Goal: Task Accomplishment & Management: Use online tool/utility

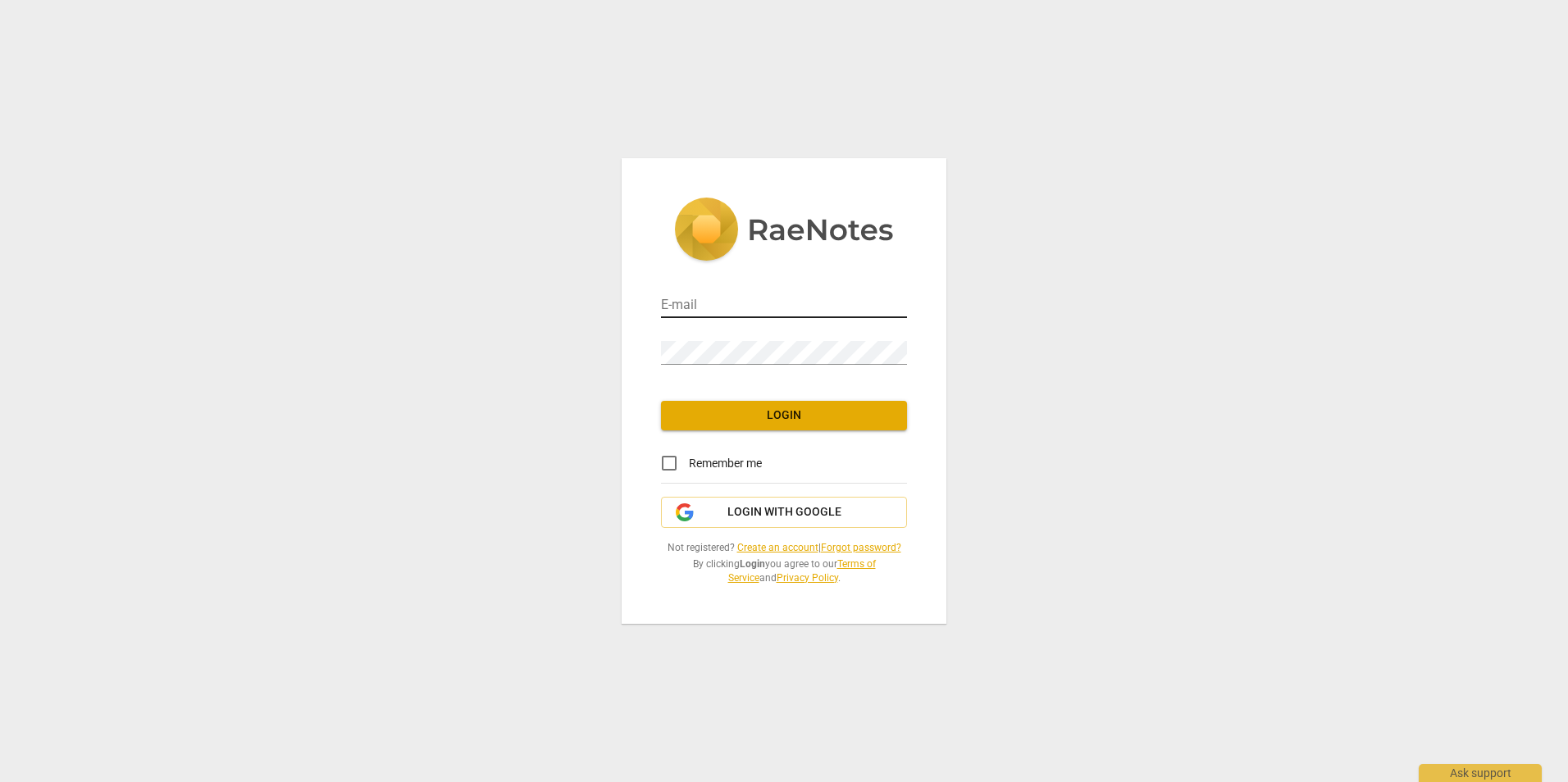
click at [727, 304] on input "email" at bounding box center [784, 306] width 246 height 24
type input "[PERSON_NAME][EMAIL_ADDRESS][PERSON_NAME][DOMAIN_NAME]"
click at [668, 469] on input "Remember me" at bounding box center [669, 462] width 40 height 40
checkbox input "true"
click at [773, 422] on span "Login" at bounding box center [784, 415] width 220 height 16
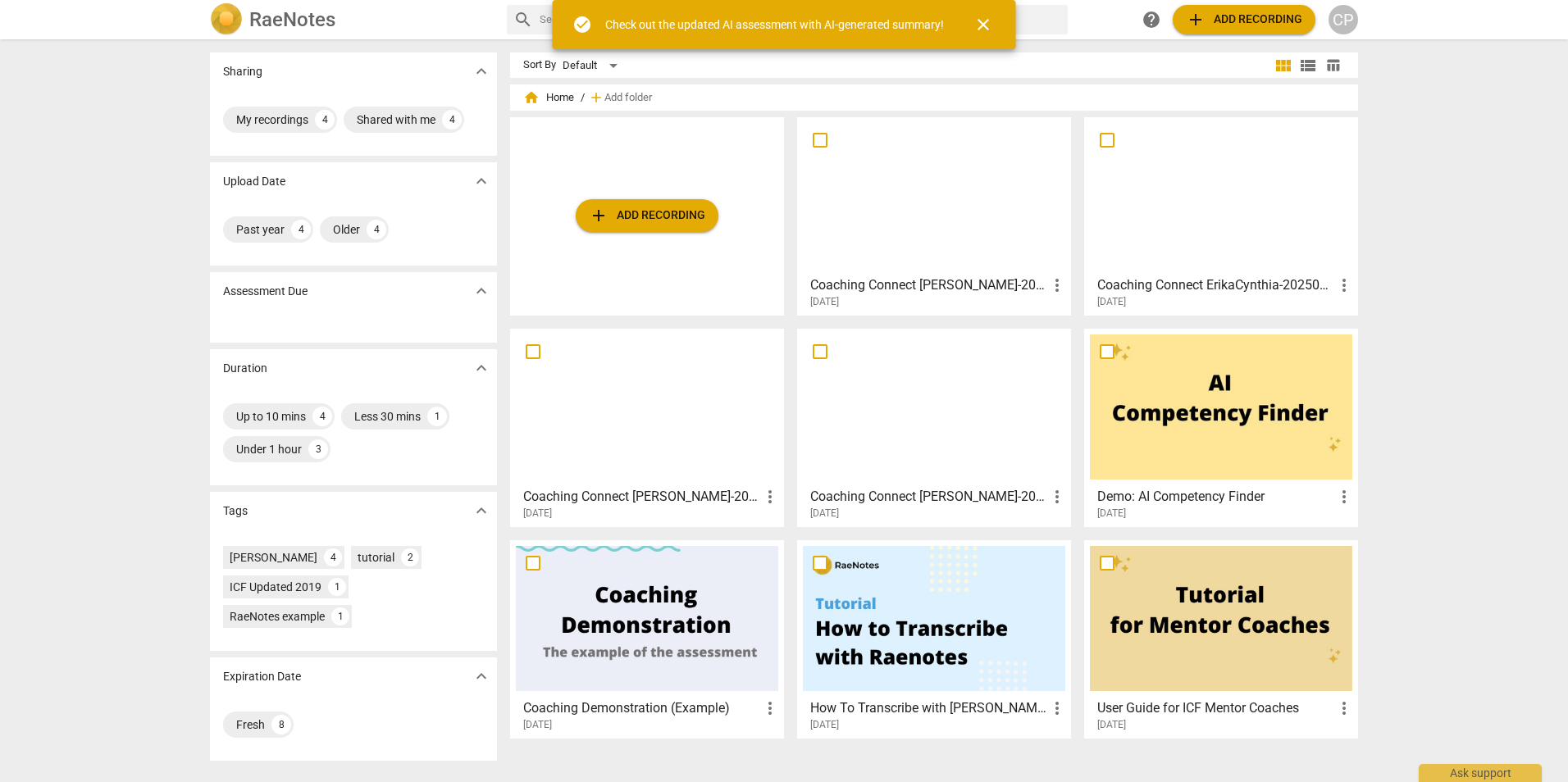
click at [638, 209] on span "add Add recording" at bounding box center [647, 215] width 117 height 19
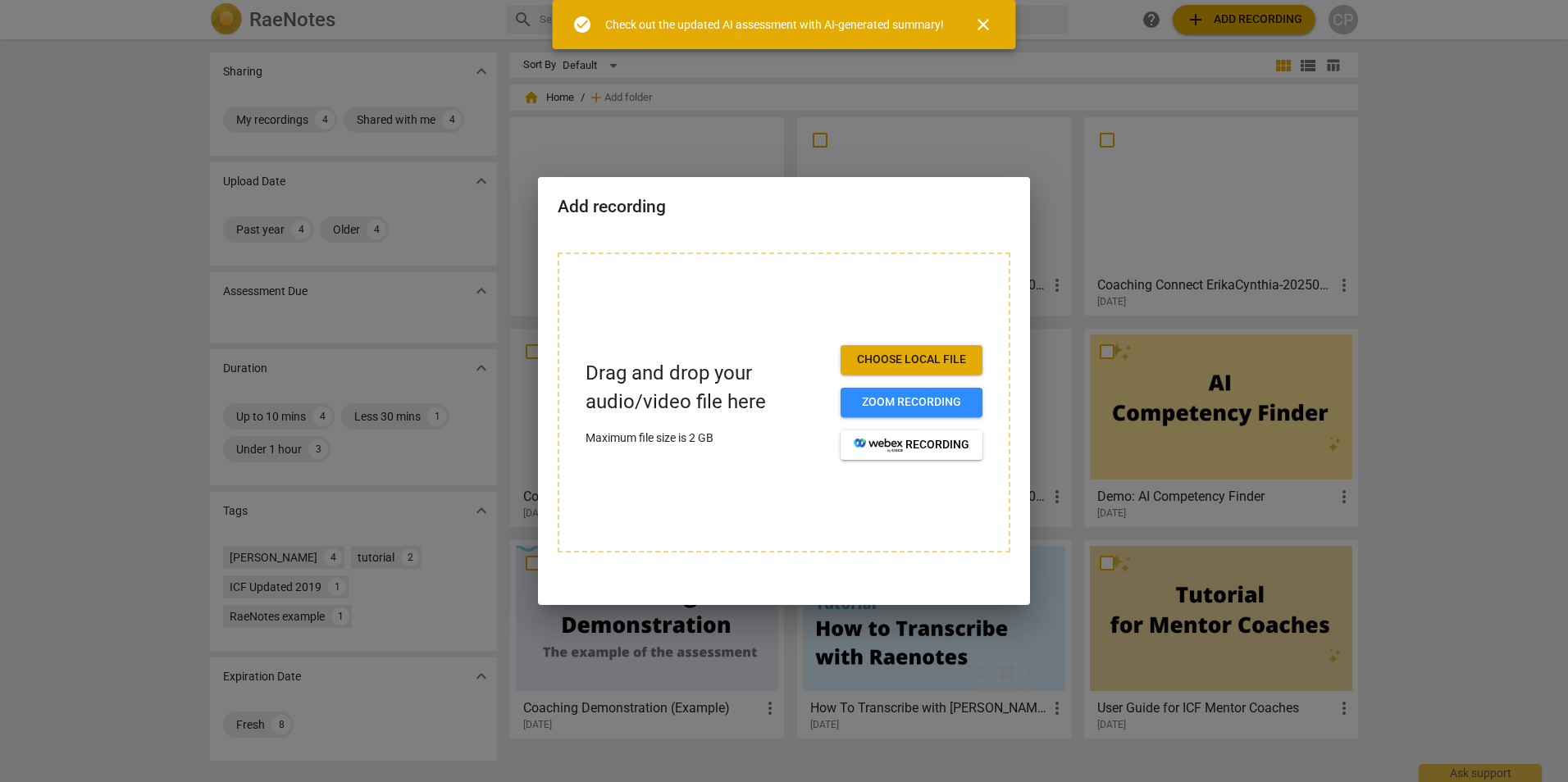
click at [932, 361] on span "Choose local file" at bounding box center [911, 359] width 116 height 16
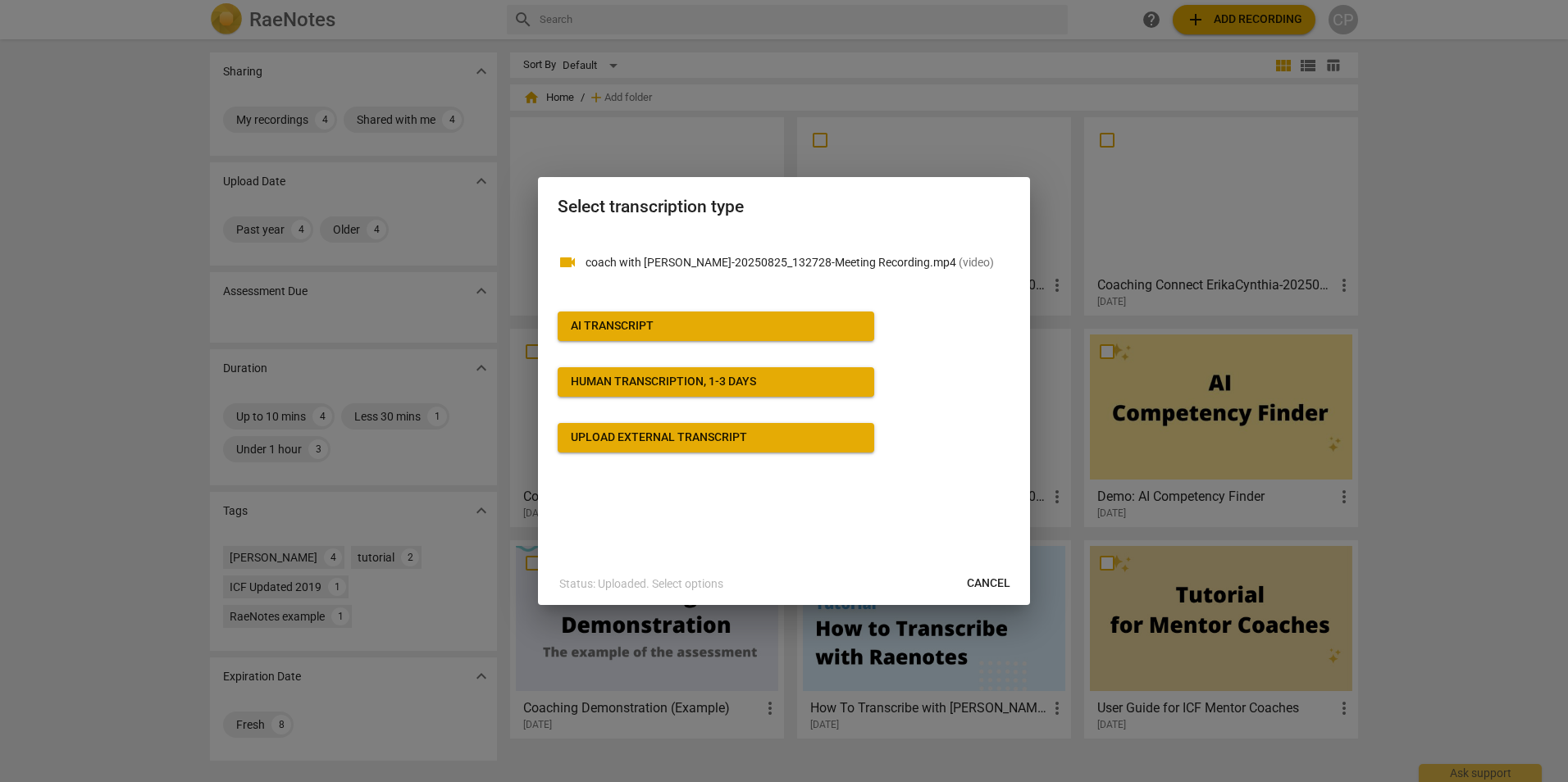
click at [699, 323] on span "AI Transcript" at bounding box center [715, 326] width 291 height 16
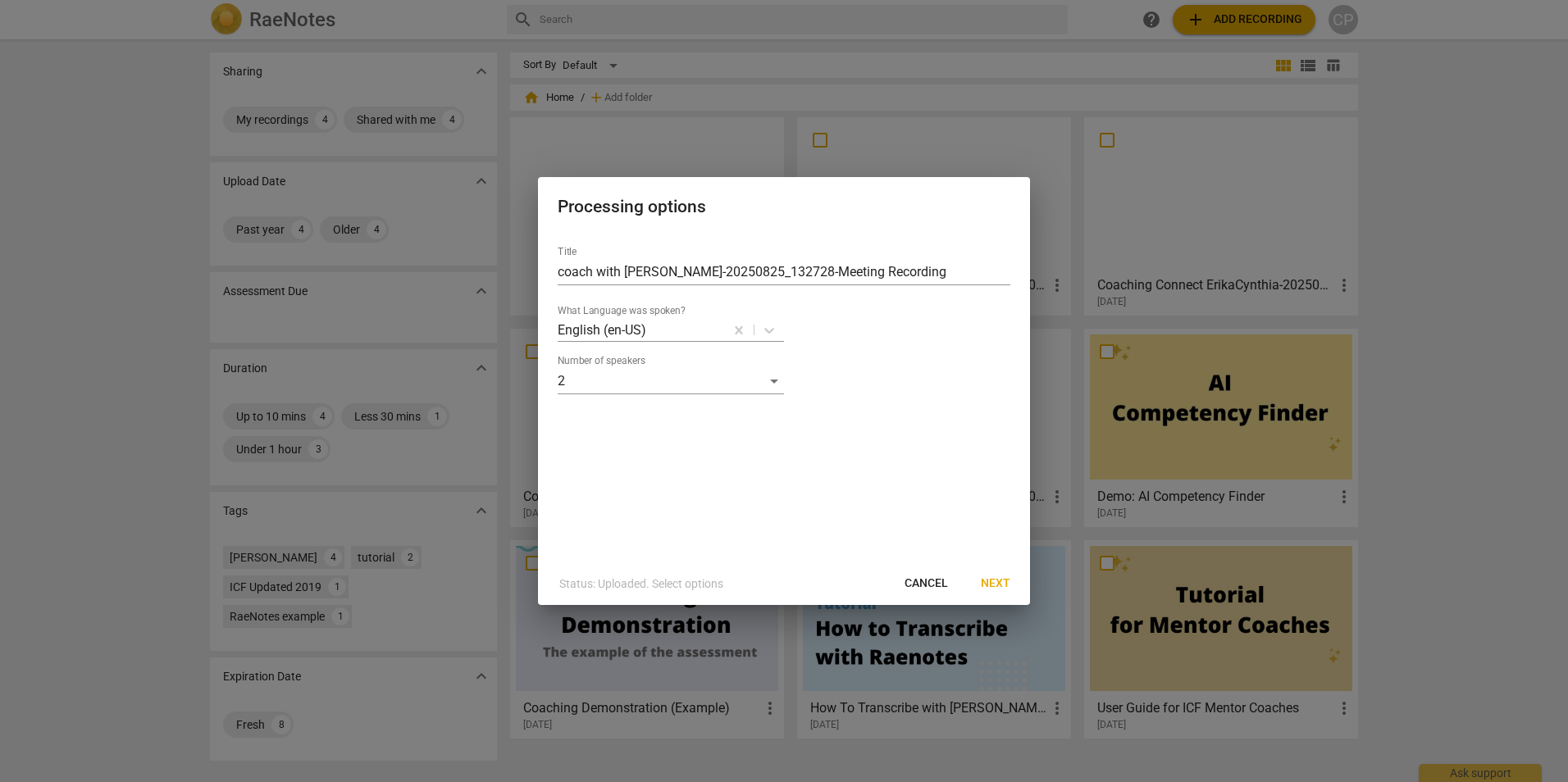
click at [1000, 586] on span "Next" at bounding box center [995, 583] width 30 height 16
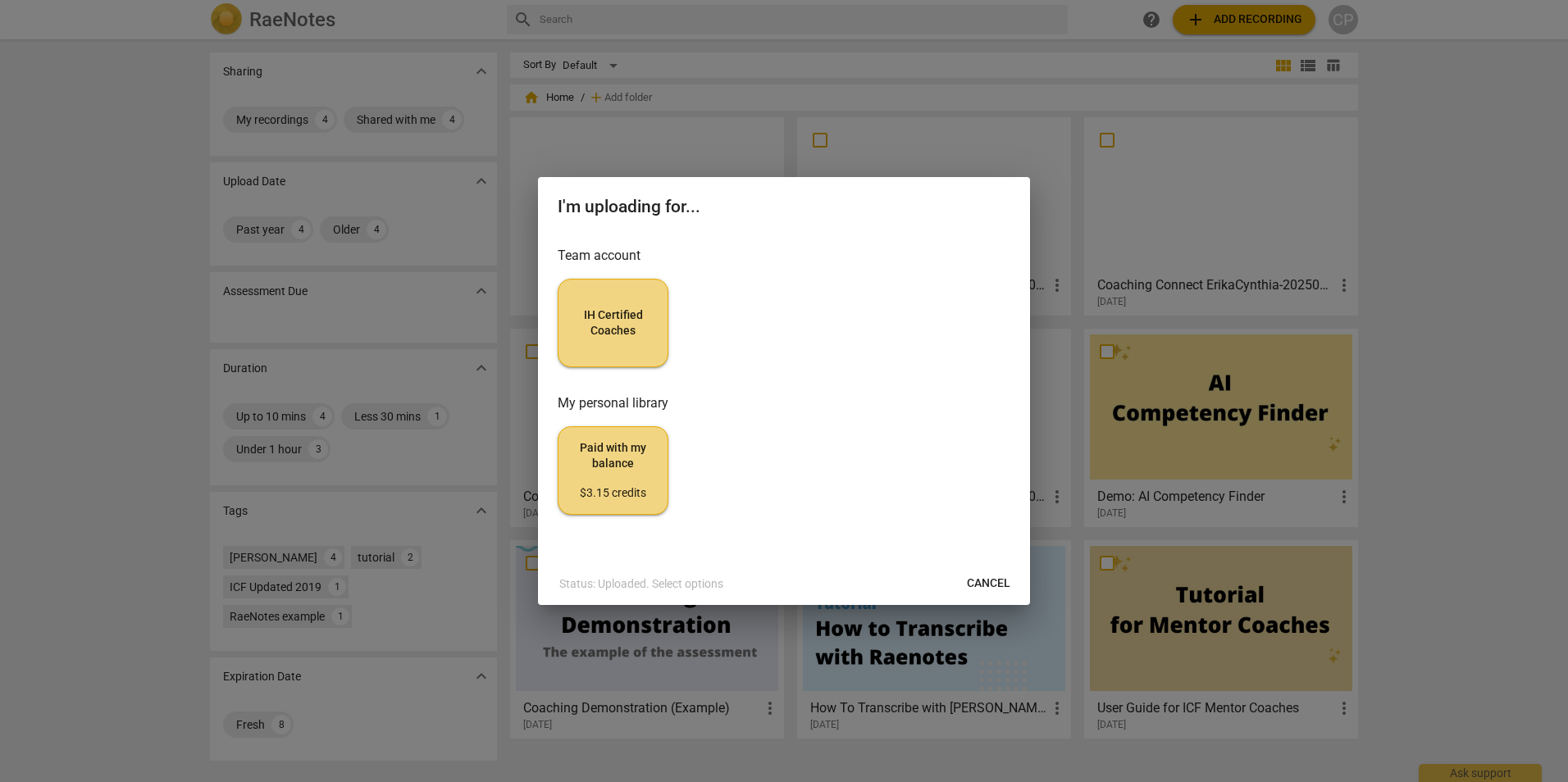
click at [617, 335] on span "IH Certified Coaches" at bounding box center [613, 322] width 83 height 32
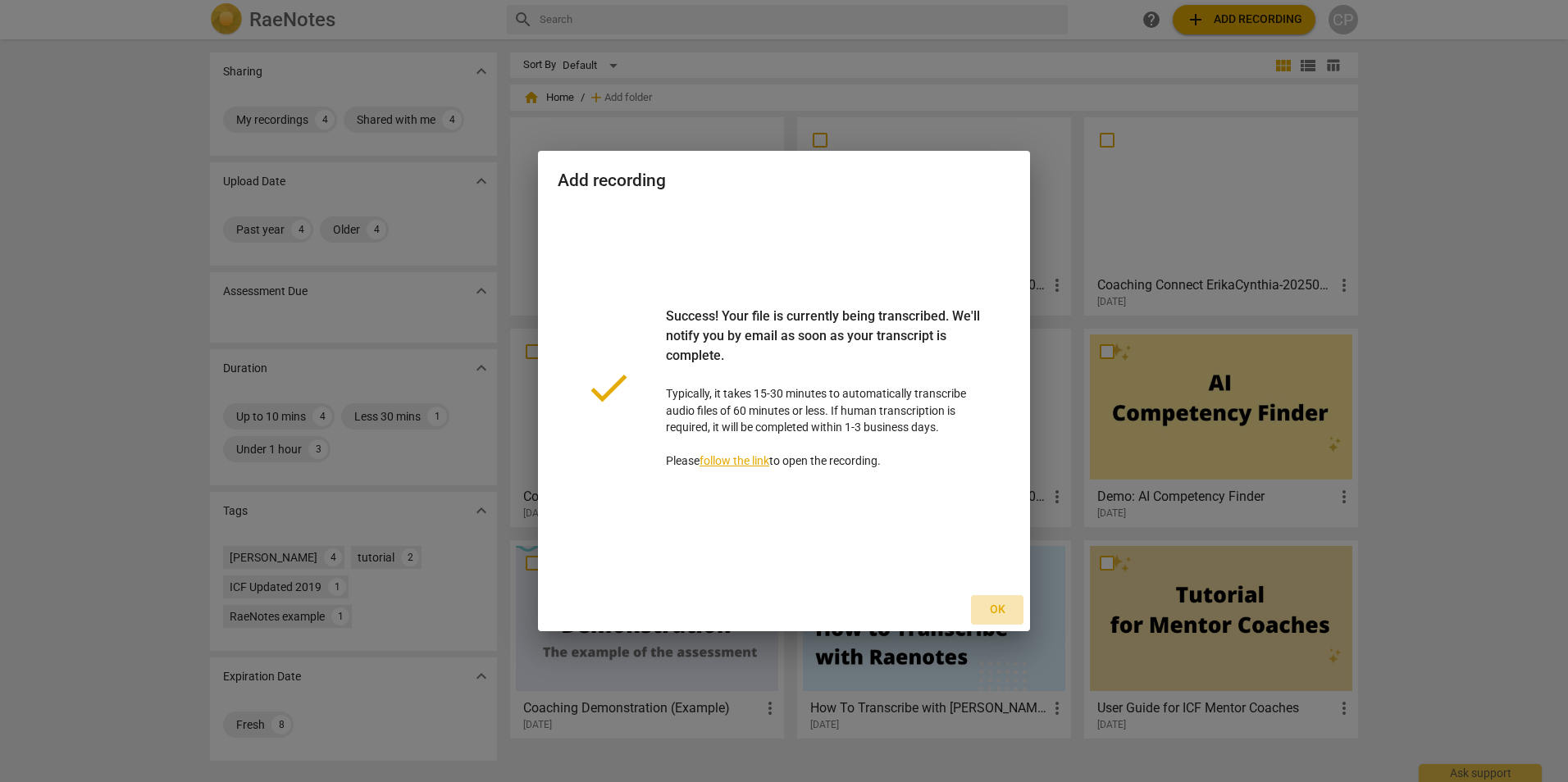
click at [993, 614] on span "Ok" at bounding box center [996, 609] width 26 height 16
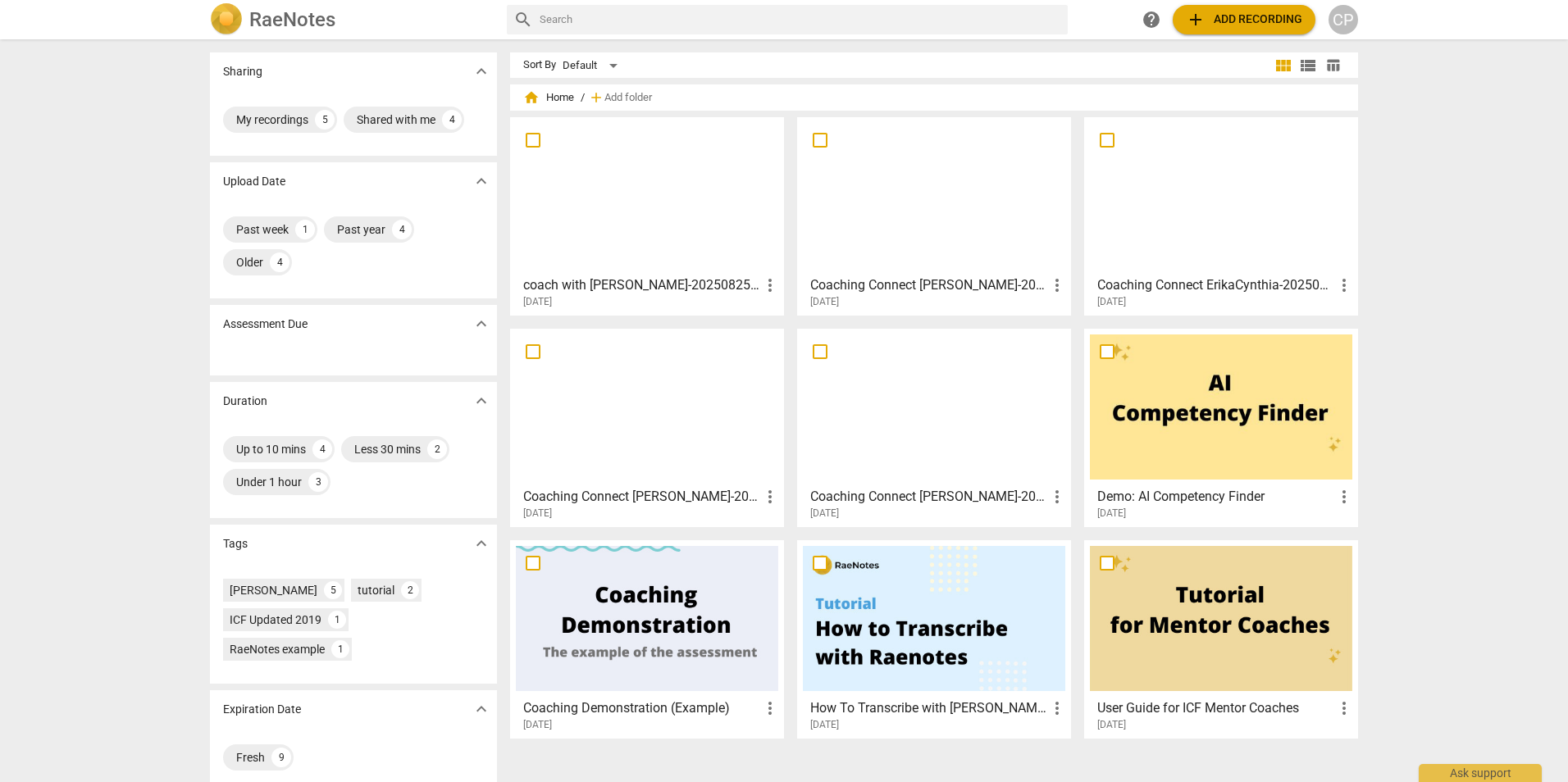
drag, startPoint x: 657, startPoint y: 224, endPoint x: 651, endPoint y: 240, distance: 17.1
drag, startPoint x: 651, startPoint y: 240, endPoint x: 1484, endPoint y: 515, distance: 877.2
click at [1484, 515] on div "Sharing expand_more My recordings 5 Shared with me 4 Upload Date expand_more Pa…" at bounding box center [784, 411] width 1568 height 741
click at [648, 214] on div at bounding box center [647, 195] width 263 height 145
click at [659, 199] on div at bounding box center [647, 195] width 263 height 145
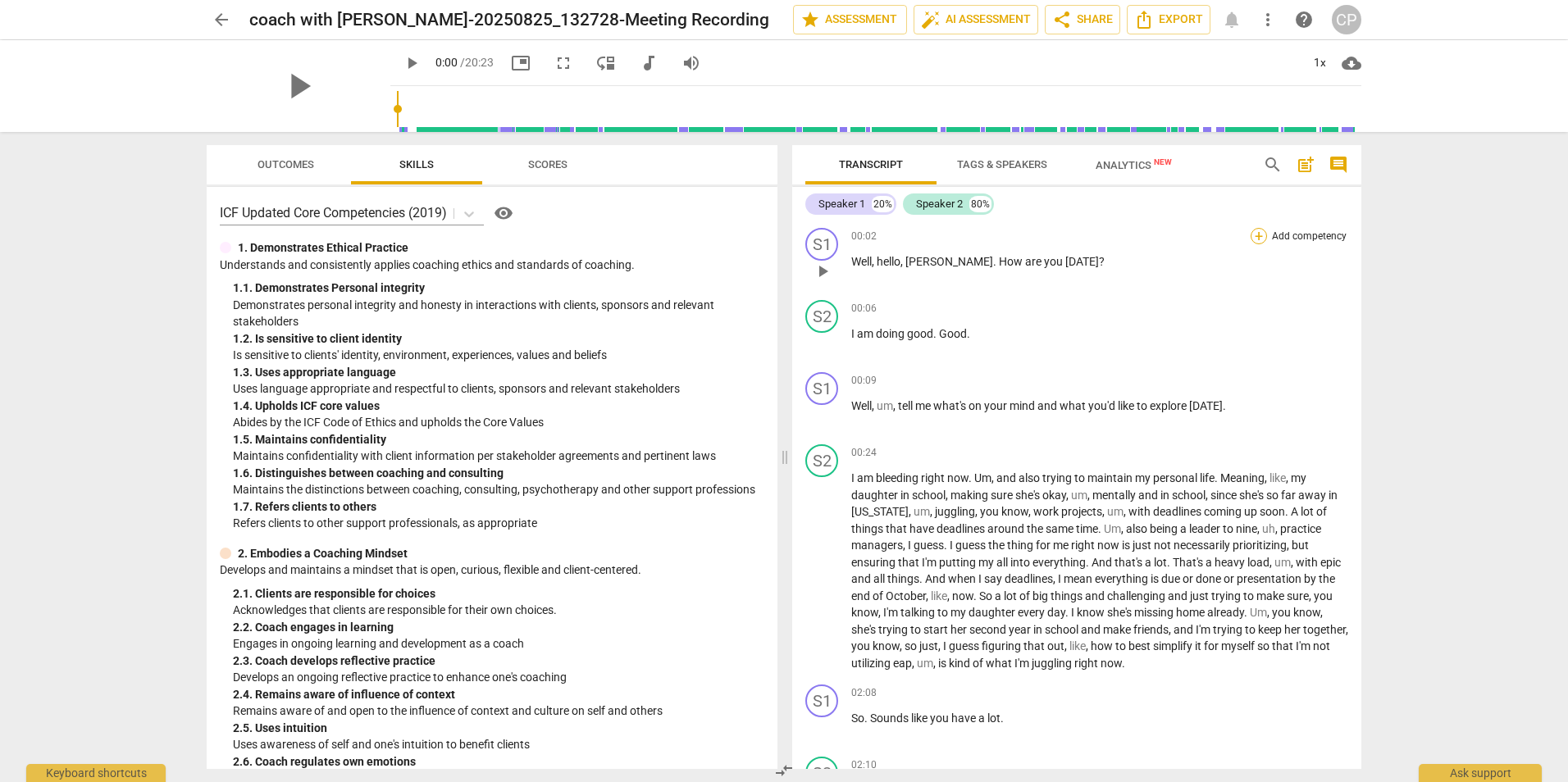
click at [1258, 237] on div "+" at bounding box center [1258, 236] width 16 height 16
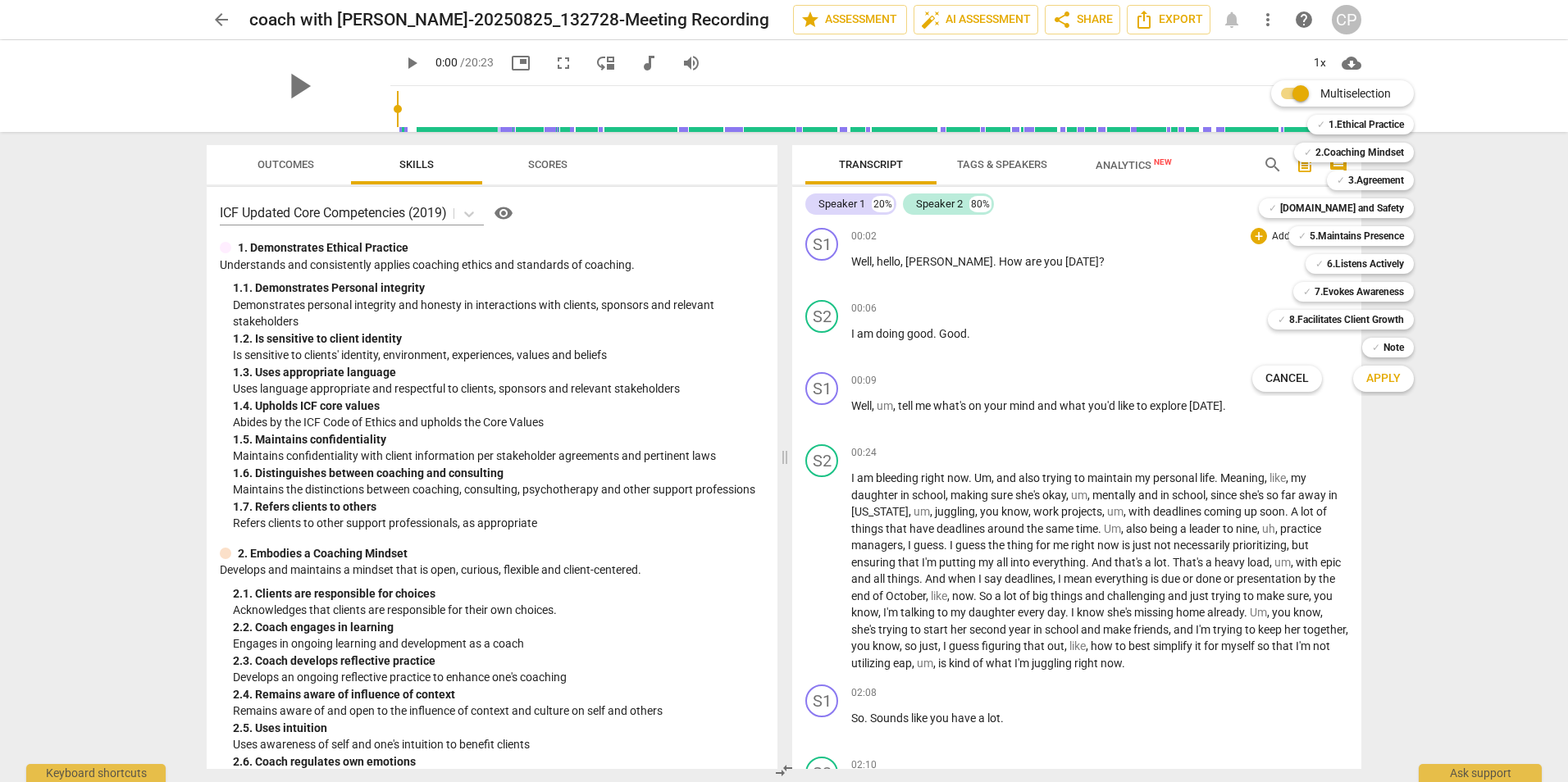
click at [1278, 383] on span "Cancel" at bounding box center [1286, 378] width 43 height 16
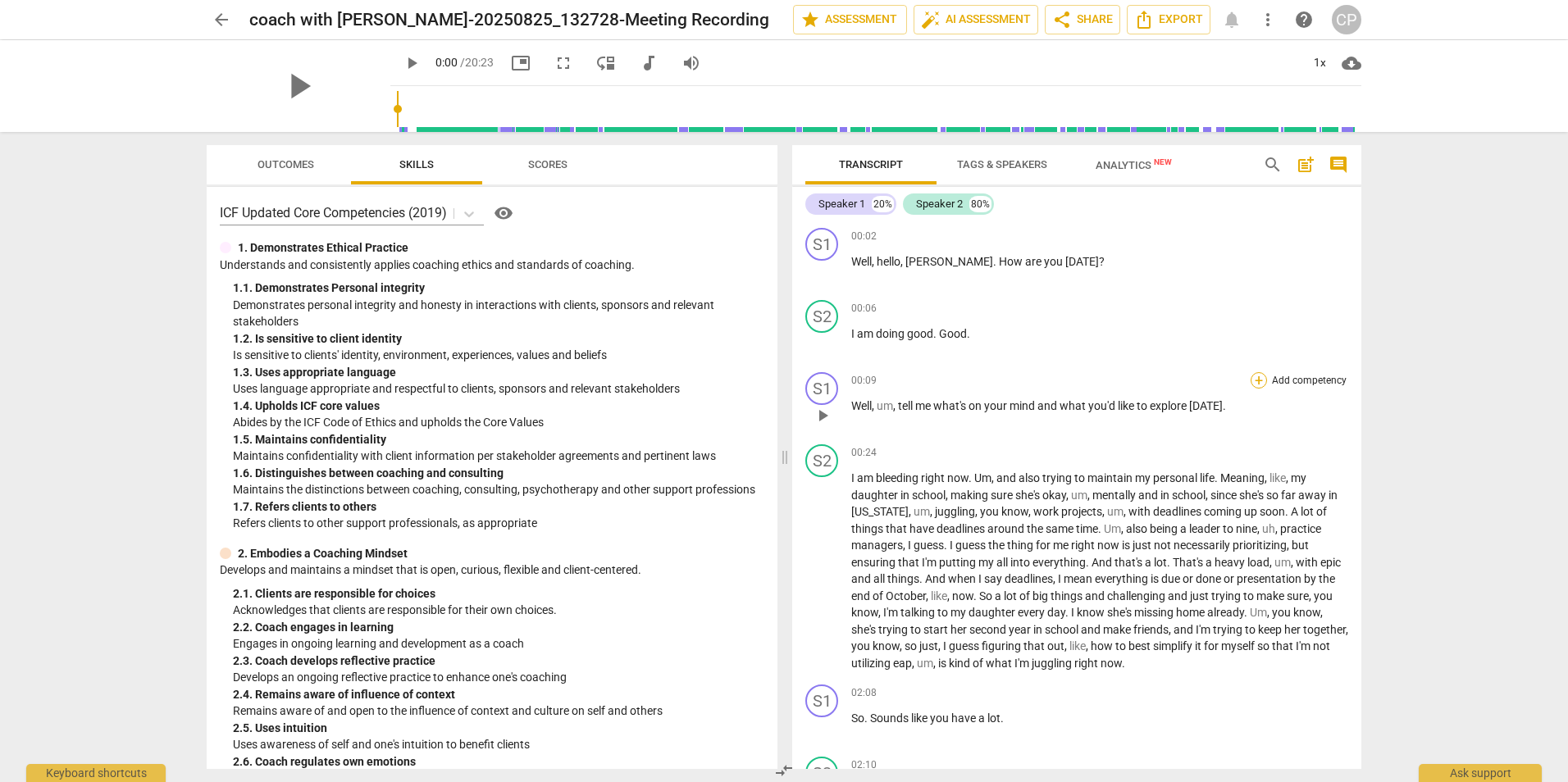
click at [1254, 384] on div "+" at bounding box center [1258, 380] width 16 height 16
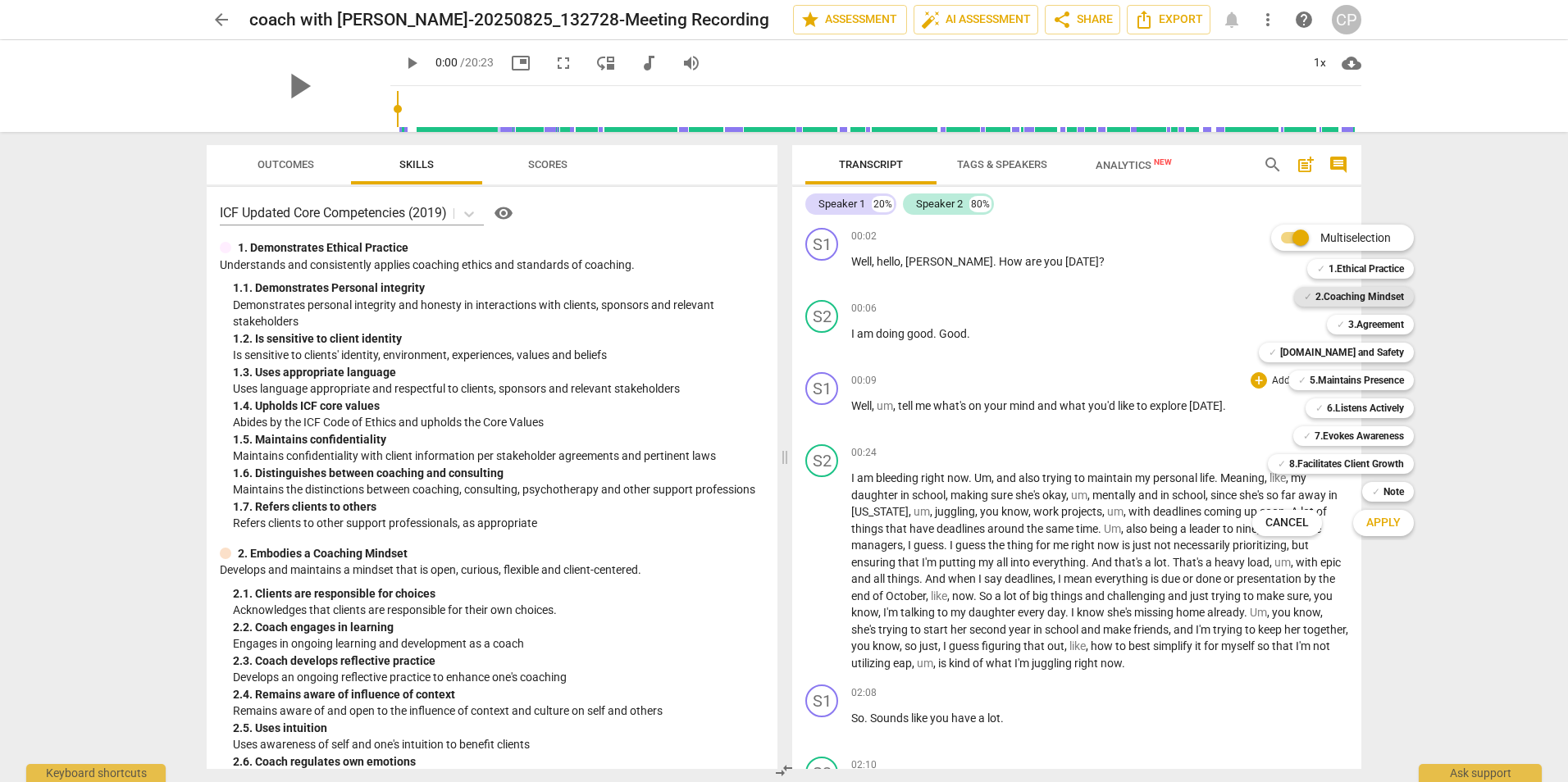
click at [1372, 299] on b "2.Coaching Mindset" at bounding box center [1359, 296] width 89 height 19
click at [1383, 405] on b "6.Listens Actively" at bounding box center [1365, 408] width 77 height 19
click at [1392, 520] on span "Apply" at bounding box center [1384, 522] width 35 height 16
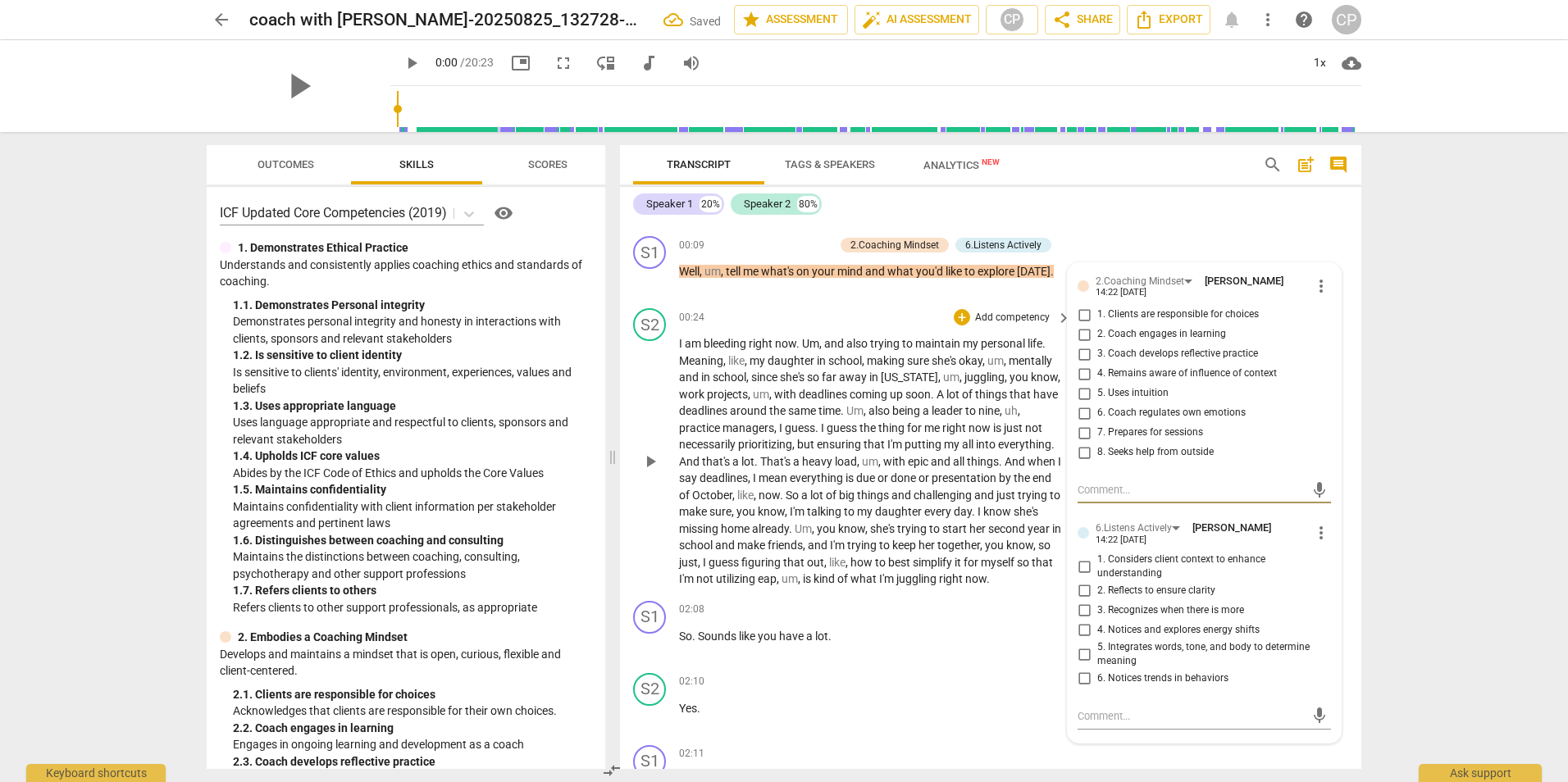
scroll to position [164, 0]
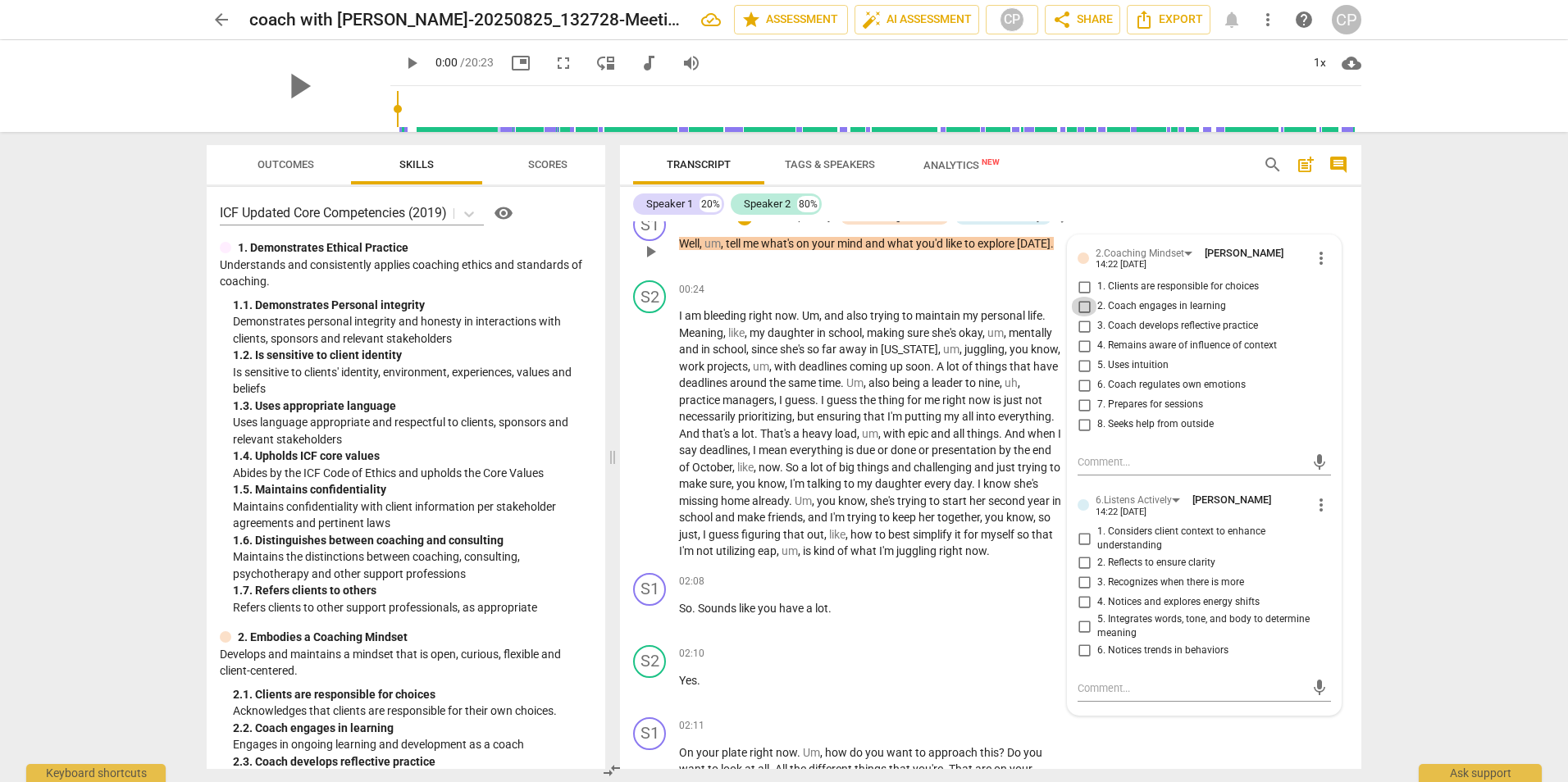
click at [1084, 306] on input "2. Coach engages in learning" at bounding box center [1083, 306] width 26 height 19
checkbox input "true"
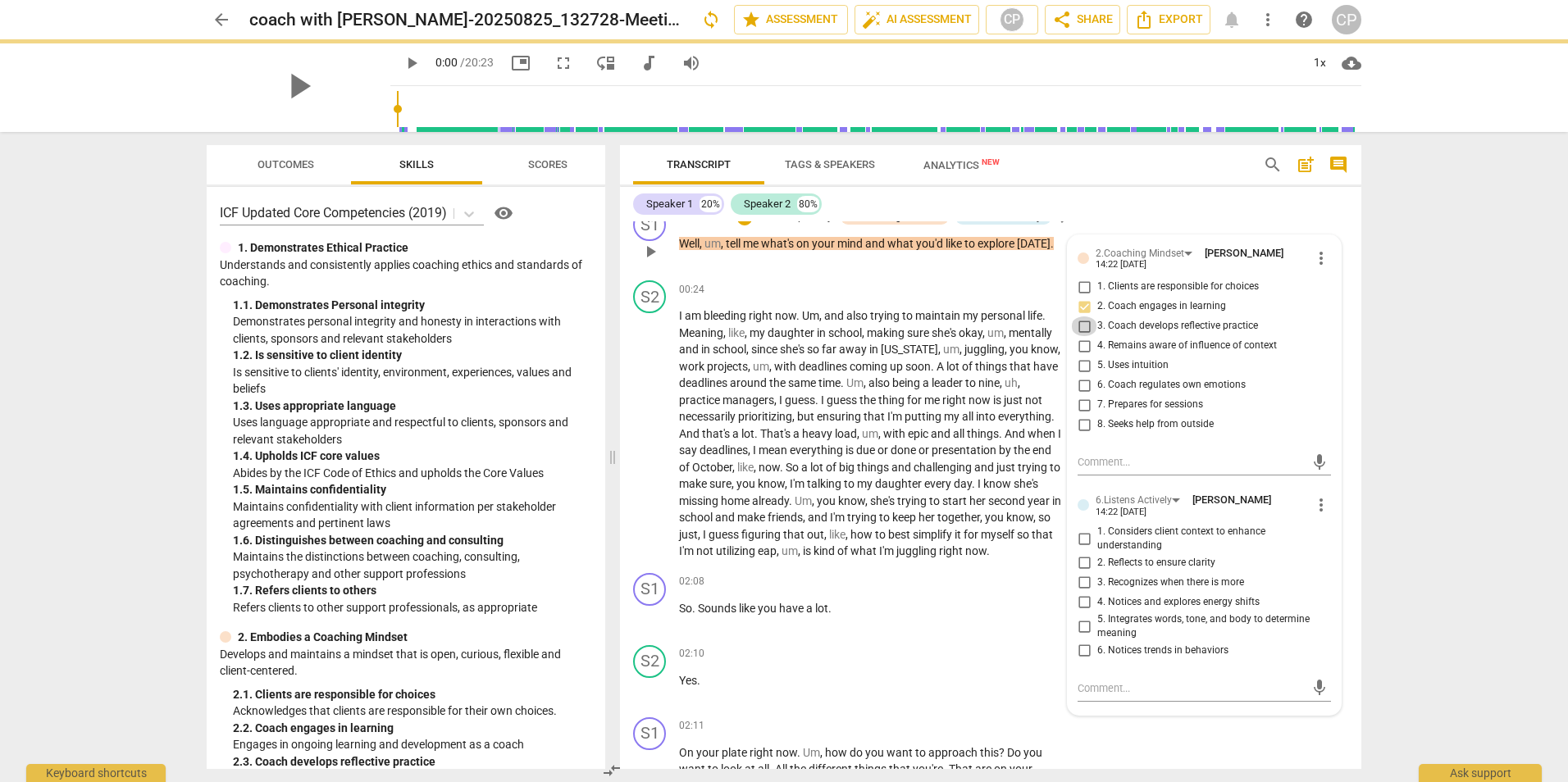
click at [1082, 327] on input "3. Coach develops reflective practice" at bounding box center [1083, 326] width 26 height 19
checkbox input "true"
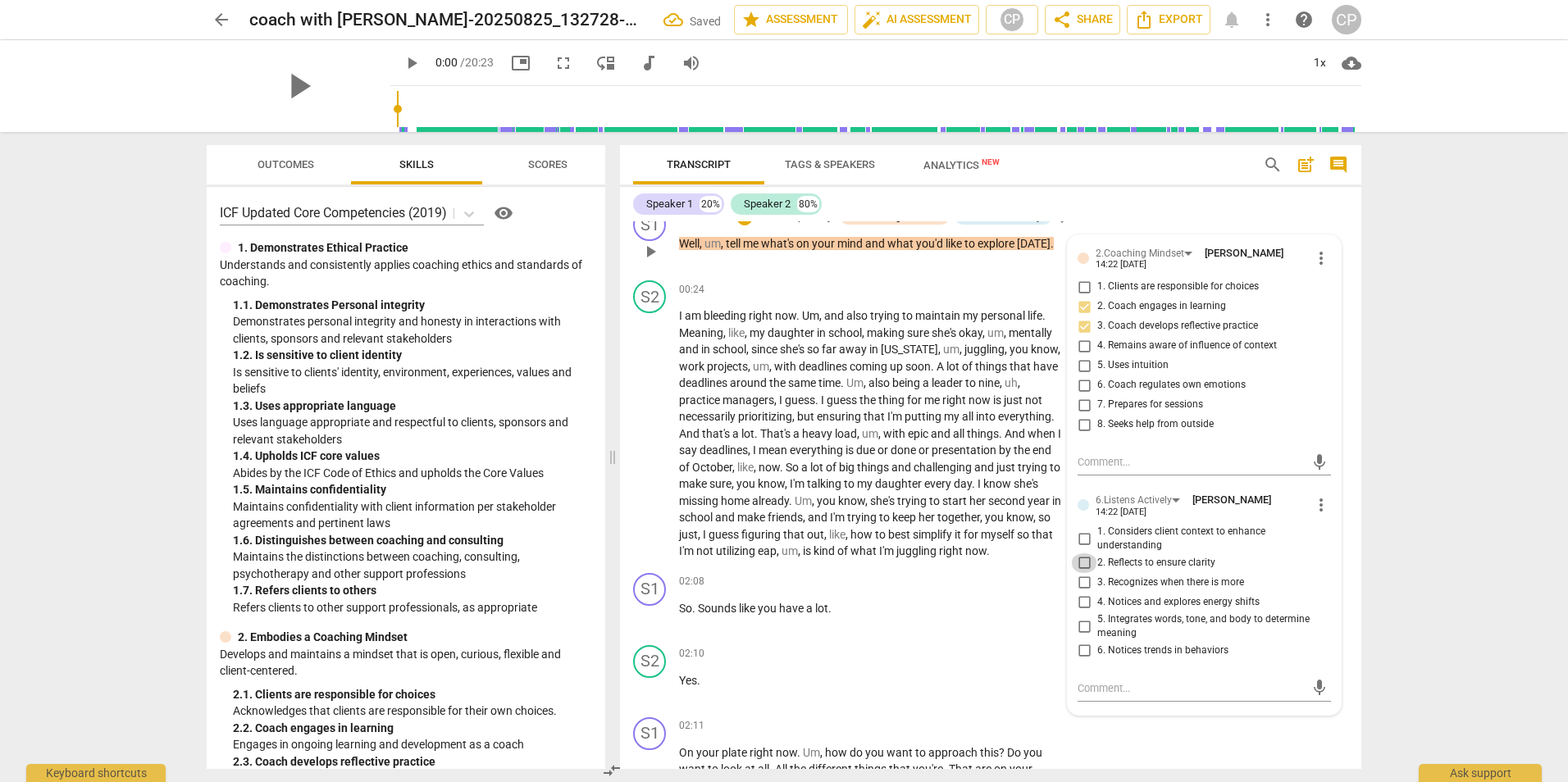
click at [1079, 563] on input "2. Reflects to ensure clarity" at bounding box center [1083, 563] width 26 height 19
checkbox input "true"
click at [1030, 661] on p "Add competency" at bounding box center [1012, 654] width 78 height 14
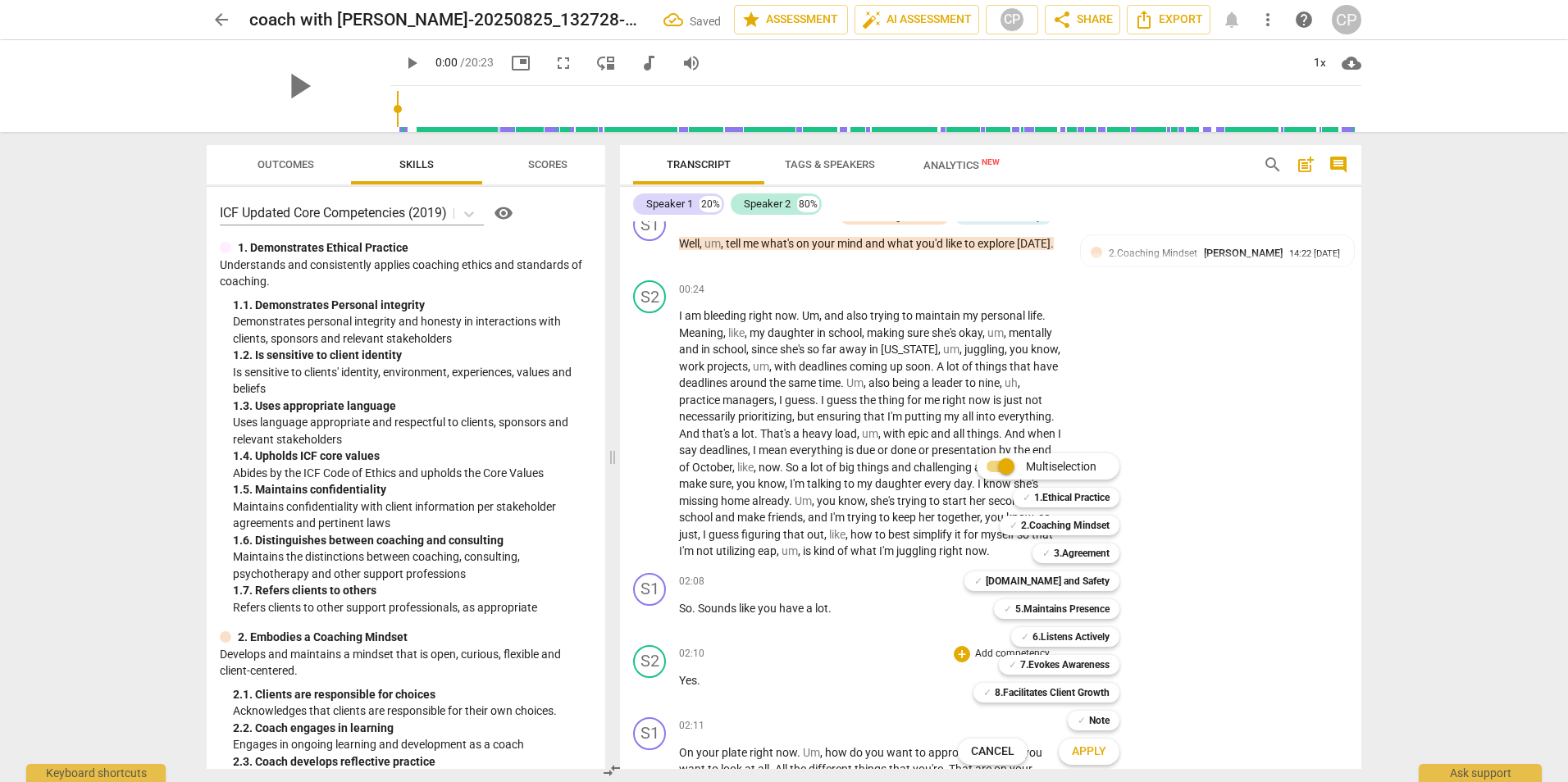
click at [1286, 382] on div at bounding box center [784, 391] width 1568 height 782
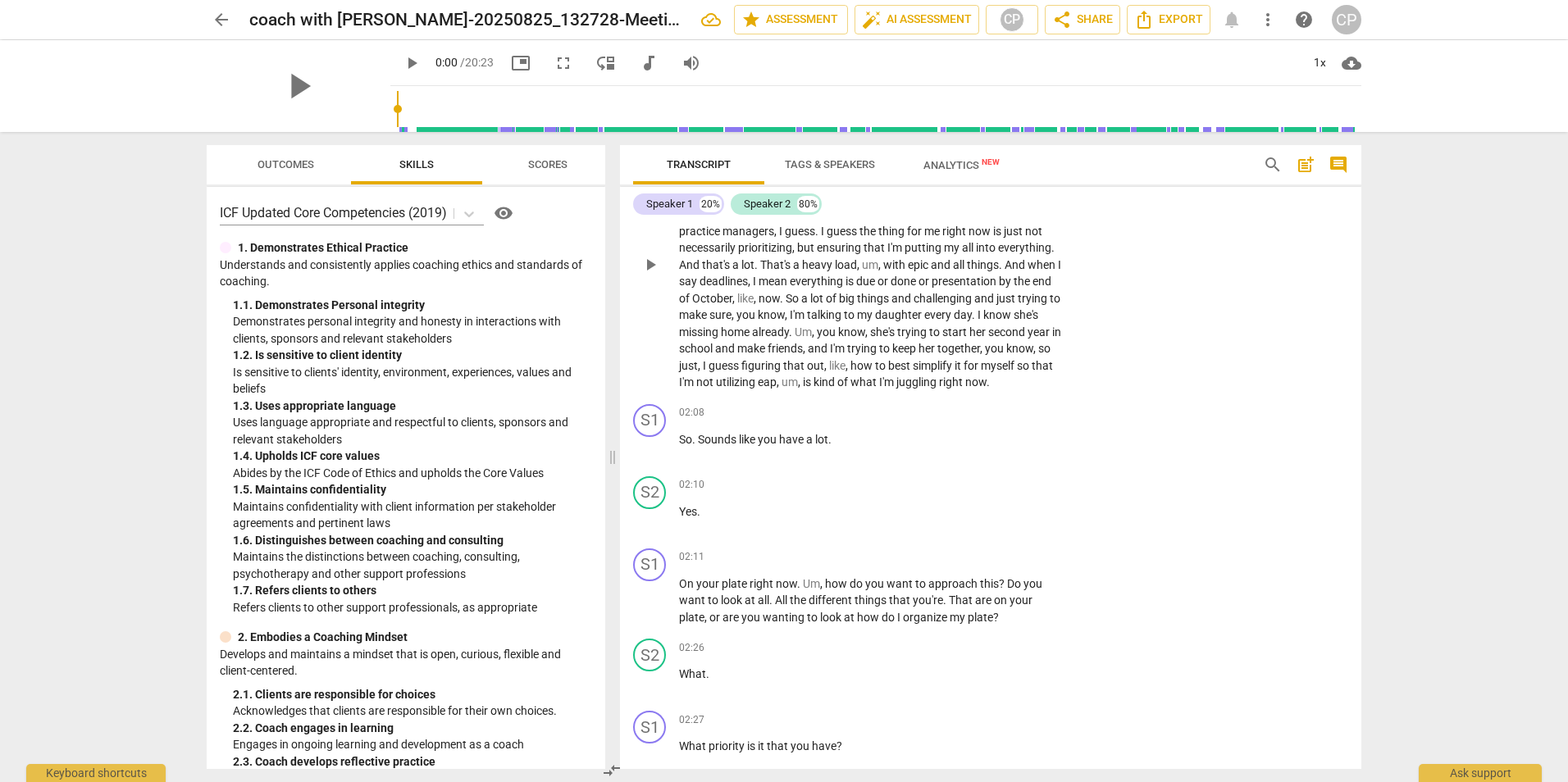
scroll to position [410, 0]
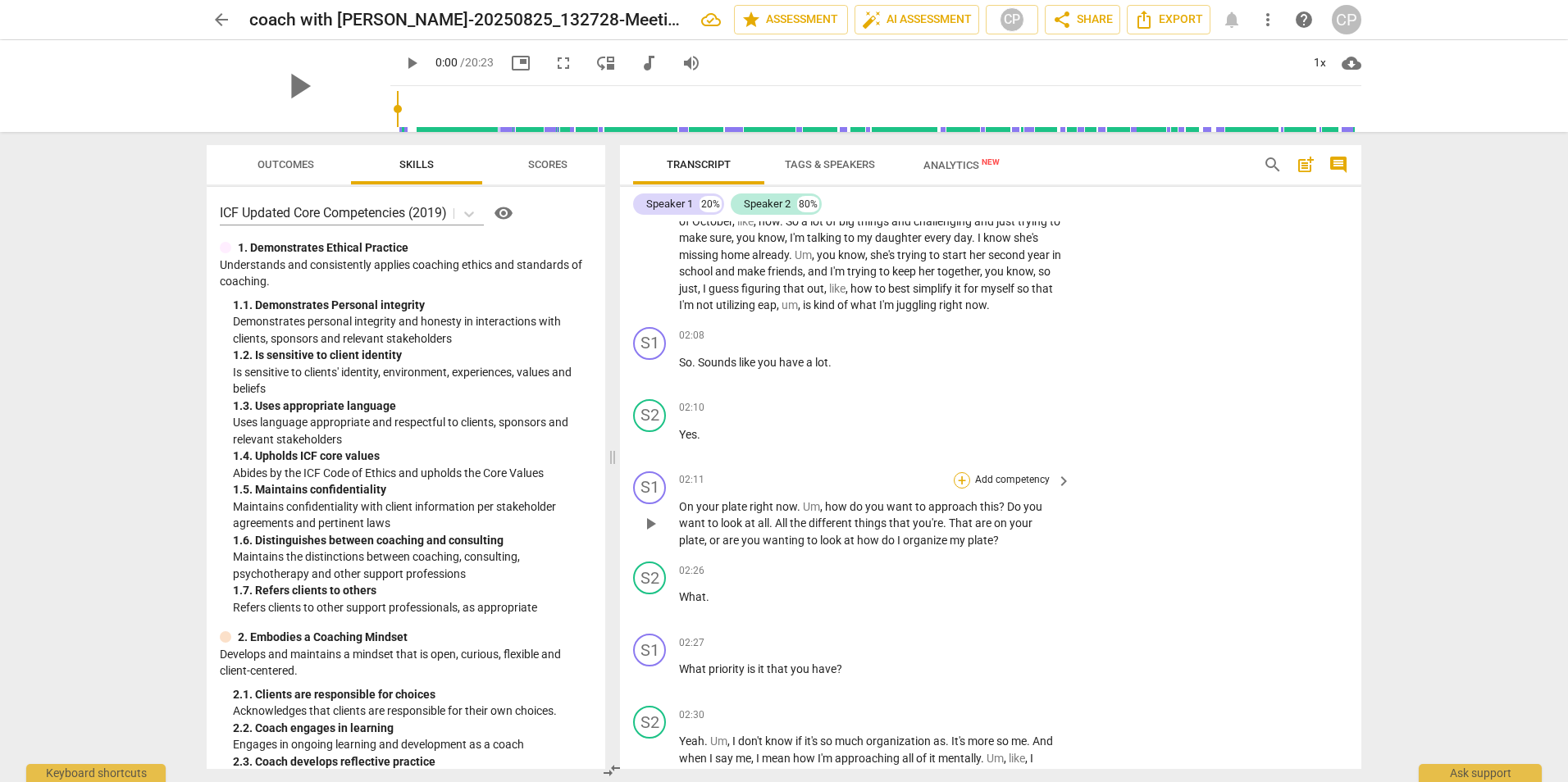
click at [959, 489] on div "+" at bounding box center [962, 480] width 16 height 16
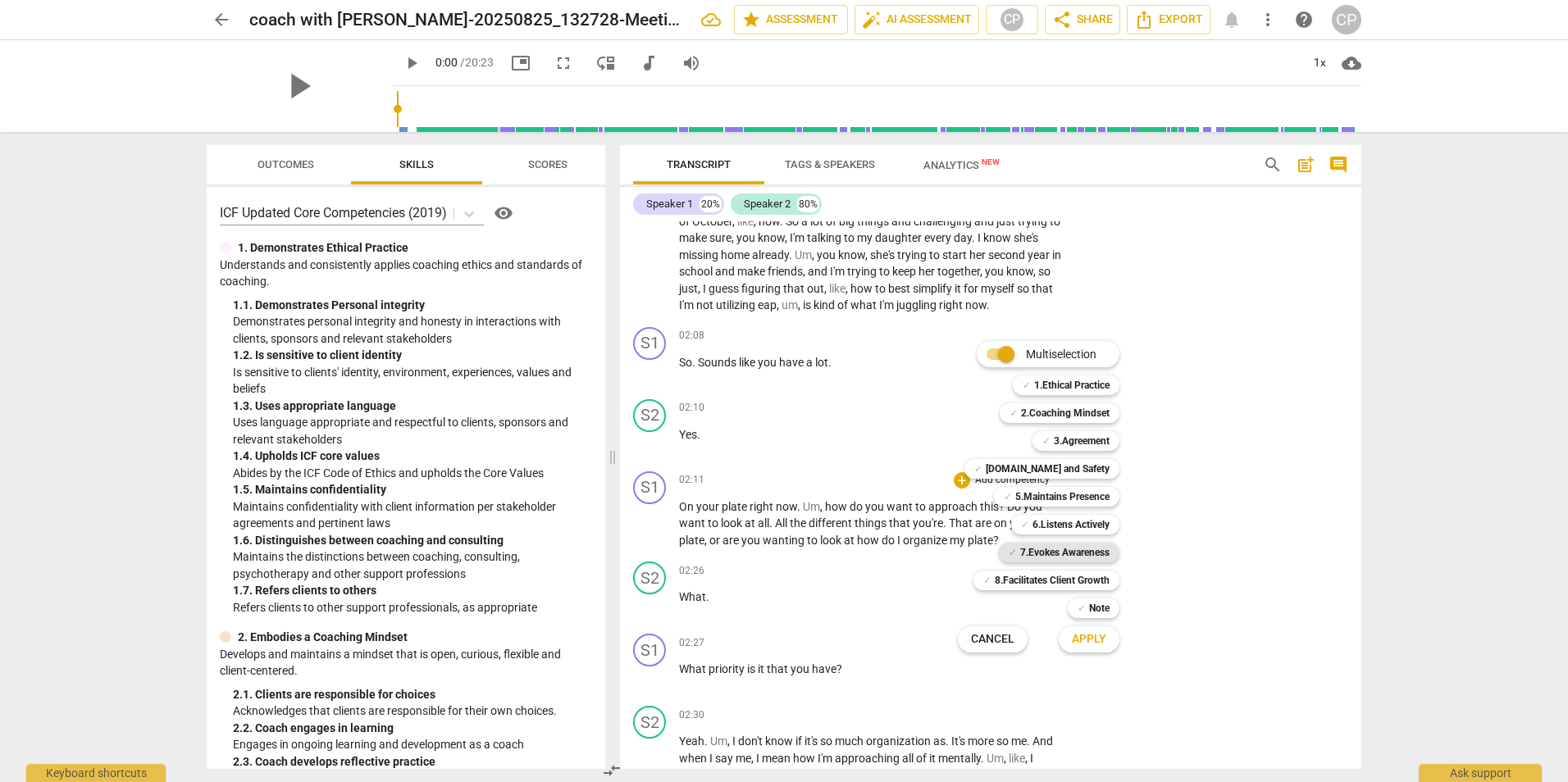
click at [1048, 544] on b "7.Evokes Awareness" at bounding box center [1064, 552] width 90 height 19
click at [1053, 465] on b "[DOMAIN_NAME] and Safety" at bounding box center [1048, 469] width 124 height 19
click at [1086, 631] on span "Apply" at bounding box center [1089, 639] width 35 height 16
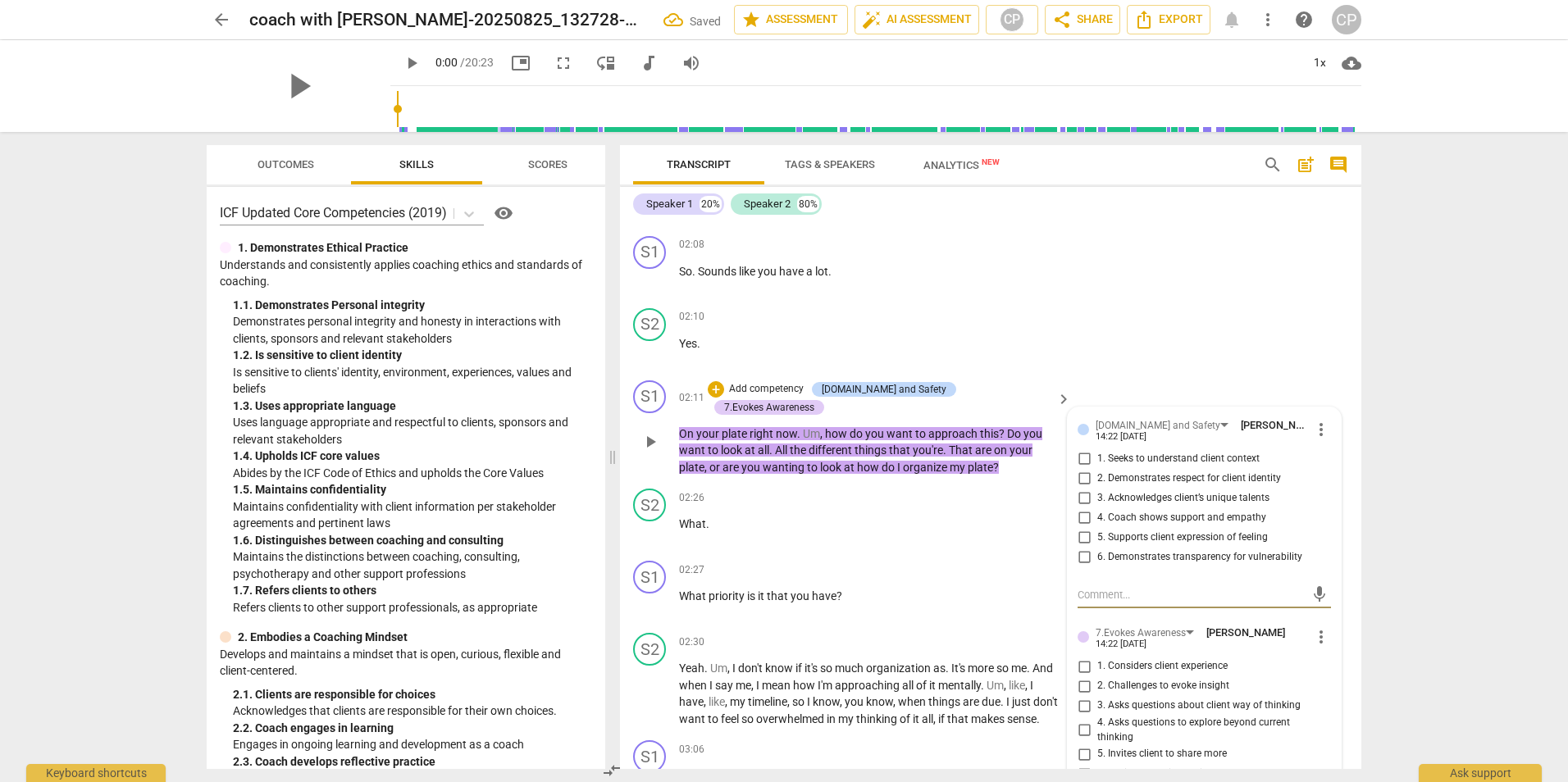
scroll to position [573, 0]
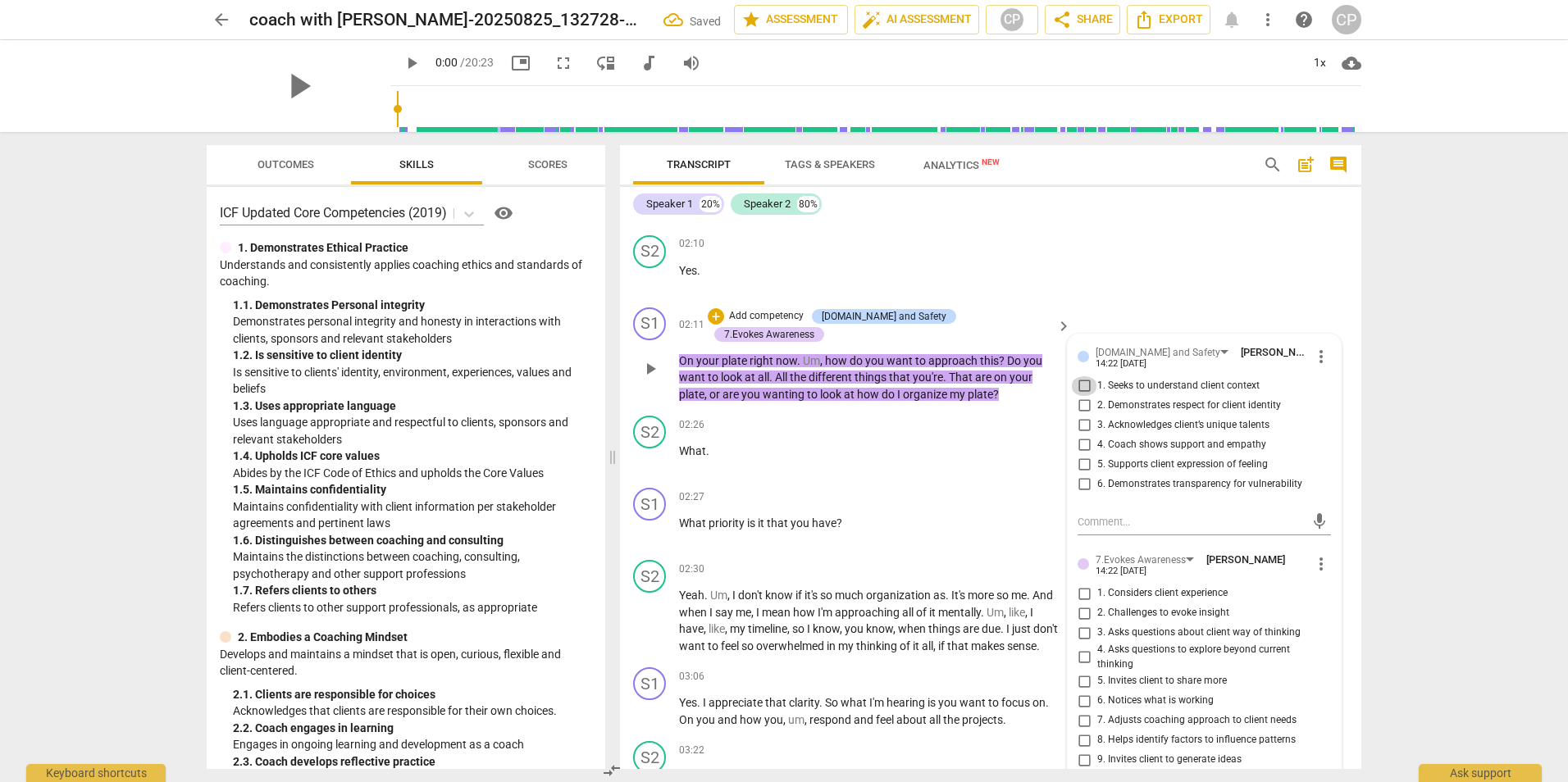
click at [1079, 396] on input "1. Seeks to understand client context" at bounding box center [1083, 386] width 26 height 19
checkbox input "true"
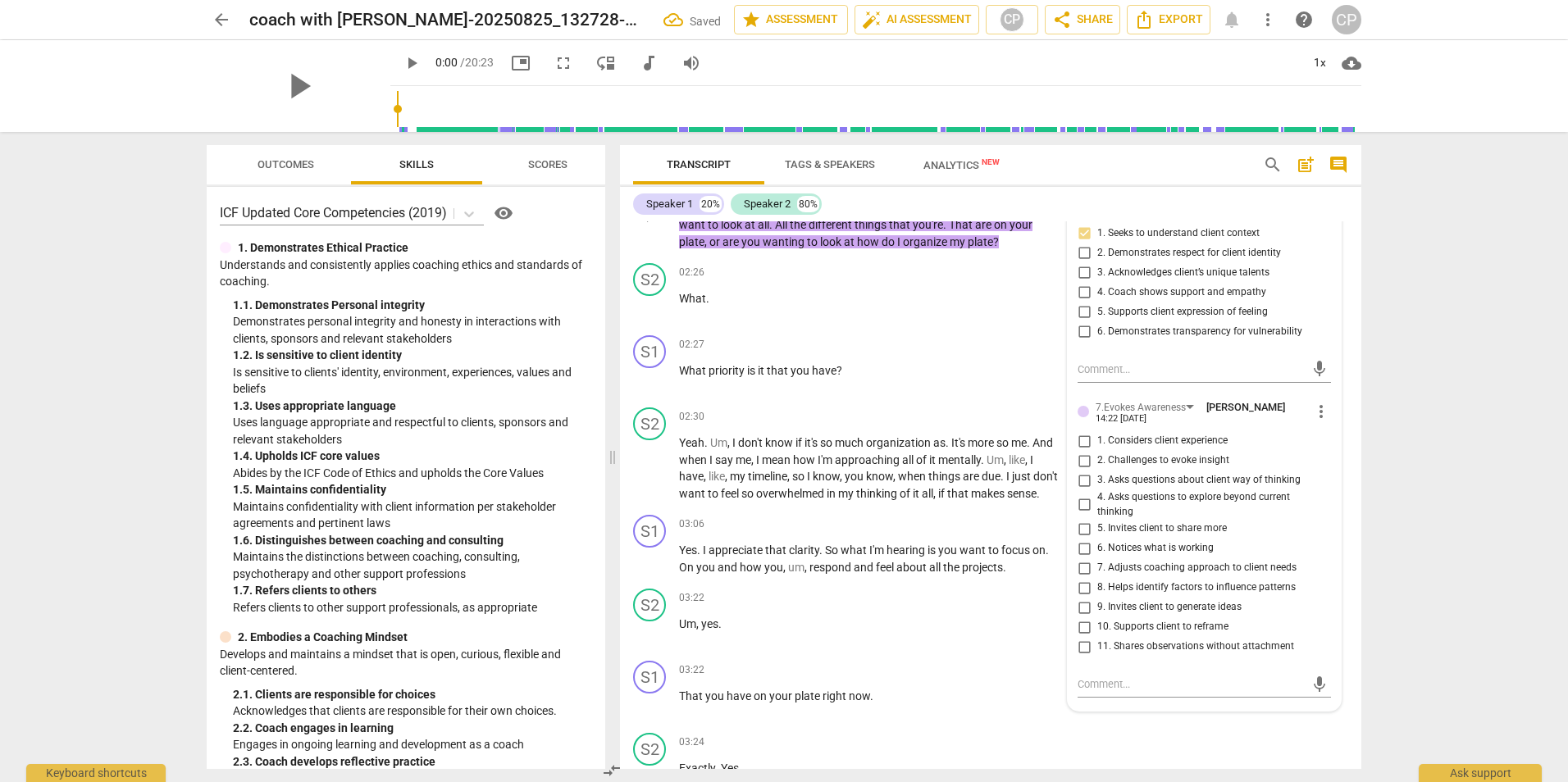
scroll to position [738, 0]
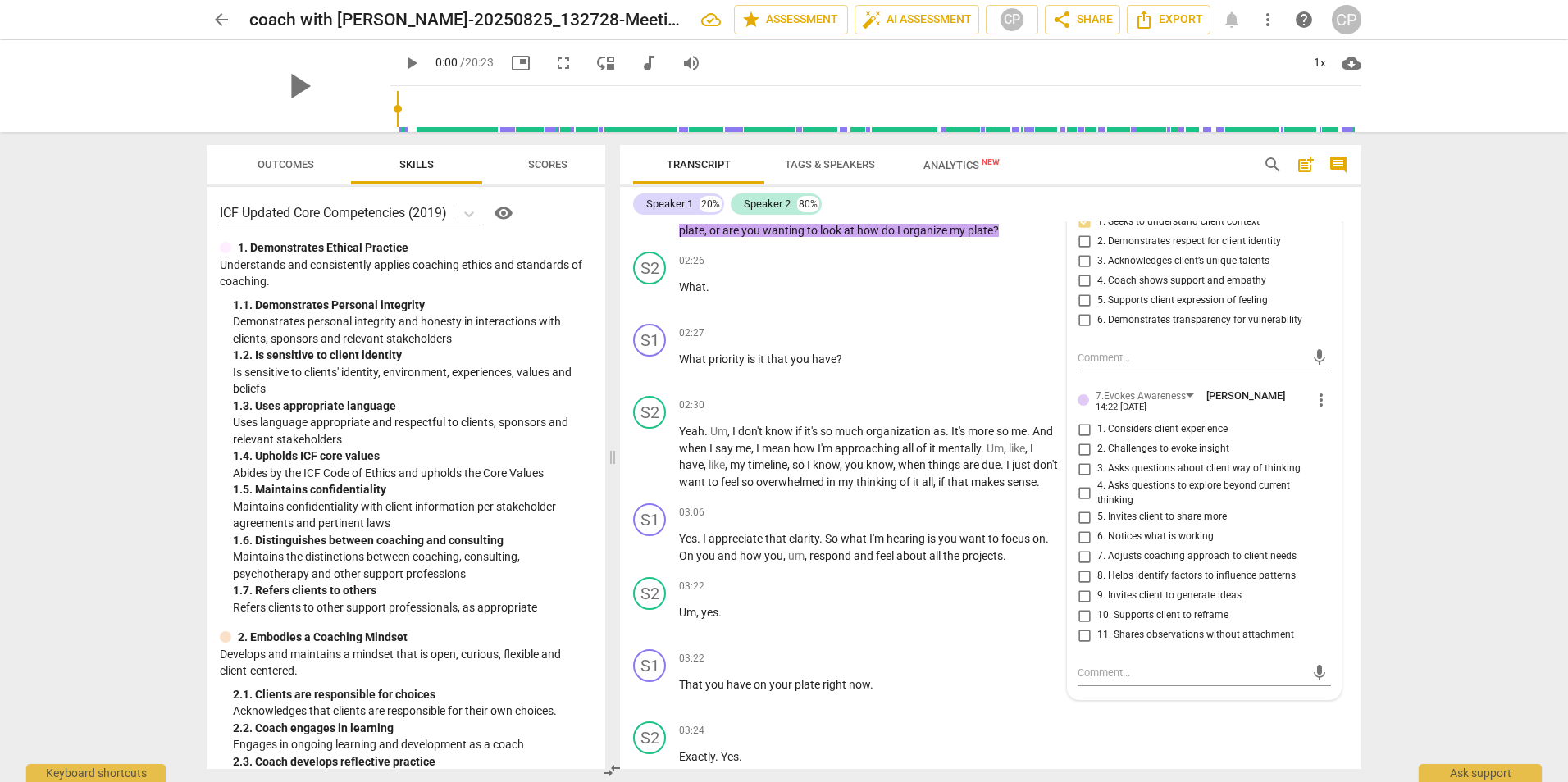
click at [1085, 479] on input "3. Asks questions about client way of thinking" at bounding box center [1083, 469] width 26 height 19
checkbox input "true"
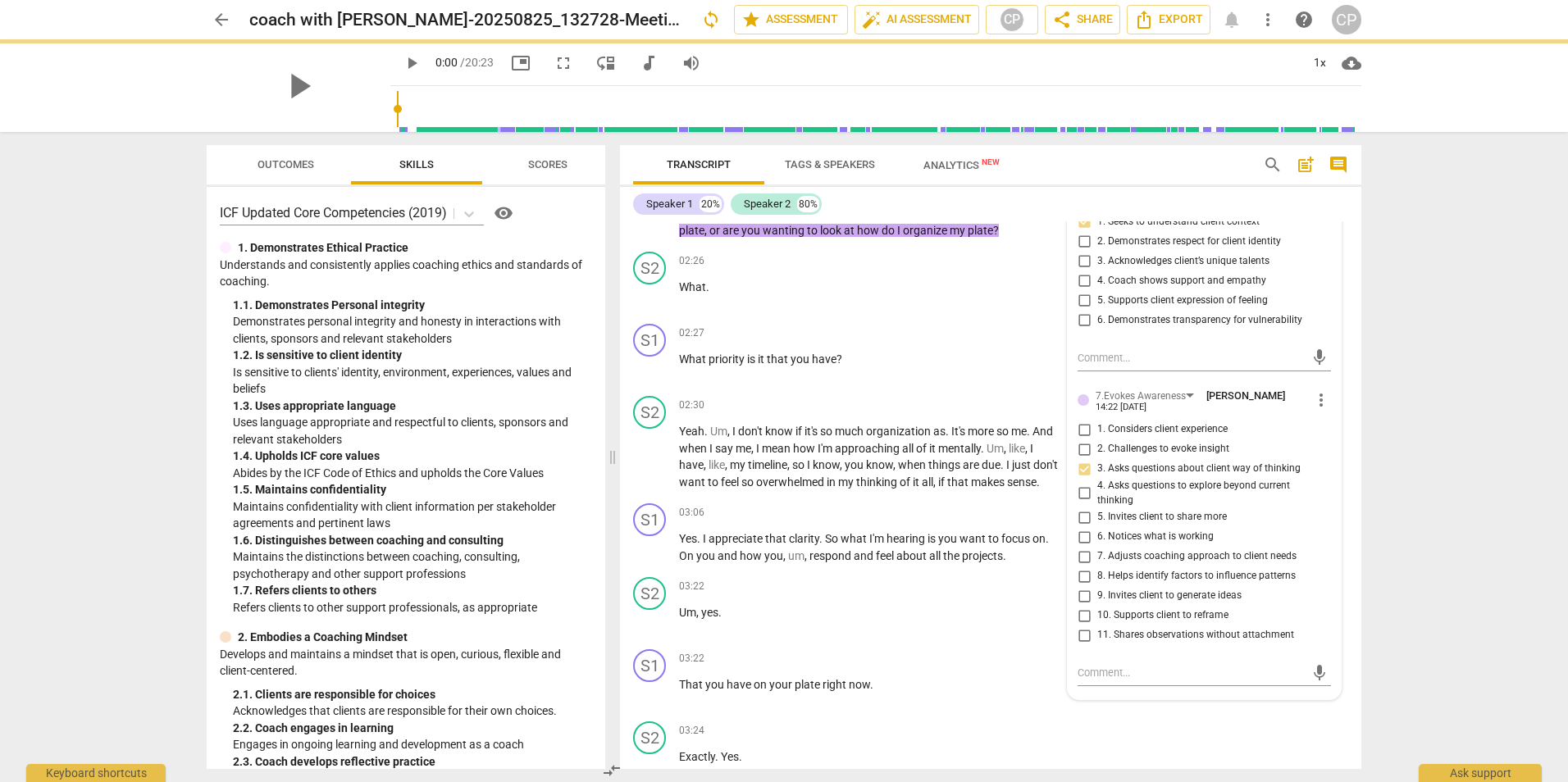
click at [1081, 503] on input "4. Asks questions to explore beyond current thinking" at bounding box center [1083, 493] width 26 height 19
checkbox input "true"
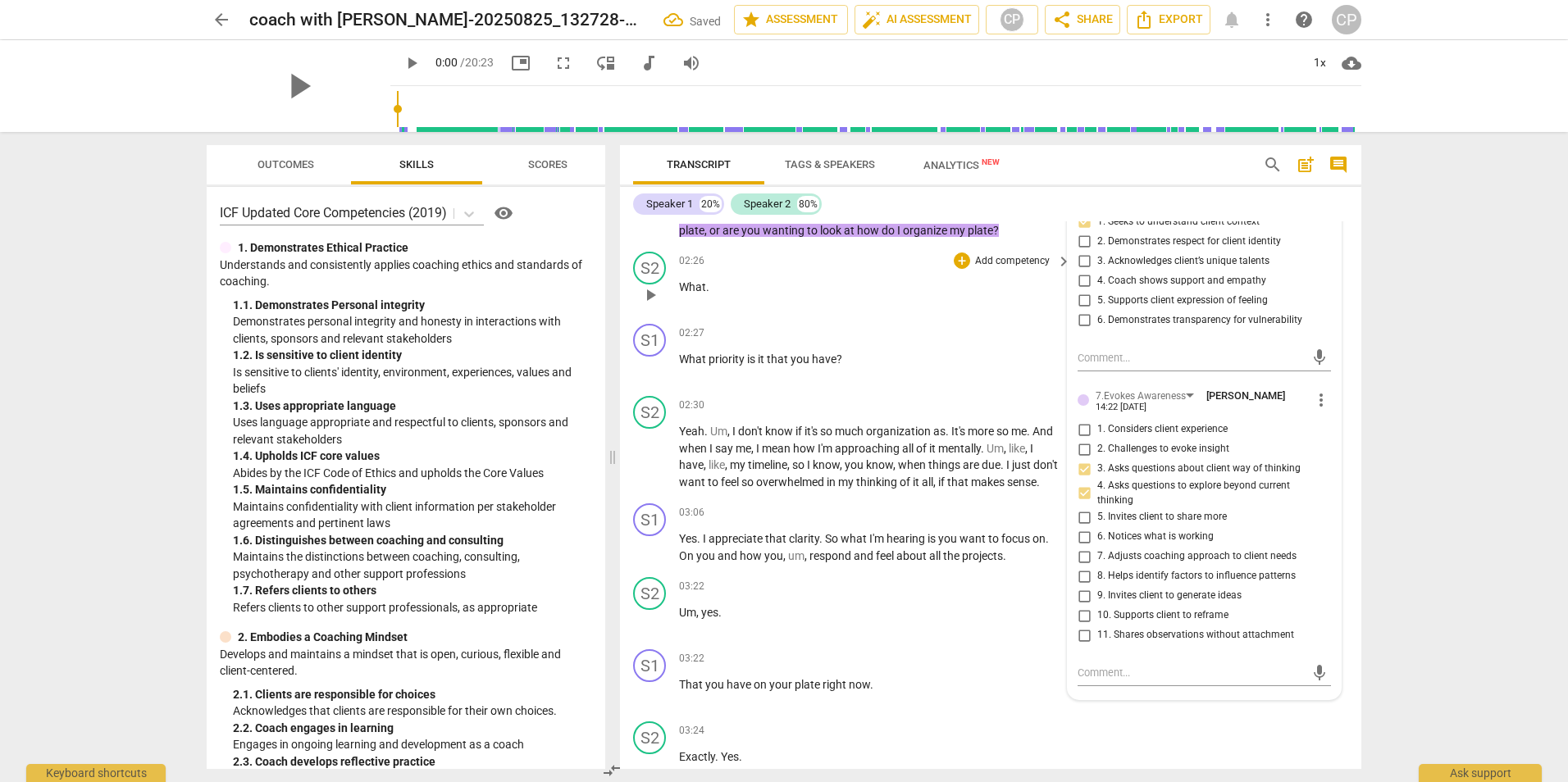
click at [790, 291] on p "What ." at bounding box center [870, 288] width 383 height 17
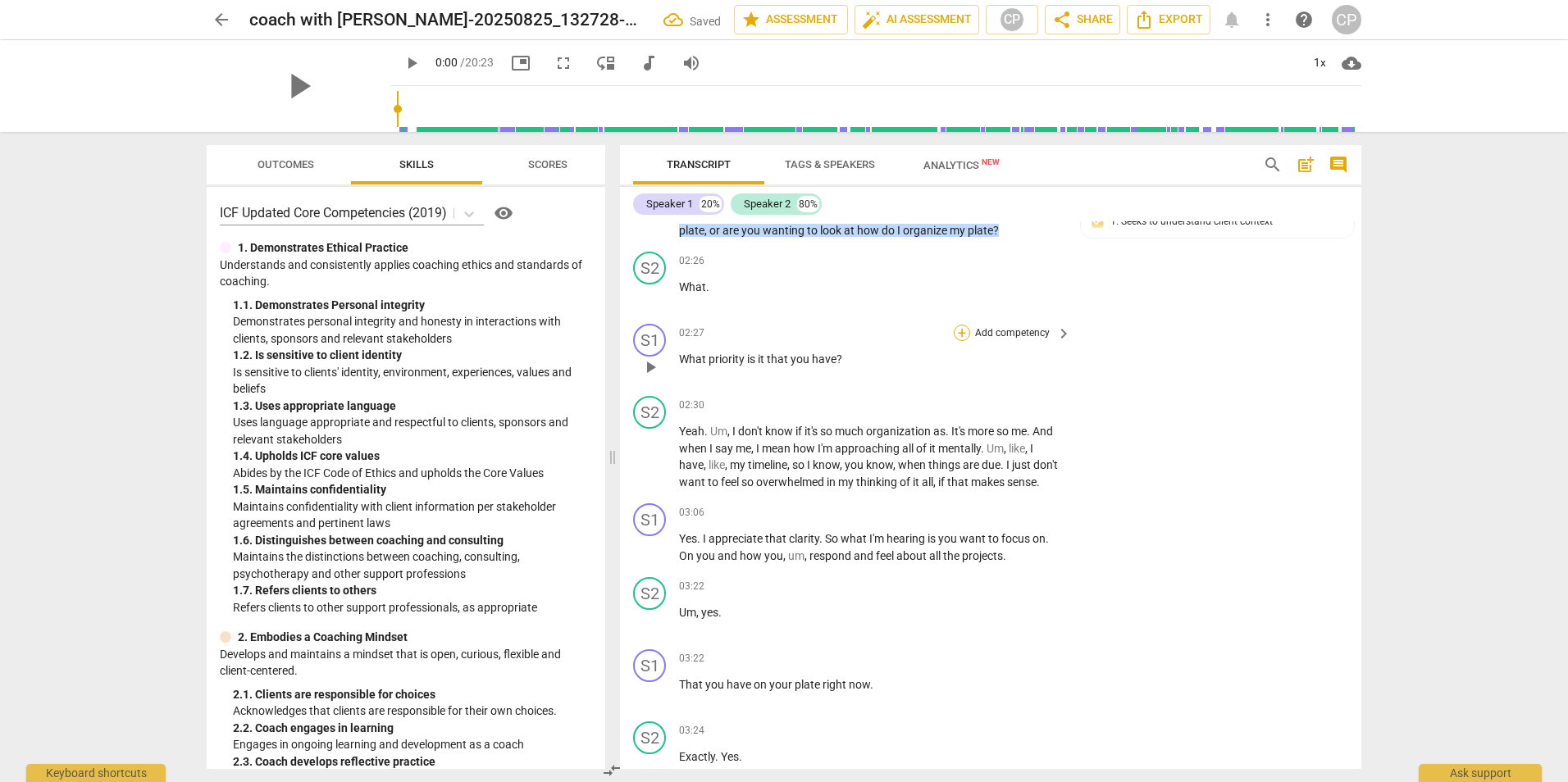
click at [958, 330] on div "+" at bounding box center [962, 332] width 16 height 16
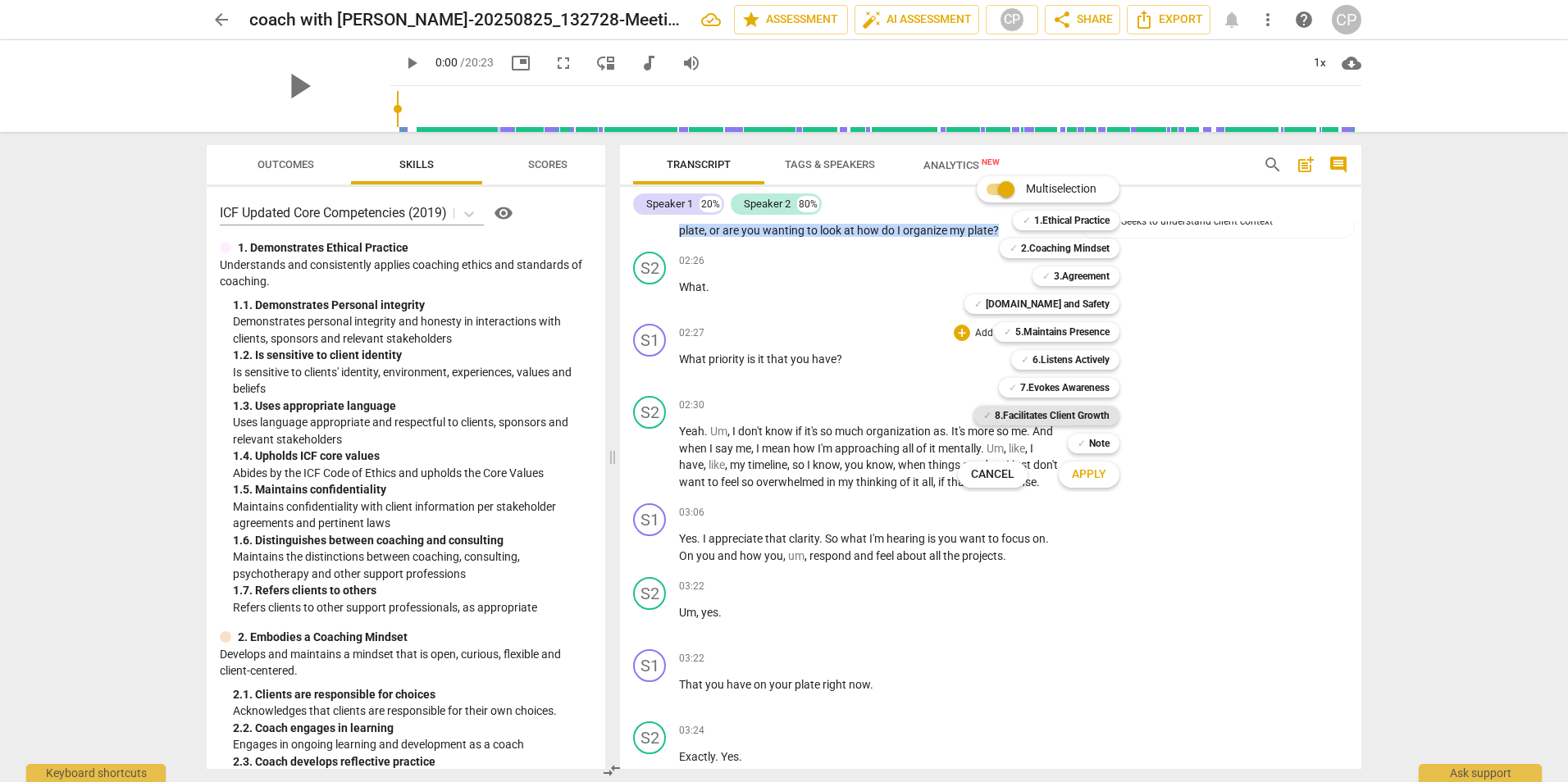
click at [1046, 415] on b "8.Facilitates Client Growth" at bounding box center [1051, 415] width 115 height 19
click at [1095, 476] on span "Apply" at bounding box center [1089, 474] width 35 height 16
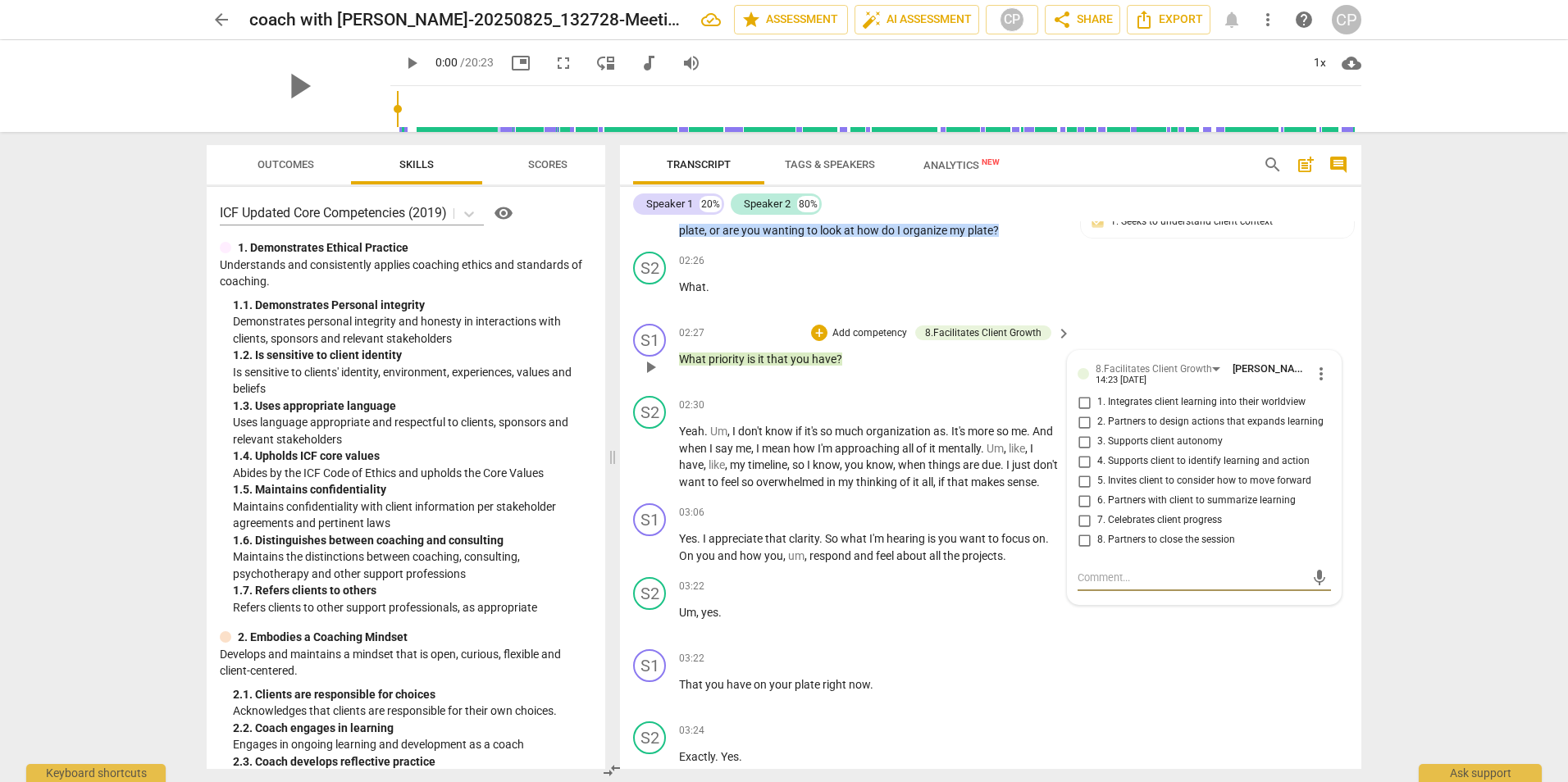
click at [1079, 441] on input "3. Supports client autonomy" at bounding box center [1083, 442] width 26 height 19
checkbox input "true"
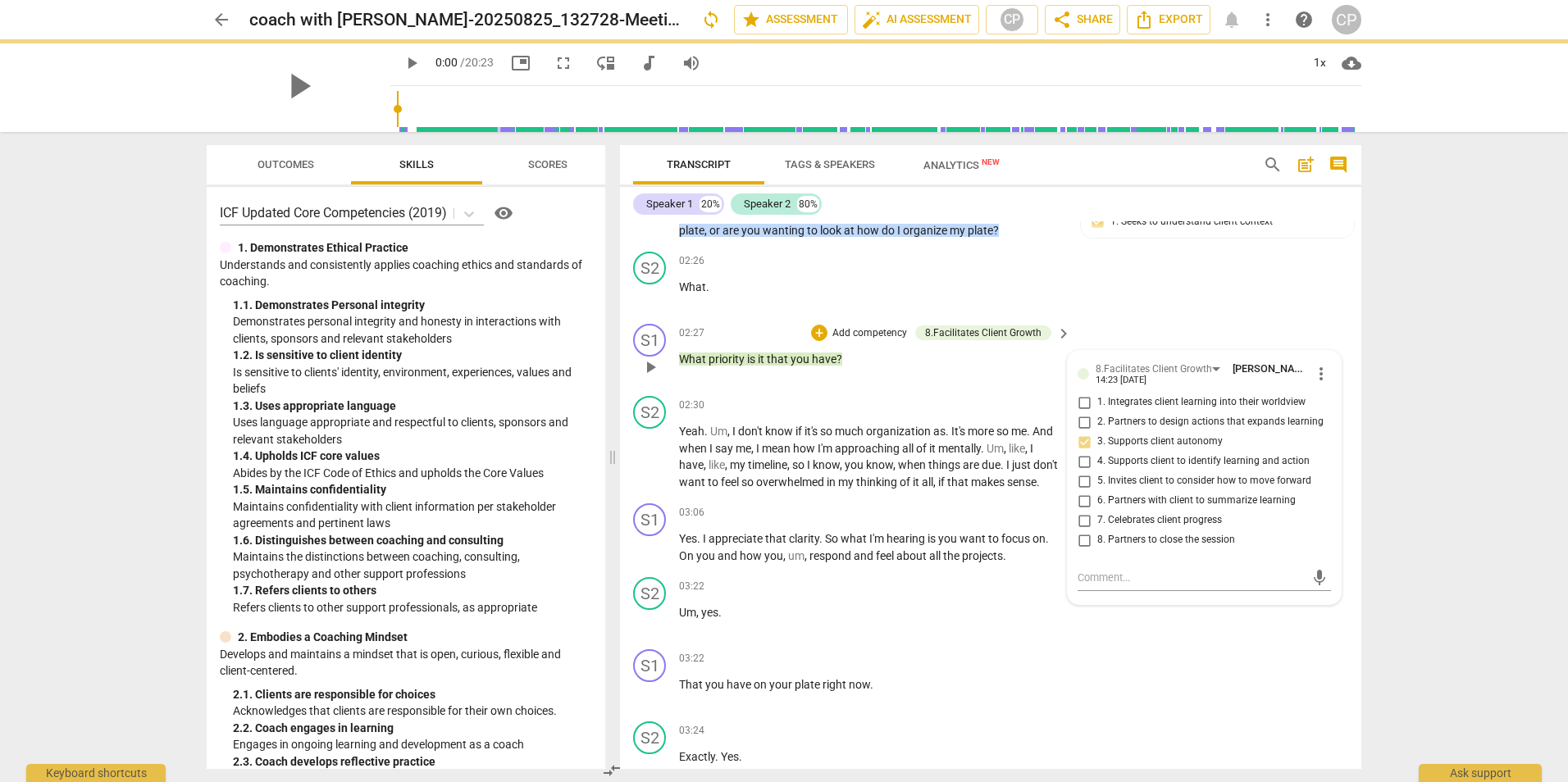
click at [1088, 461] on input "4. Supports client to identify learning and action" at bounding box center [1083, 461] width 26 height 19
checkbox input "true"
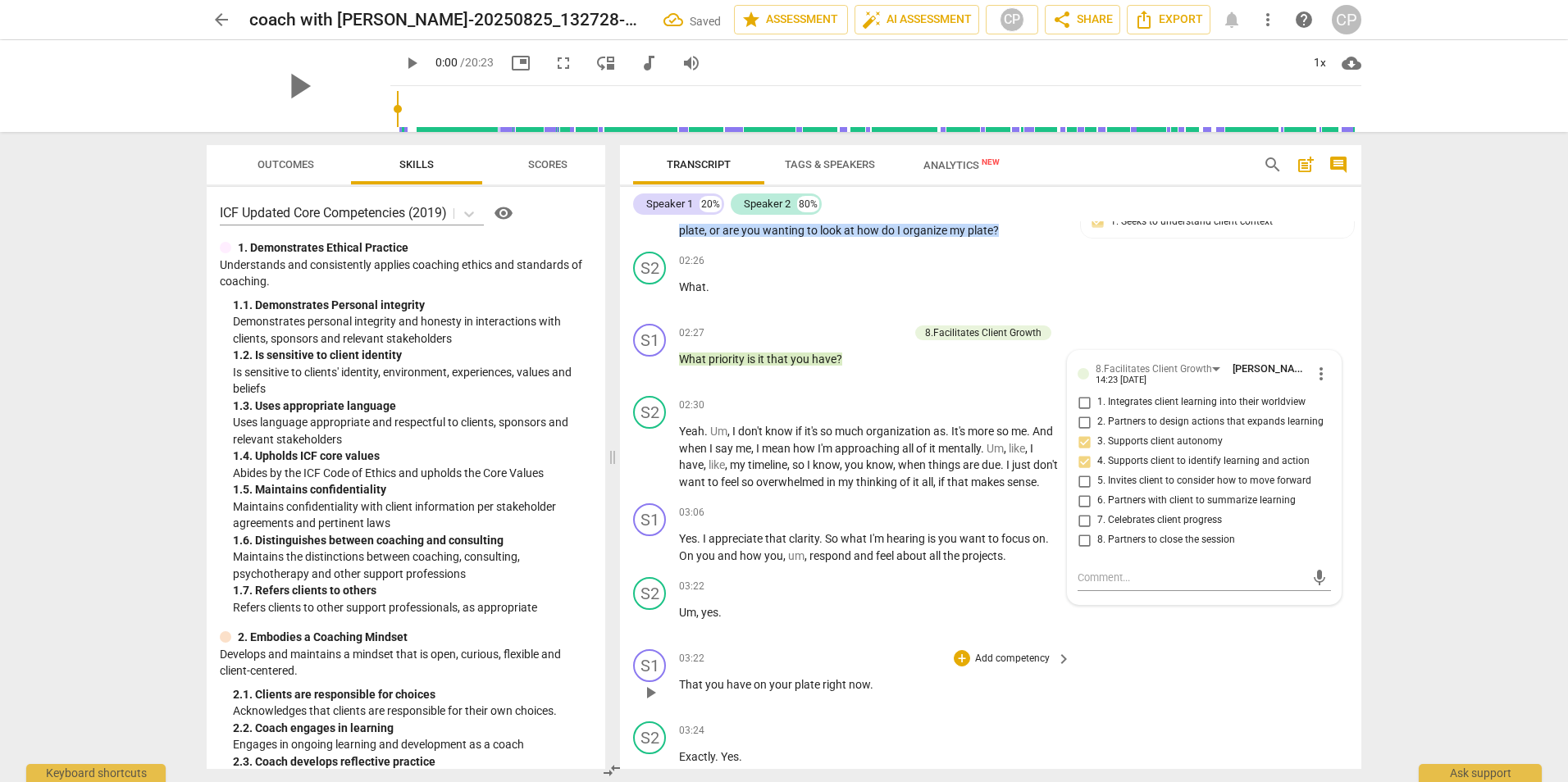
click at [992, 693] on p "That you have on your plate right now ." at bounding box center [870, 685] width 383 height 17
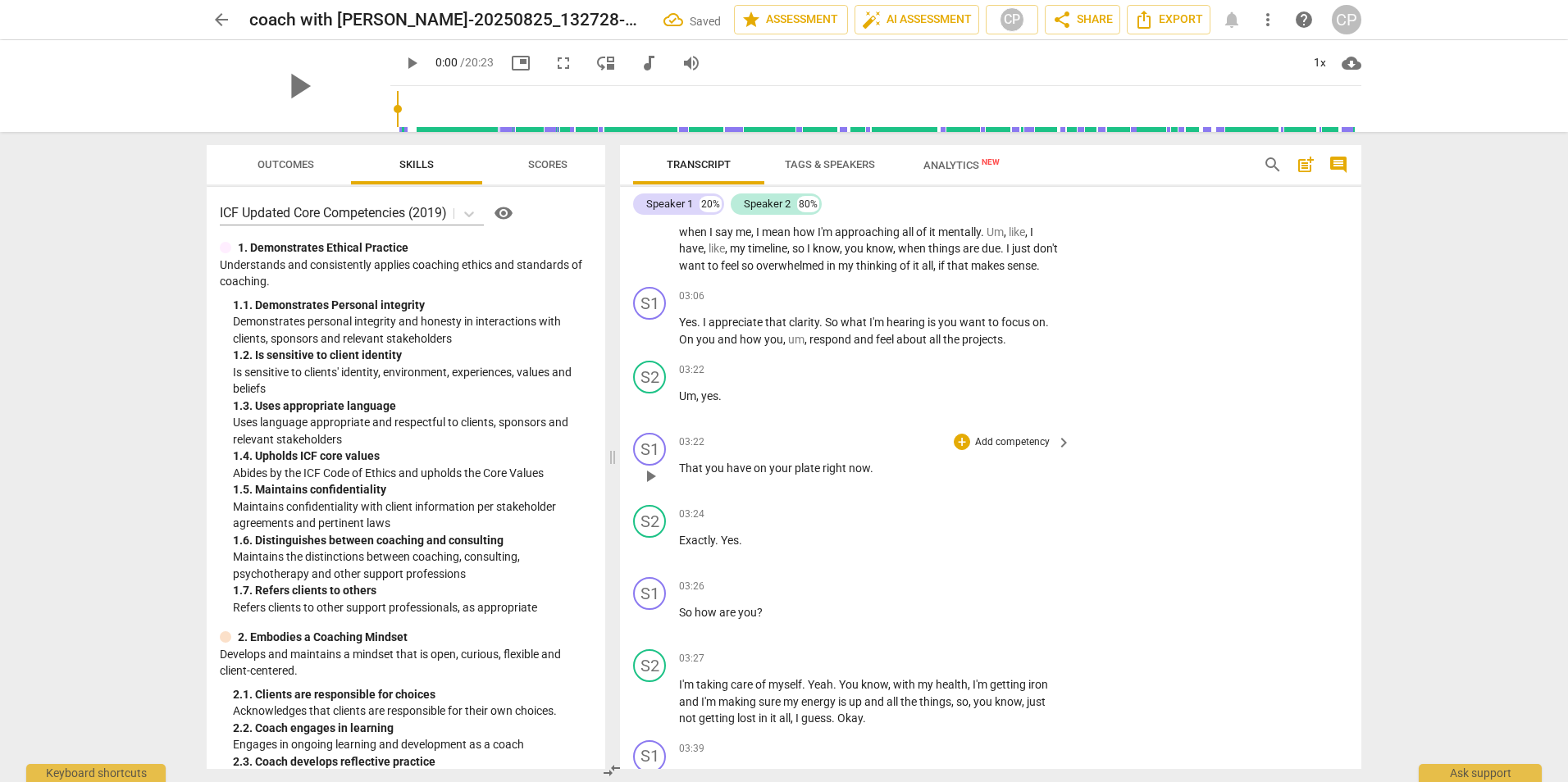
scroll to position [984, 0]
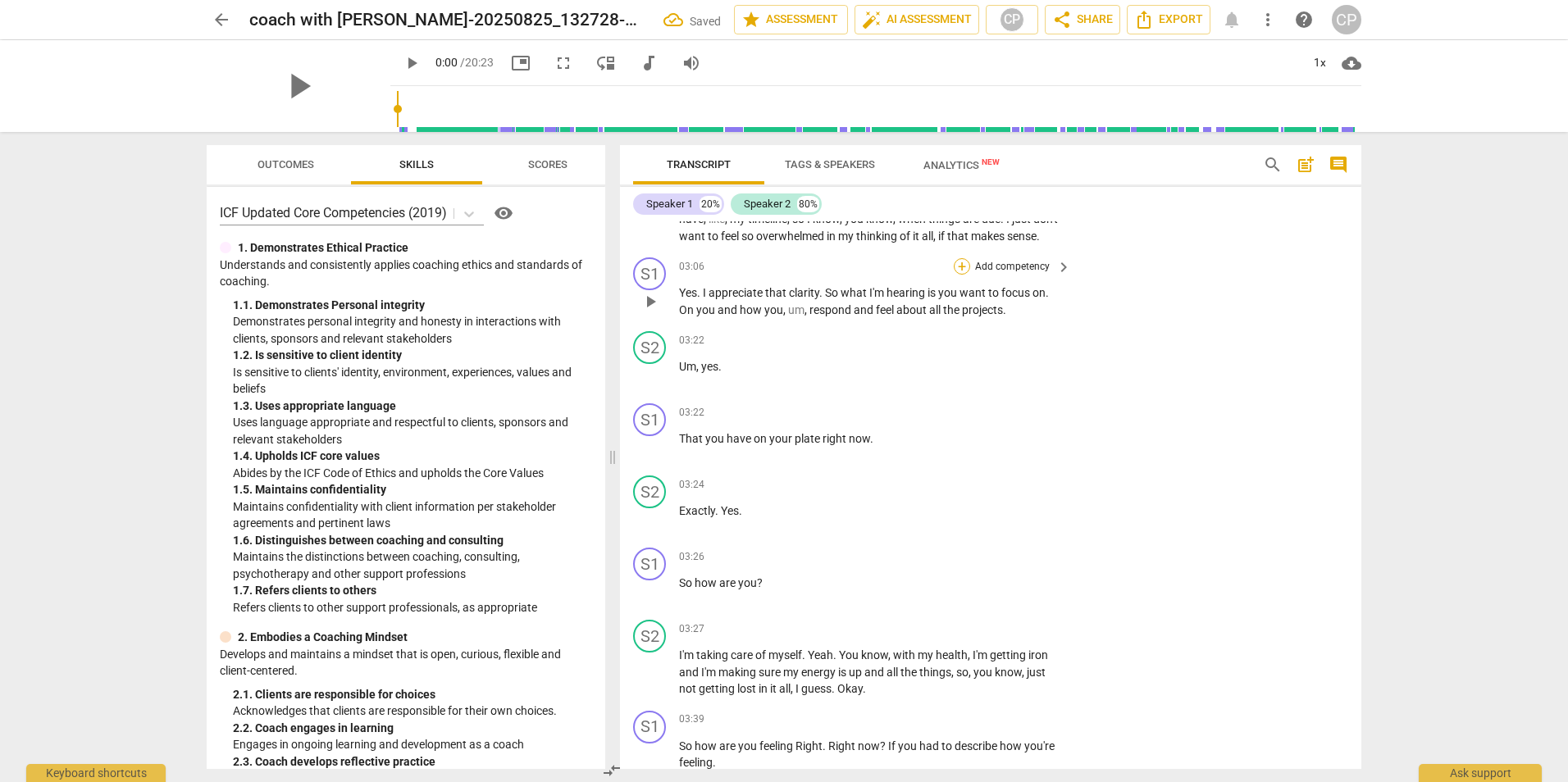
click at [961, 275] on div "+" at bounding box center [962, 266] width 16 height 16
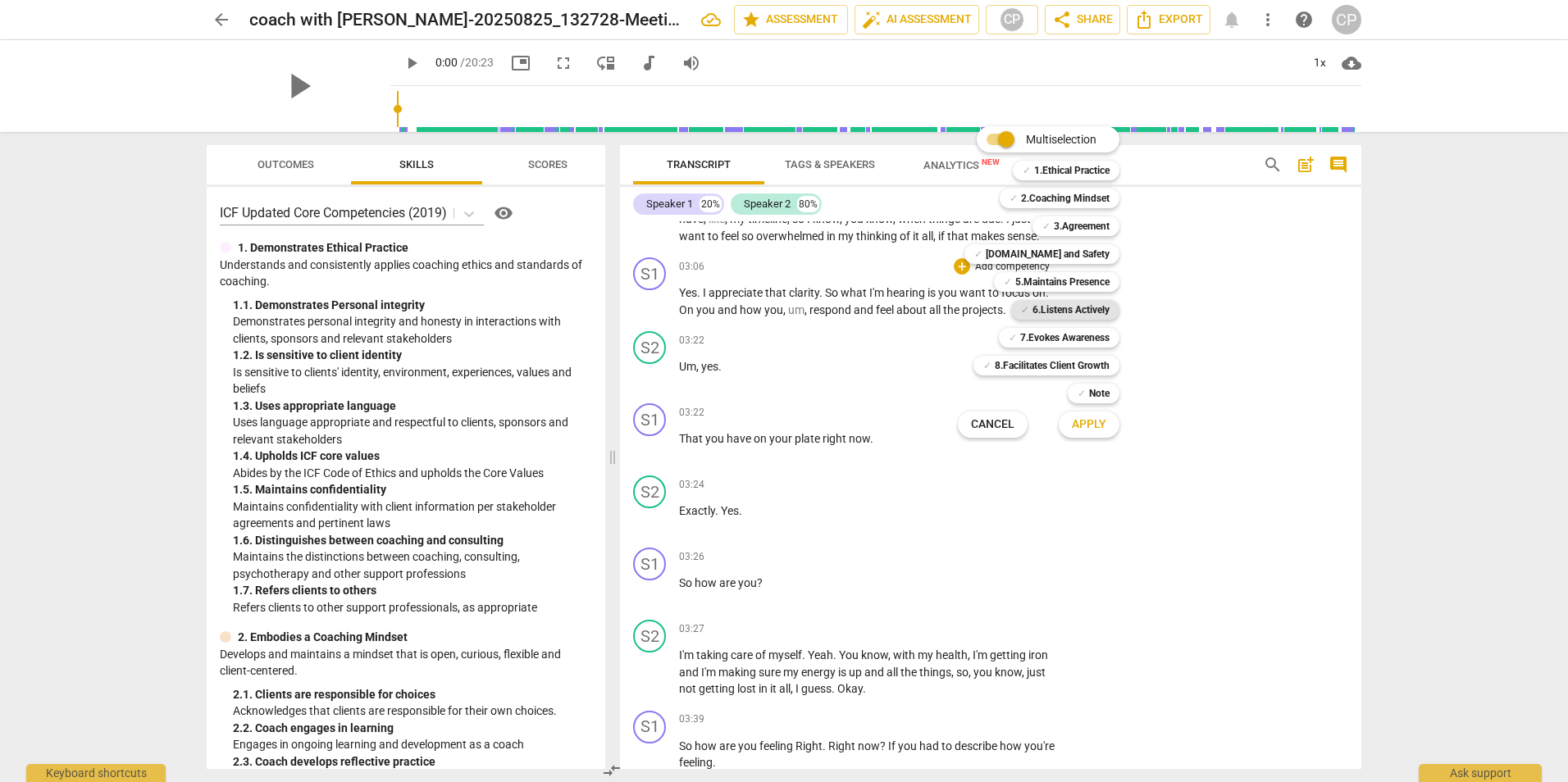
click at [1070, 313] on b "6.Listens Actively" at bounding box center [1071, 310] width 77 height 19
click at [1086, 427] on span "Apply" at bounding box center [1089, 424] width 35 height 16
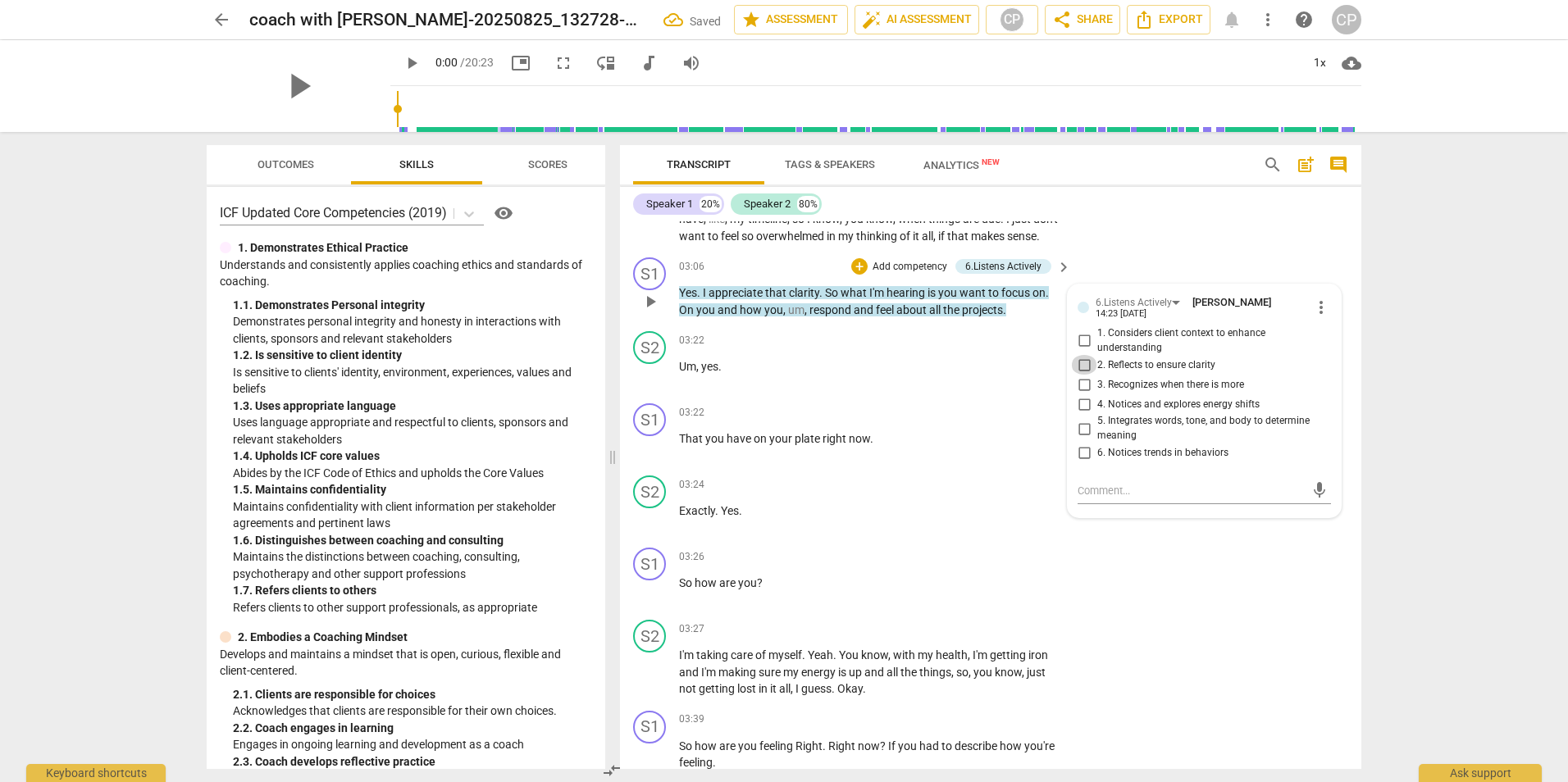
click at [1082, 375] on input "2. Reflects to ensure clarity" at bounding box center [1083, 365] width 26 height 19
checkbox input "true"
click at [819, 367] on div "03:22 + Add competency keyboard_arrow_right Um , yes ." at bounding box center [876, 360] width 394 height 59
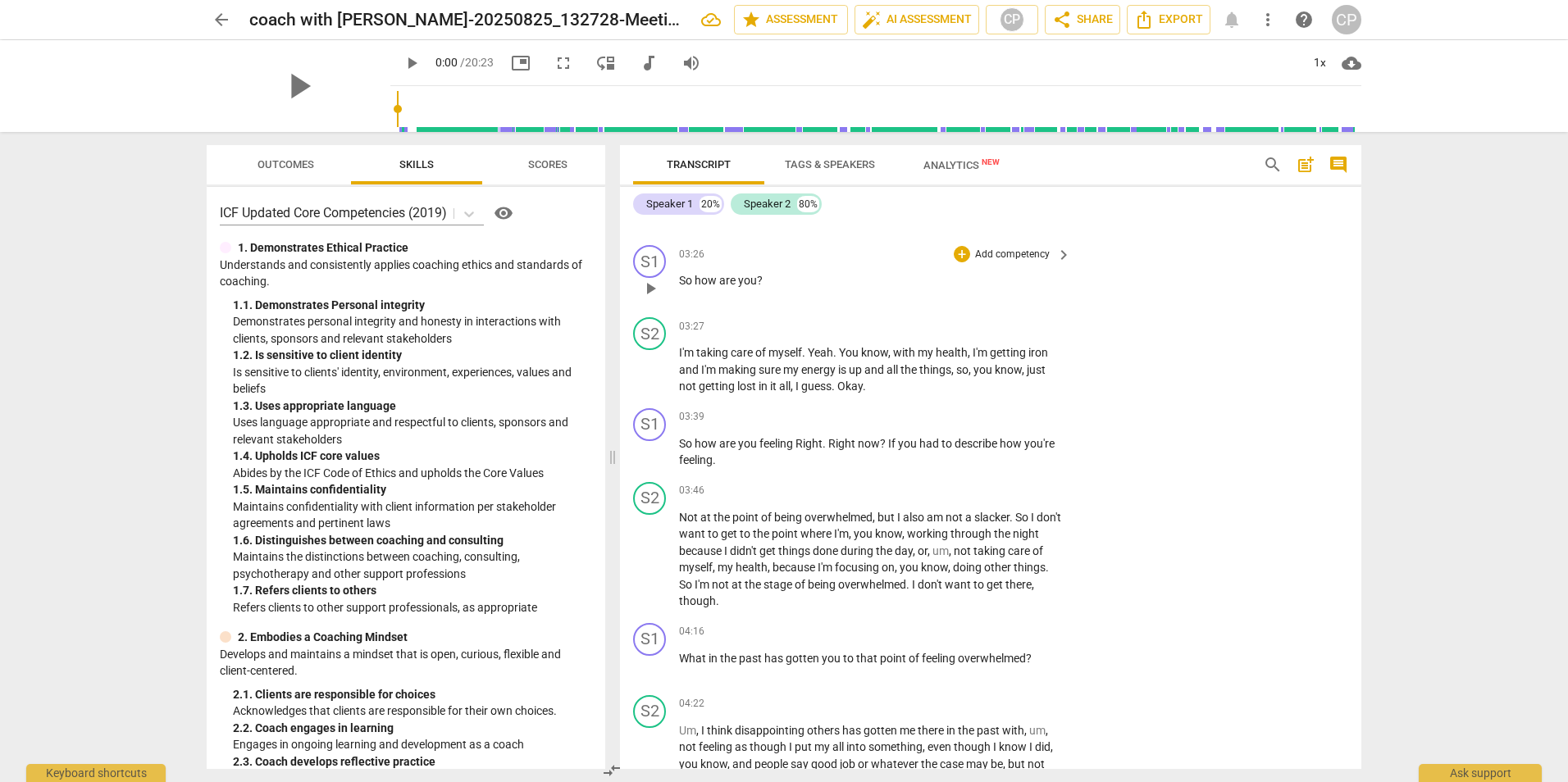
scroll to position [1312, 0]
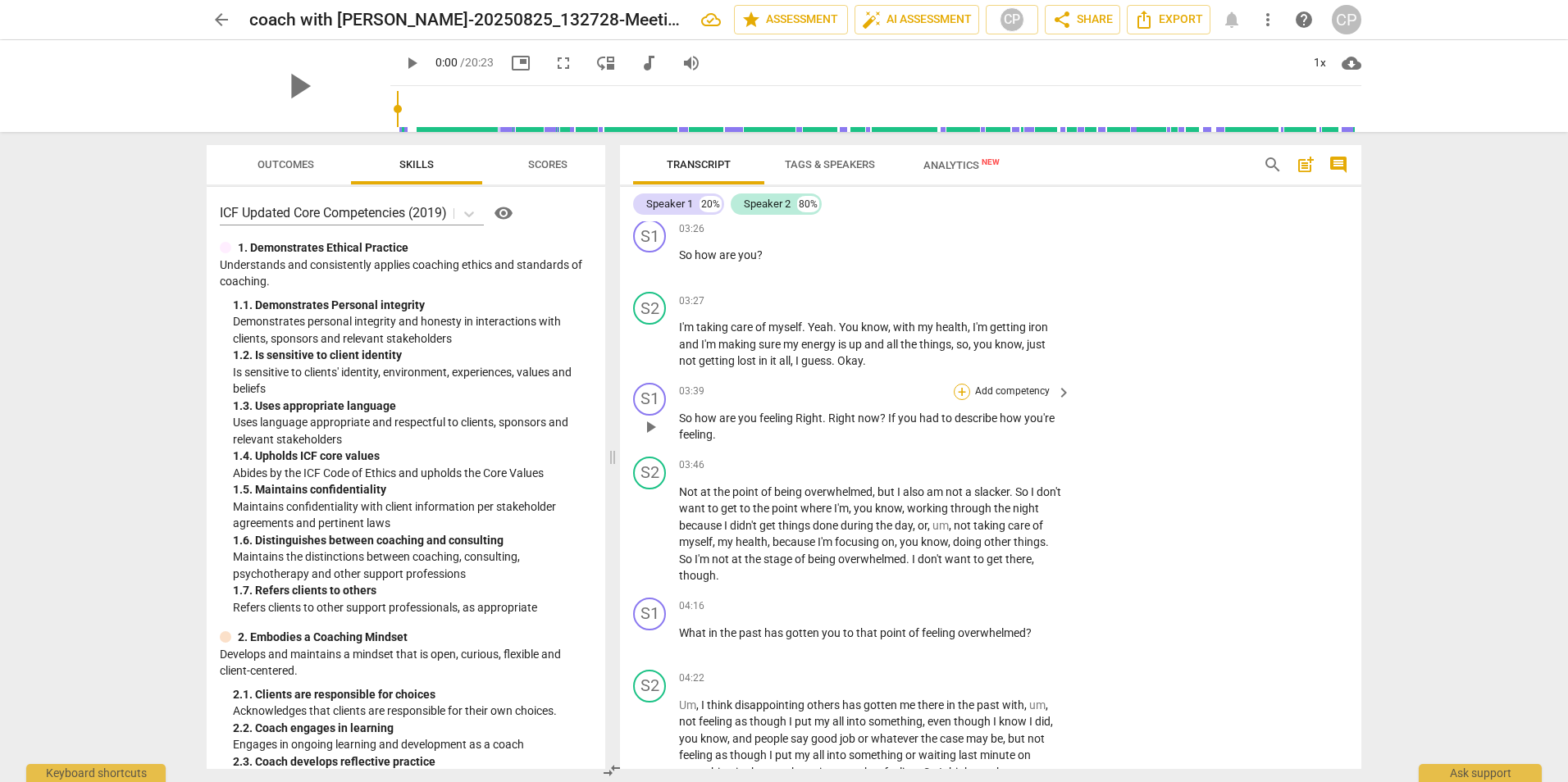
click at [961, 400] on div "+" at bounding box center [962, 391] width 16 height 16
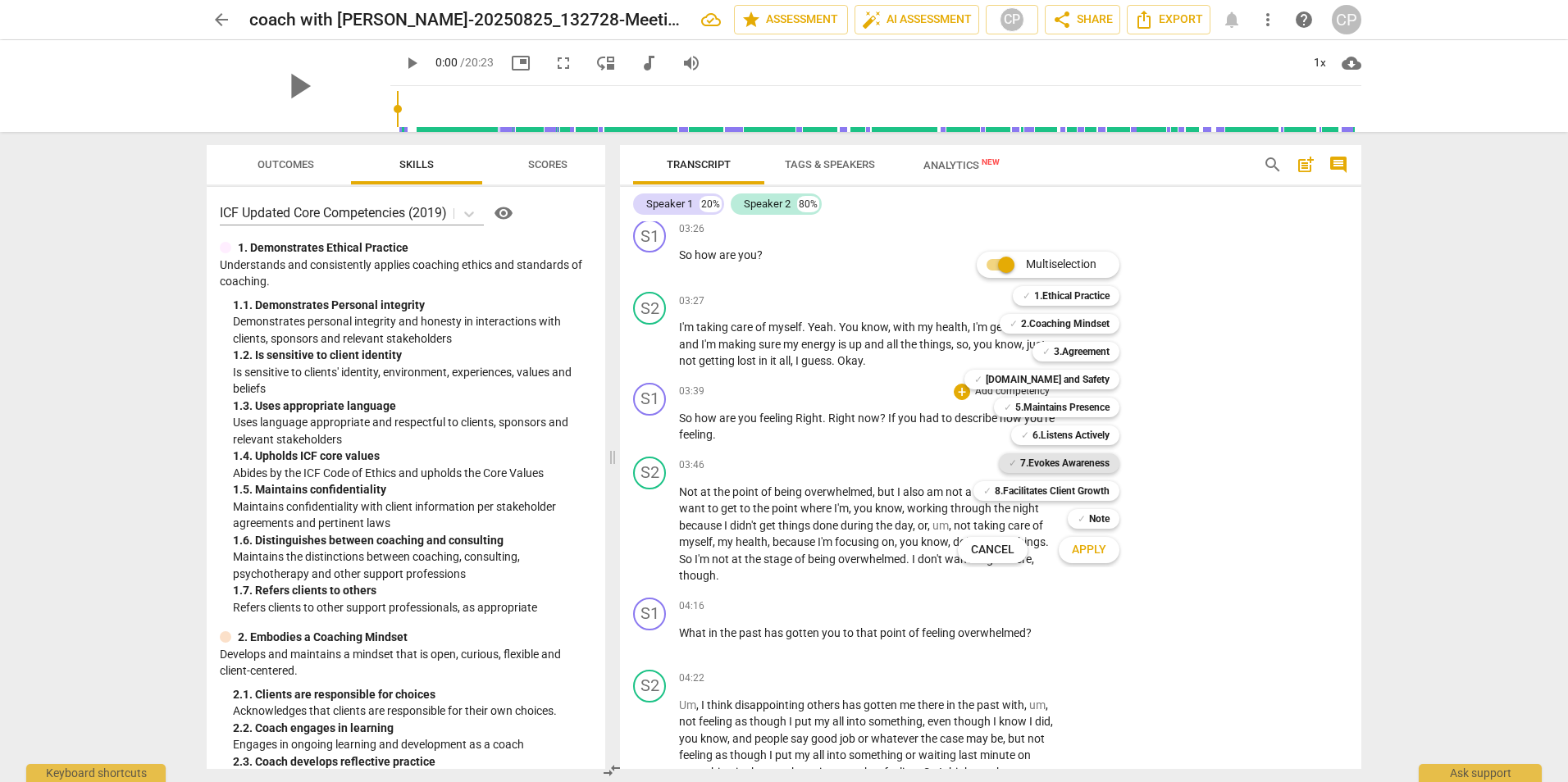
click at [1085, 460] on b "7.Evokes Awareness" at bounding box center [1064, 463] width 90 height 19
click at [1092, 545] on span "Apply" at bounding box center [1089, 549] width 35 height 16
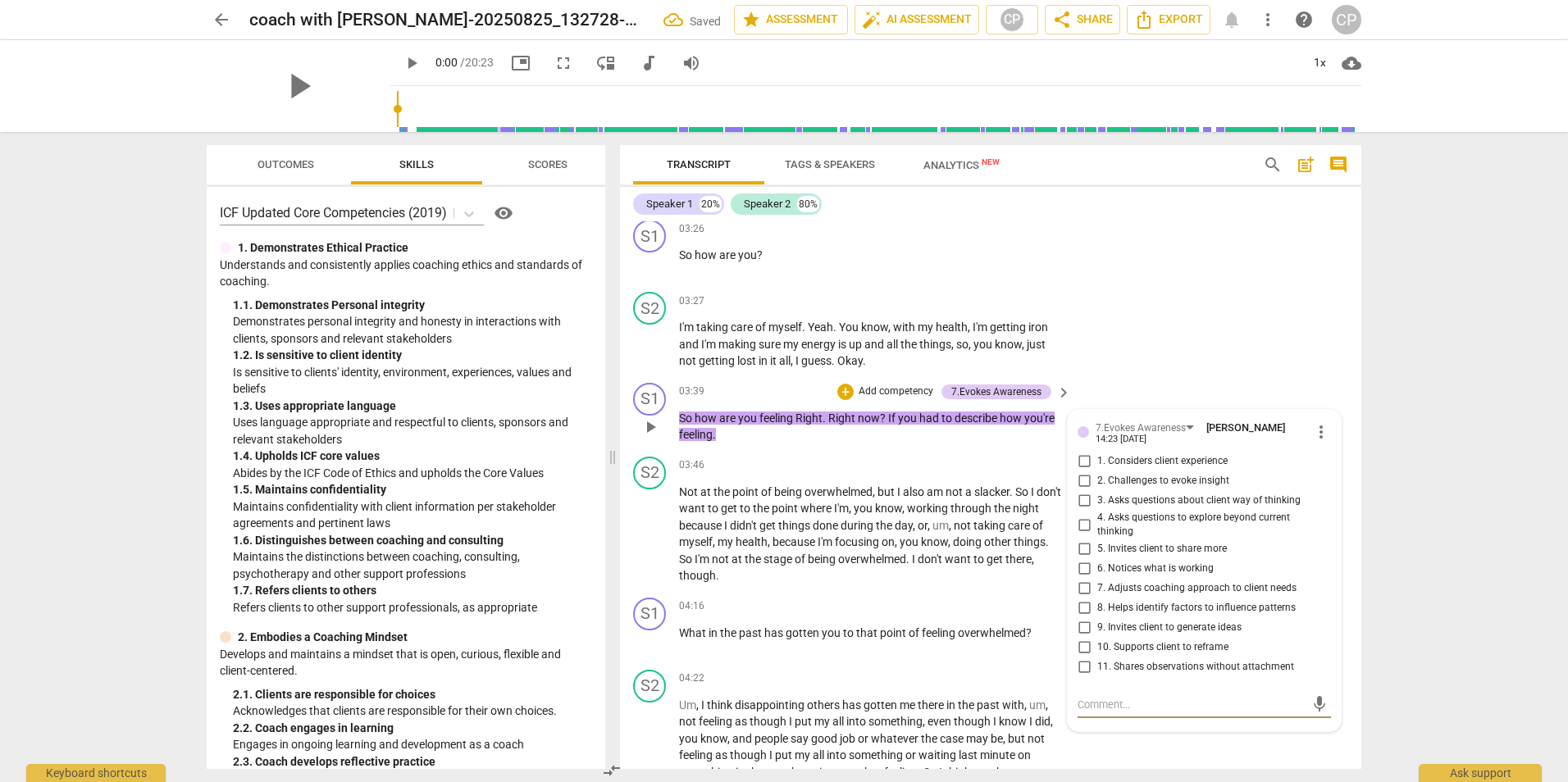
click at [1081, 471] on input "1. Considers client experience" at bounding box center [1083, 461] width 26 height 19
checkbox input "true"
click at [1079, 491] on input "2. Challenges to evoke insight" at bounding box center [1083, 481] width 26 height 19
checkbox input "true"
click at [1085, 559] on input "5. Invites client to share more" at bounding box center [1083, 549] width 26 height 19
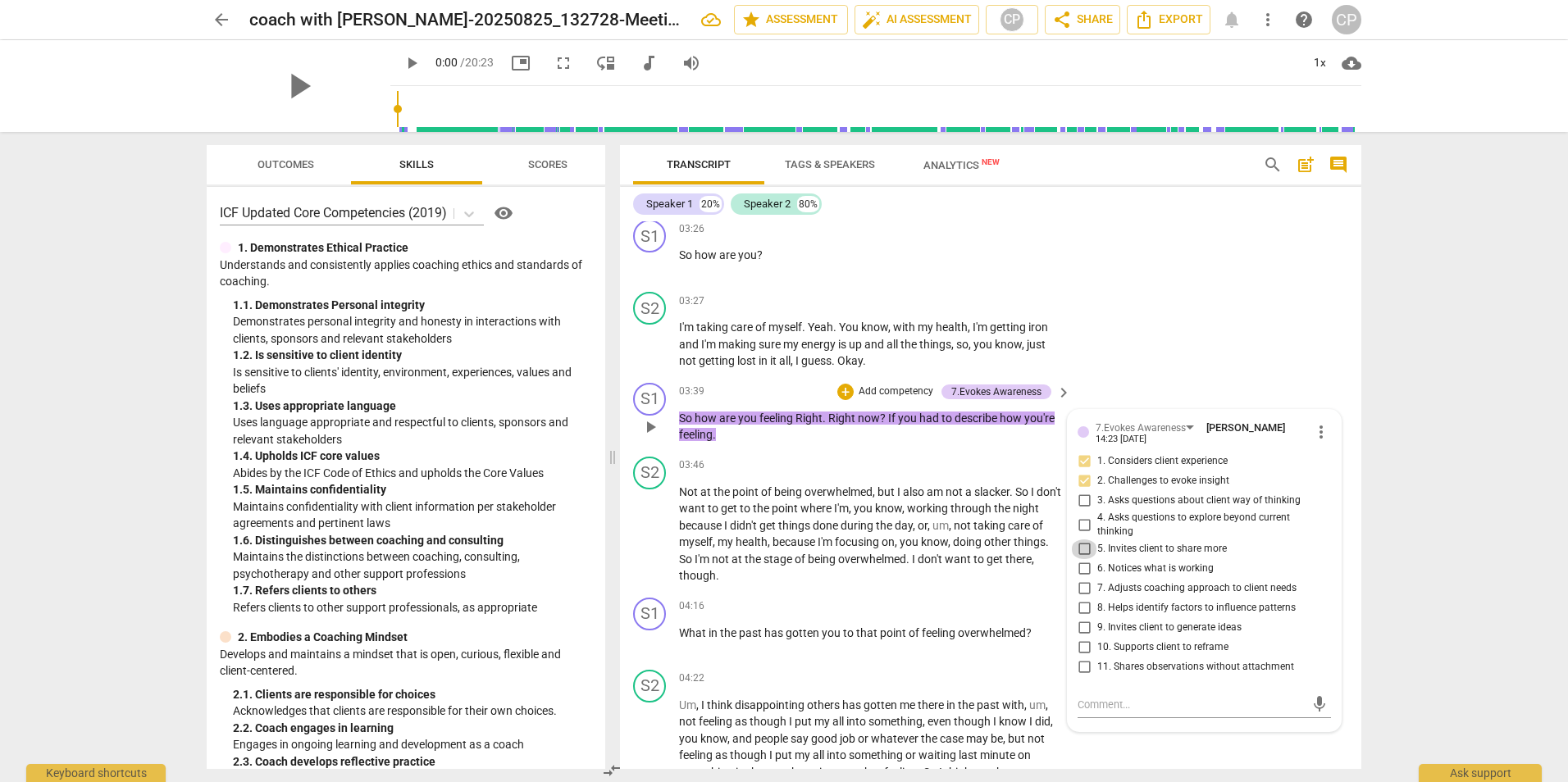
checkbox input "true"
click at [853, 475] on div "03:46 + Add competency keyboard_arrow_right" at bounding box center [876, 465] width 394 height 18
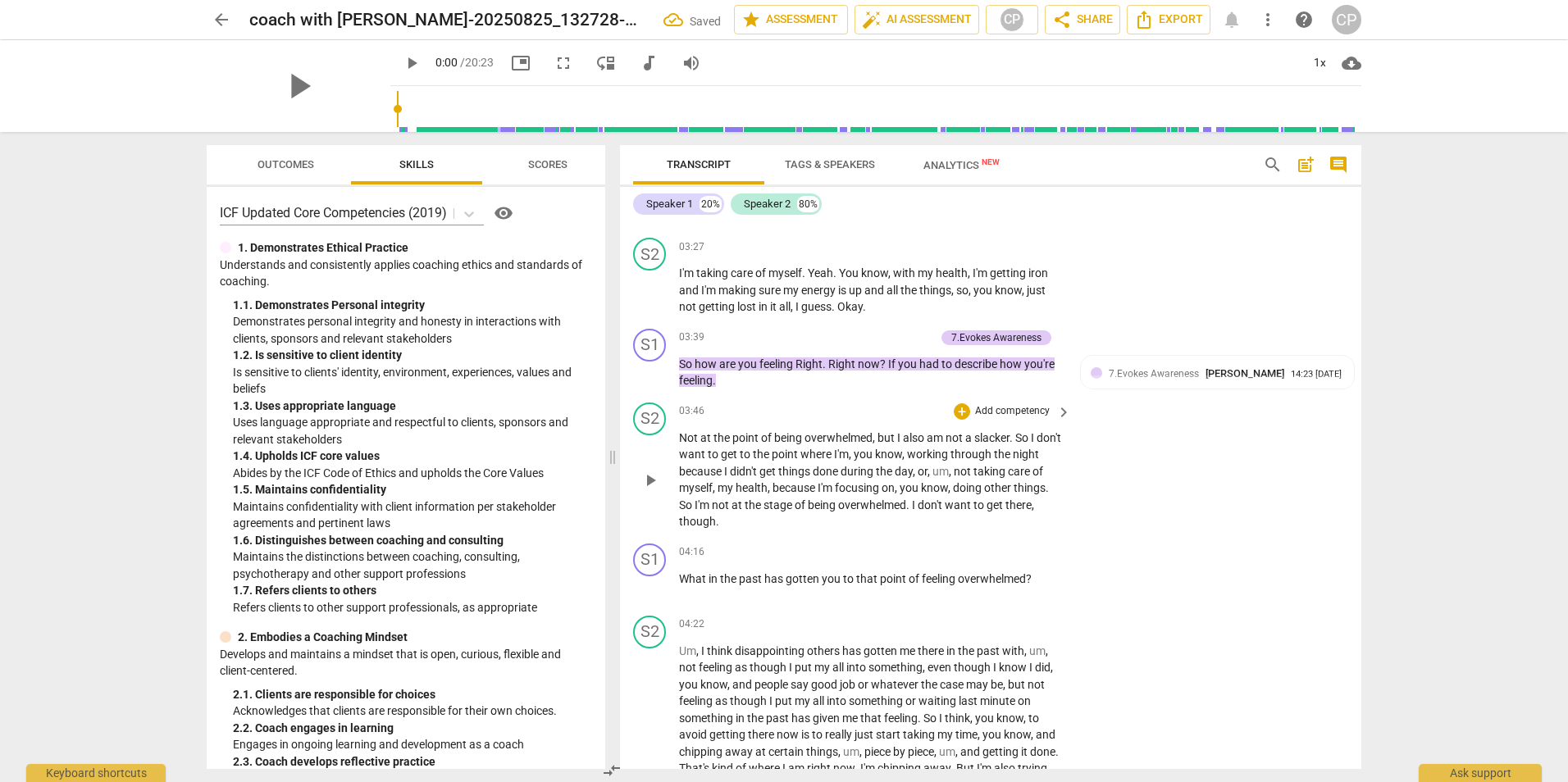
scroll to position [1558, 0]
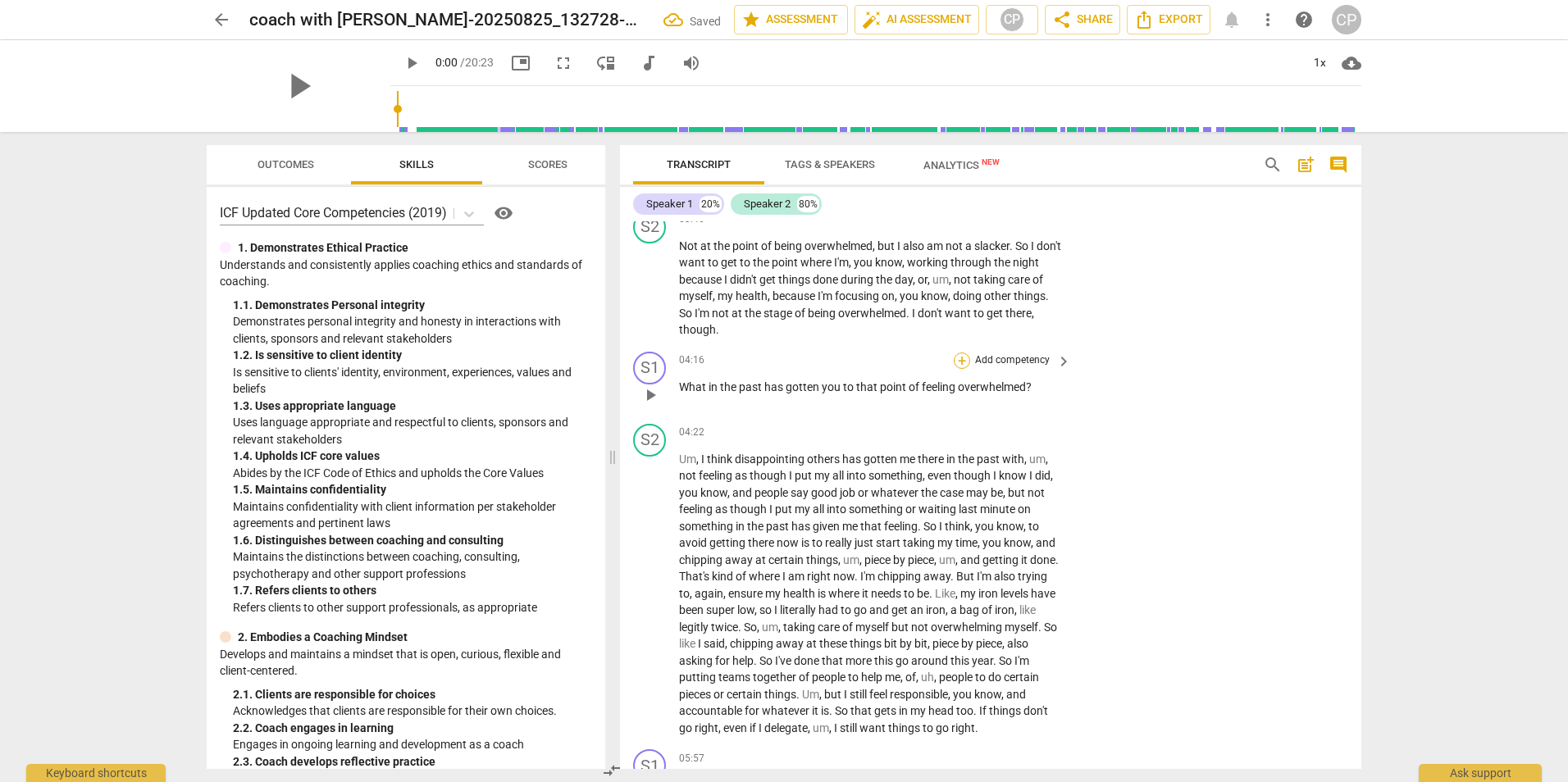
click at [960, 369] on div "+" at bounding box center [962, 360] width 16 height 16
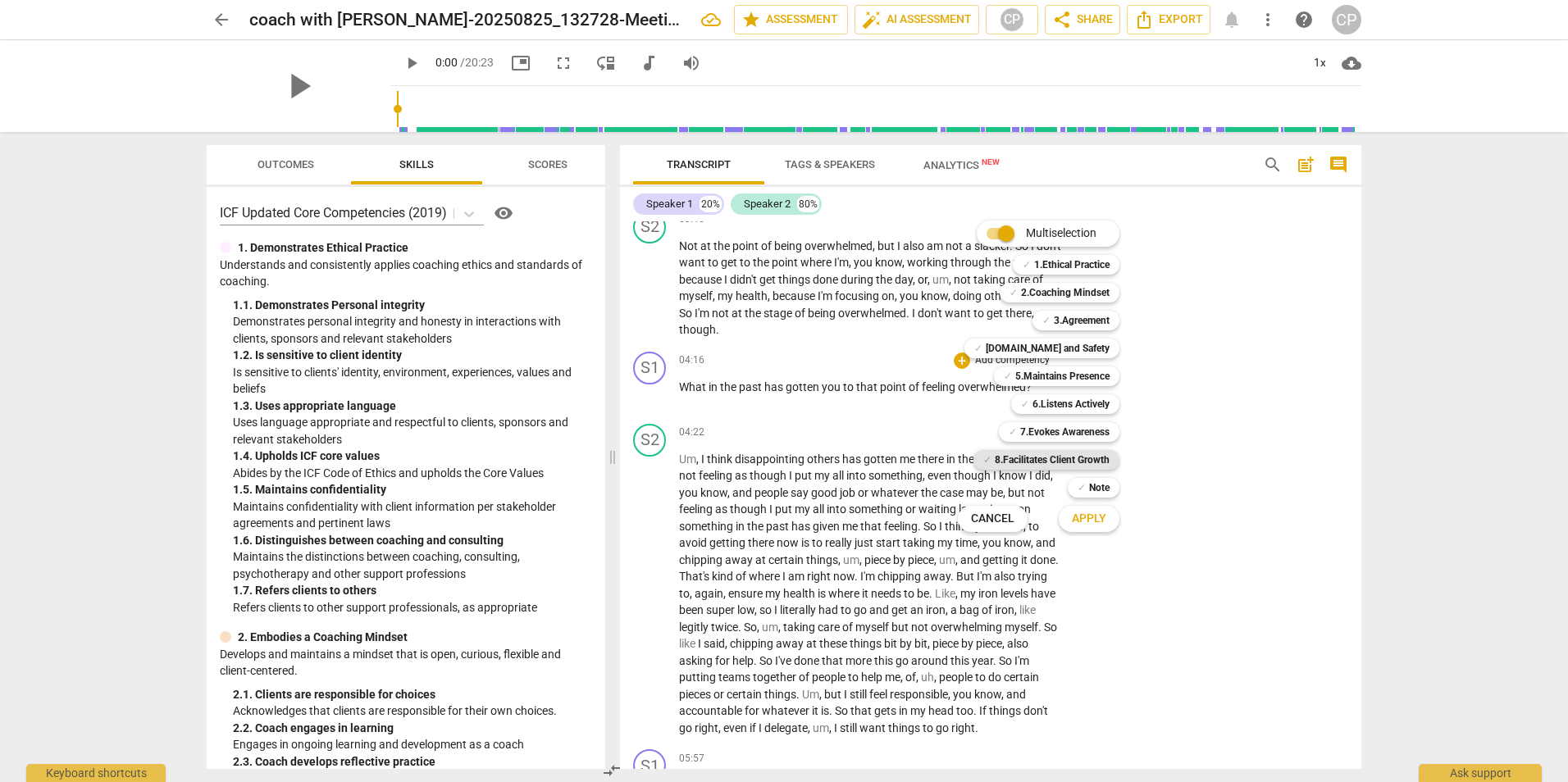
click at [1077, 462] on b "8.Facilitates Client Growth" at bounding box center [1051, 460] width 115 height 19
click at [1093, 517] on span "Apply" at bounding box center [1089, 518] width 35 height 16
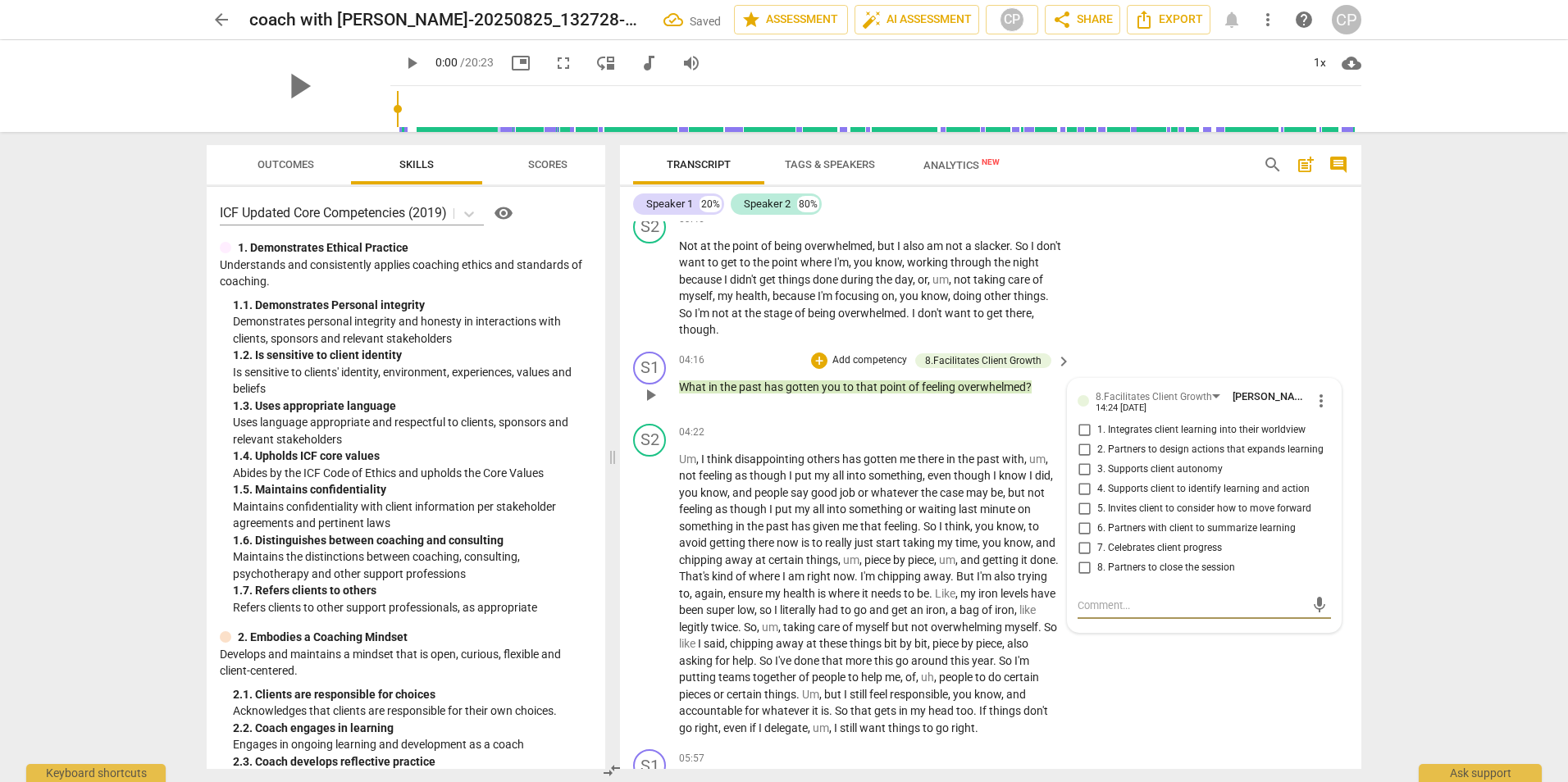
click at [1082, 440] on input "1. Integrates client learning into their worldview" at bounding box center [1083, 431] width 26 height 19
checkbox input "true"
click at [1079, 499] on input "4. Supports client to identify learning and action" at bounding box center [1083, 489] width 26 height 19
checkbox input "true"
click at [1082, 519] on input "5. Invites client to consider how to move forward" at bounding box center [1083, 509] width 26 height 19
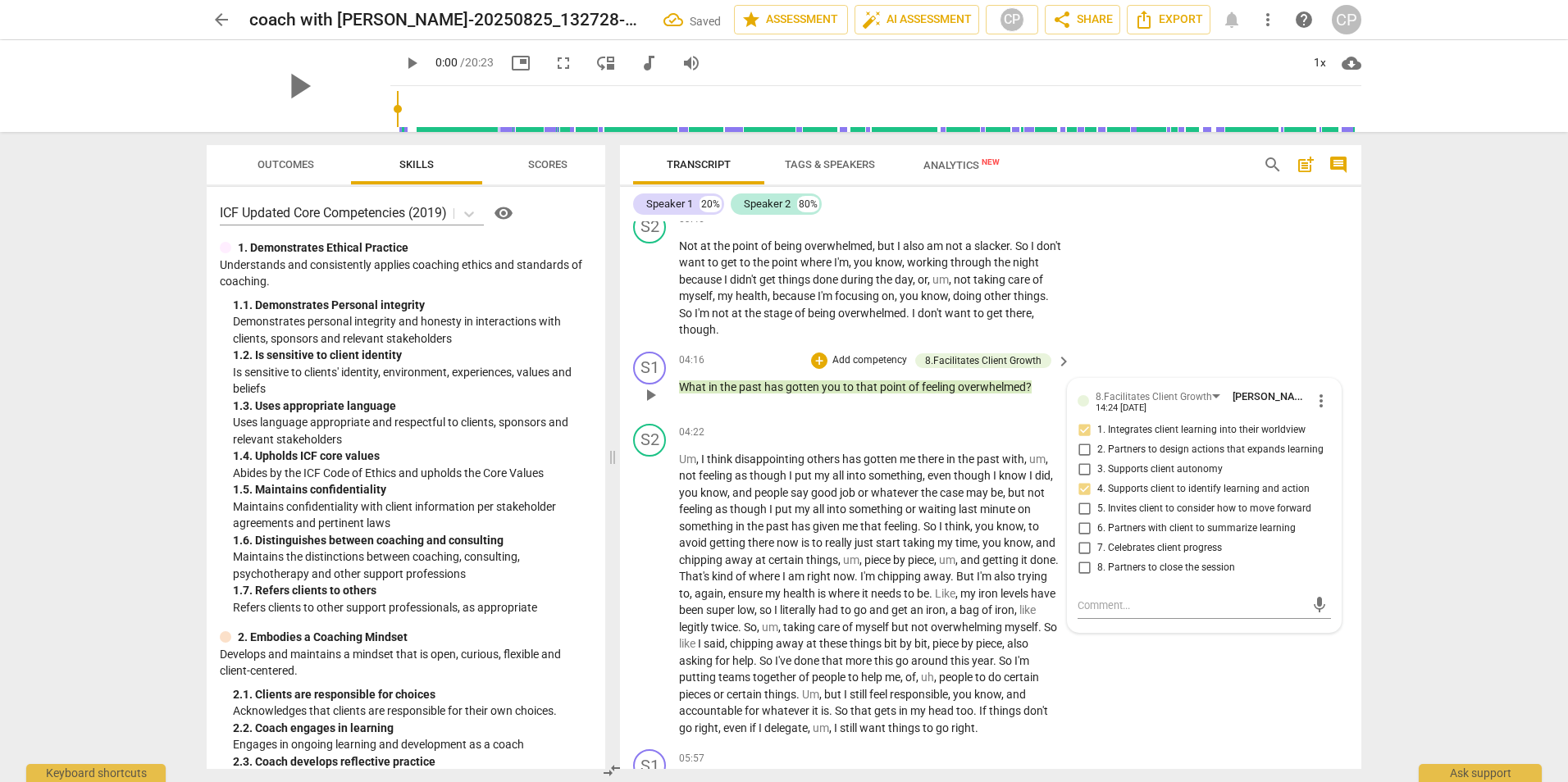
checkbox input "true"
click at [840, 442] on div "04:22 + Add competency keyboard_arrow_right" at bounding box center [876, 433] width 394 height 18
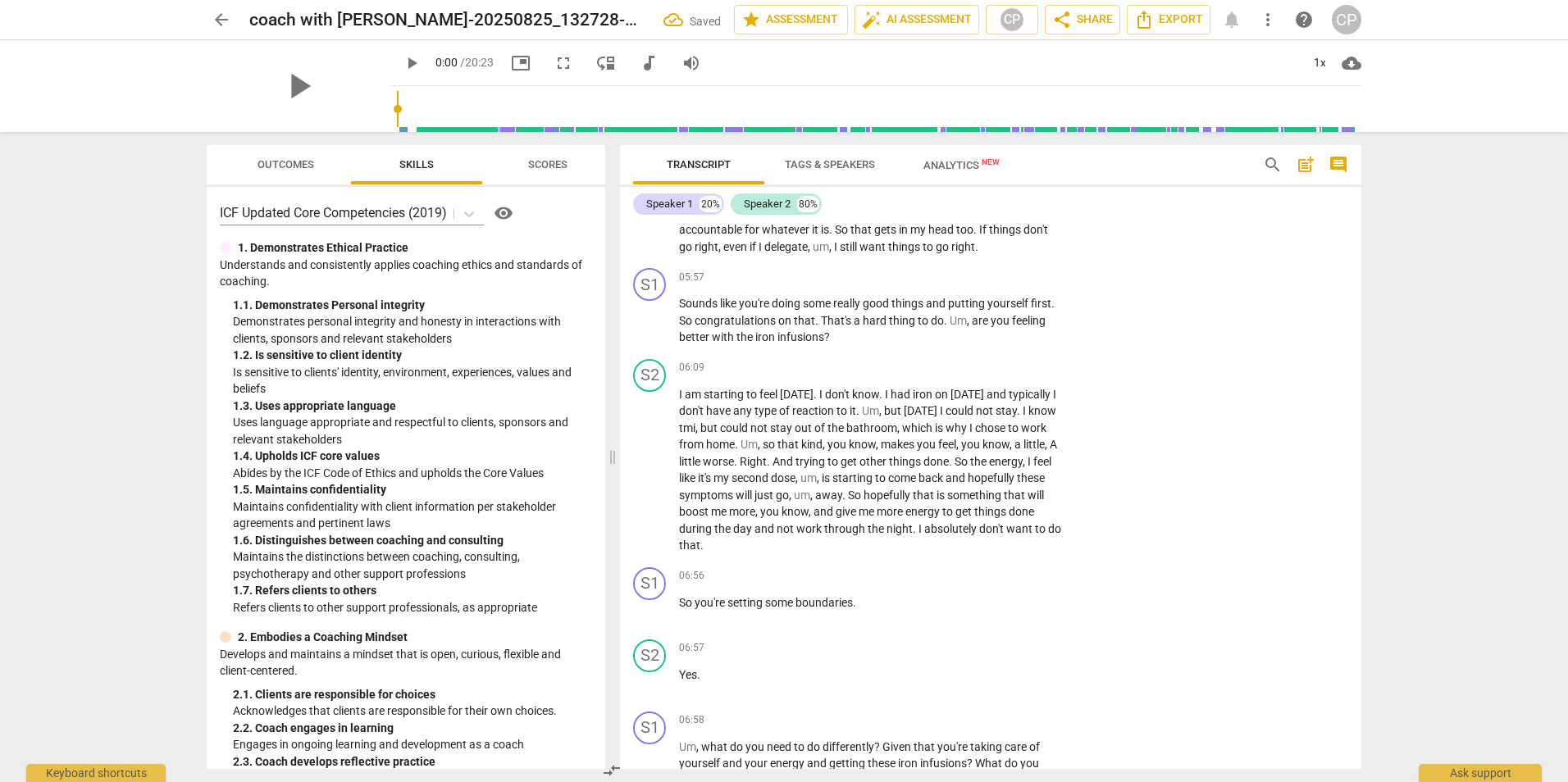
scroll to position [2050, 0]
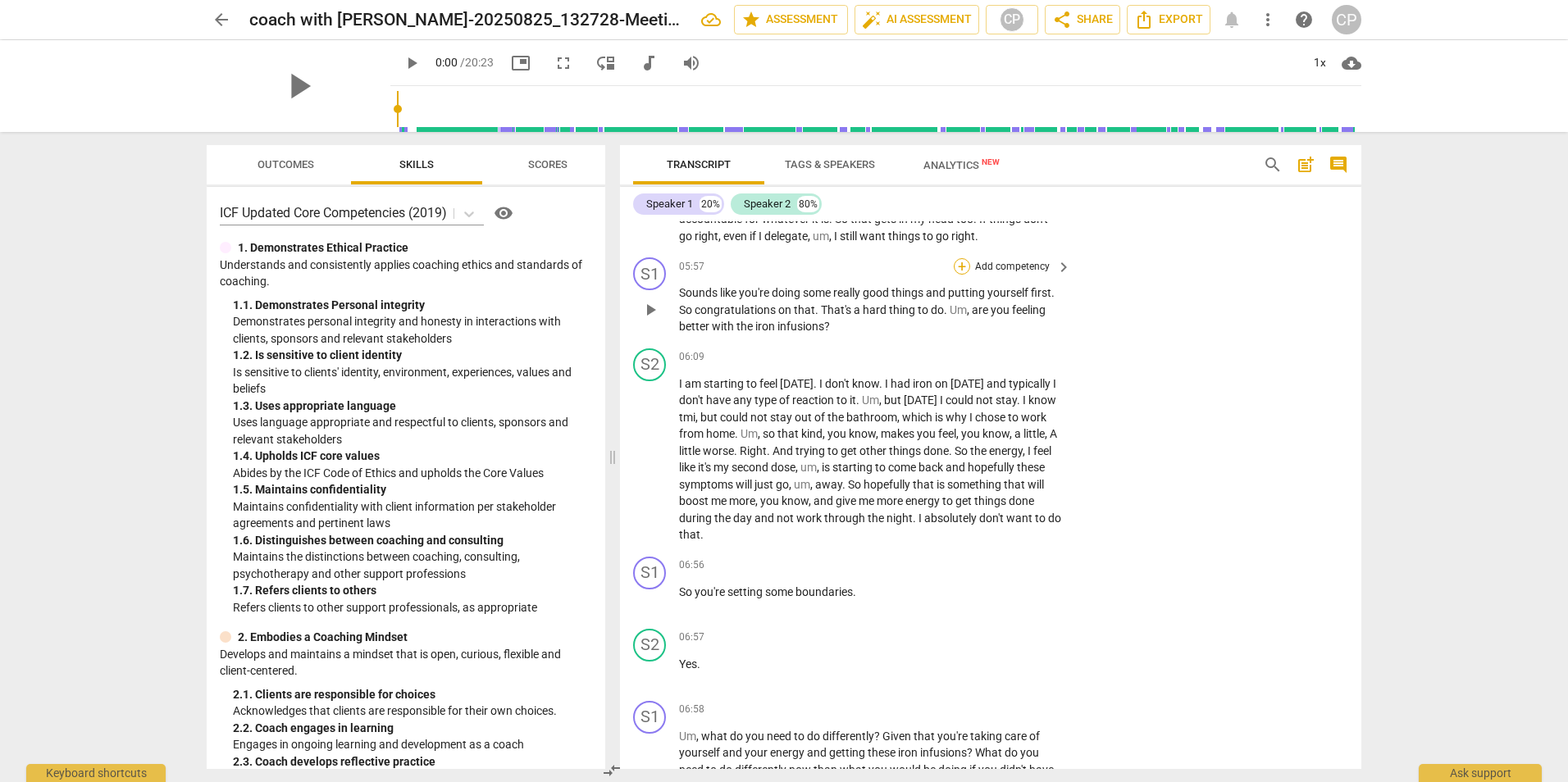
click at [966, 275] on div "+" at bounding box center [962, 266] width 16 height 16
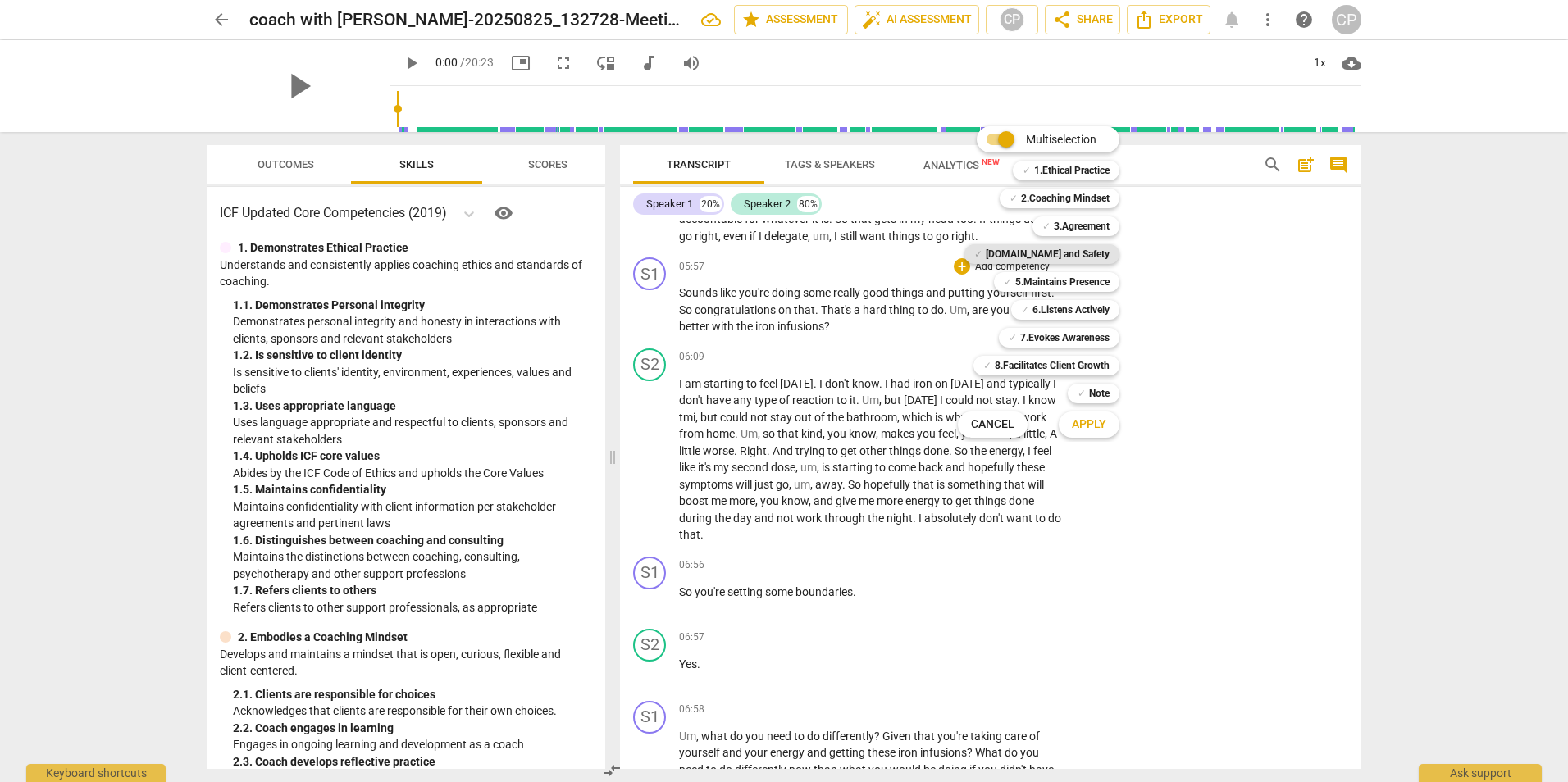
click at [1075, 258] on b "[DOMAIN_NAME] and Safety" at bounding box center [1048, 254] width 124 height 19
click at [1091, 422] on span "Apply" at bounding box center [1089, 424] width 35 height 16
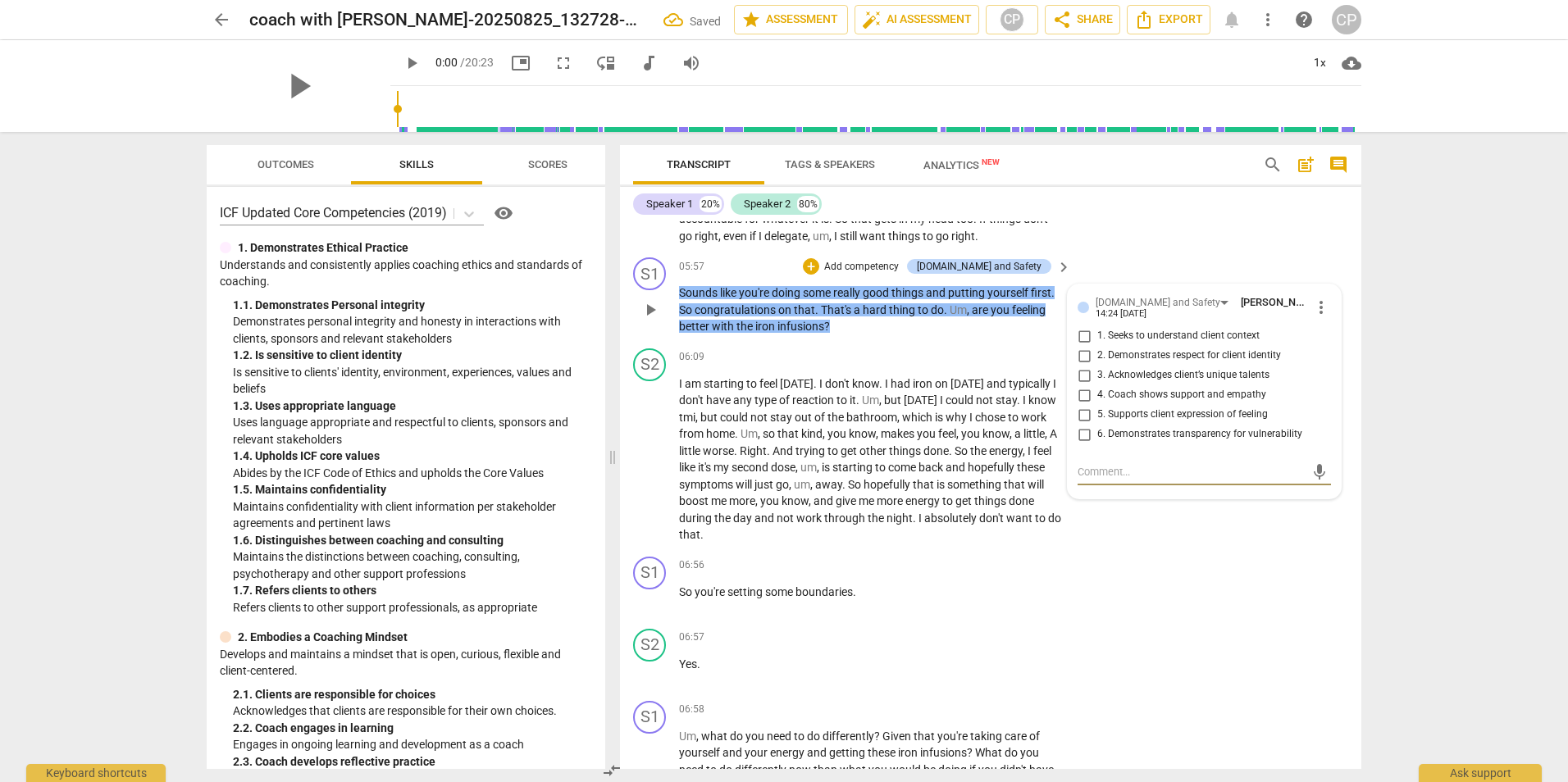
click at [1080, 405] on input "4. Coach shows support and empathy" at bounding box center [1083, 395] width 26 height 19
checkbox input "true"
click at [813, 567] on div "S1 play_arrow pause 06:56 + Add competency keyboard_arrow_right So you're setti…" at bounding box center [991, 586] width 742 height 72
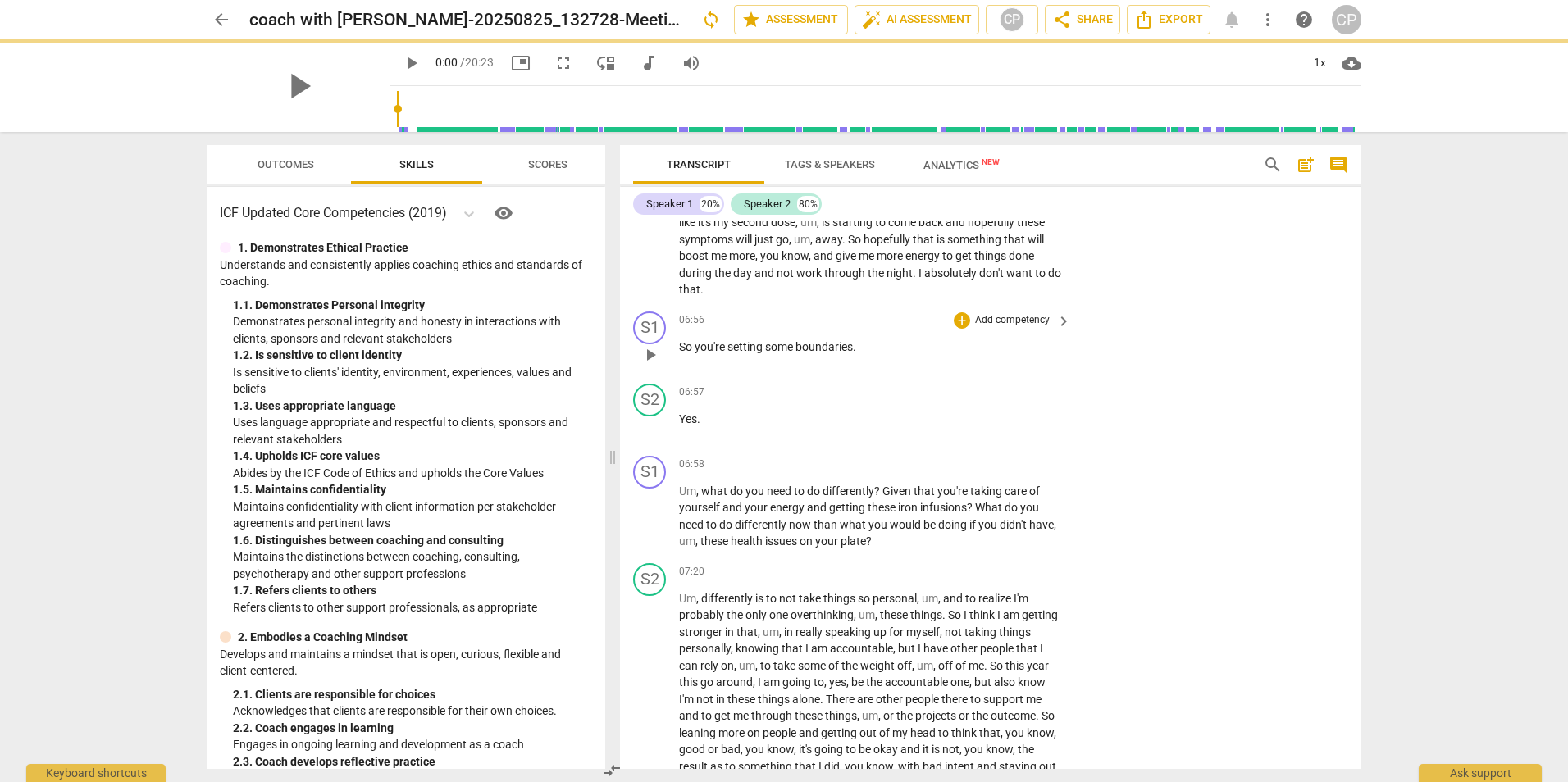
scroll to position [2296, 0]
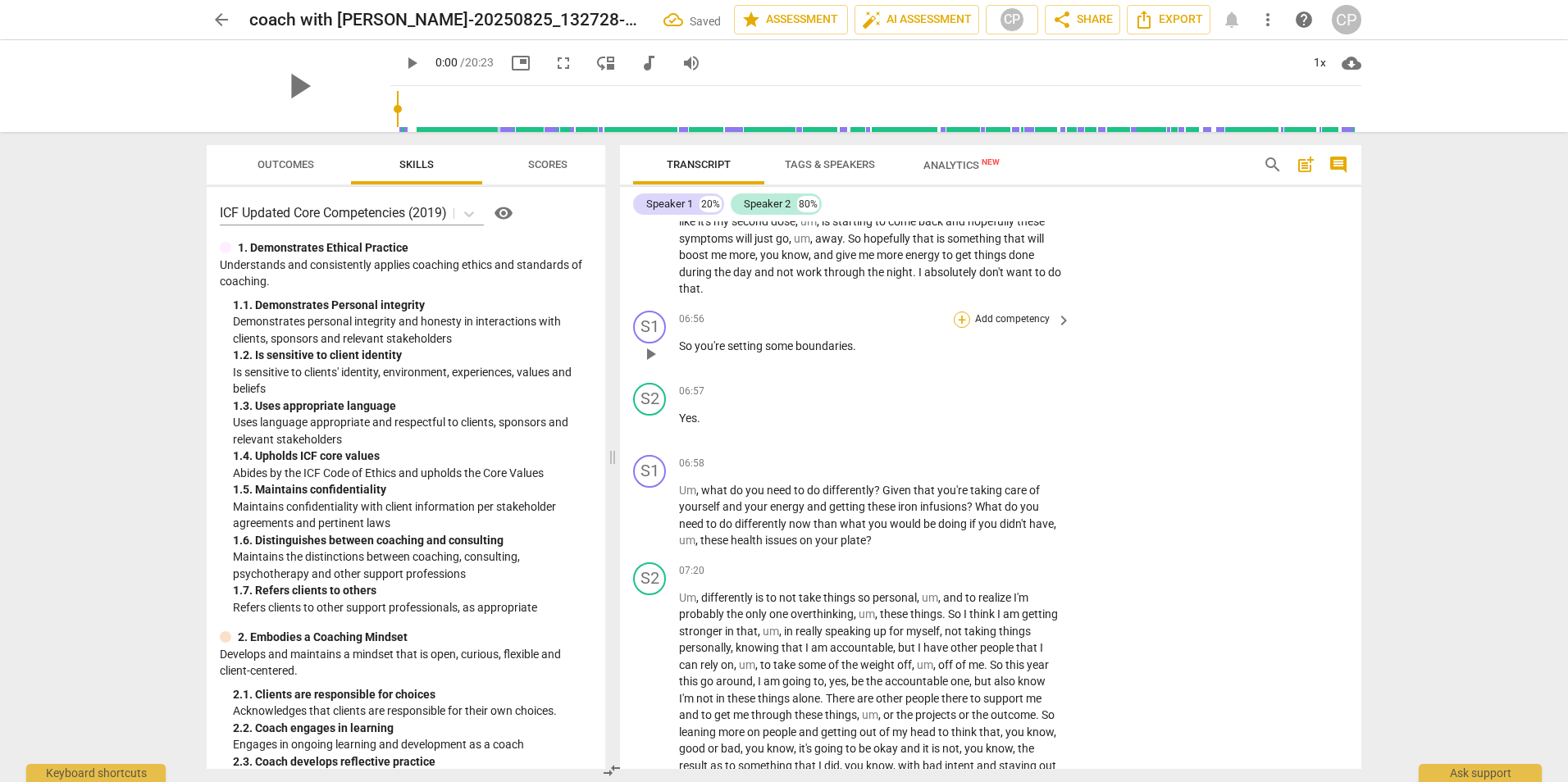
click at [964, 328] on div "+" at bounding box center [962, 320] width 16 height 16
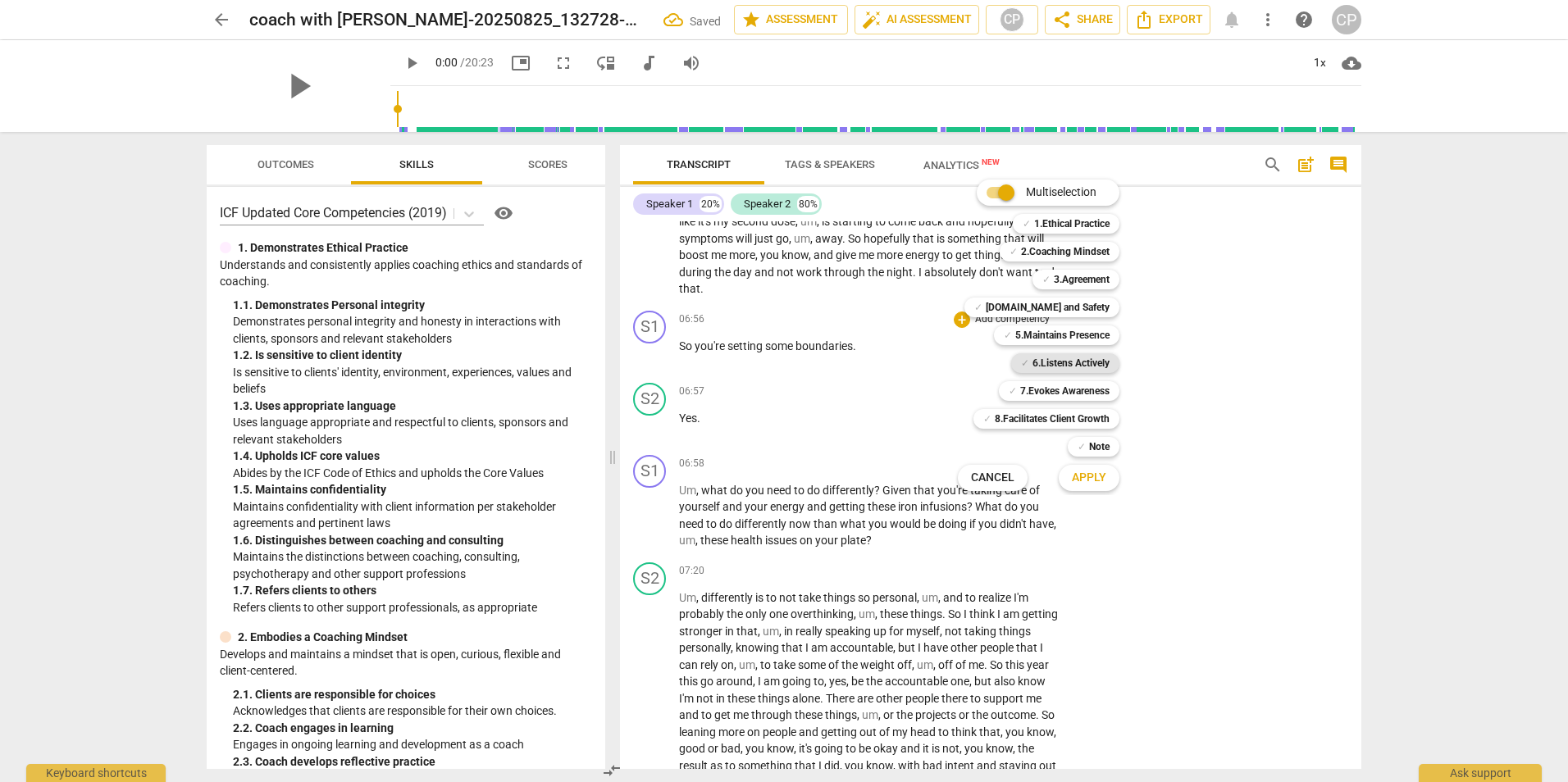
click at [1101, 356] on b "6.Listens Actively" at bounding box center [1071, 363] width 77 height 19
click at [1102, 477] on span "Apply" at bounding box center [1089, 478] width 35 height 16
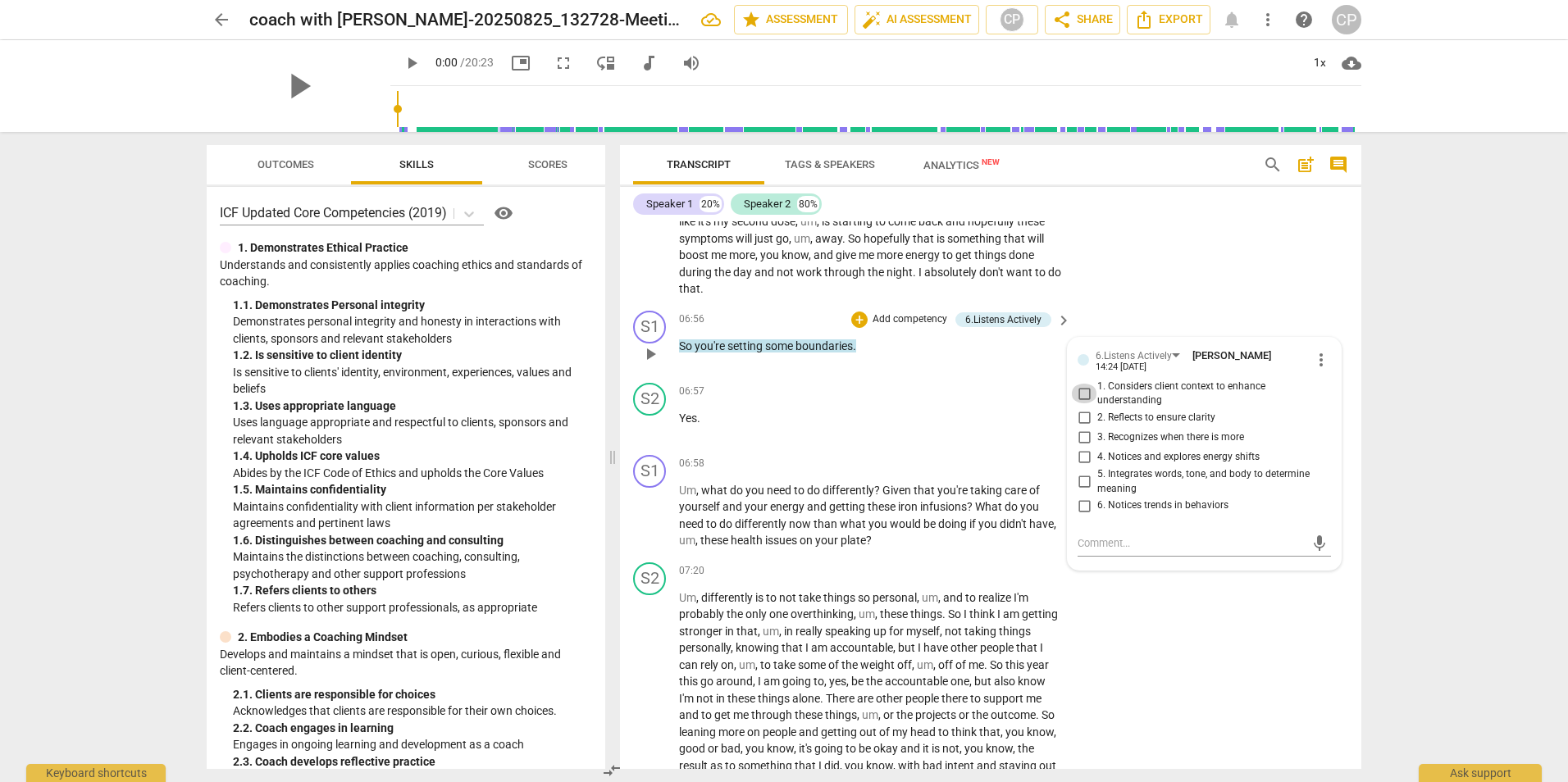
click at [1078, 404] on input "1. Considers client context to enhance understanding" at bounding box center [1083, 393] width 26 height 19
checkbox input "true"
click at [800, 425] on p "Yes ." at bounding box center [870, 419] width 383 height 17
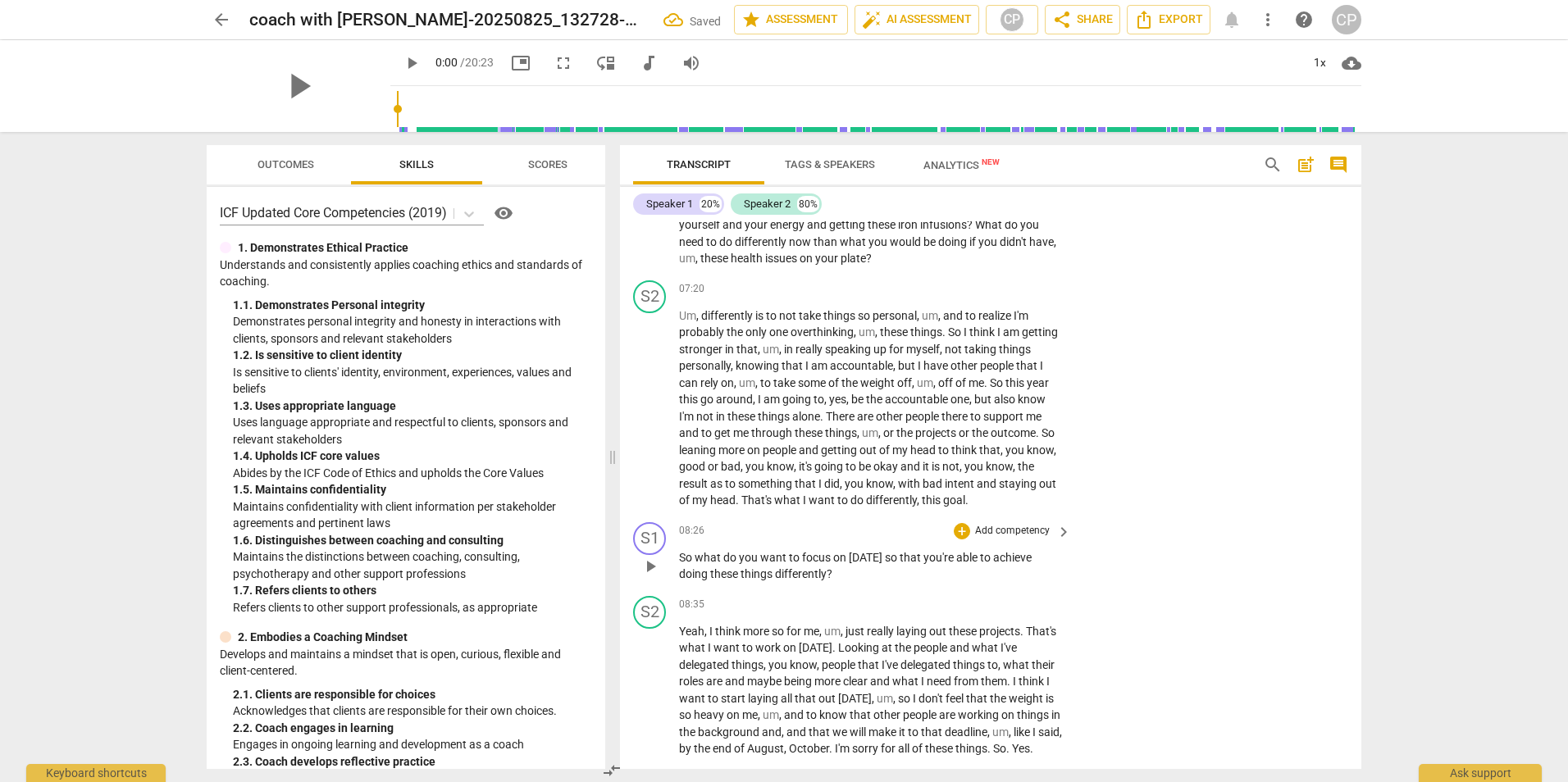
scroll to position [2542, 0]
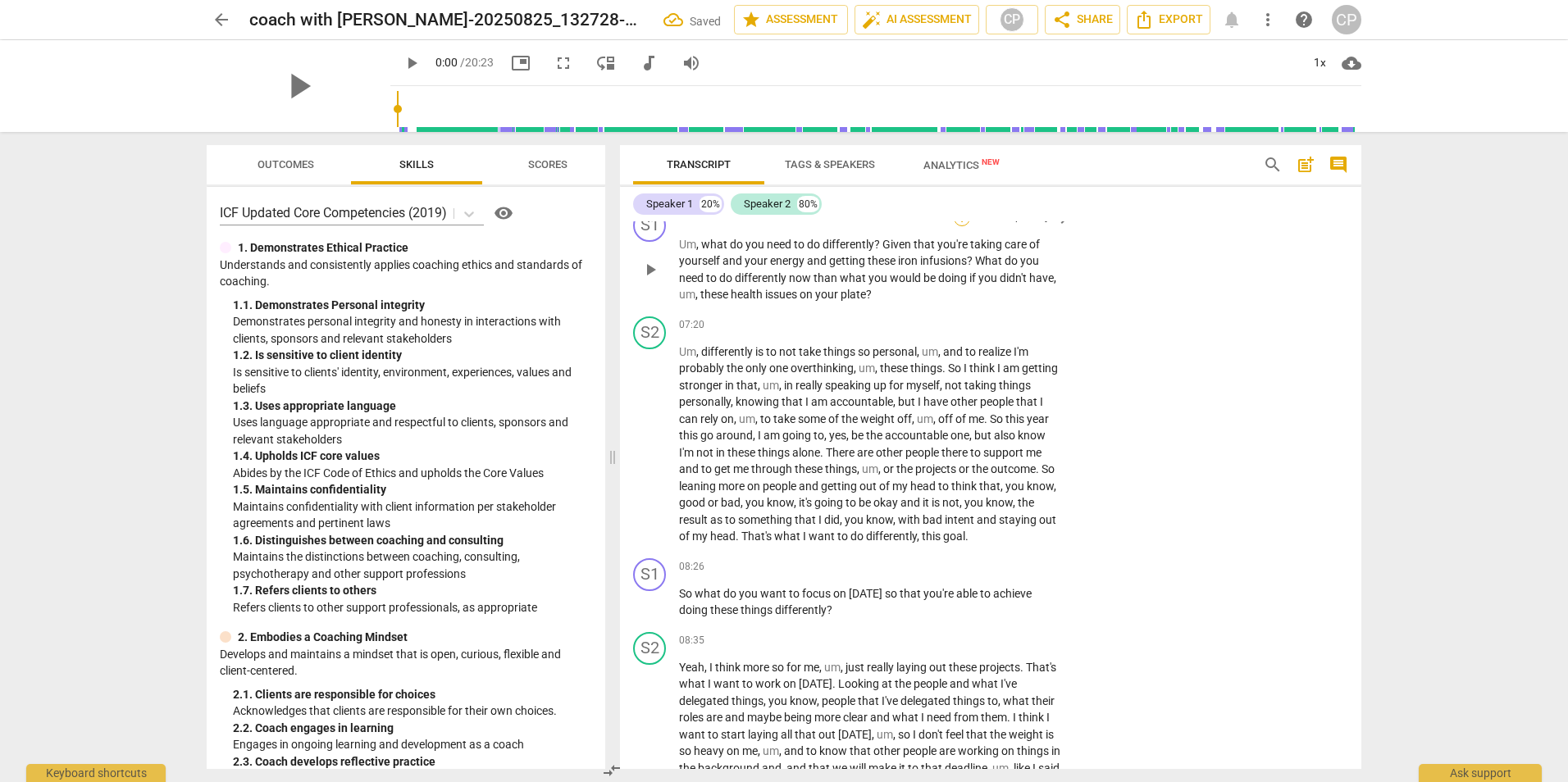
click at [961, 226] on div "+" at bounding box center [962, 217] width 16 height 16
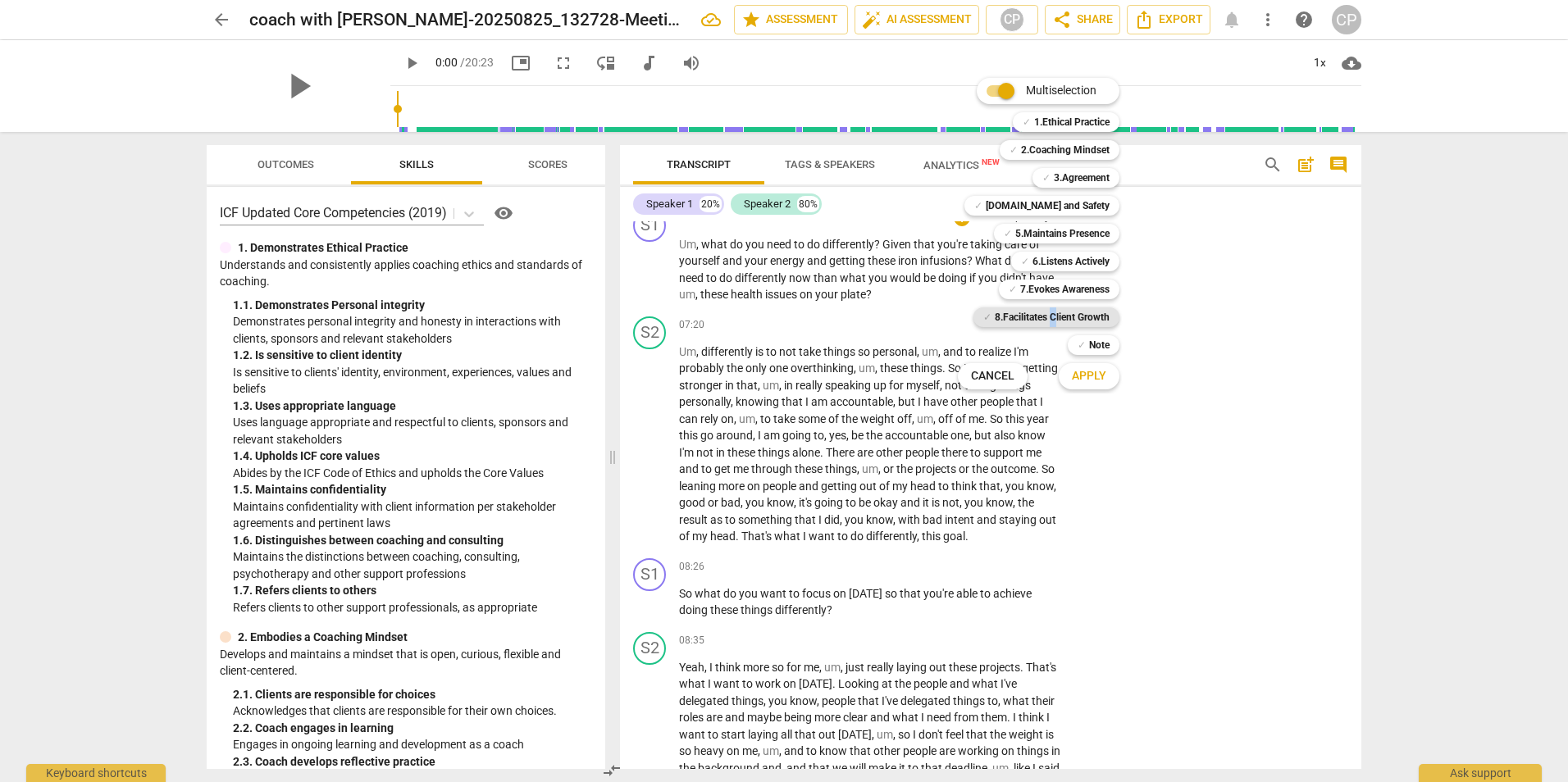
click at [1051, 319] on b "8.Facilitates Client Growth" at bounding box center [1051, 317] width 115 height 19
drag, startPoint x: 1051, startPoint y: 319, endPoint x: 1098, endPoint y: 384, distance: 80.2
click at [1098, 384] on button "Apply" at bounding box center [1088, 377] width 61 height 30
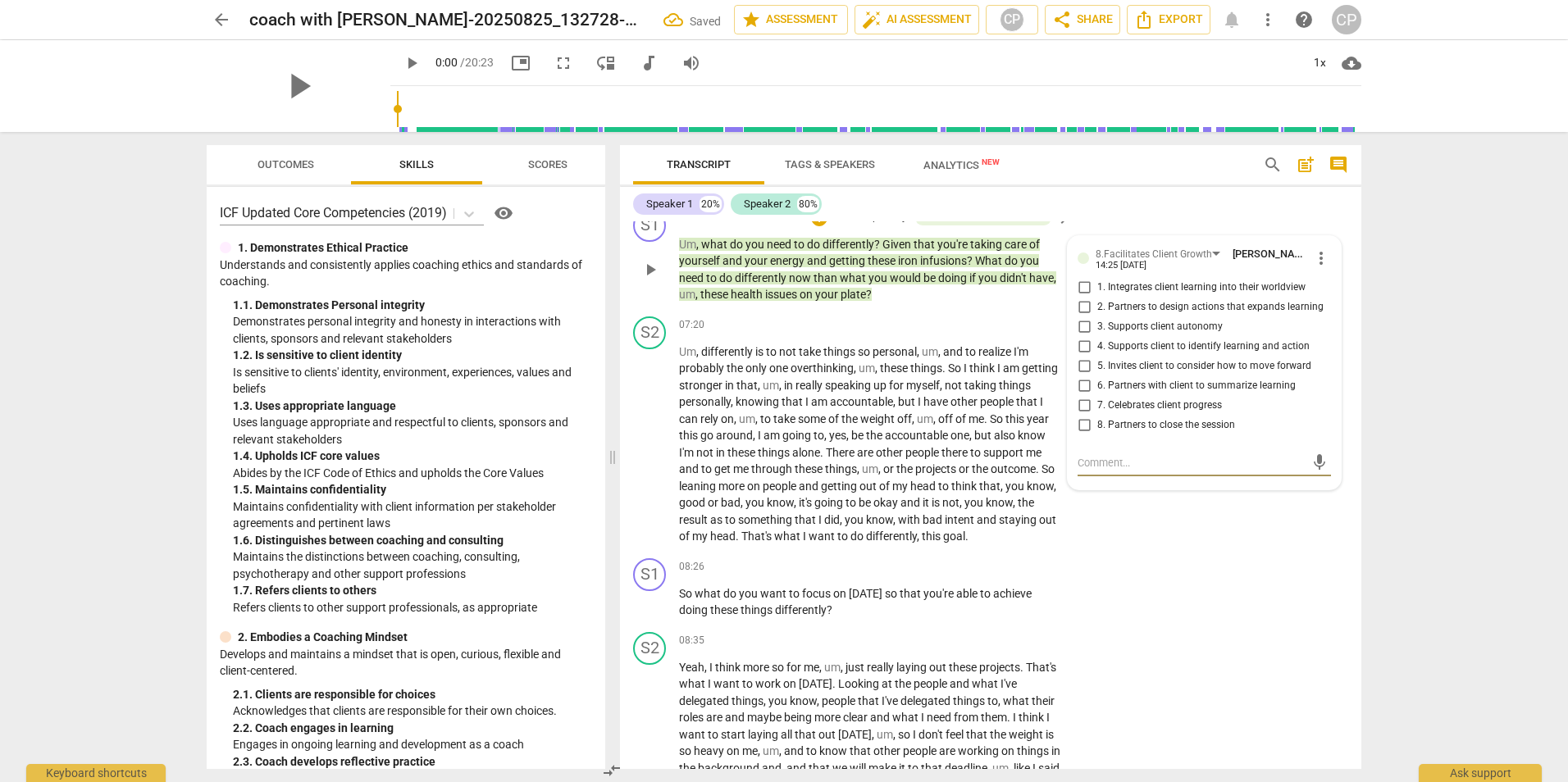
click at [1087, 376] on input "5. Invites client to consider how to move forward" at bounding box center [1083, 366] width 26 height 19
checkbox input "true"
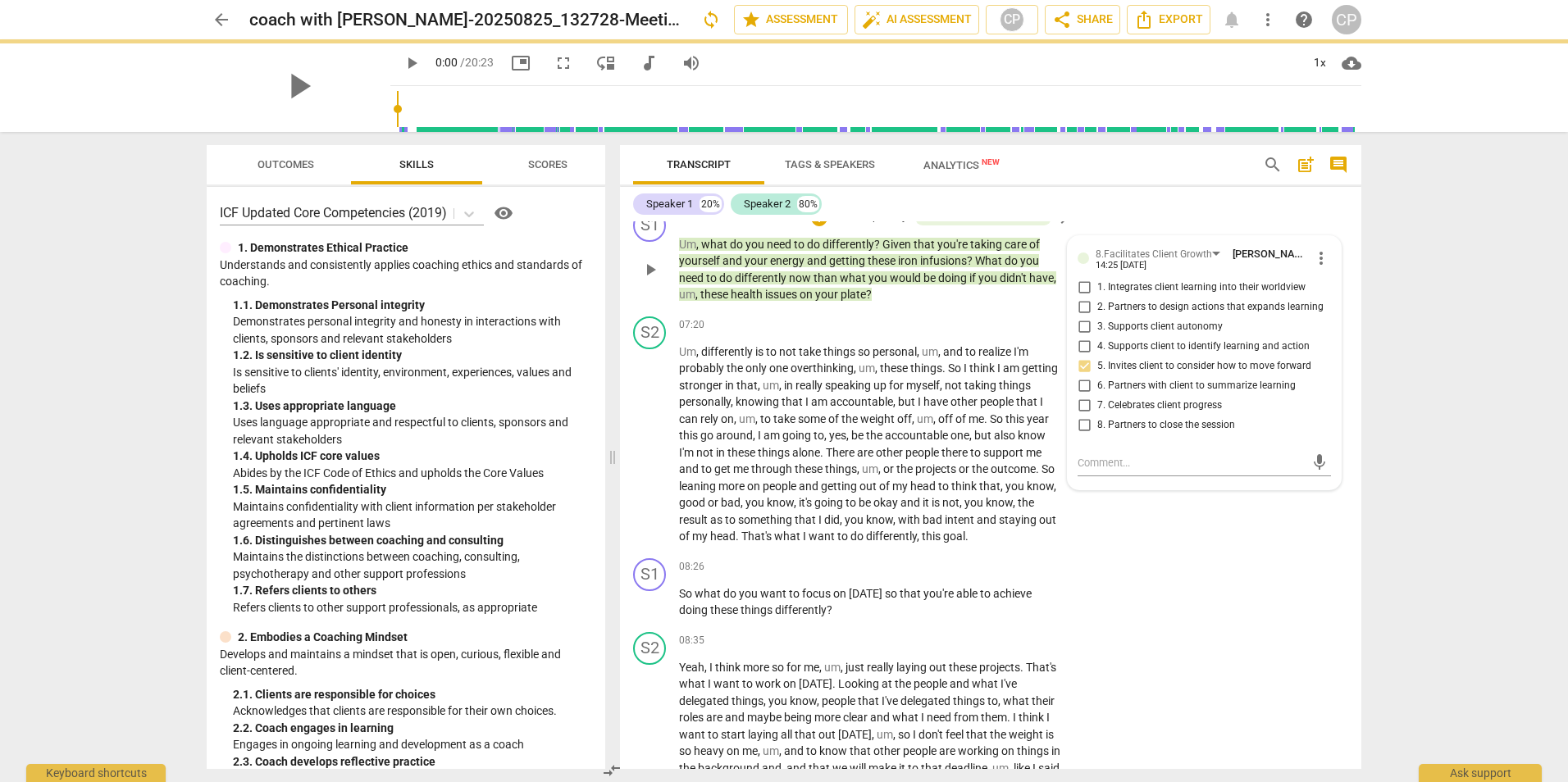
click at [1079, 396] on input "6. Partners with client to summarize learning" at bounding box center [1083, 386] width 26 height 19
checkbox input "true"
click at [793, 576] on div "08:26 + Add competency keyboard_arrow_right" at bounding box center [876, 567] width 394 height 18
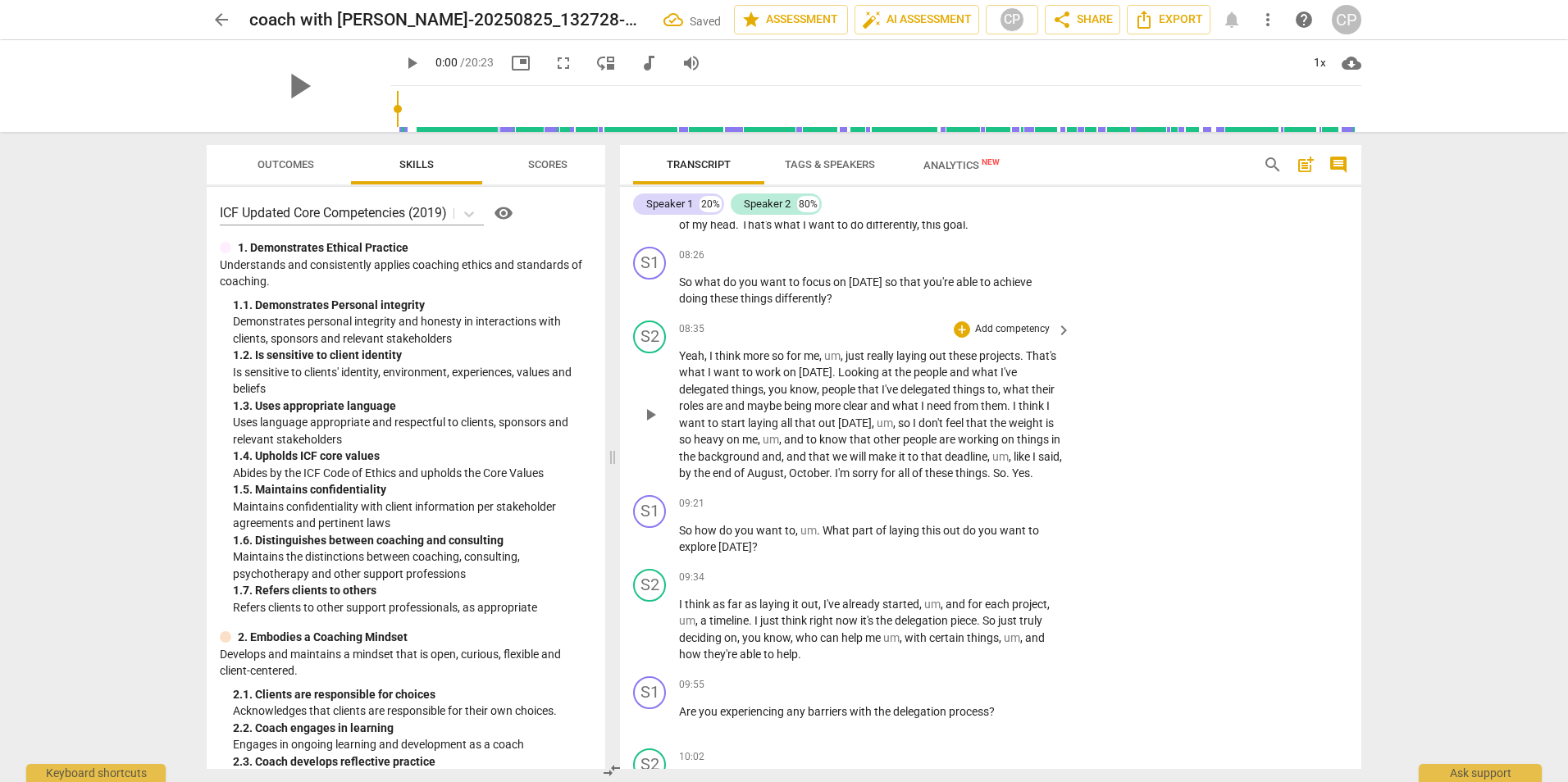
scroll to position [2869, 0]
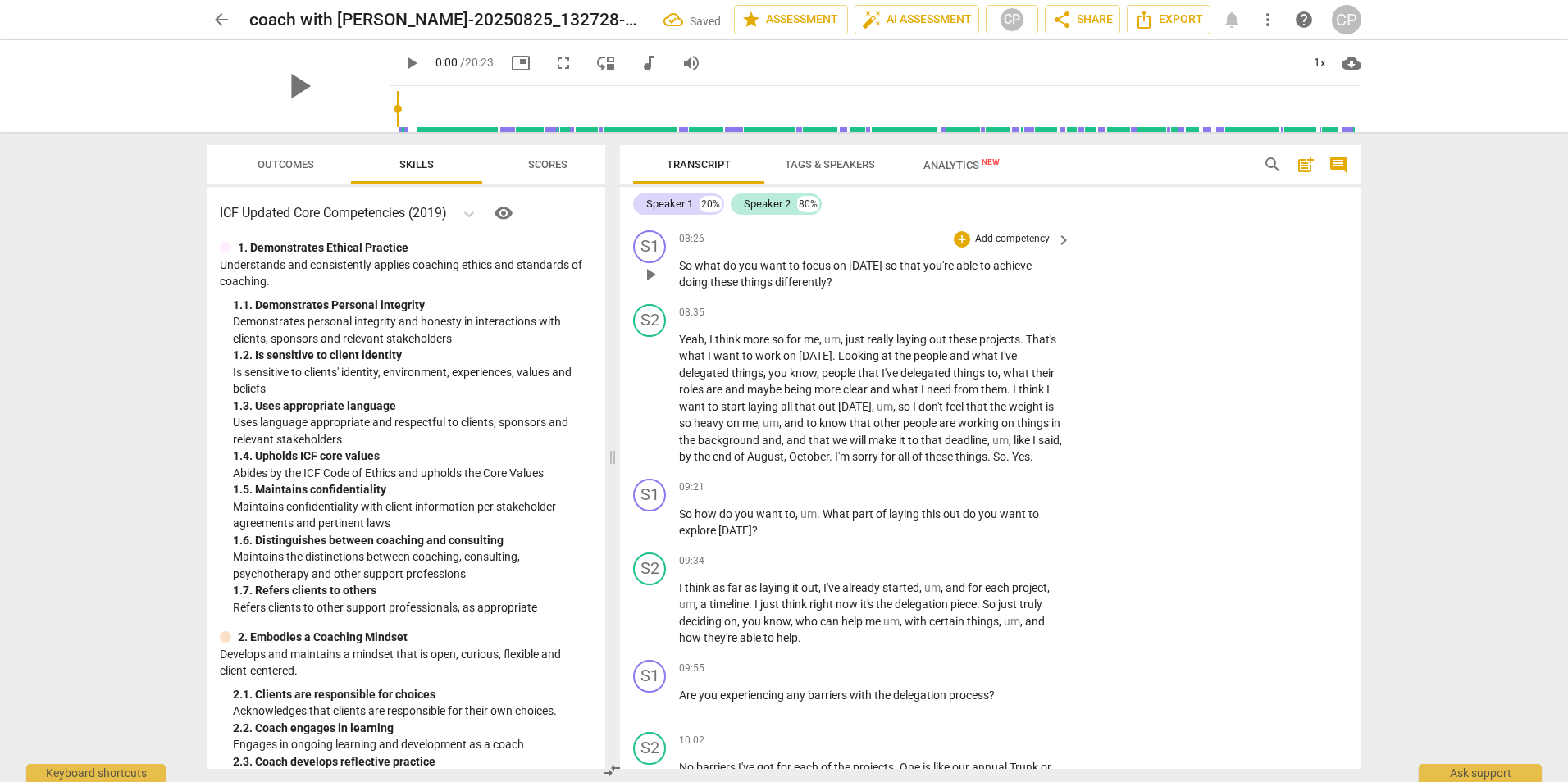
click at [967, 247] on div "+ Add competency" at bounding box center [1002, 238] width 98 height 16
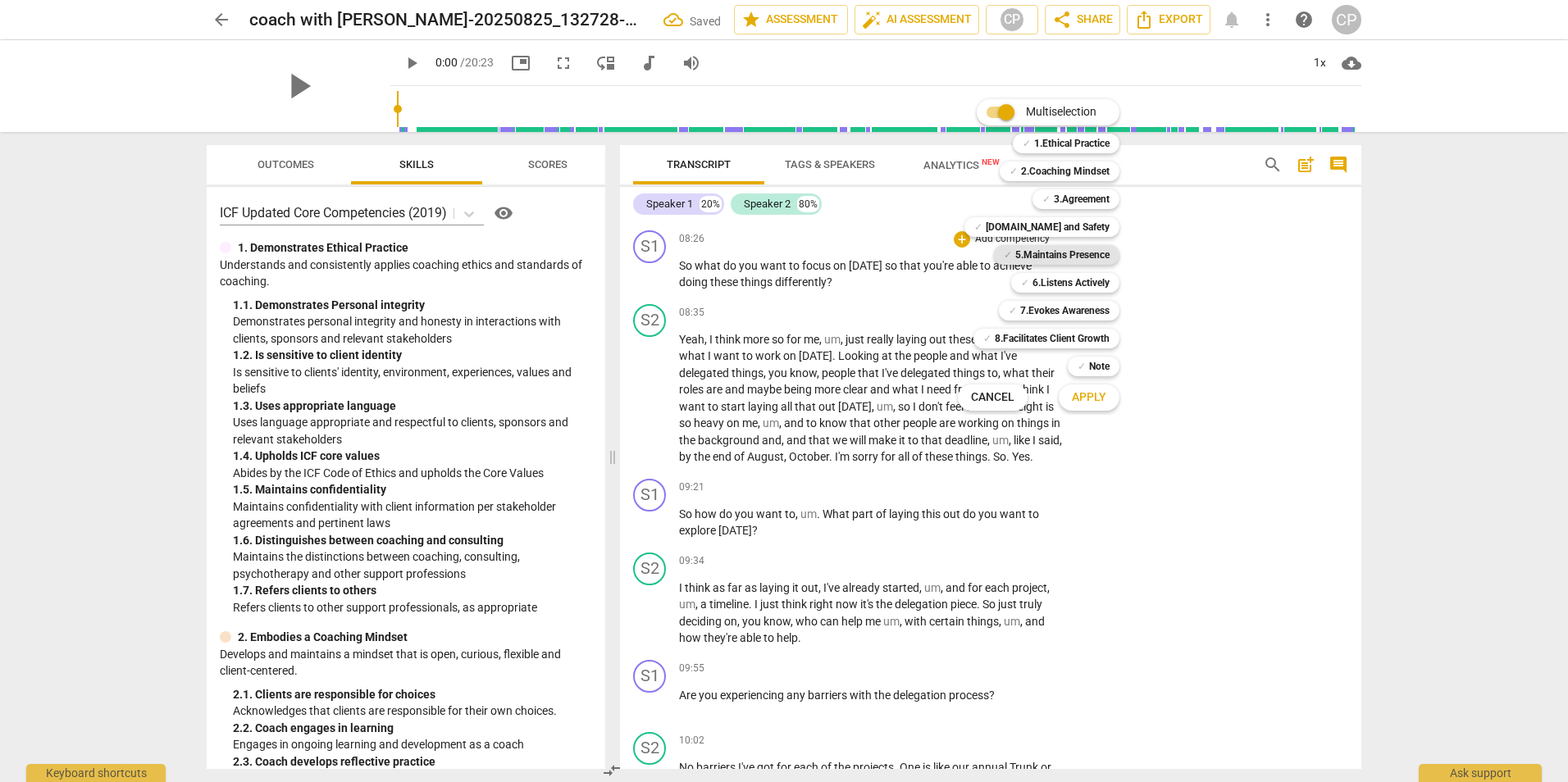
click at [1056, 251] on b "5.Maintains Presence" at bounding box center [1062, 255] width 95 height 19
click at [1099, 394] on span "Apply" at bounding box center [1089, 397] width 35 height 16
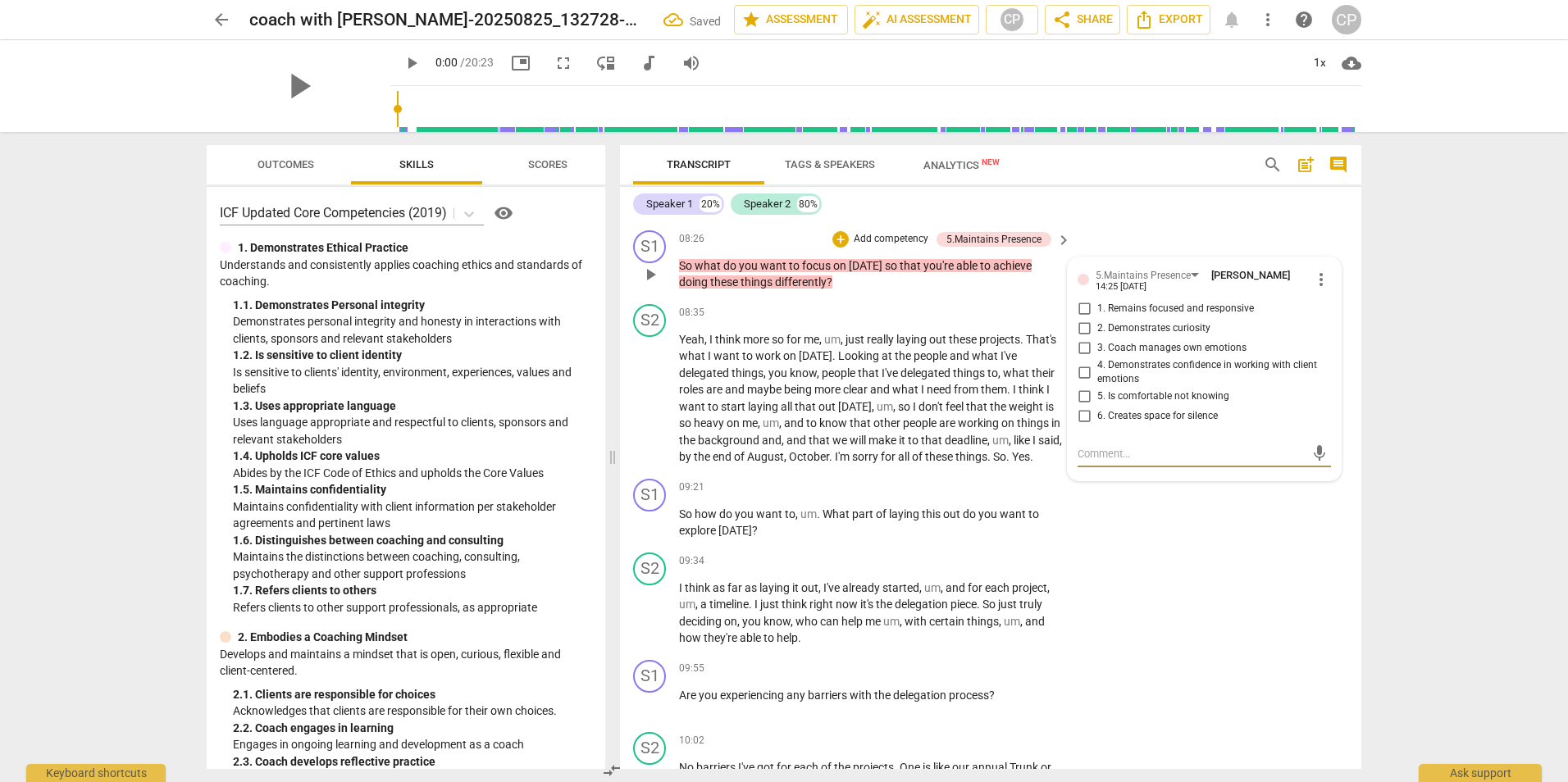
click at [1080, 337] on input "2. Demonstrates curiosity" at bounding box center [1083, 328] width 26 height 19
checkbox input "true"
click at [1083, 319] on input "1. Remains focused and responsive" at bounding box center [1083, 309] width 26 height 19
checkbox input "true"
click at [822, 497] on div "09:21 + Add competency keyboard_arrow_right" at bounding box center [876, 488] width 394 height 18
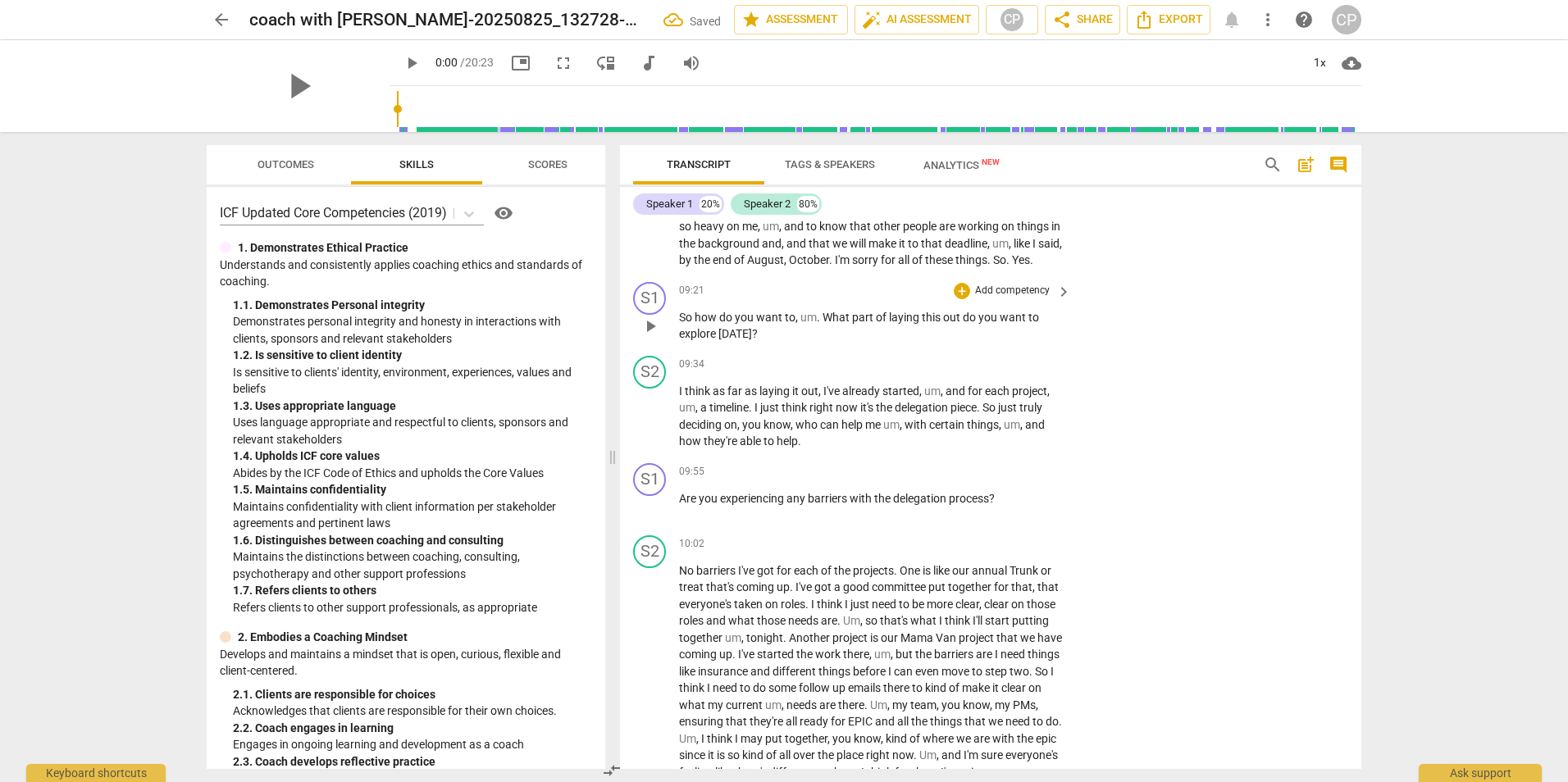
scroll to position [3115, 0]
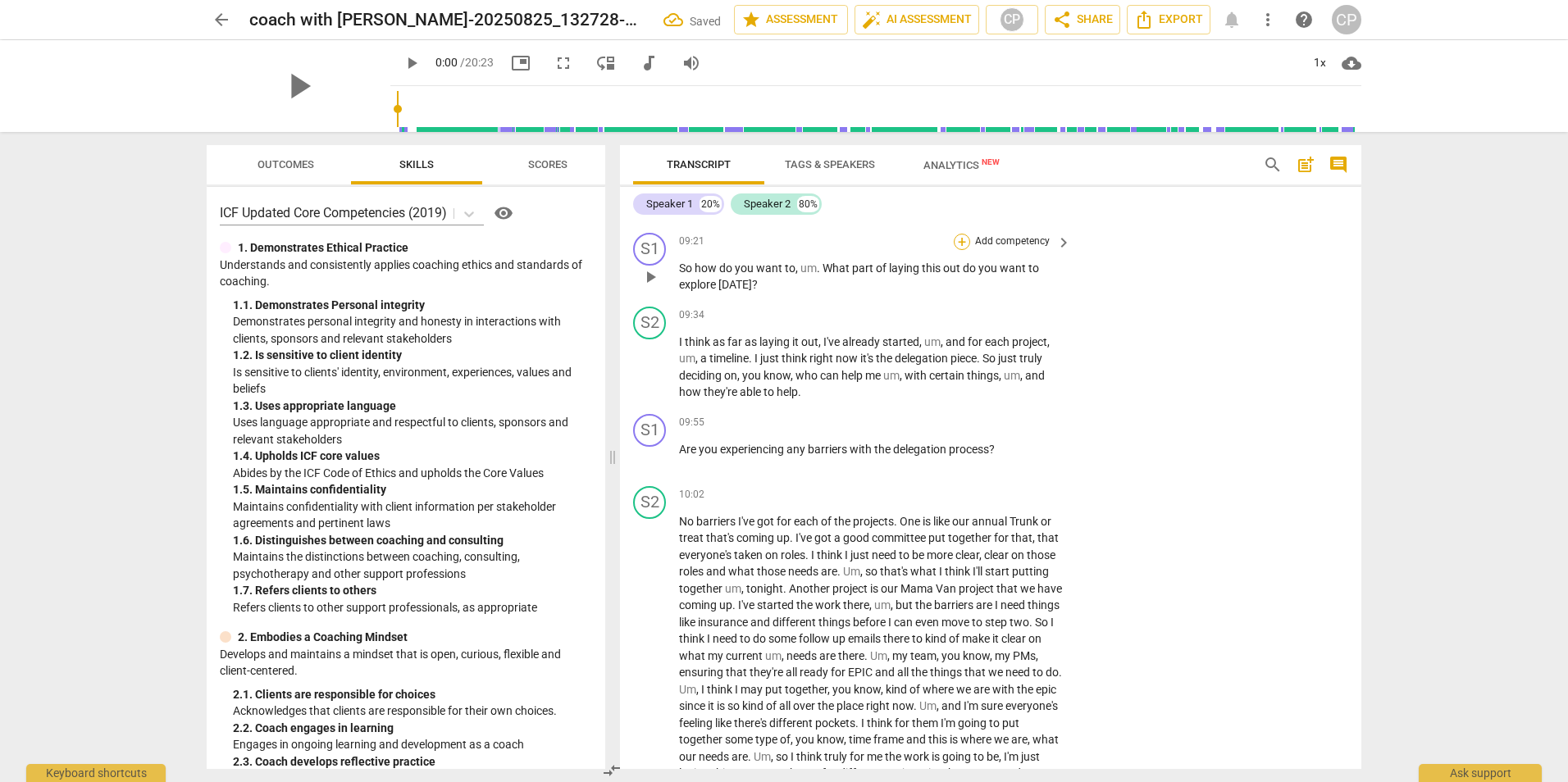
click at [966, 250] on div "+" at bounding box center [962, 241] width 16 height 16
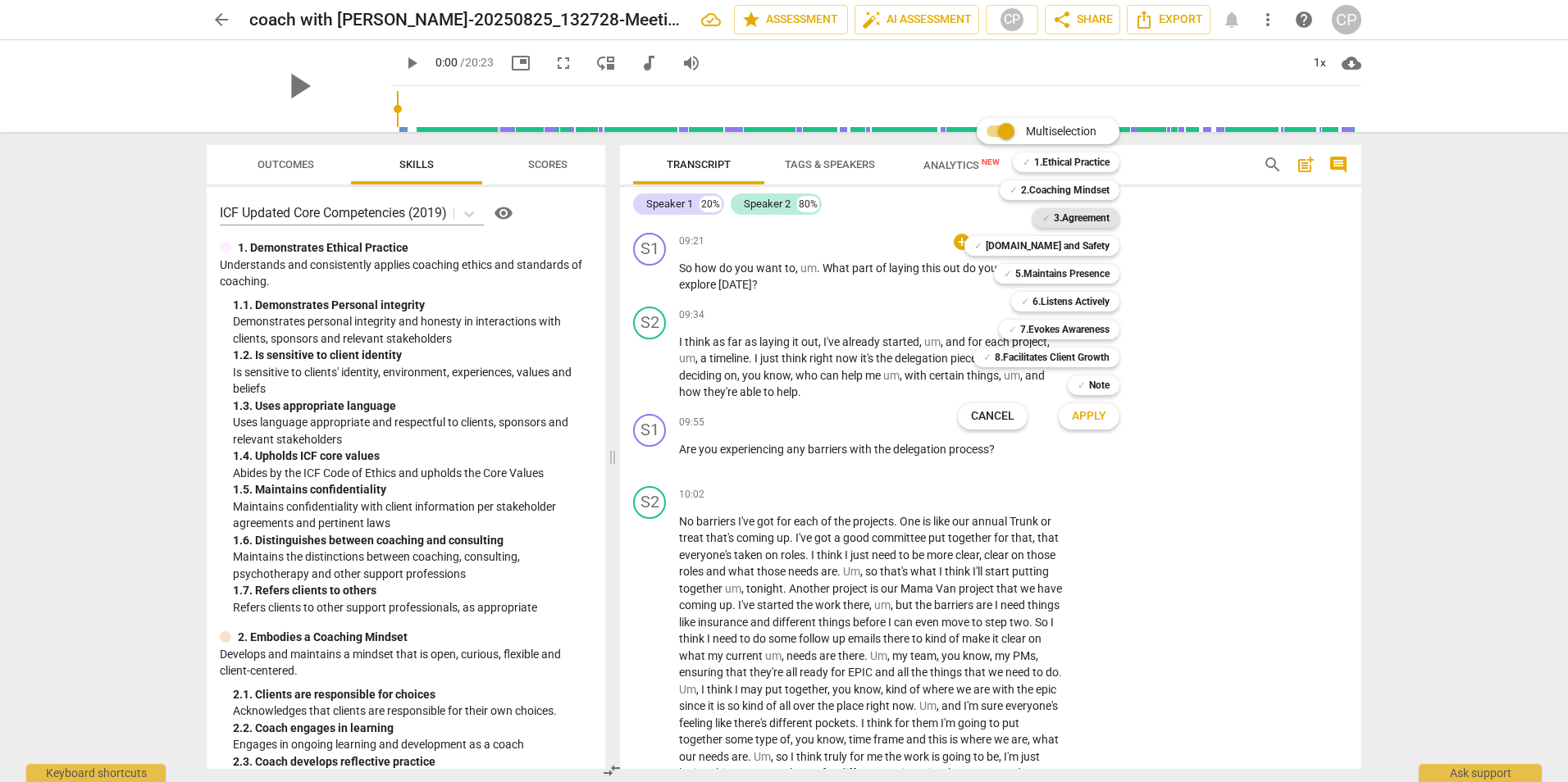
click at [1075, 213] on b "3.Agreement" at bounding box center [1081, 218] width 56 height 19
click at [1074, 422] on span "Apply" at bounding box center [1089, 416] width 35 height 16
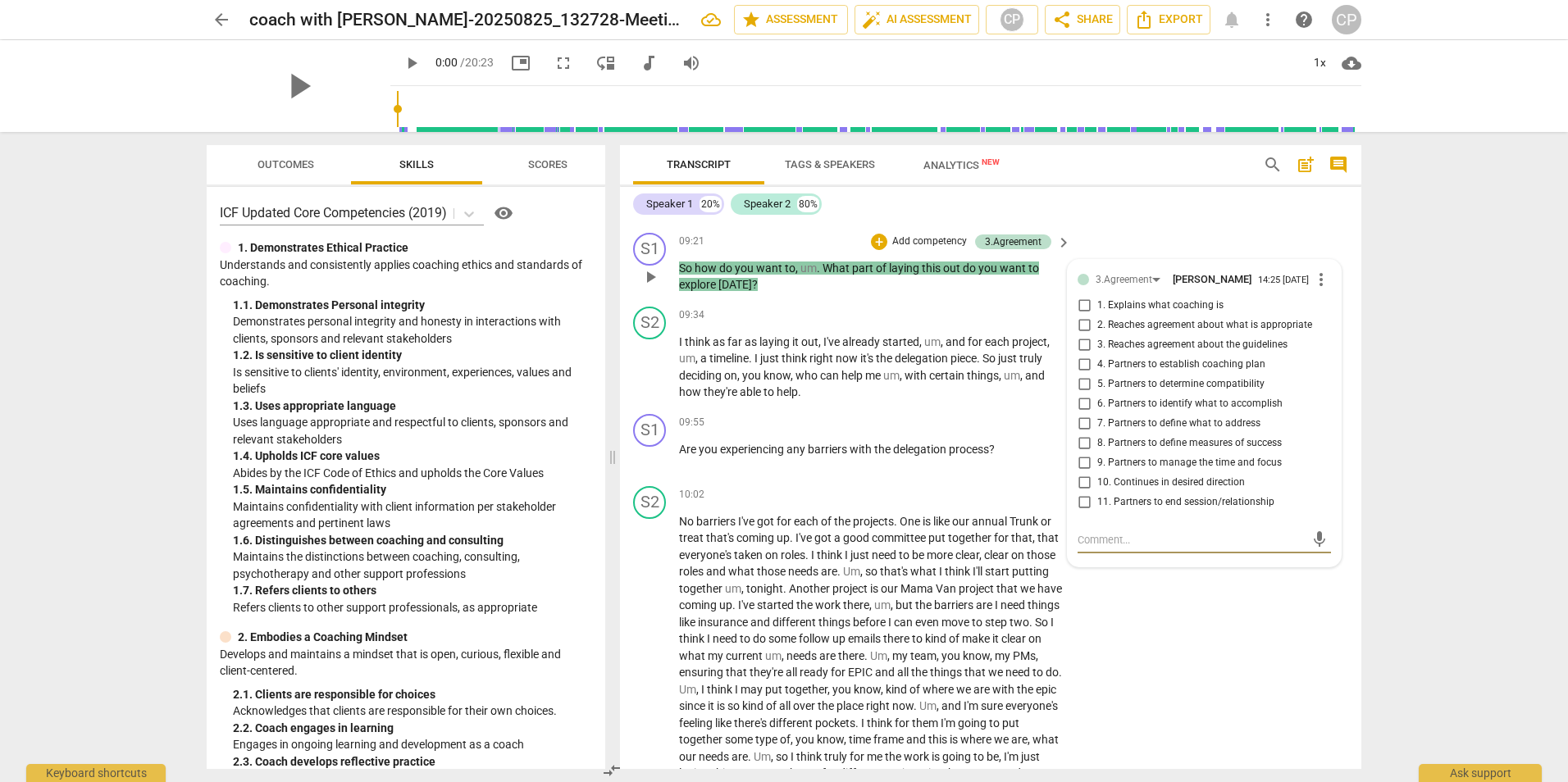
click at [1079, 375] on input "4. Partners to establish coaching plan" at bounding box center [1083, 365] width 26 height 19
checkbox input "true"
click at [1082, 433] on input "7. Partners to define what to address" at bounding box center [1083, 424] width 26 height 19
checkbox input "true"
click at [778, 504] on div "10:02 + Add competency keyboard_arrow_right" at bounding box center [876, 495] width 394 height 18
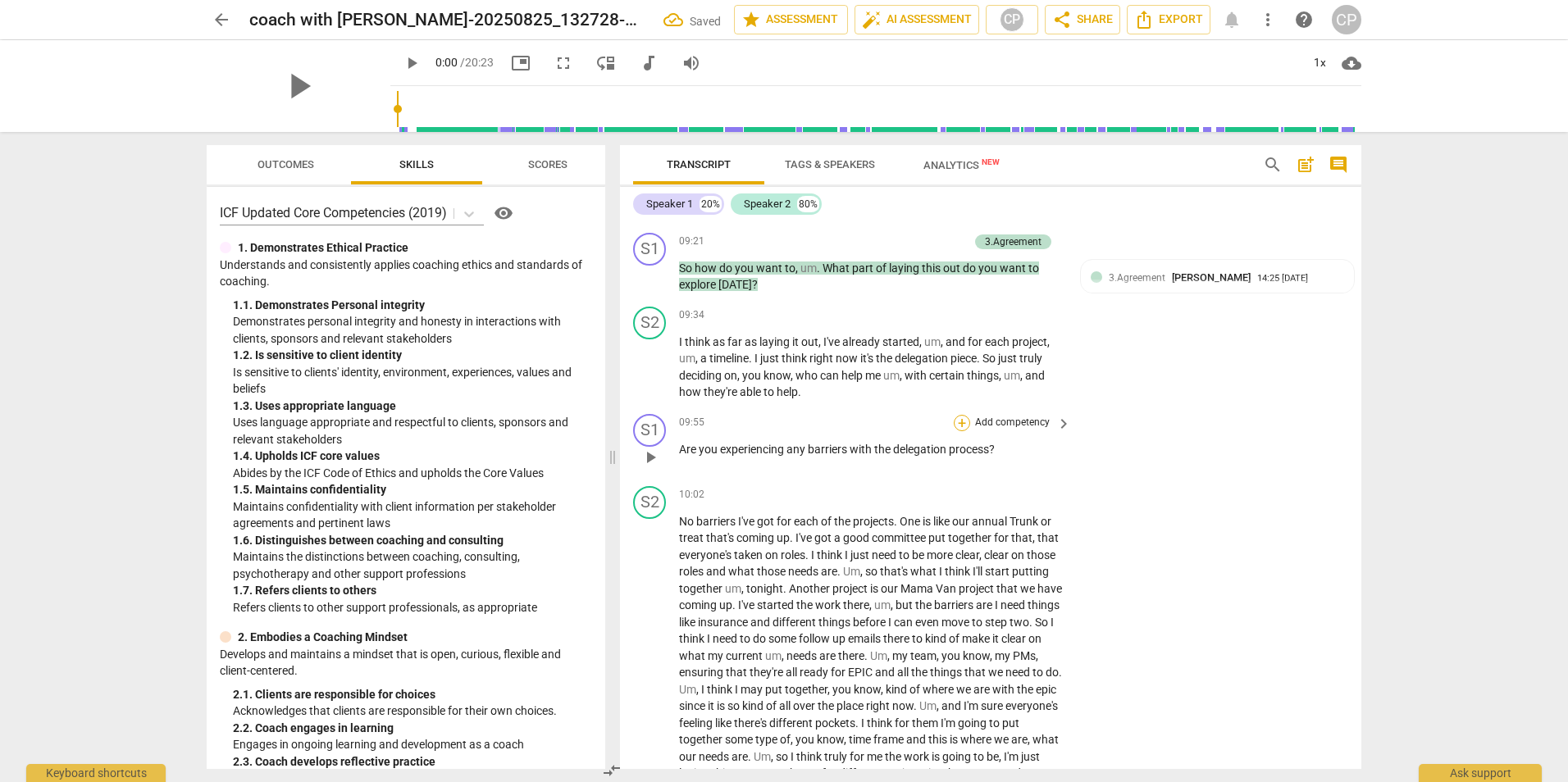
click at [961, 432] on div "+" at bounding box center [962, 423] width 16 height 16
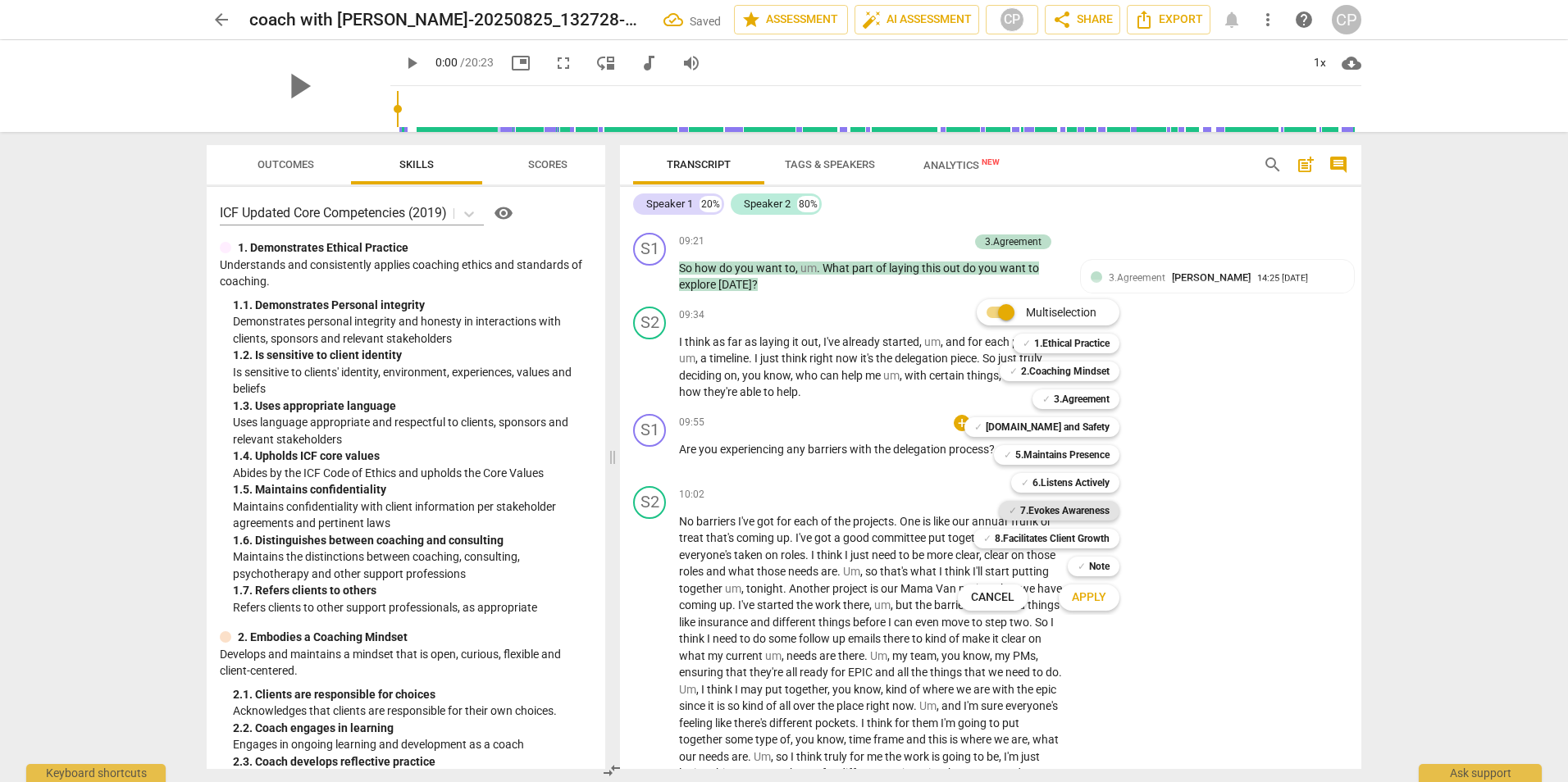
click at [1040, 506] on b "7.Evokes Awareness" at bounding box center [1064, 511] width 90 height 19
click at [1107, 594] on button "Apply" at bounding box center [1088, 598] width 61 height 30
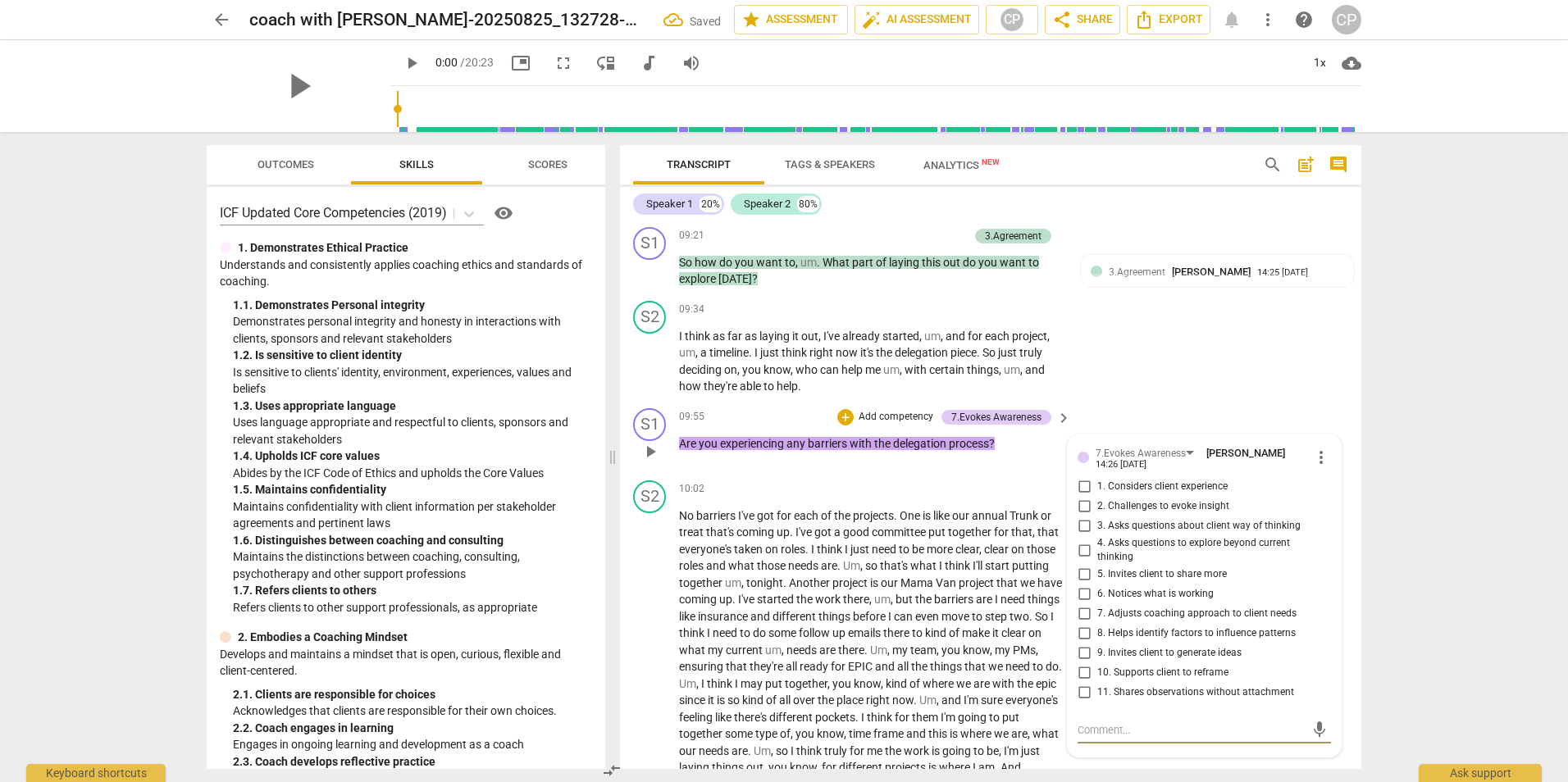
scroll to position [3203, 0]
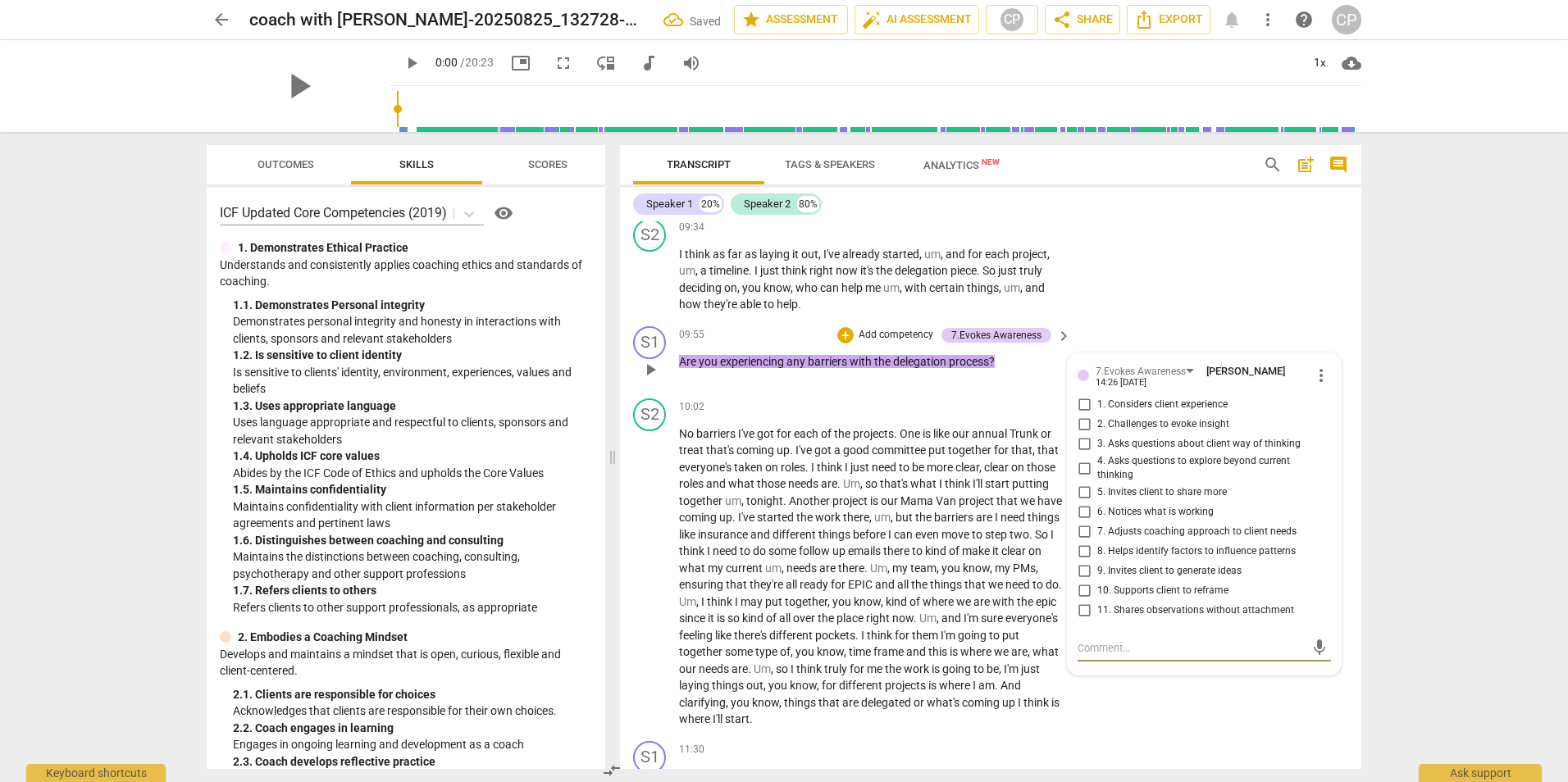
click at [1081, 478] on input "4. Asks questions to explore beyond current thinking" at bounding box center [1083, 468] width 26 height 19
checkbox input "true"
click at [826, 416] on div "10:02 + Add competency keyboard_arrow_right" at bounding box center [876, 407] width 394 height 18
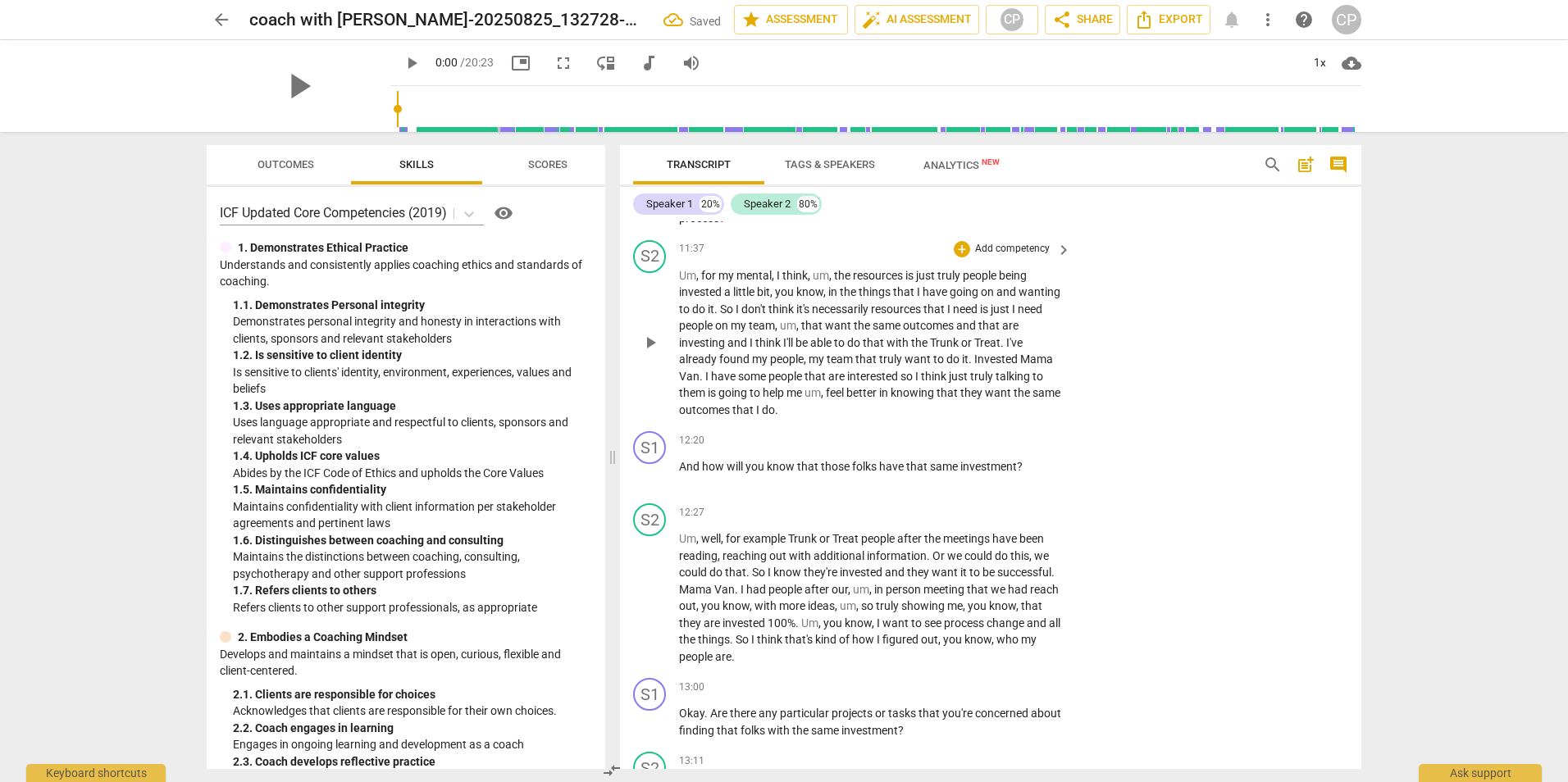
scroll to position [3859, 0]
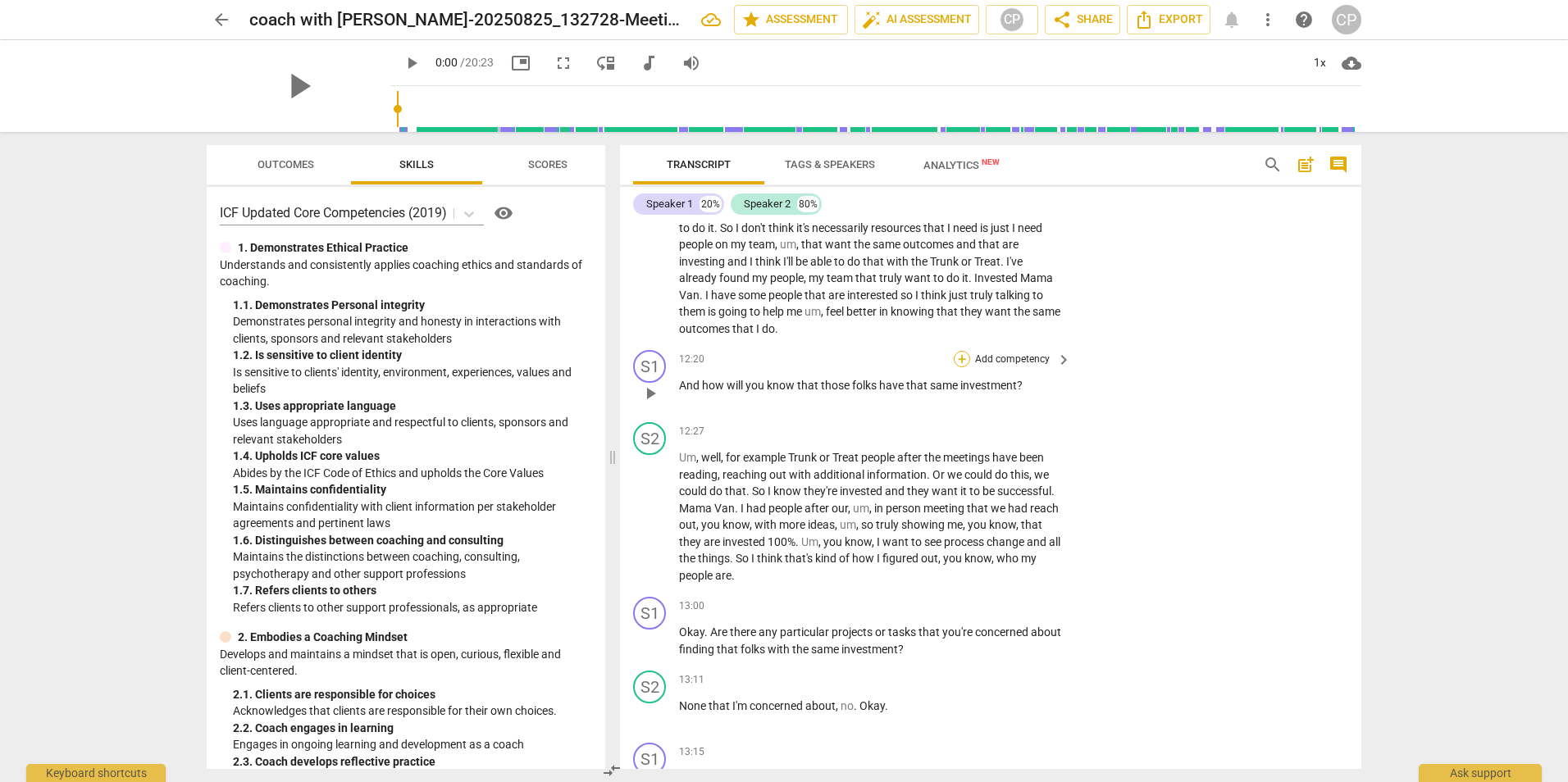
click at [966, 367] on div "+" at bounding box center [962, 358] width 16 height 16
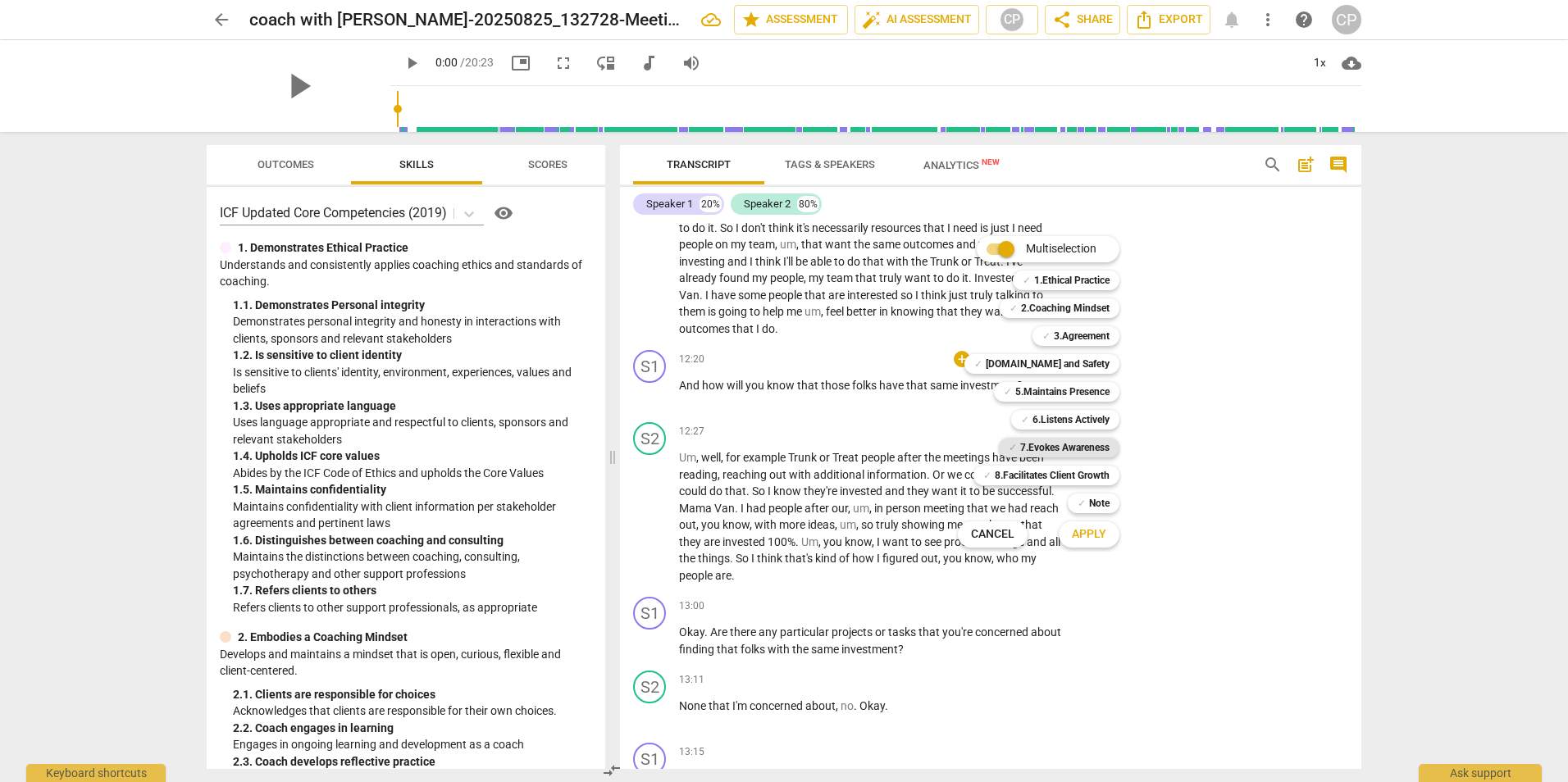
click at [1092, 449] on b "7.Evokes Awareness" at bounding box center [1064, 448] width 90 height 19
click at [1075, 472] on b "8.Facilitates Client Growth" at bounding box center [1051, 475] width 115 height 19
click at [1091, 541] on span "Apply" at bounding box center [1089, 534] width 35 height 16
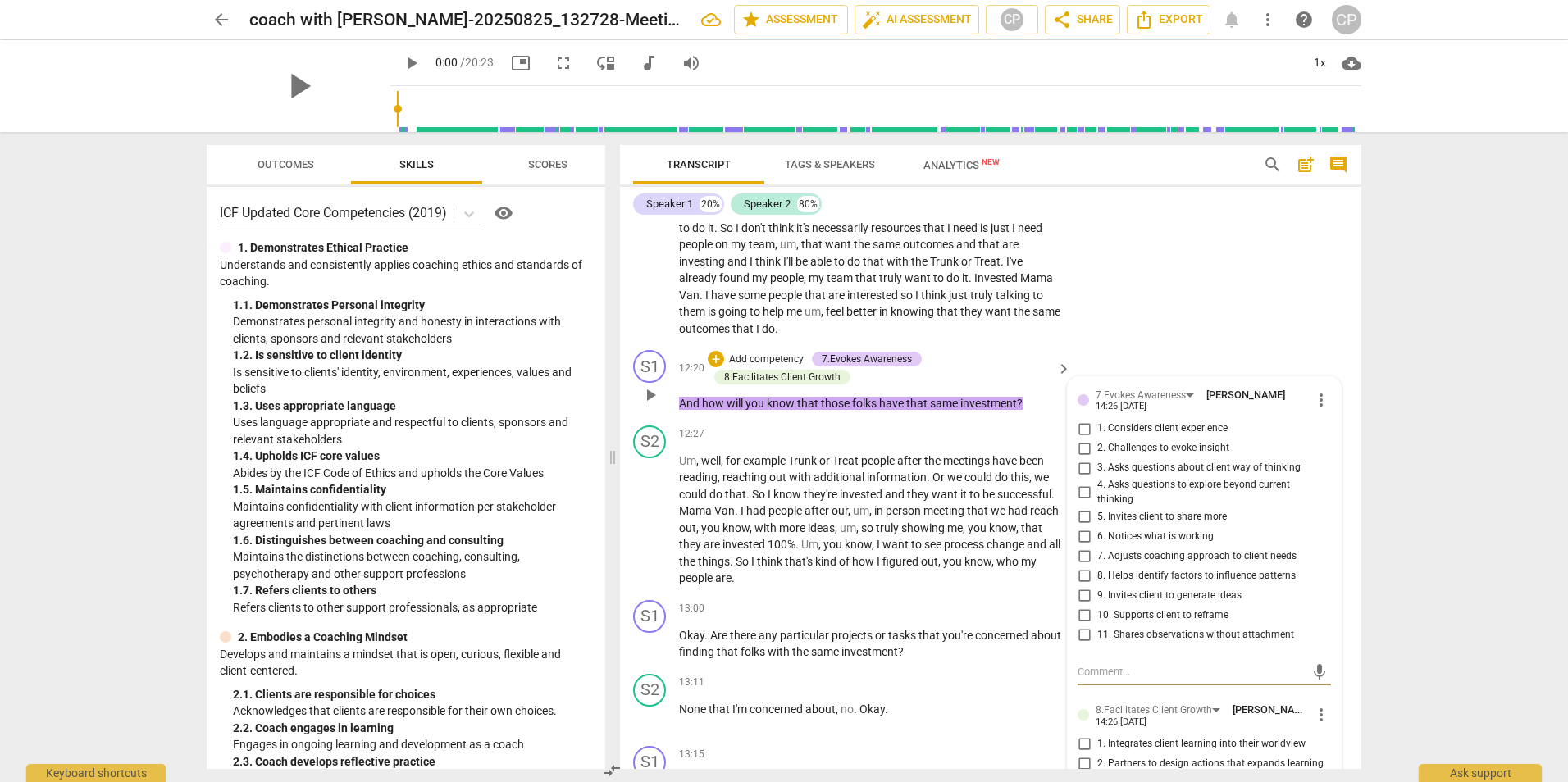
click at [1081, 526] on input "5. Invites client to share more" at bounding box center [1083, 517] width 26 height 19
checkbox input "true"
click at [1083, 605] on input "9. Invites client to generate ideas" at bounding box center [1083, 595] width 26 height 19
checkbox input "true"
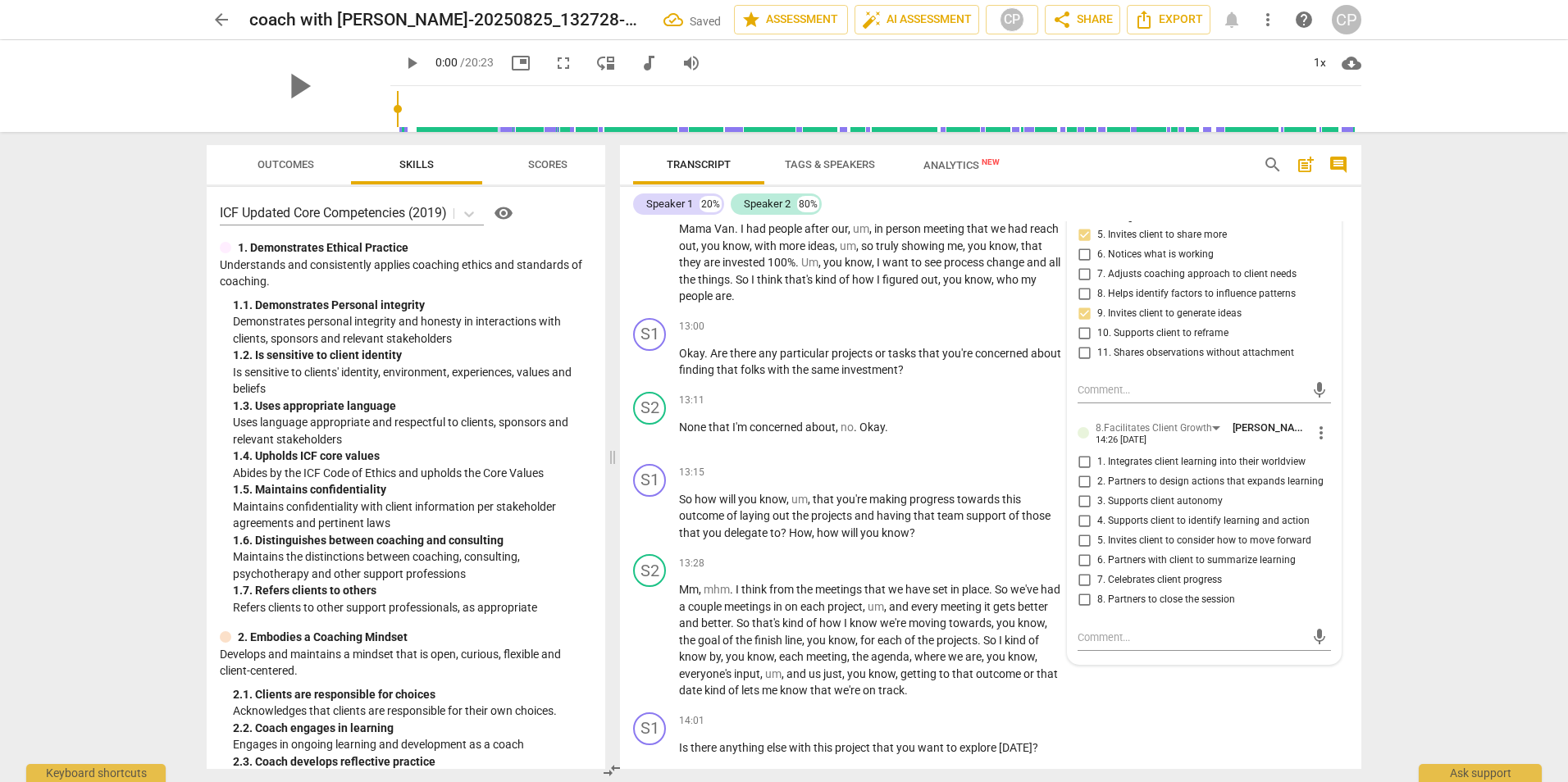
scroll to position [4187, 0]
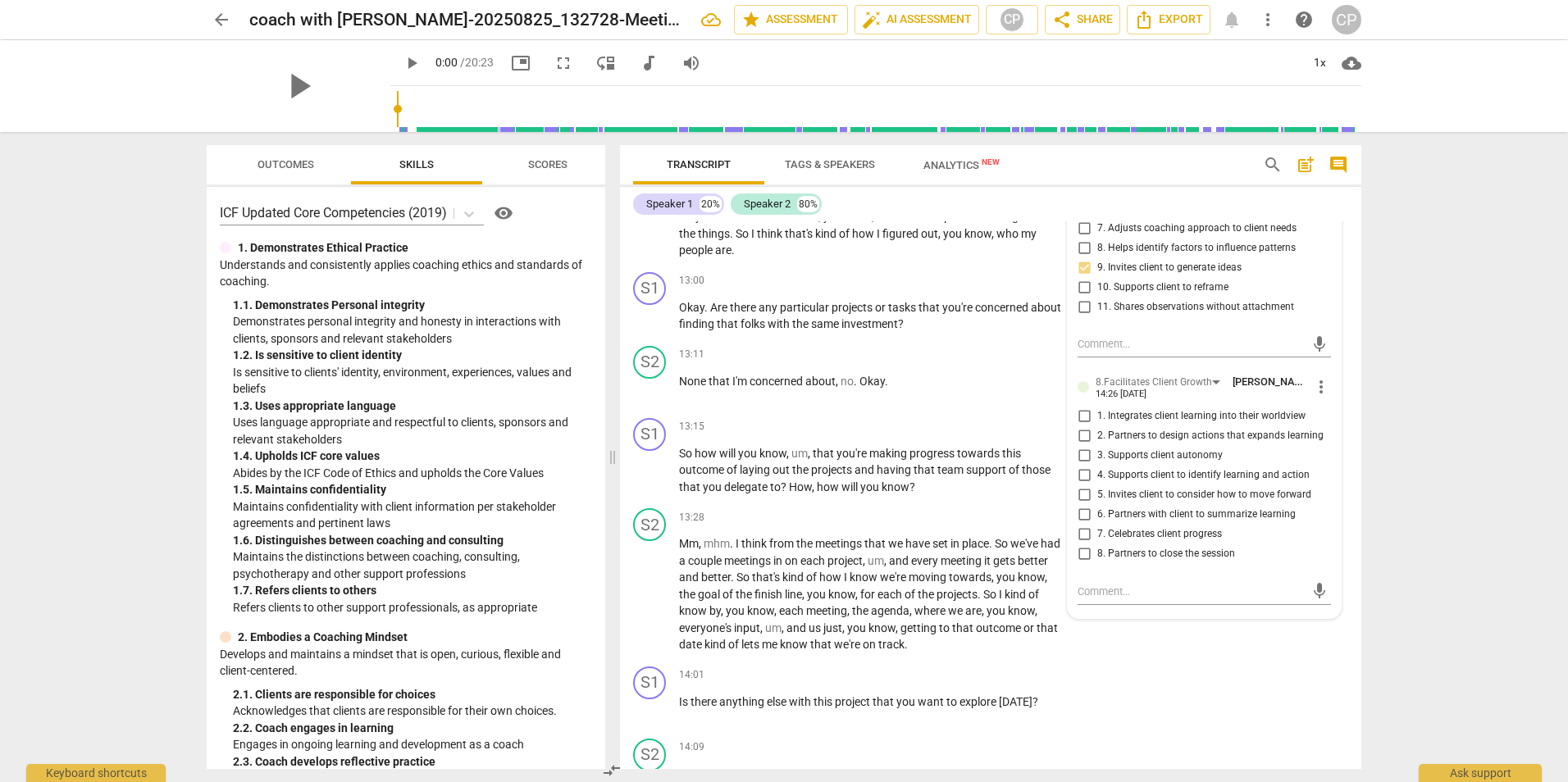
click at [1084, 486] on input "4. Supports client to identify learning and action" at bounding box center [1083, 475] width 26 height 19
checkbox input "true"
click at [780, 364] on div "13:11 + Add competency keyboard_arrow_right" at bounding box center [876, 354] width 394 height 18
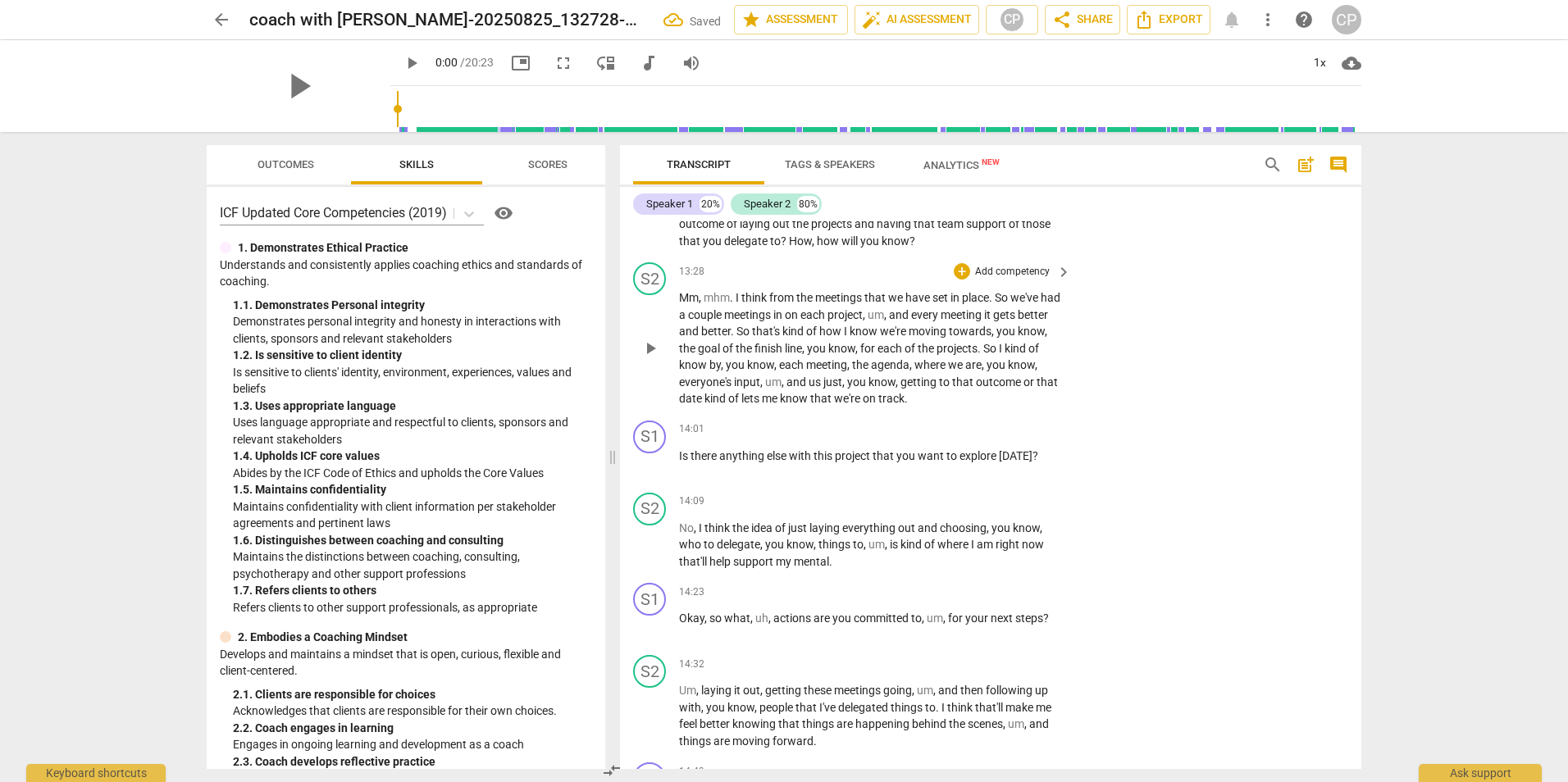
scroll to position [4351, 0]
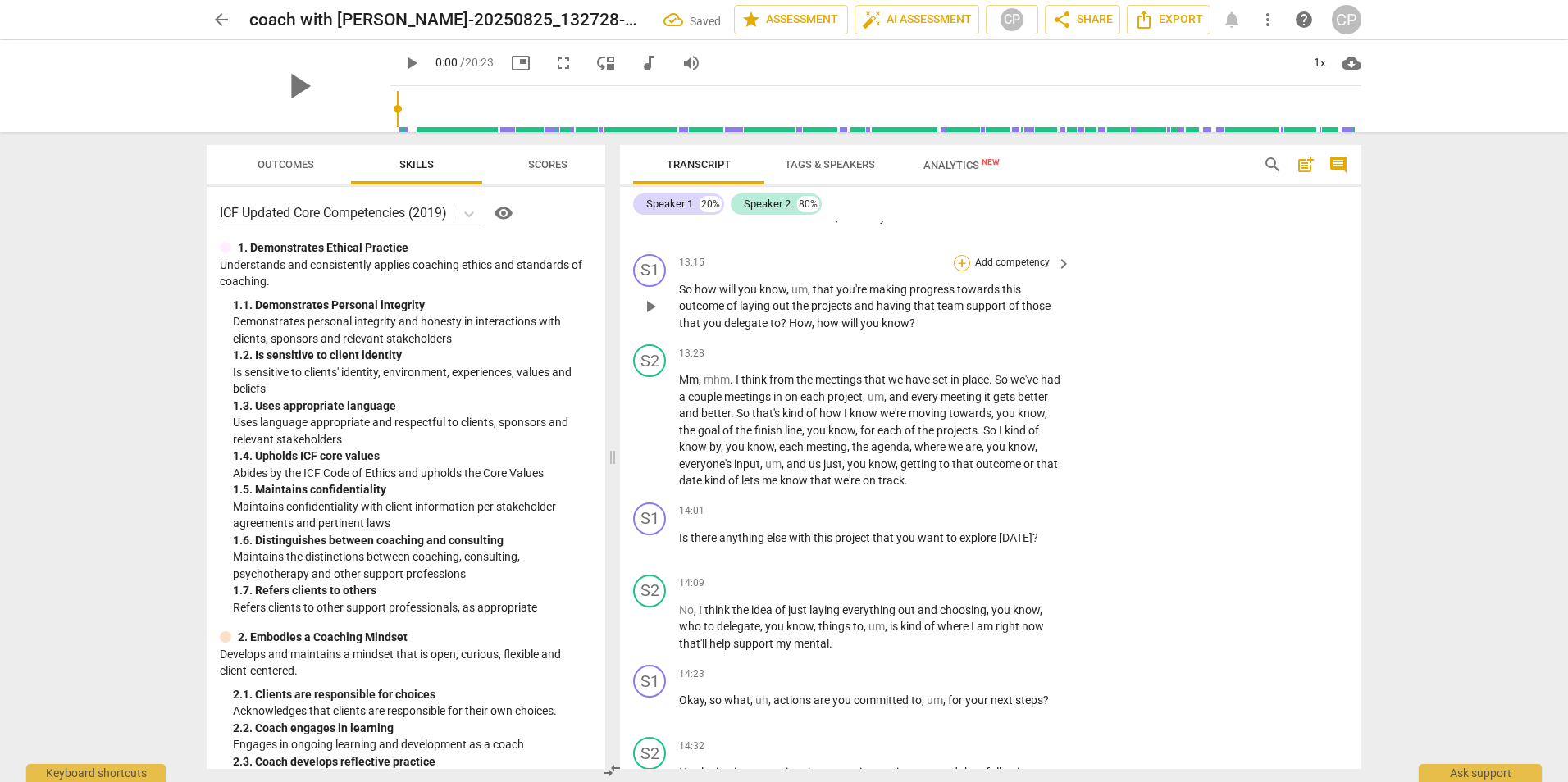
click at [961, 271] on div "+" at bounding box center [962, 263] width 16 height 16
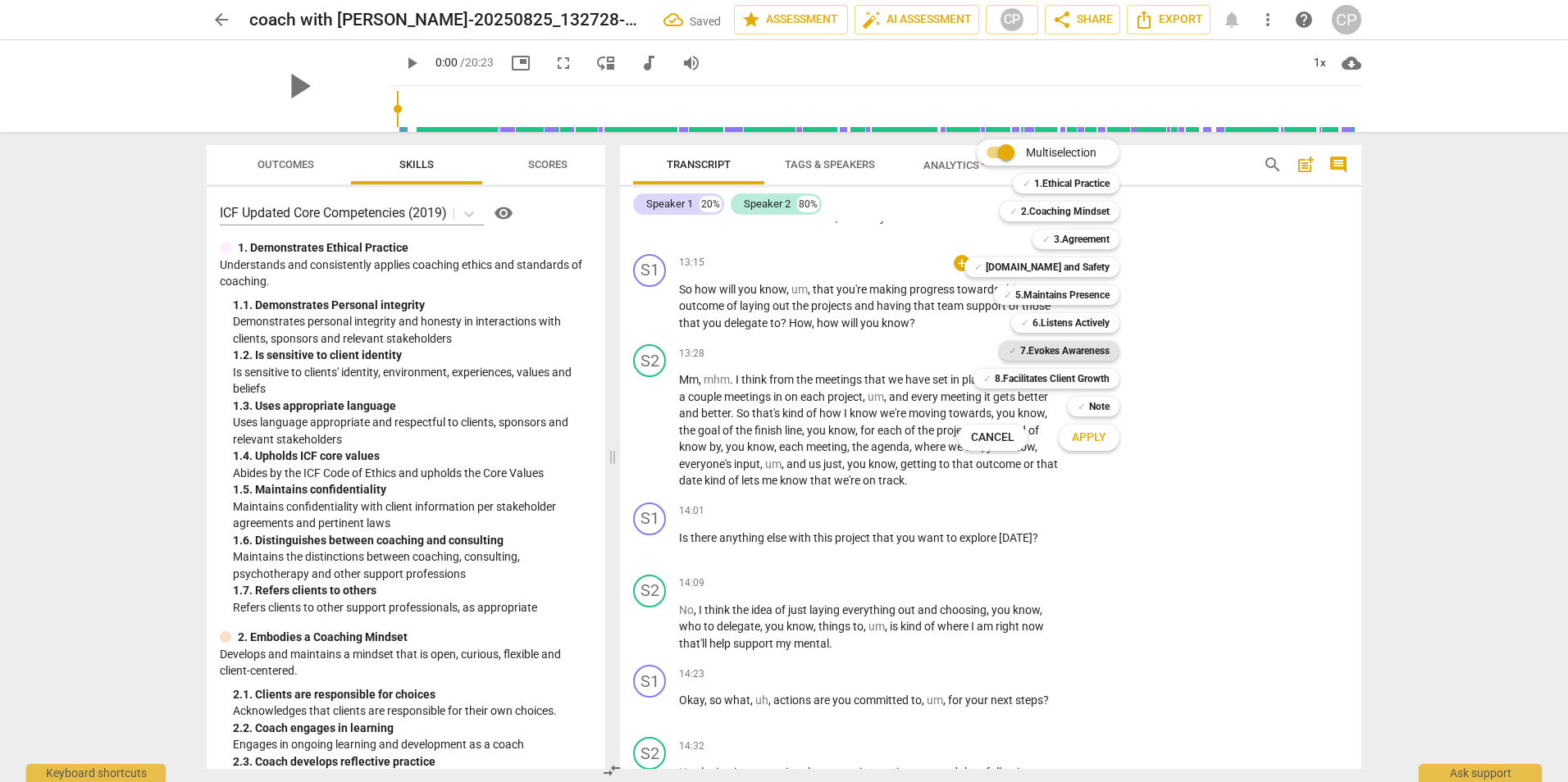
click at [1044, 350] on b "7.Evokes Awareness" at bounding box center [1064, 350] width 90 height 19
click at [1099, 444] on span "Apply" at bounding box center [1089, 437] width 35 height 16
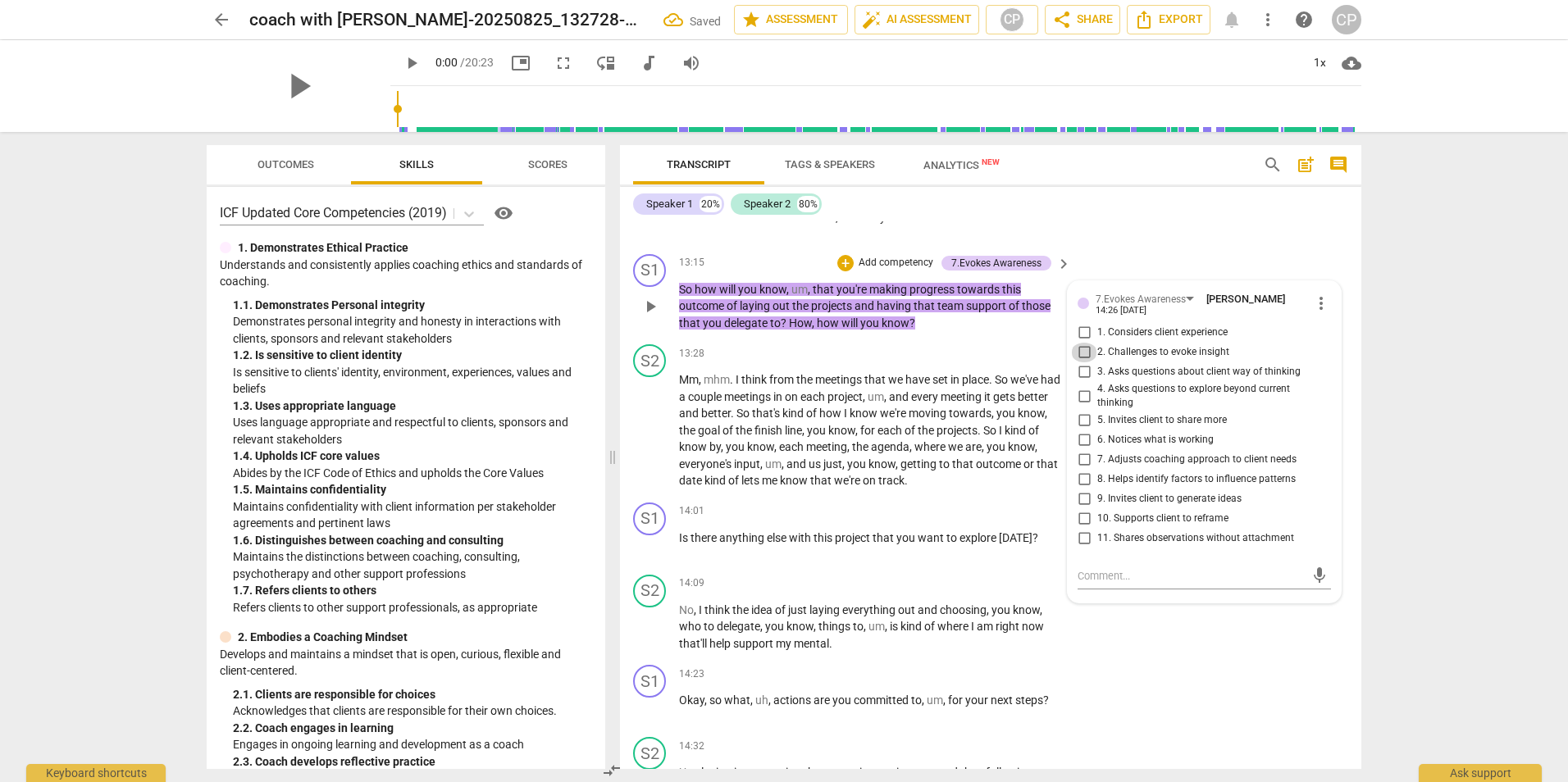
click at [1085, 362] on input "2. Challenges to evoke insight" at bounding box center [1083, 352] width 26 height 19
checkbox input "true"
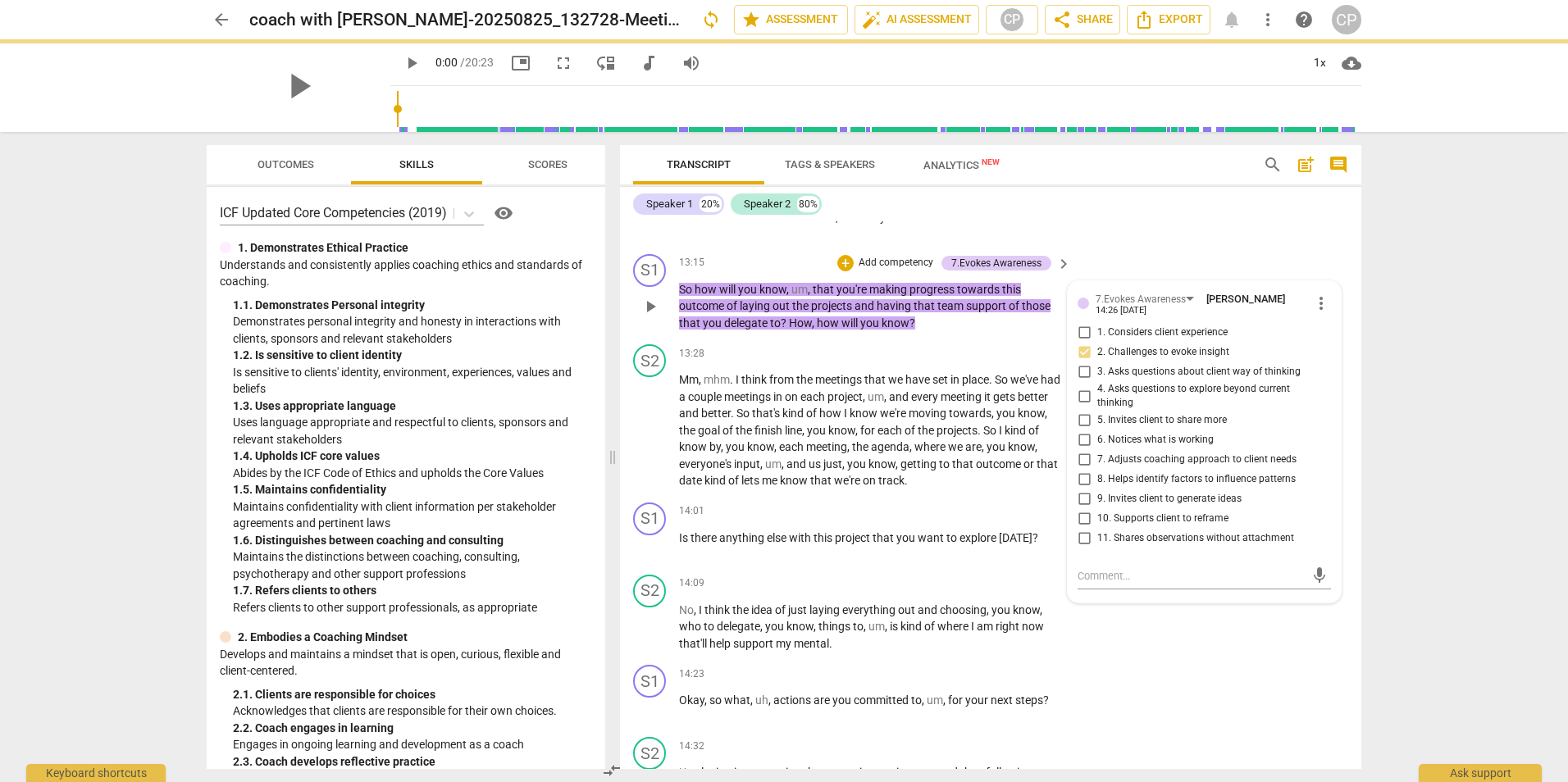
click at [1082, 489] on input "8. Helps identify factors to influence patterns" at bounding box center [1083, 480] width 26 height 19
checkbox input "true"
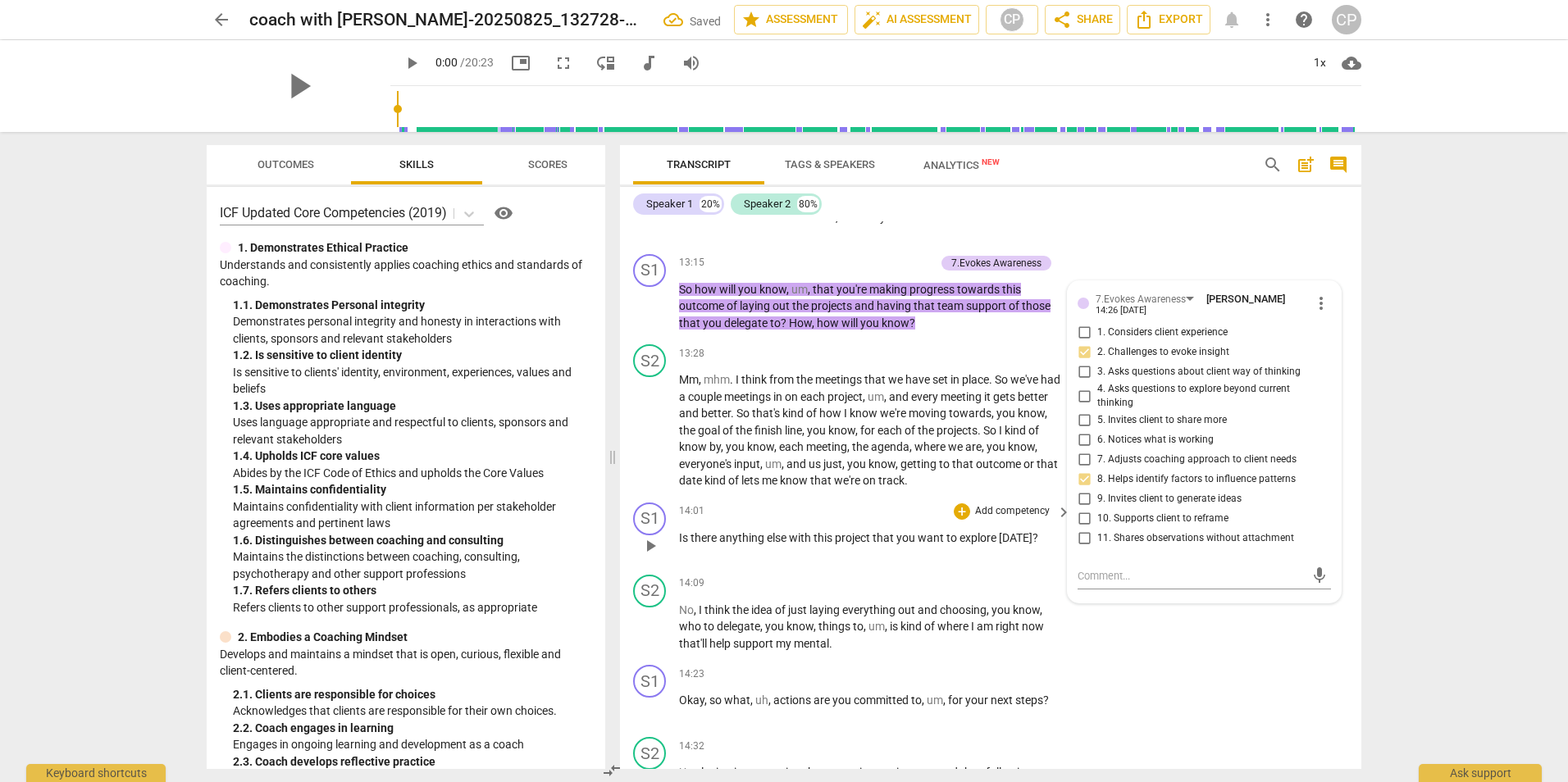
click at [748, 569] on div "S1 play_arrow pause 14:01 + Add competency keyboard_arrow_right Is there anythi…" at bounding box center [991, 532] width 742 height 72
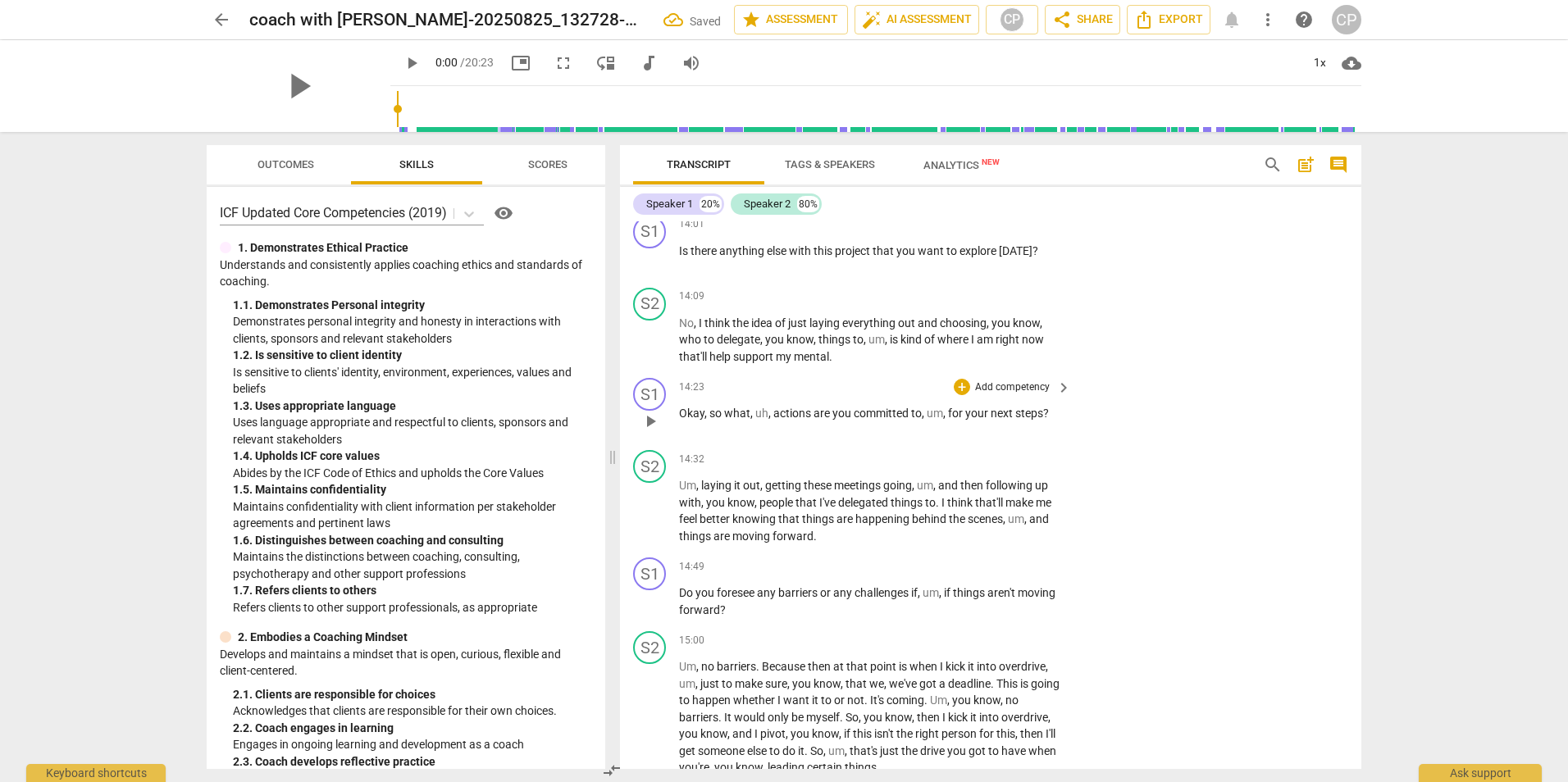
scroll to position [4679, 0]
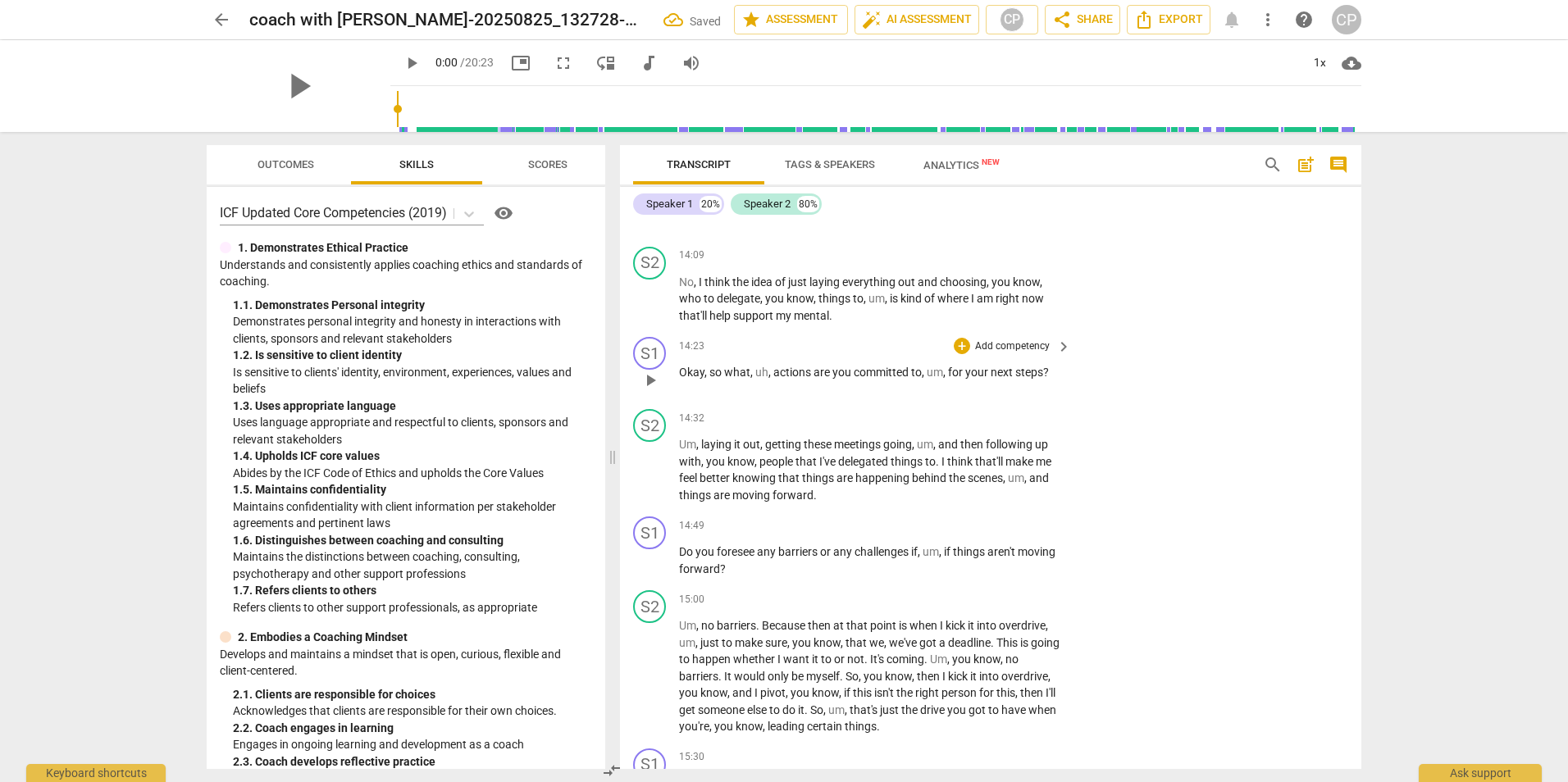
click at [968, 354] on div "+ Add competency" at bounding box center [1002, 346] width 98 height 16
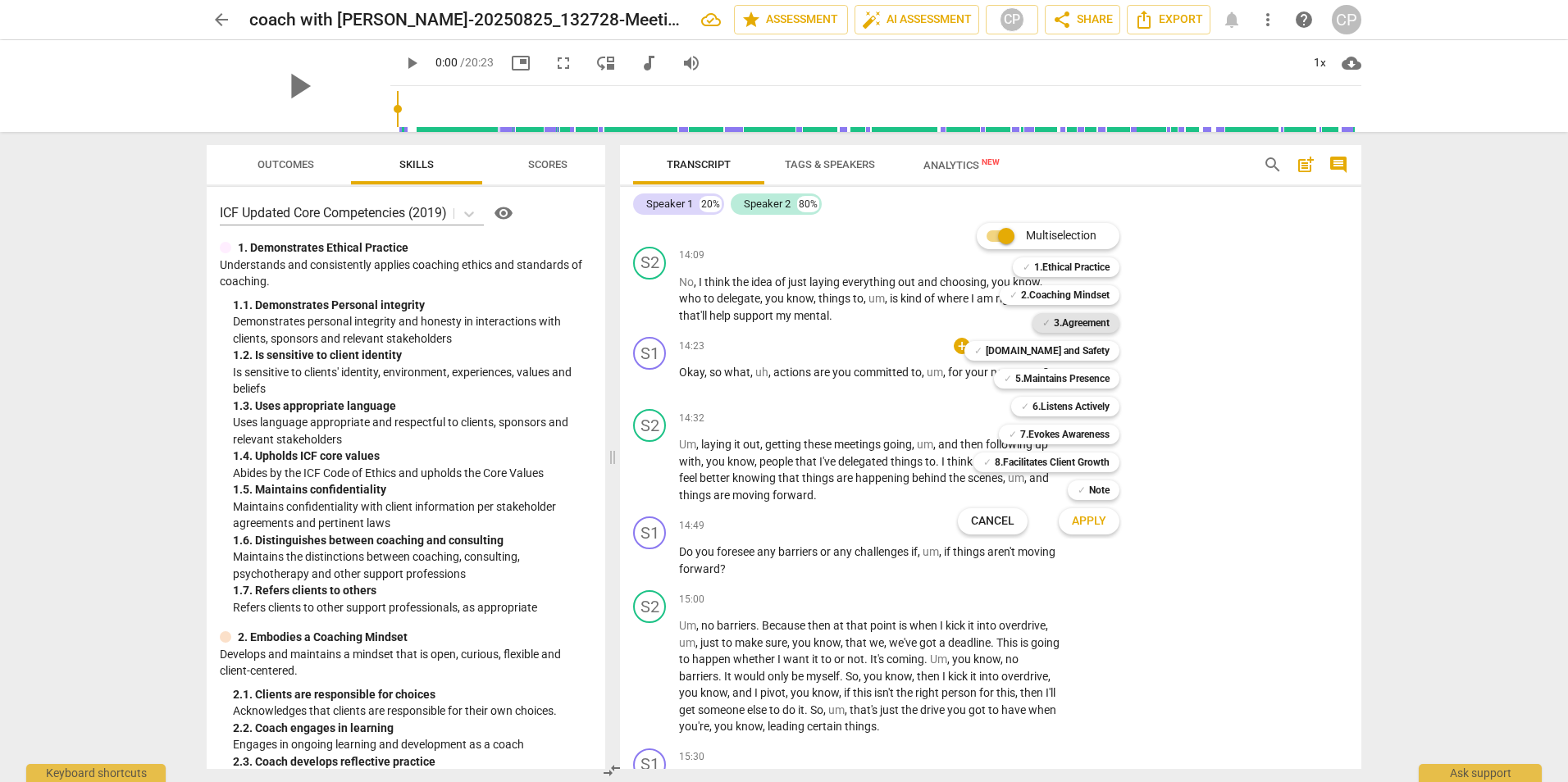
click at [1091, 321] on b "3.Agreement" at bounding box center [1081, 322] width 56 height 19
click at [1093, 522] on span "Apply" at bounding box center [1089, 521] width 35 height 16
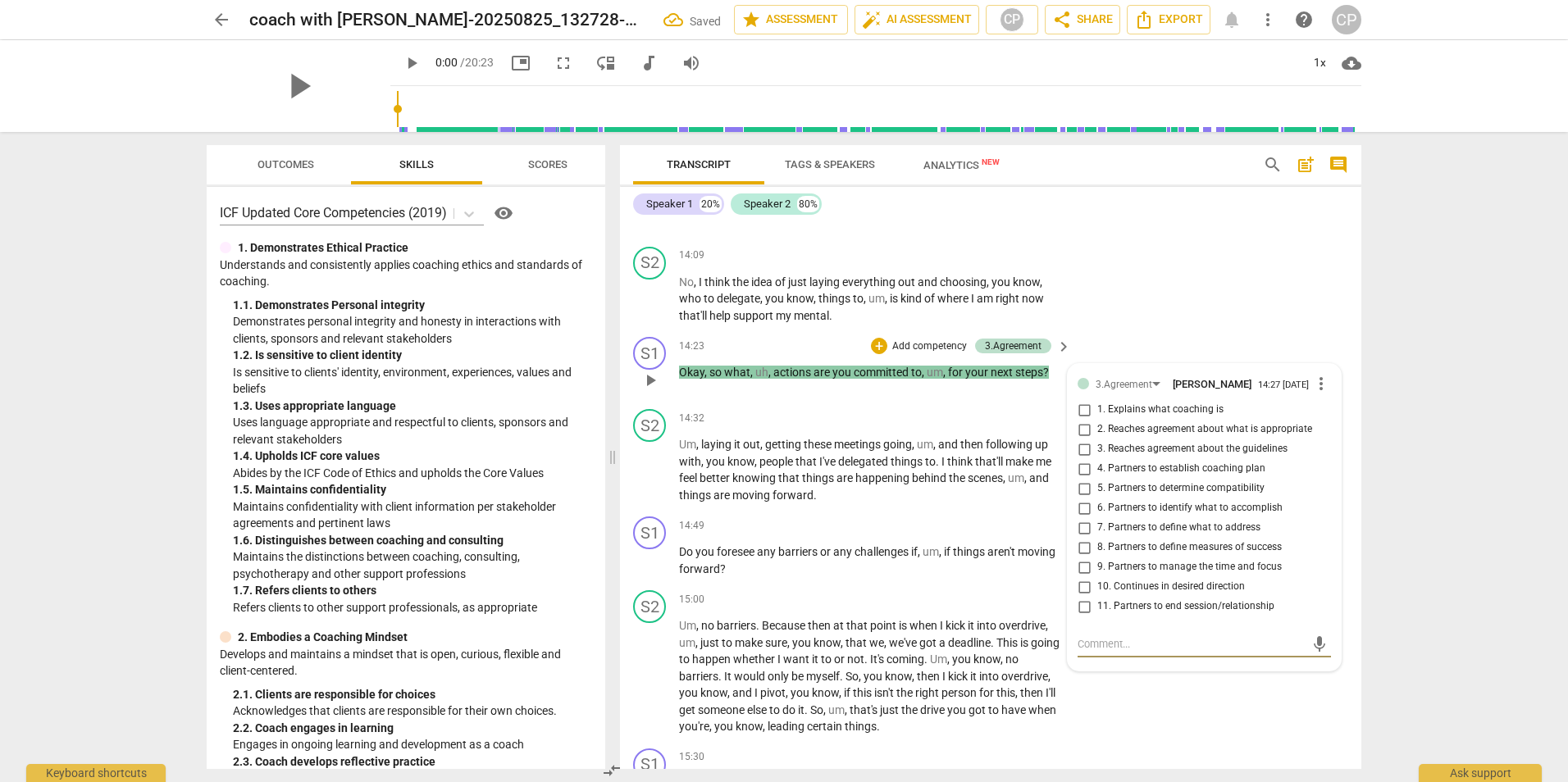
click at [1079, 597] on input "10. Continues in desired direction" at bounding box center [1083, 587] width 26 height 19
checkbox input "true"
click at [802, 608] on div "15:00 + Add competency keyboard_arrow_right" at bounding box center [876, 599] width 394 height 18
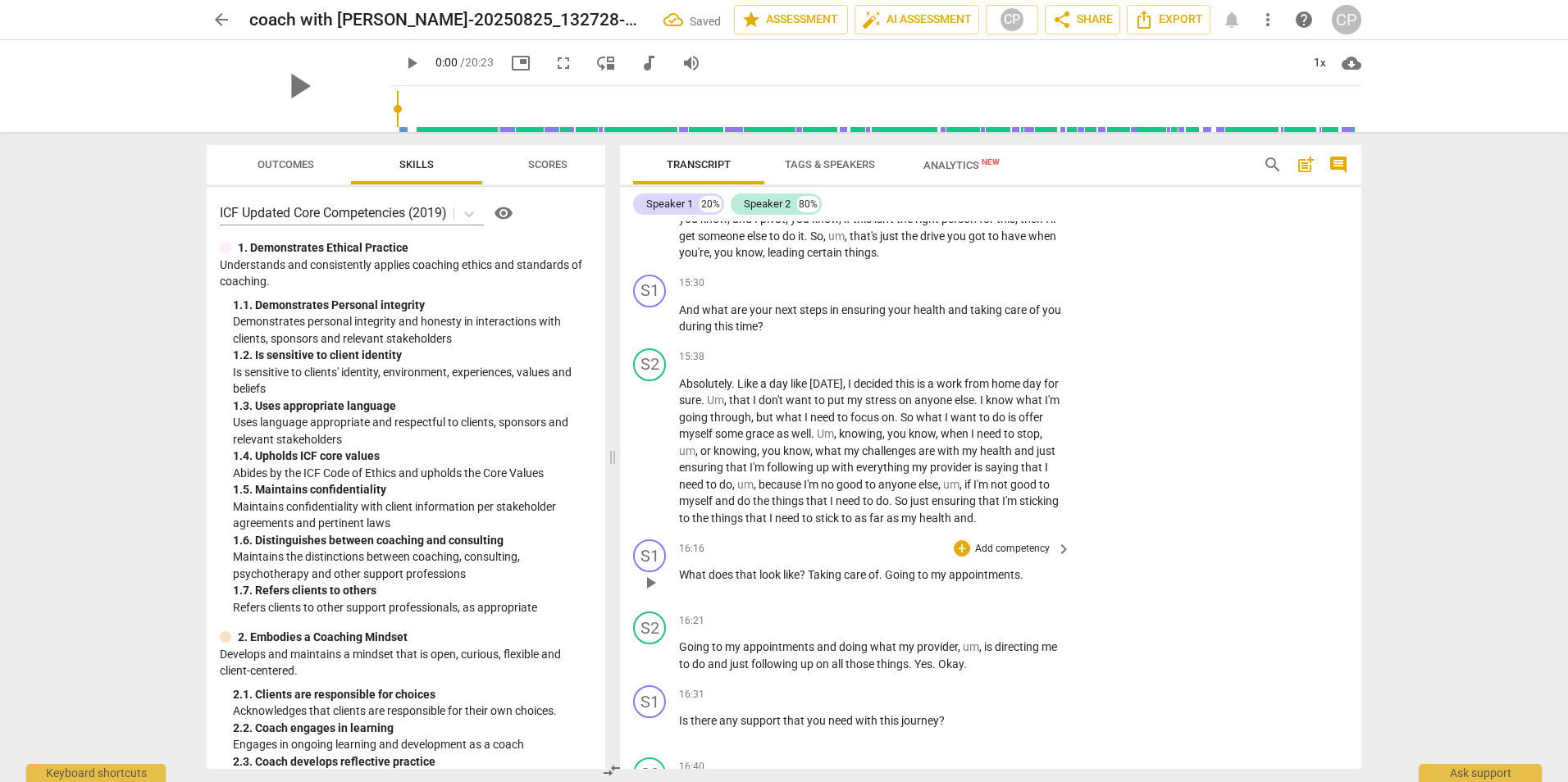
scroll to position [5171, 0]
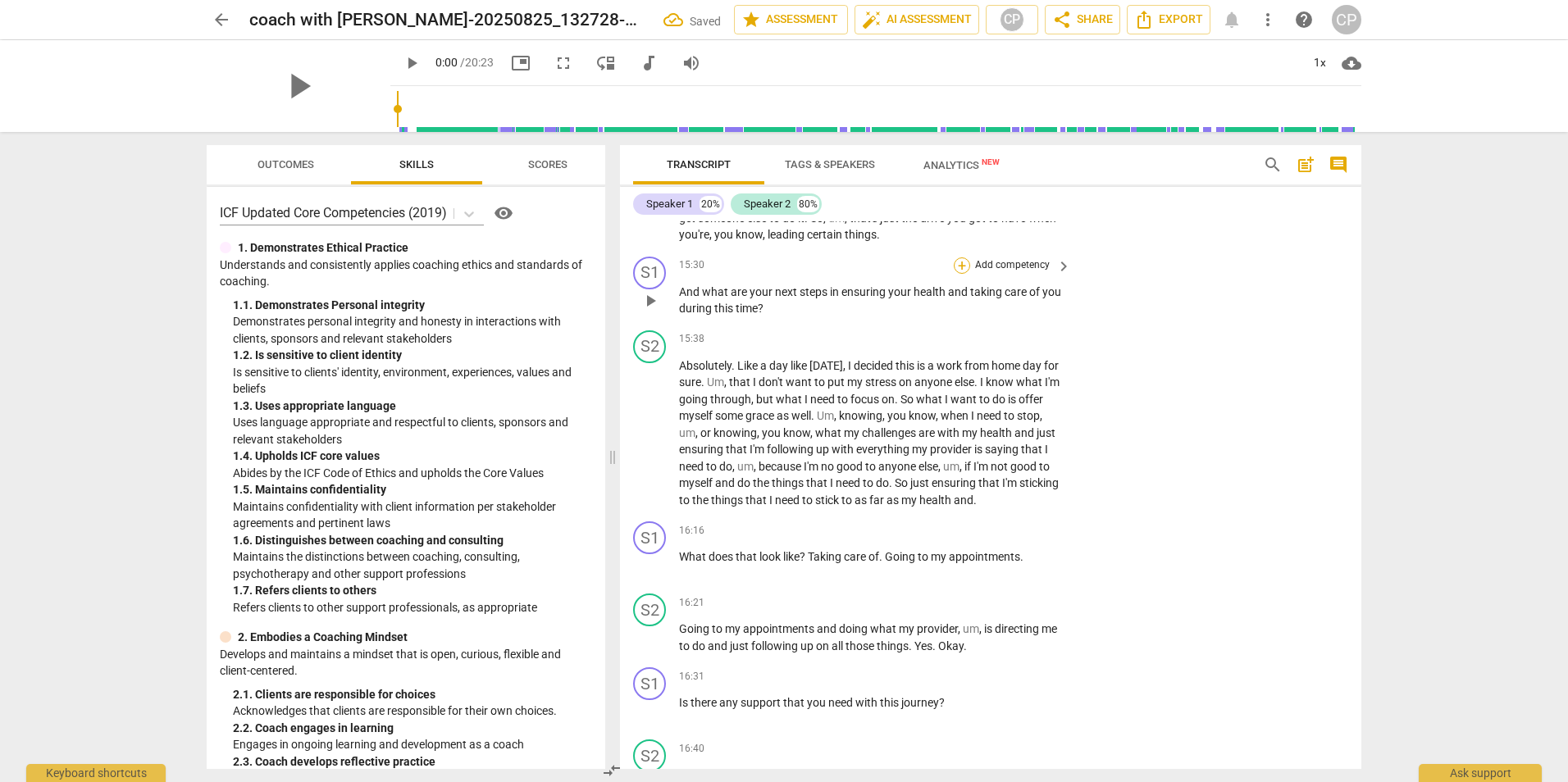
click at [966, 274] on div "+" at bounding box center [962, 265] width 16 height 16
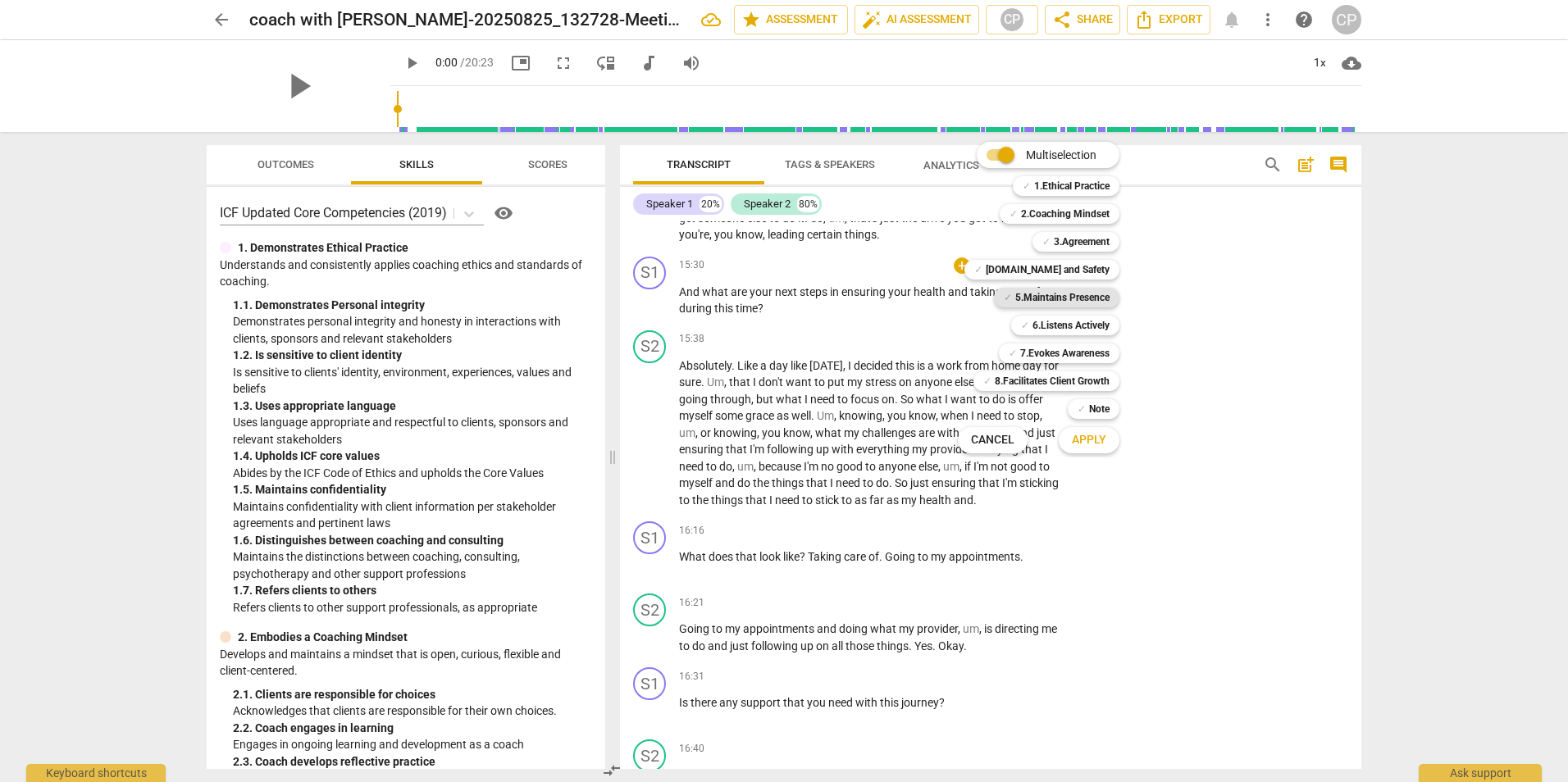
click at [1057, 299] on b "5.Maintains Presence" at bounding box center [1062, 297] width 95 height 19
click at [1084, 216] on b "2.Coaching Mindset" at bounding box center [1065, 213] width 89 height 19
click at [1096, 437] on span "Apply" at bounding box center [1089, 440] width 35 height 16
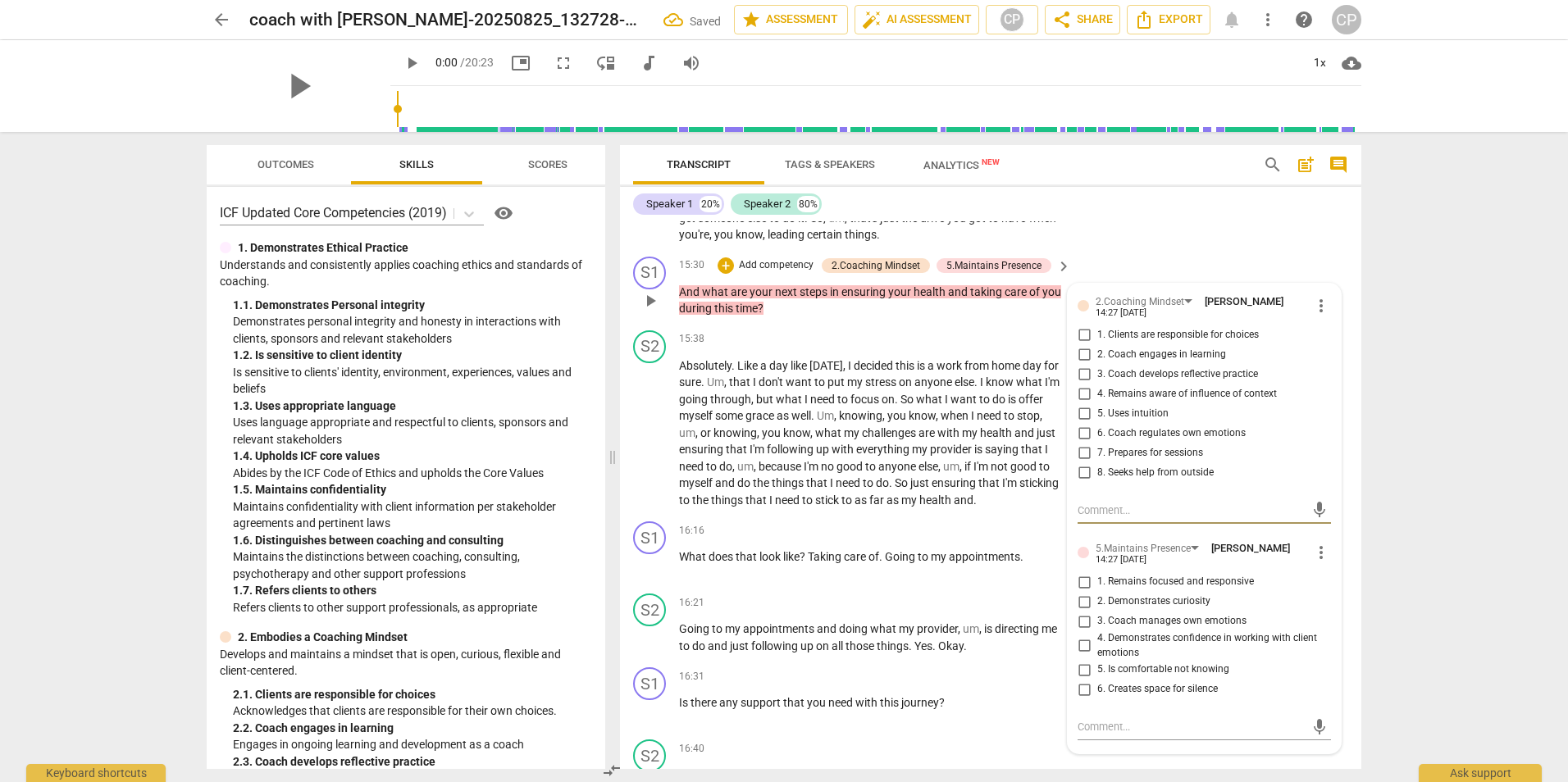
click at [1079, 346] on input "1. Clients are responsible for choices" at bounding box center [1083, 335] width 26 height 19
checkbox input "true"
click at [777, 587] on div "S1 play_arrow pause 16:16 + Add competency keyboard_arrow_right What does that …" at bounding box center [991, 550] width 742 height 72
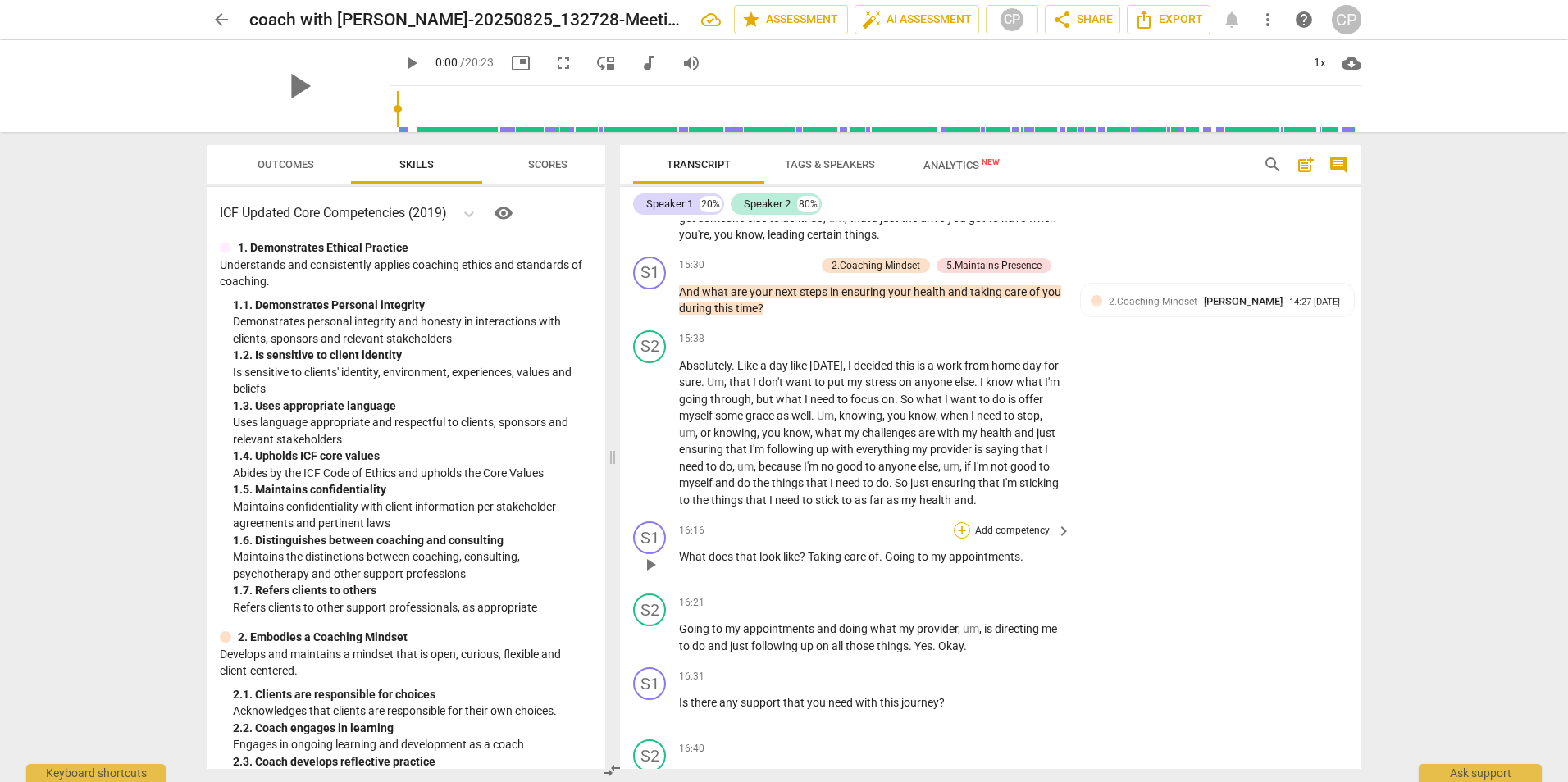
click at [966, 539] on div "+" at bounding box center [962, 530] width 16 height 16
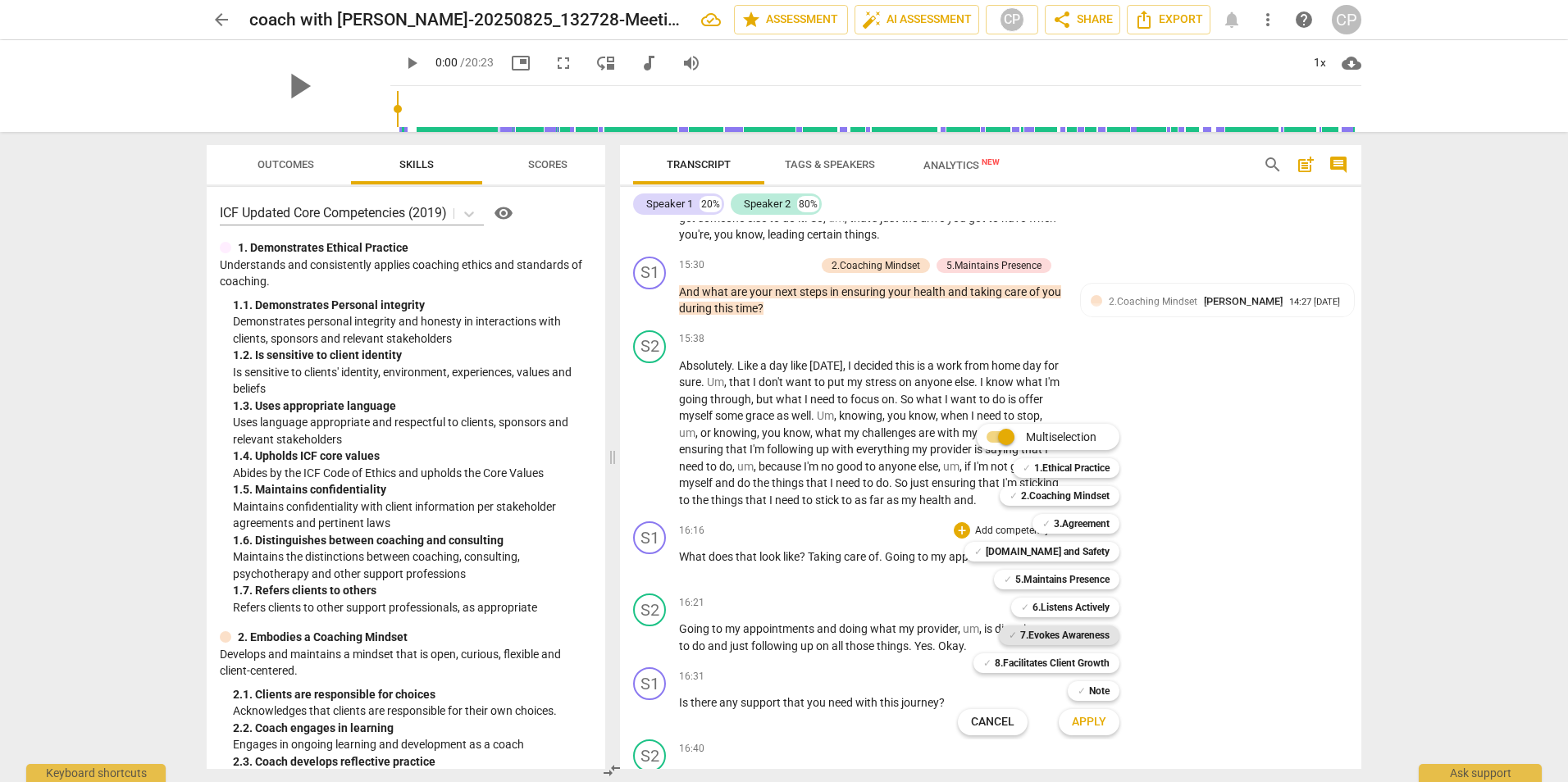
click at [1073, 636] on b "7.Evokes Awareness" at bounding box center [1064, 635] width 90 height 19
click at [1081, 727] on span "Apply" at bounding box center [1089, 722] width 35 height 16
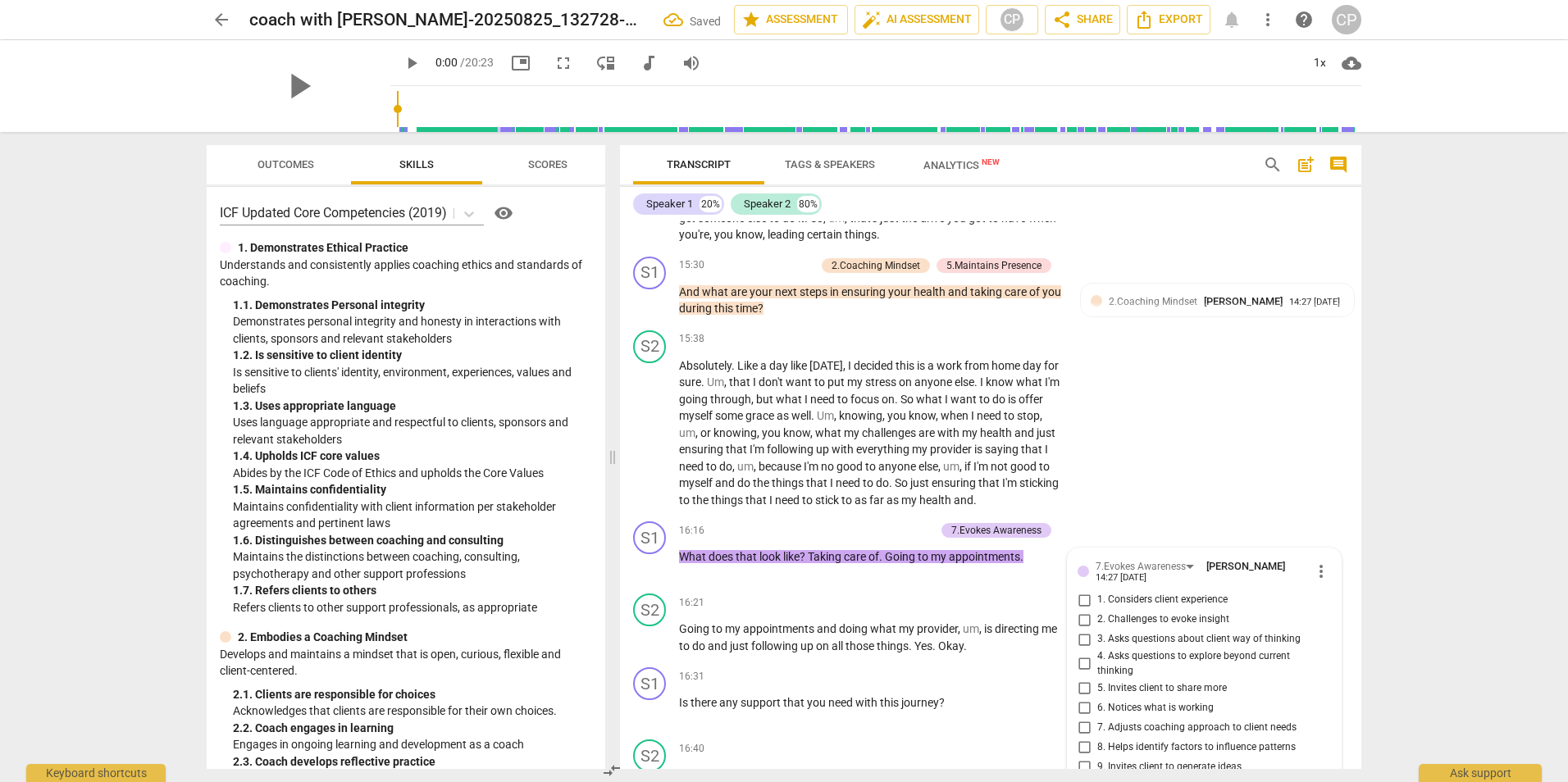
scroll to position [5569, 0]
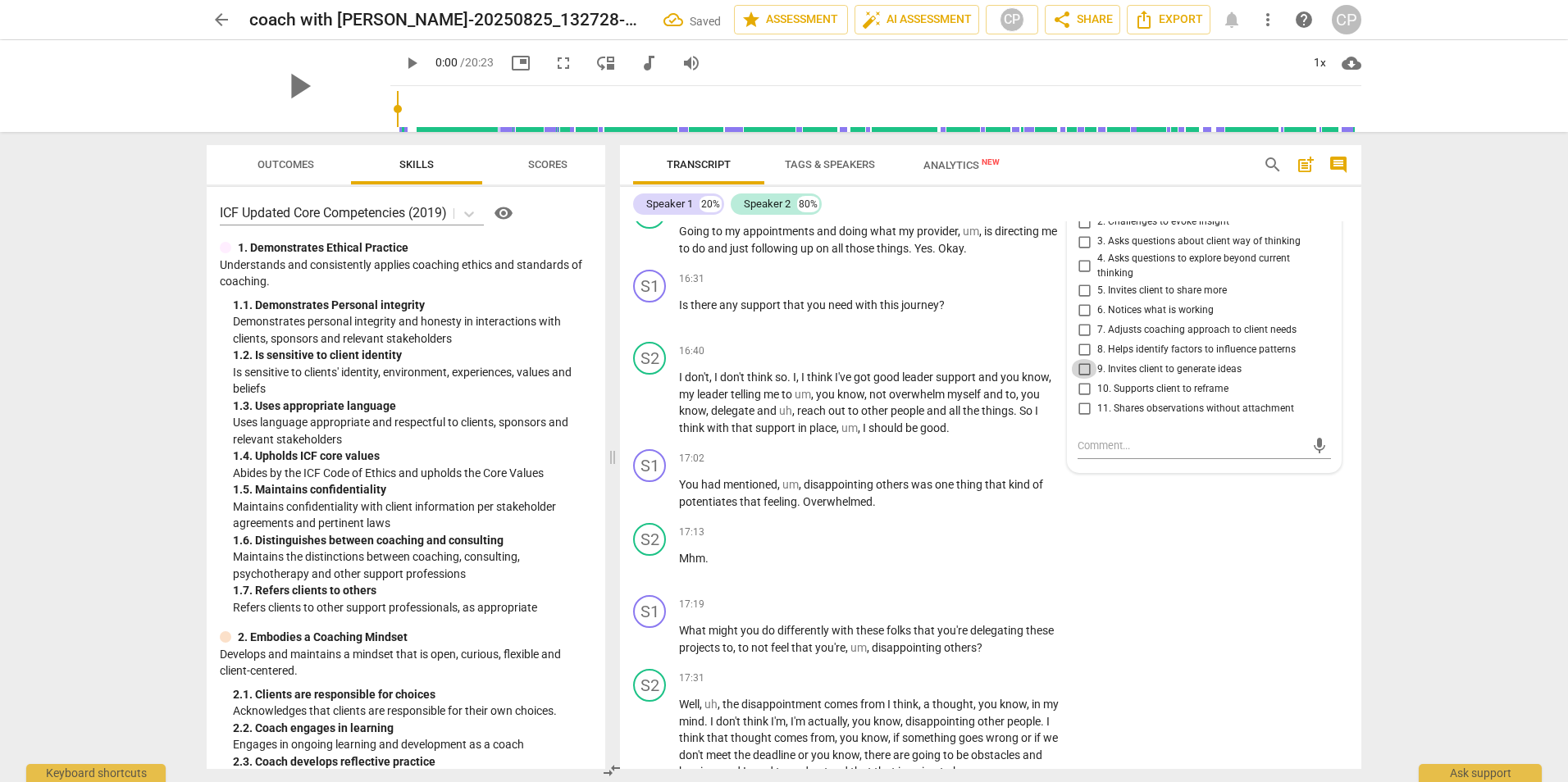
click at [1083, 378] on input "9. Invites client to generate ideas" at bounding box center [1083, 369] width 26 height 19
checkbox input "true"
click at [1085, 300] on input "5. Invites client to share more" at bounding box center [1083, 290] width 26 height 19
checkbox input "true"
click at [792, 589] on div "S2 play_arrow pause 17:13 + Add competency keyboard_arrow_right Mhm ." at bounding box center [991, 552] width 742 height 72
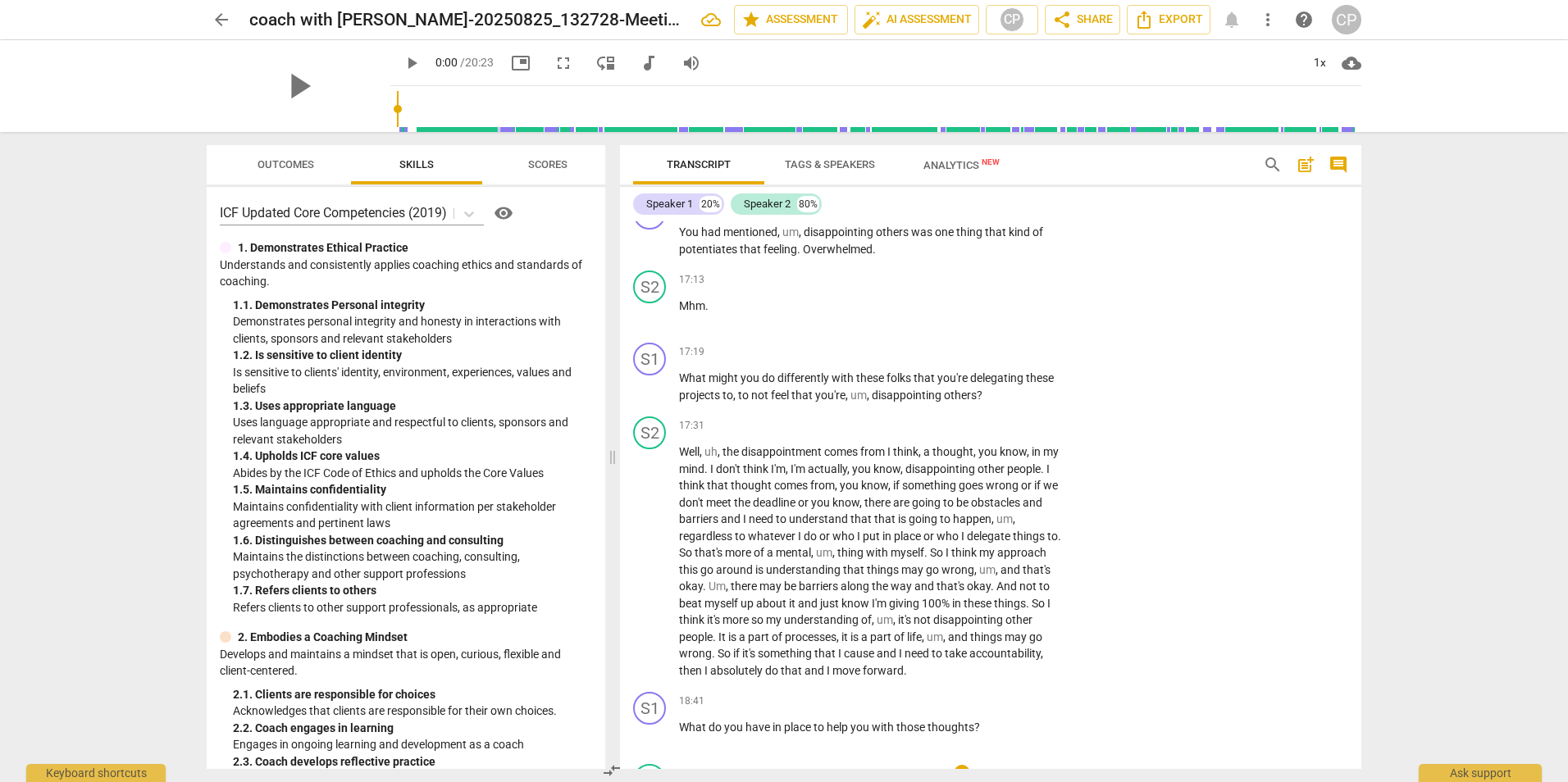
scroll to position [5815, 0]
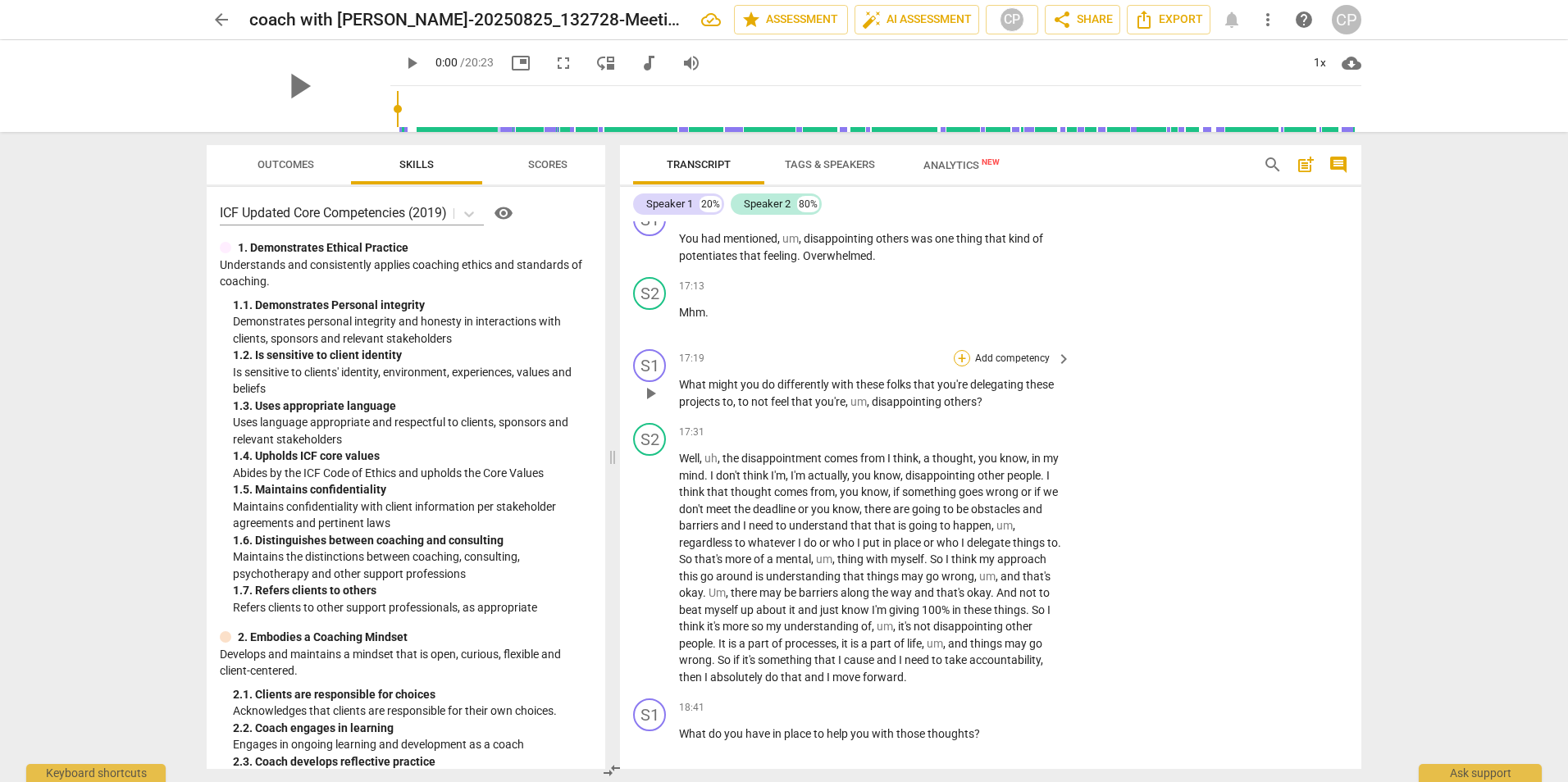
click at [966, 367] on div "+" at bounding box center [962, 358] width 16 height 16
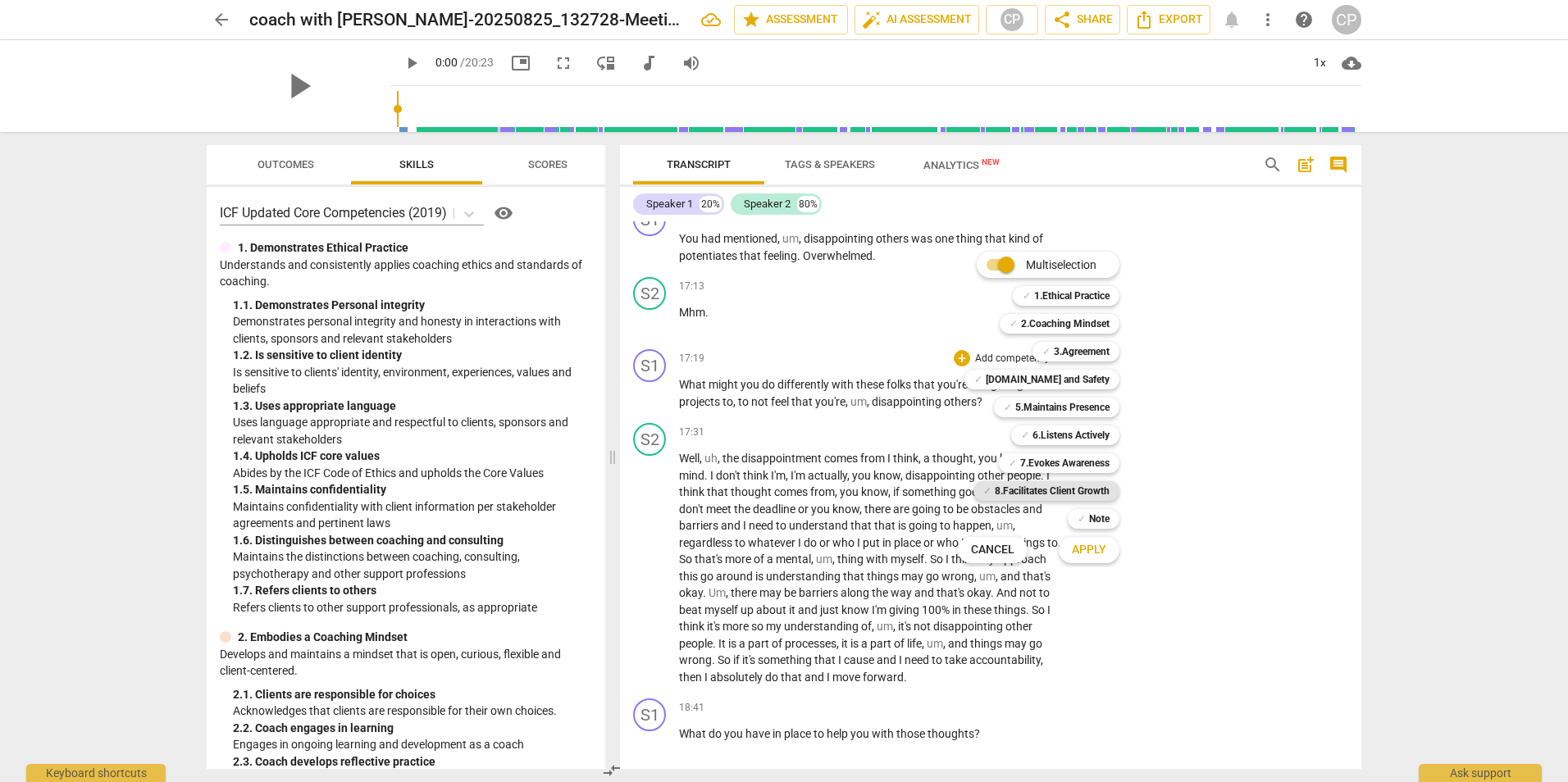
click at [1054, 493] on b "8.Facilitates Client Growth" at bounding box center [1051, 491] width 115 height 19
click at [1078, 558] on button "Apply" at bounding box center [1088, 550] width 61 height 30
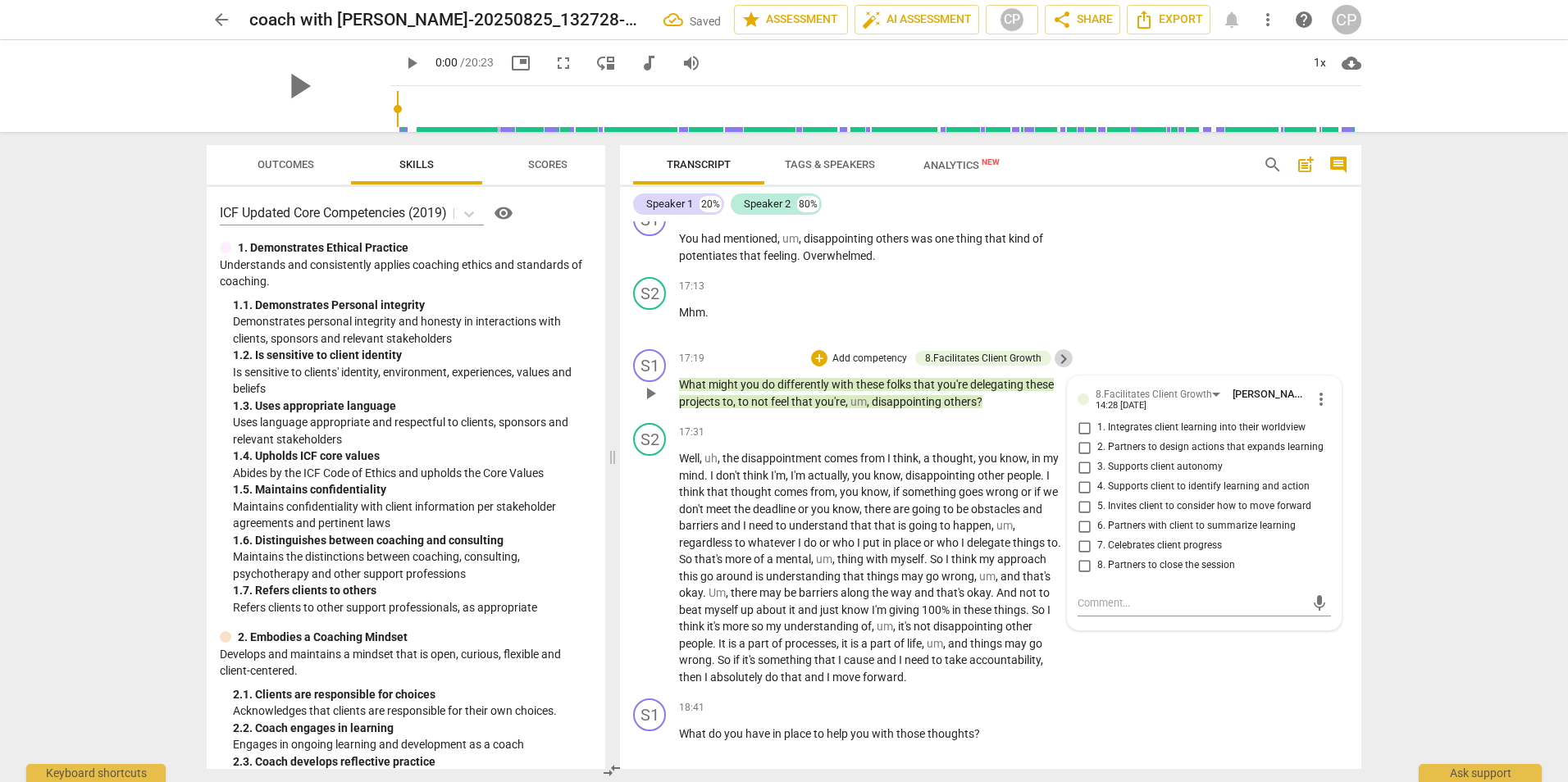
click at [1058, 369] on span "keyboard_arrow_right" at bounding box center [1063, 359] width 19 height 19
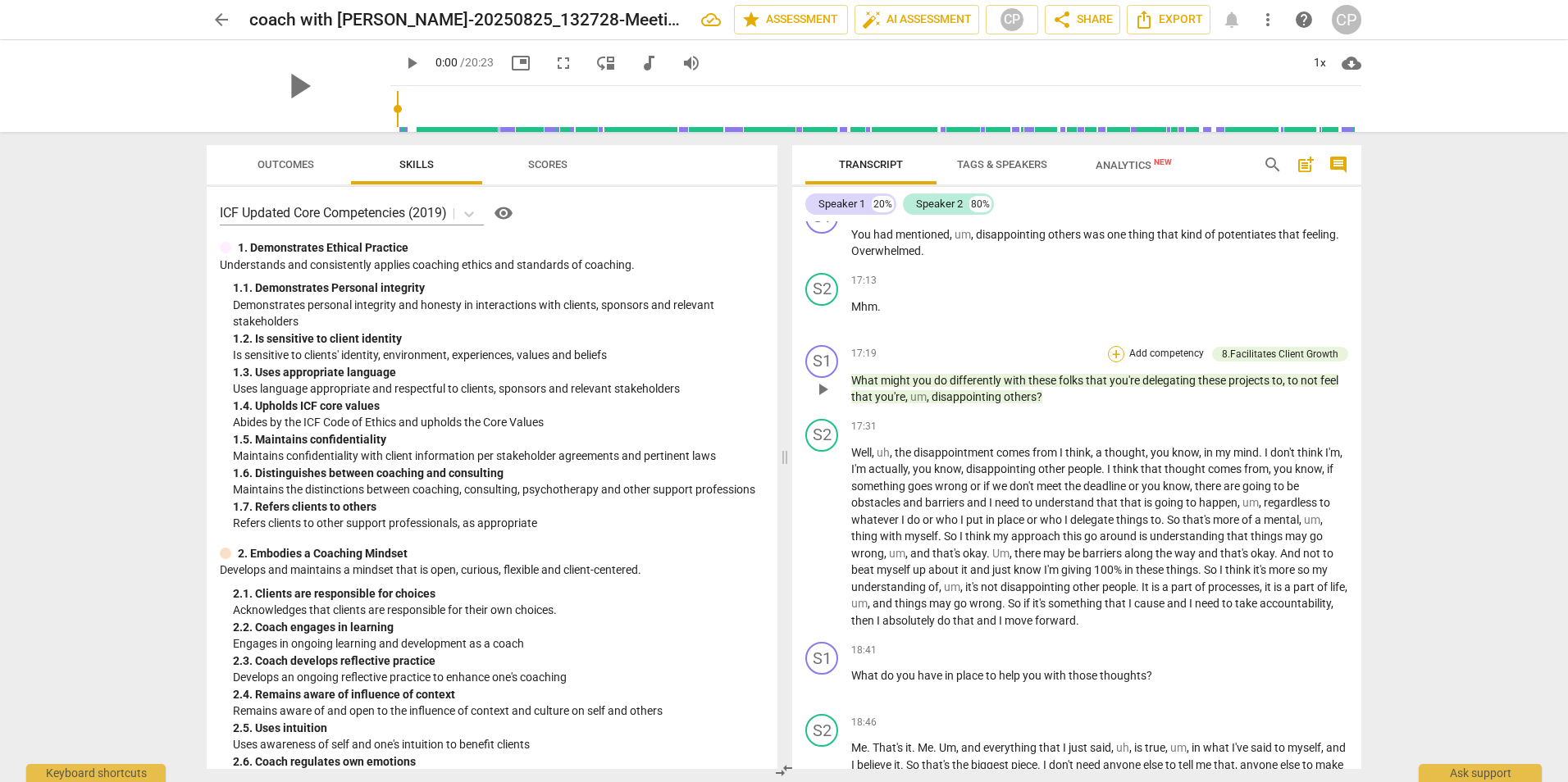
click at [1117, 362] on div "+" at bounding box center [1115, 353] width 16 height 16
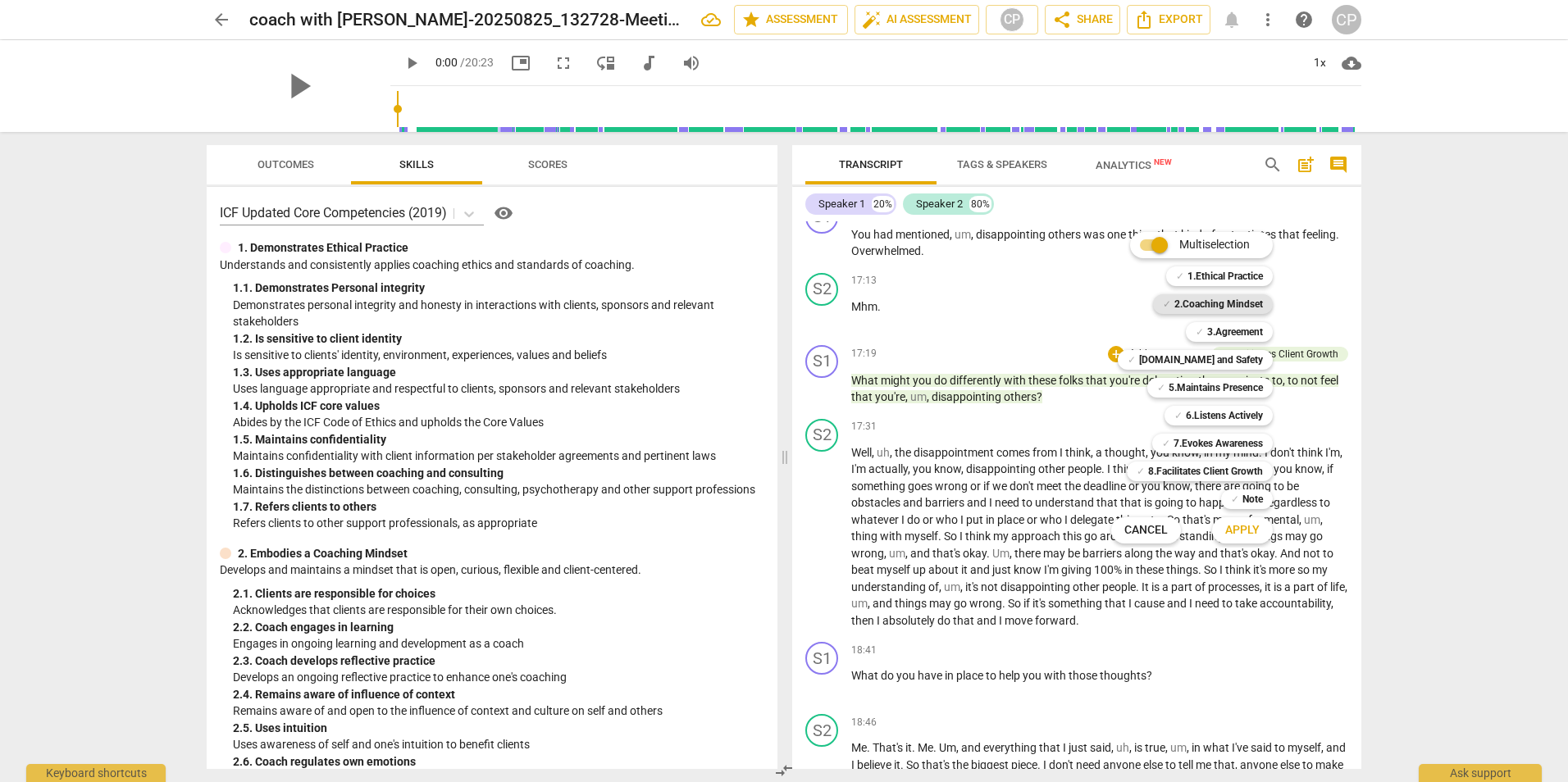
click at [1216, 307] on b "2.Coaching Mindset" at bounding box center [1218, 304] width 89 height 19
click at [1247, 524] on span "Apply" at bounding box center [1243, 530] width 35 height 16
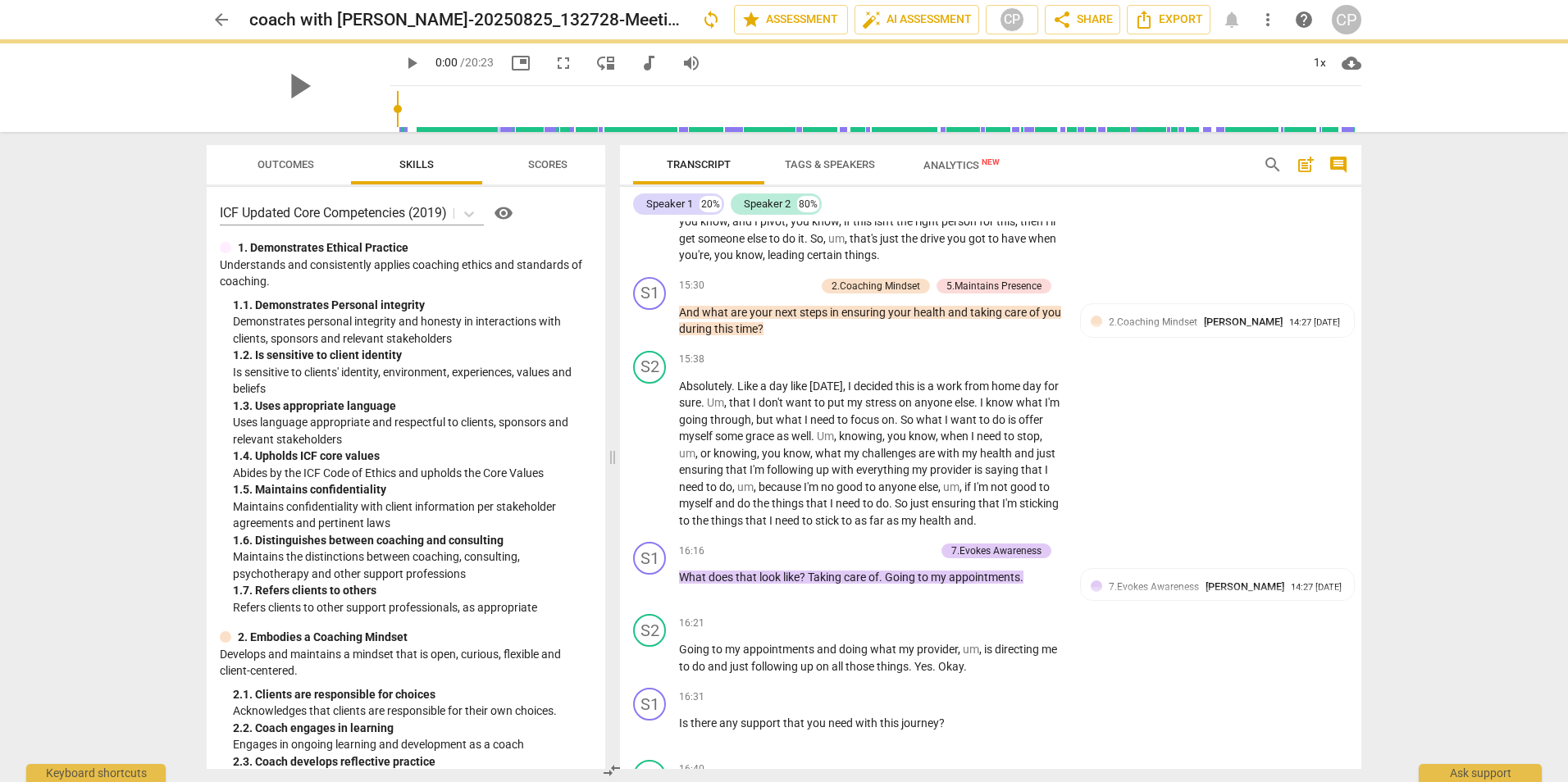
scroll to position [5815, 0]
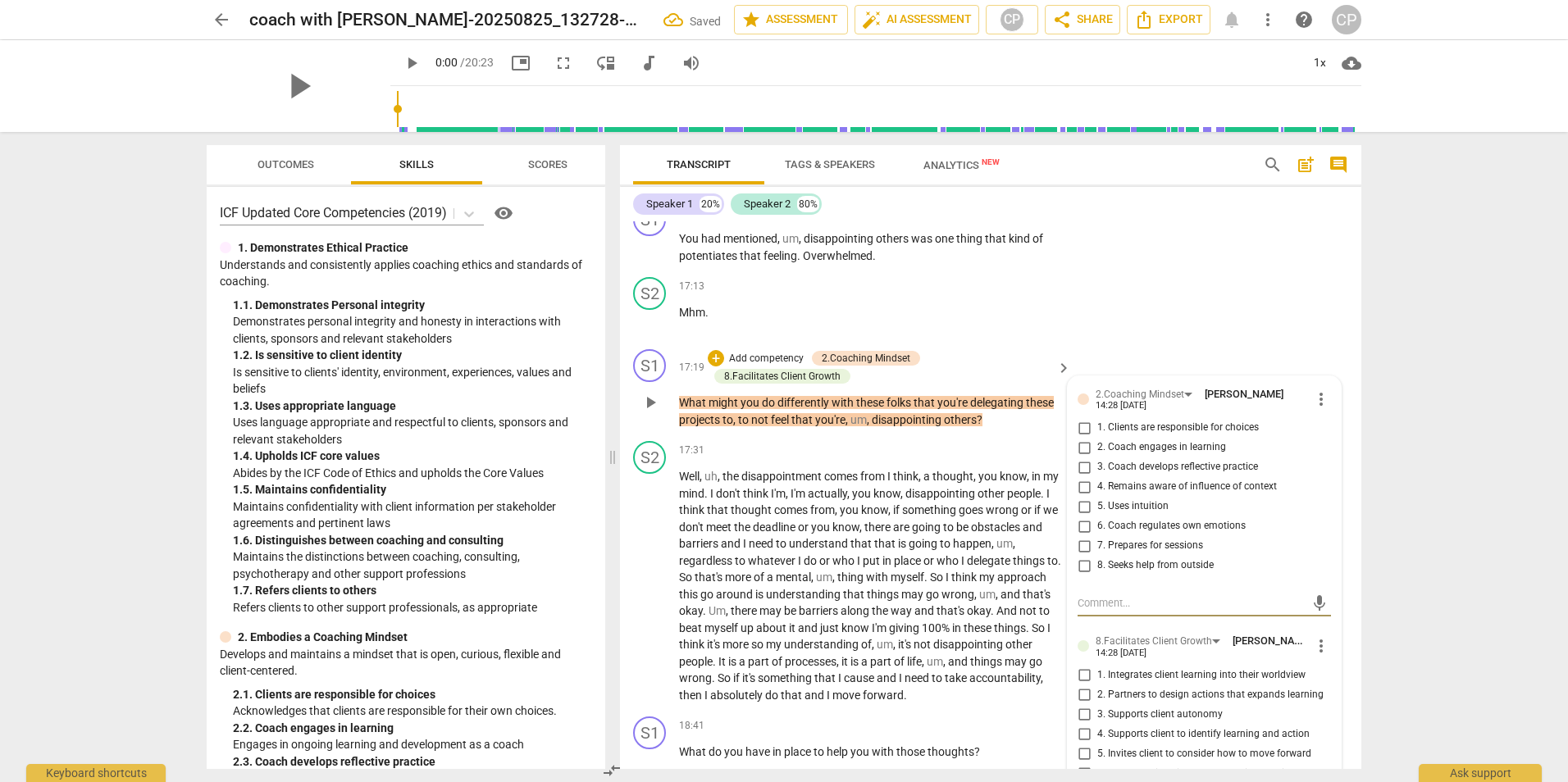
click at [1085, 458] on input "2. Coach engages in learning" at bounding box center [1083, 448] width 26 height 19
checkbox input "true"
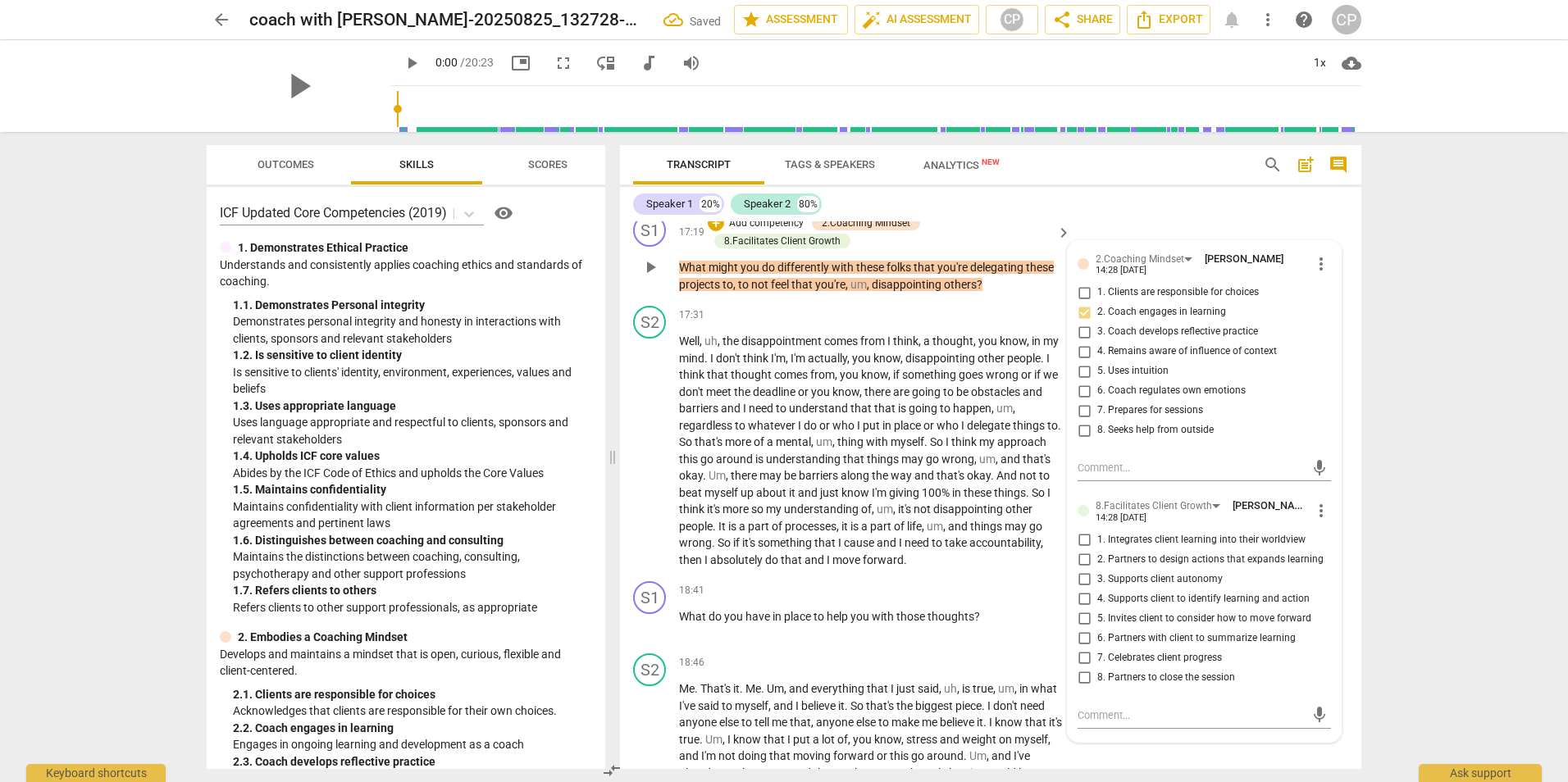
scroll to position [5979, 0]
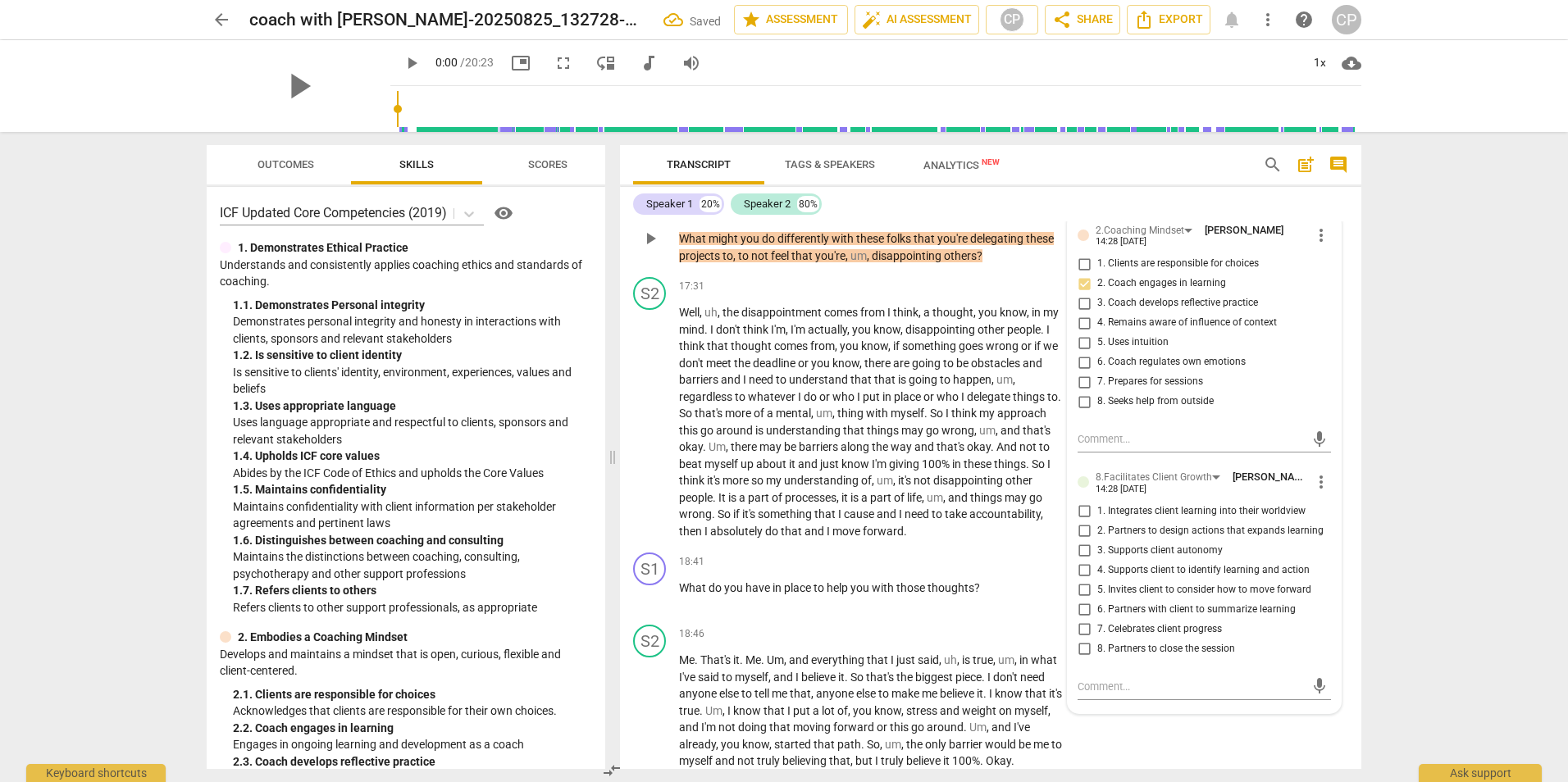
click at [1078, 521] on input "1. Integrates client learning into their worldview" at bounding box center [1083, 512] width 26 height 19
checkbox input "true"
click at [1081, 580] on input "4. Supports client to identify learning and action" at bounding box center [1083, 571] width 26 height 19
checkbox input "true"
click at [817, 643] on div "18:46 + Add competency keyboard_arrow_right" at bounding box center [876, 633] width 394 height 18
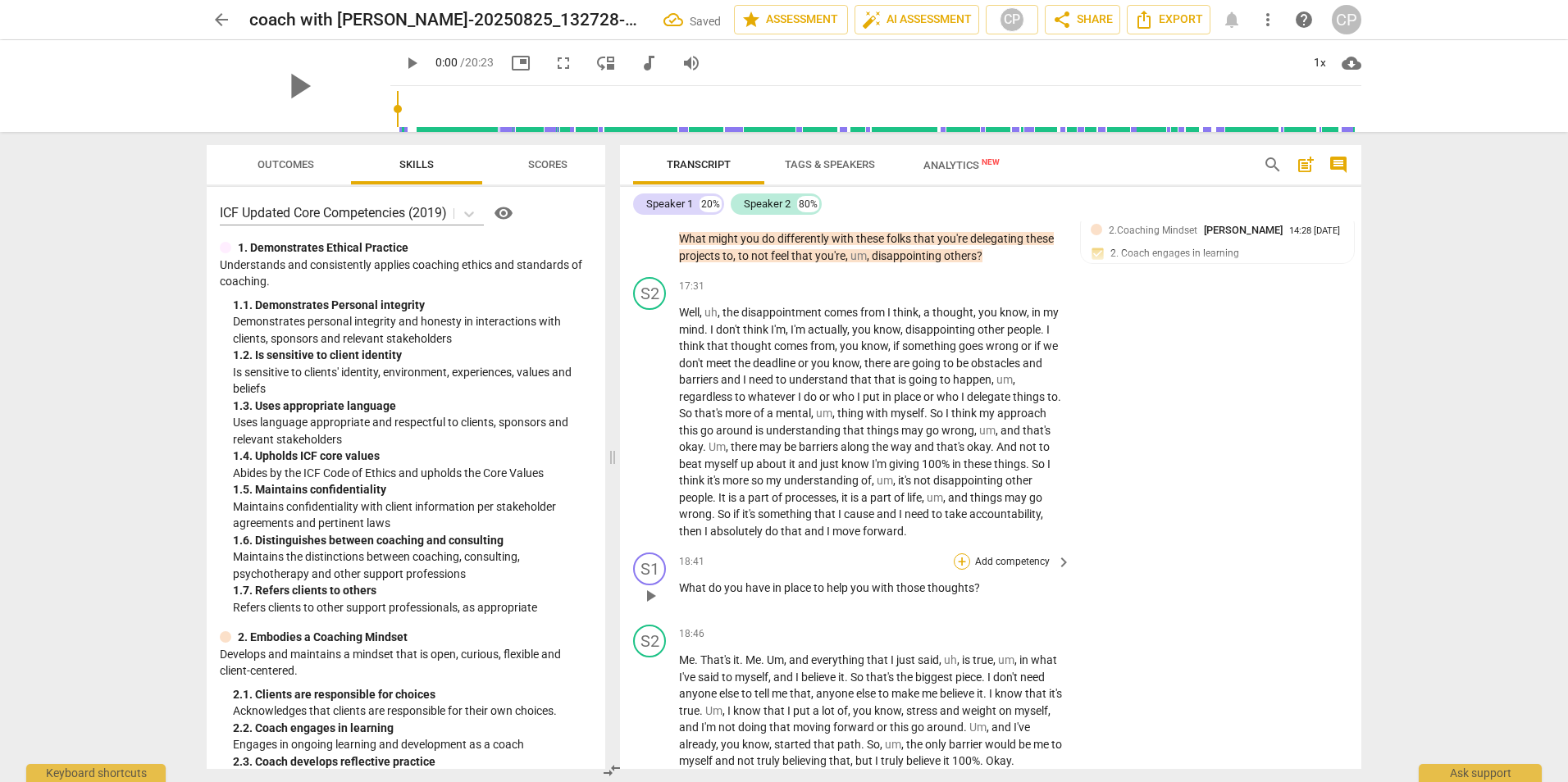
click at [959, 570] on div "+" at bounding box center [962, 561] width 16 height 16
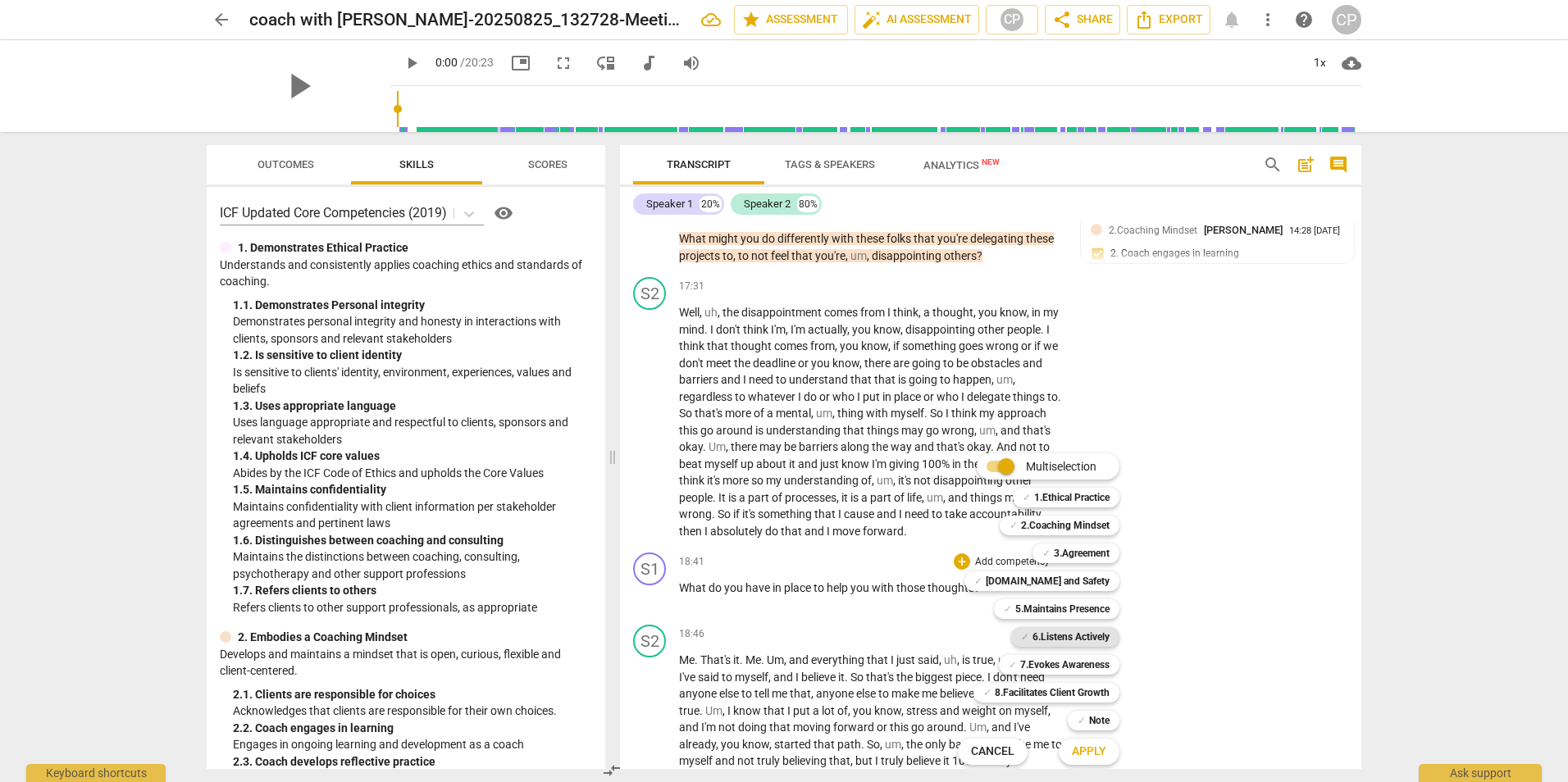
click at [1094, 636] on b "6.Listens Actively" at bounding box center [1071, 637] width 77 height 19
click at [1091, 751] on span "Apply" at bounding box center [1089, 751] width 35 height 16
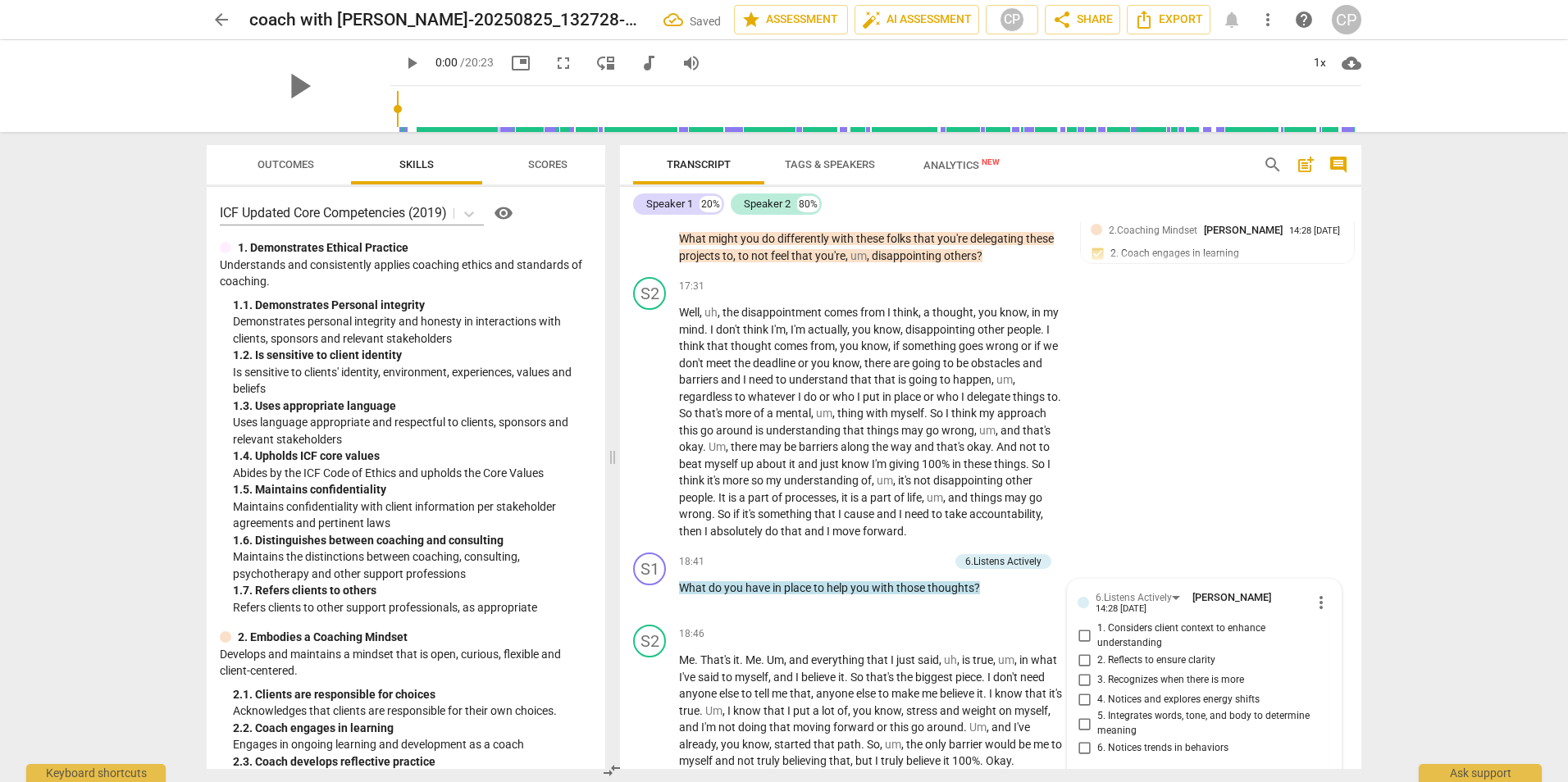
scroll to position [6318, 0]
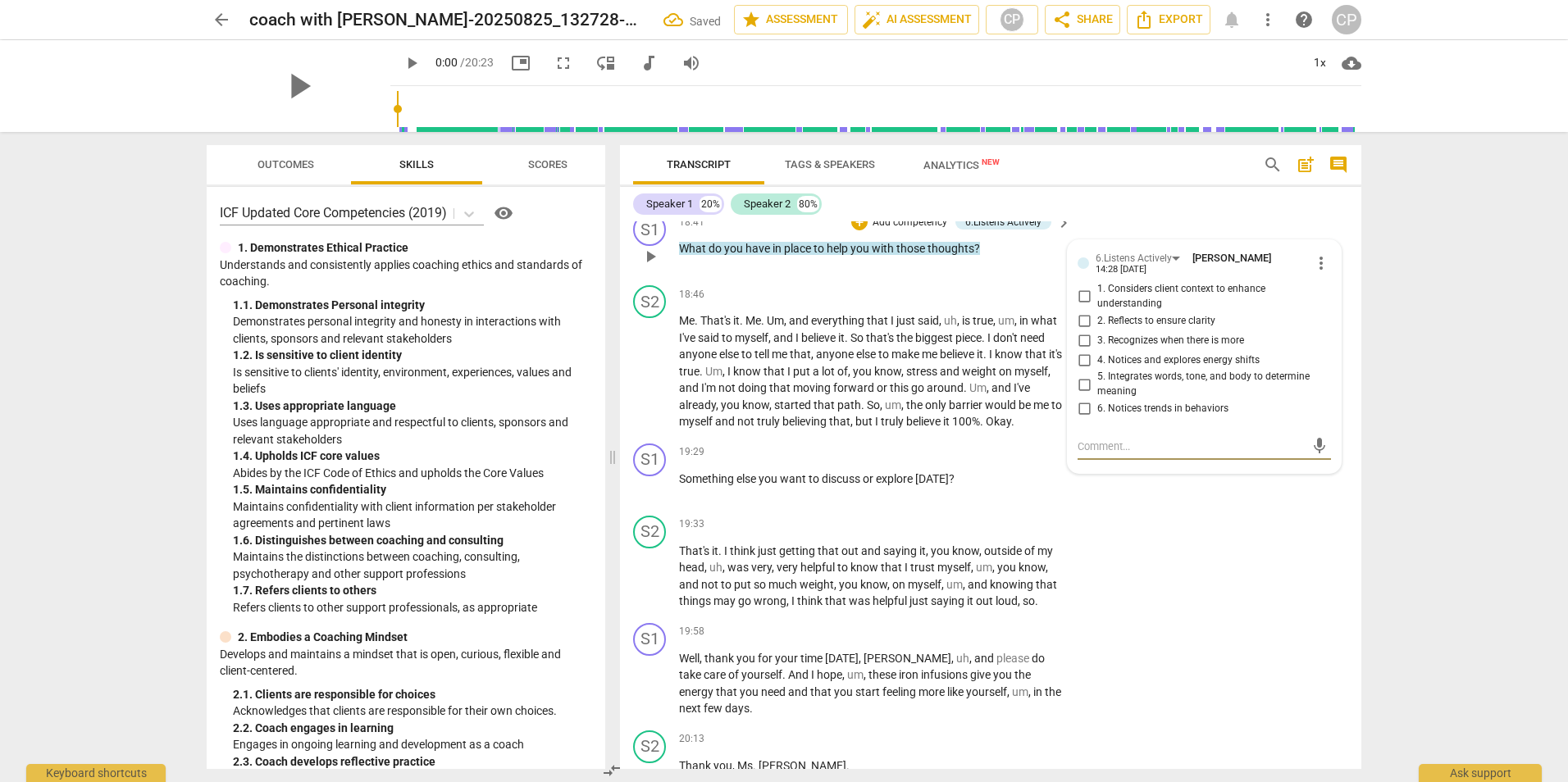
click at [1084, 307] on input "1. Considers client context to enhance understanding" at bounding box center [1083, 296] width 26 height 19
checkbox input "true"
click at [857, 231] on div "+" at bounding box center [859, 222] width 16 height 16
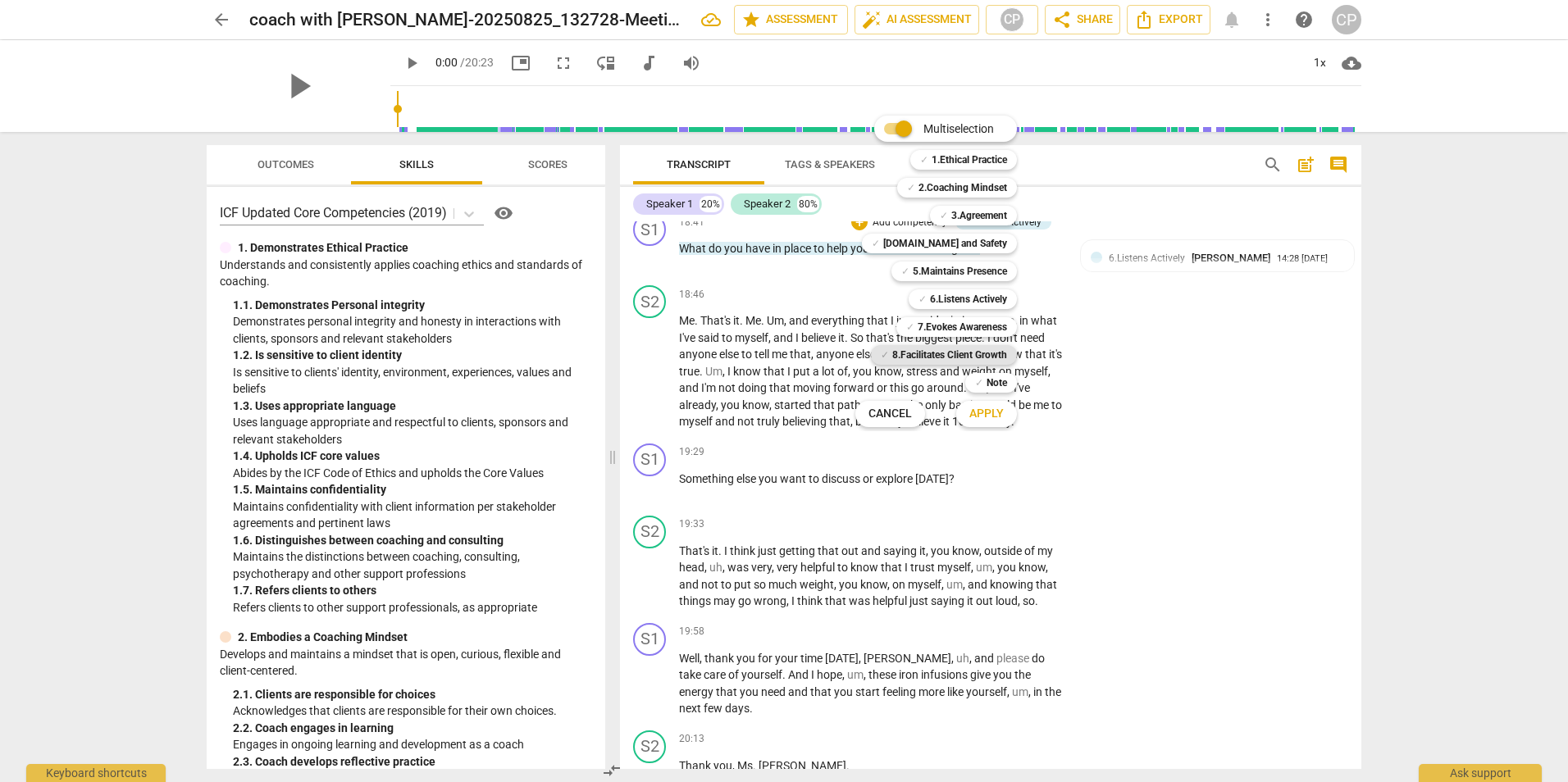
click at [949, 357] on b "8.Facilitates Client Growth" at bounding box center [949, 355] width 115 height 19
click at [999, 421] on span "Apply" at bounding box center [987, 413] width 35 height 16
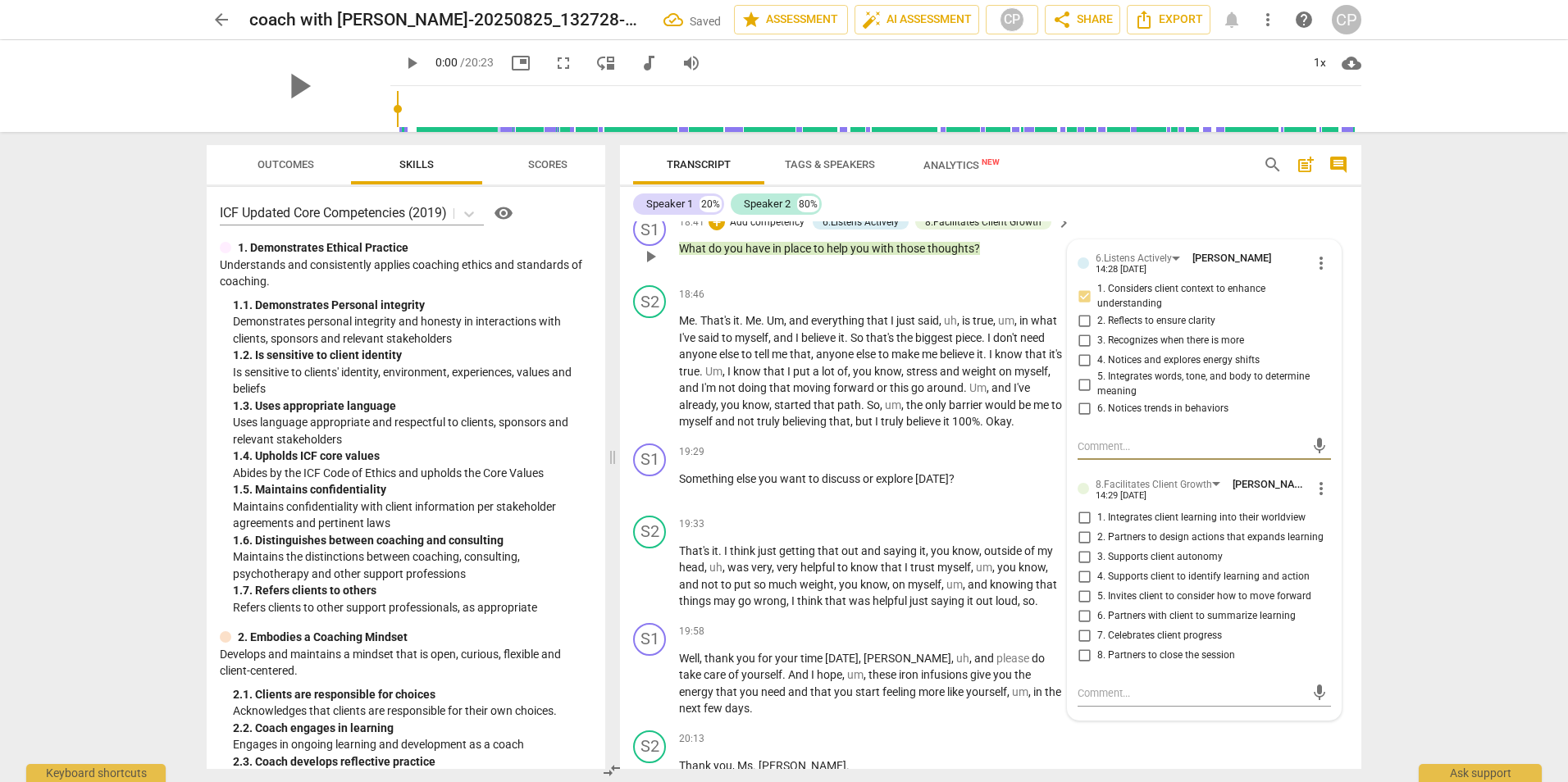
click at [1079, 528] on input "1. Integrates client learning into their worldview" at bounding box center [1083, 518] width 26 height 19
checkbox input "true"
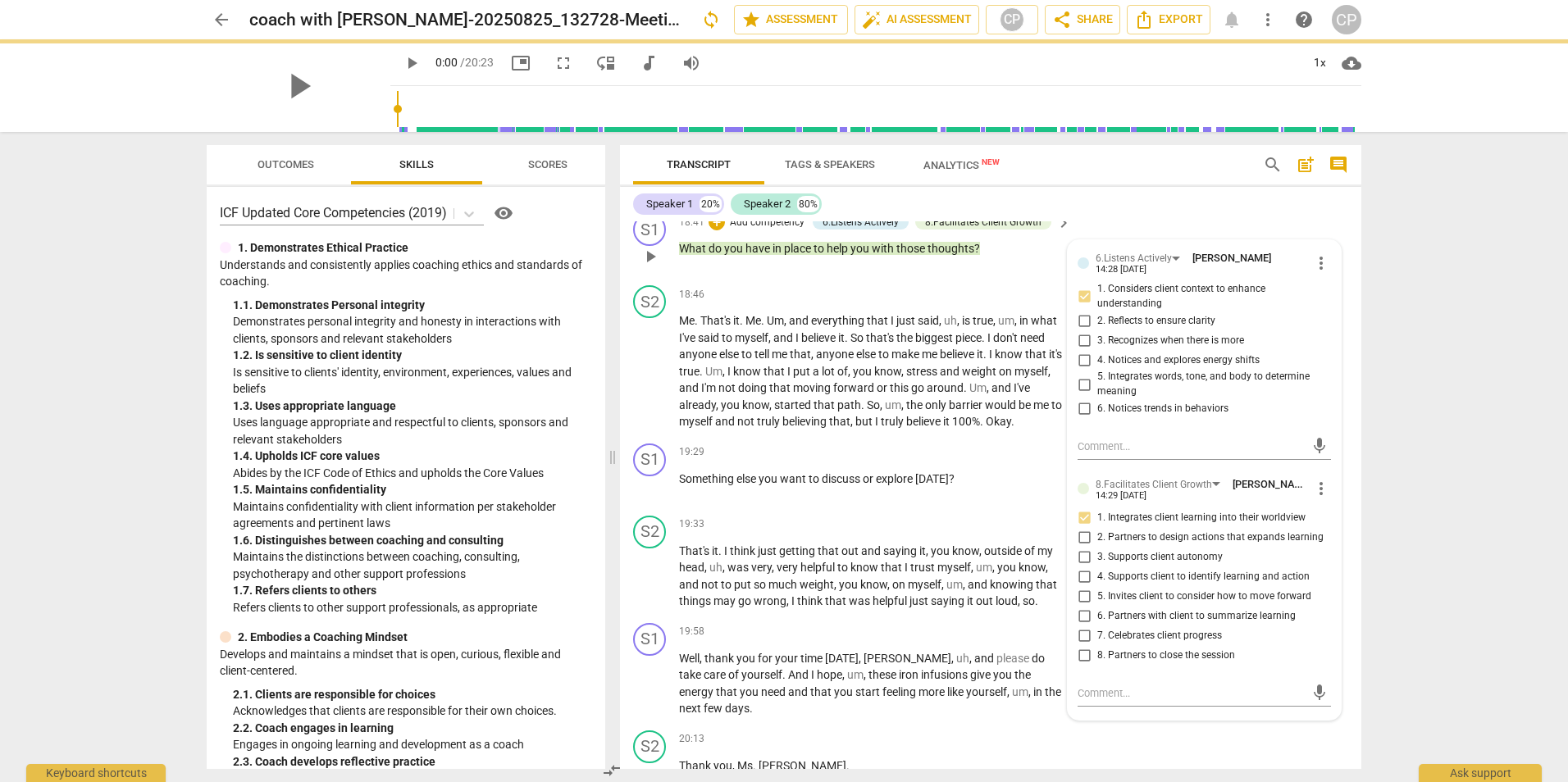
click at [1080, 587] on input "4. Supports client to identify learning and action" at bounding box center [1083, 577] width 26 height 19
checkbox input "true"
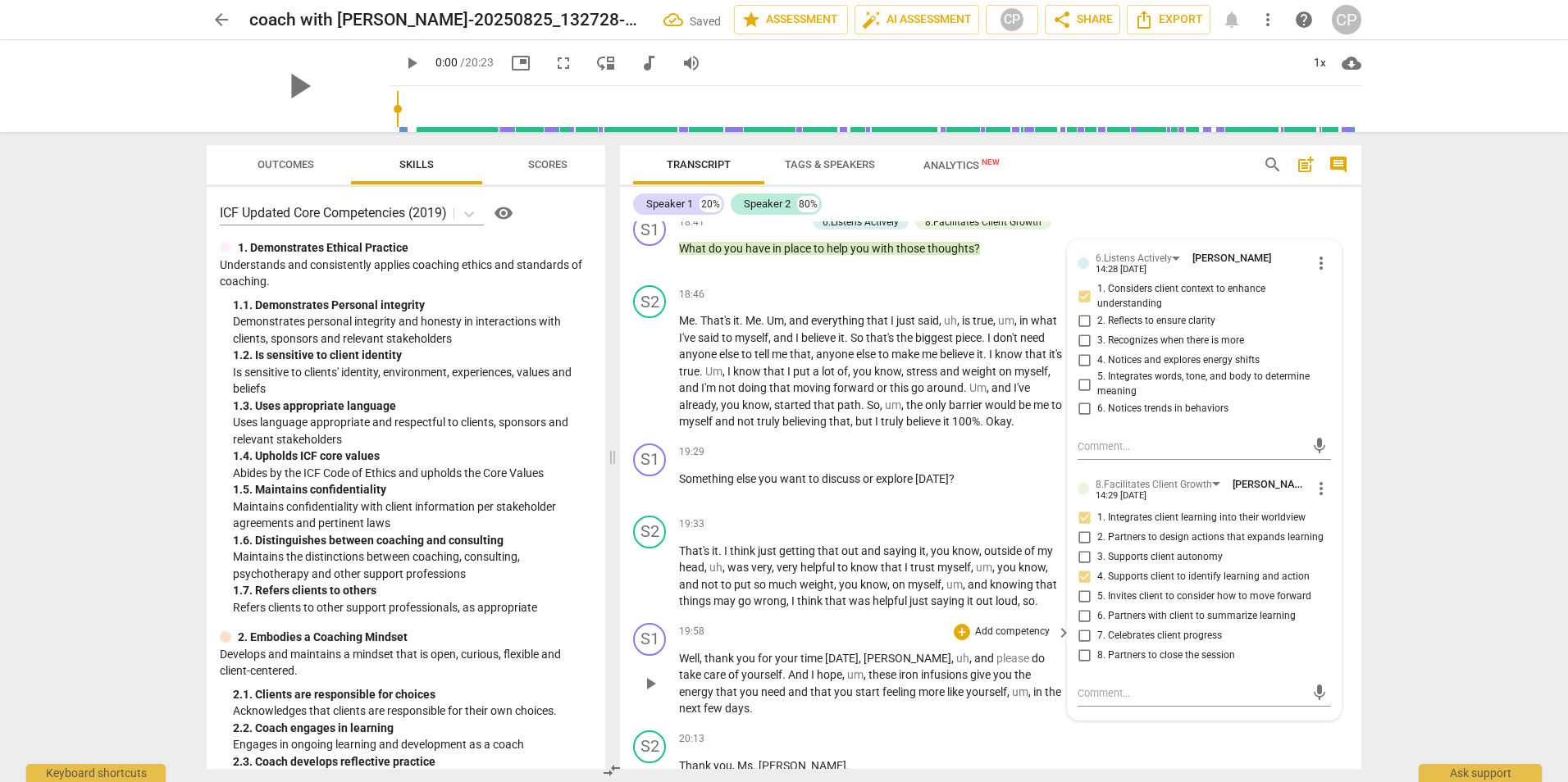
click at [820, 669] on div "S1 play_arrow pause 19:58 + Add competency keyboard_arrow_right Well , thank yo…" at bounding box center [991, 670] width 742 height 107
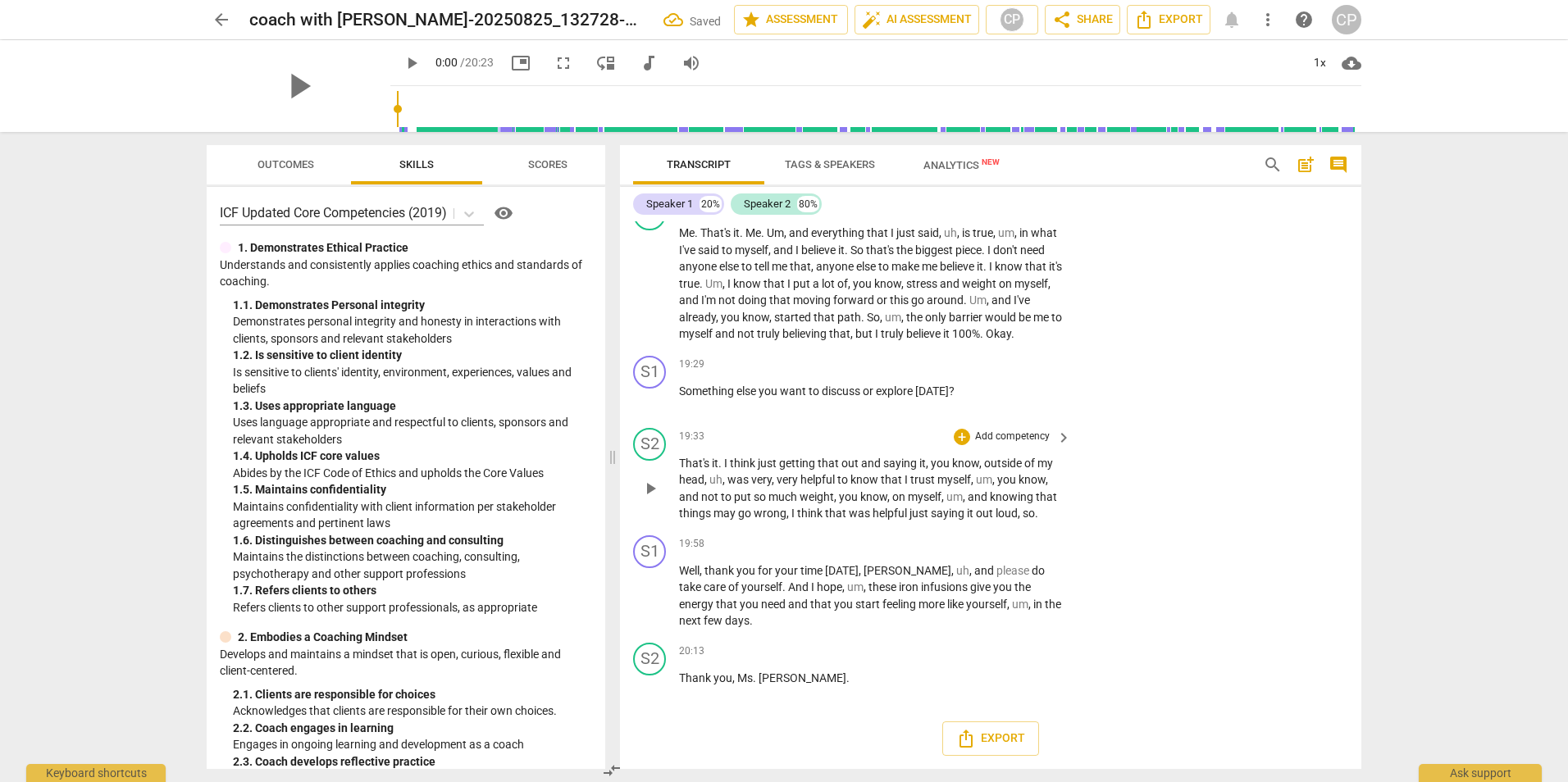
scroll to position [6438, 0]
click at [965, 552] on div "+" at bounding box center [962, 544] width 16 height 16
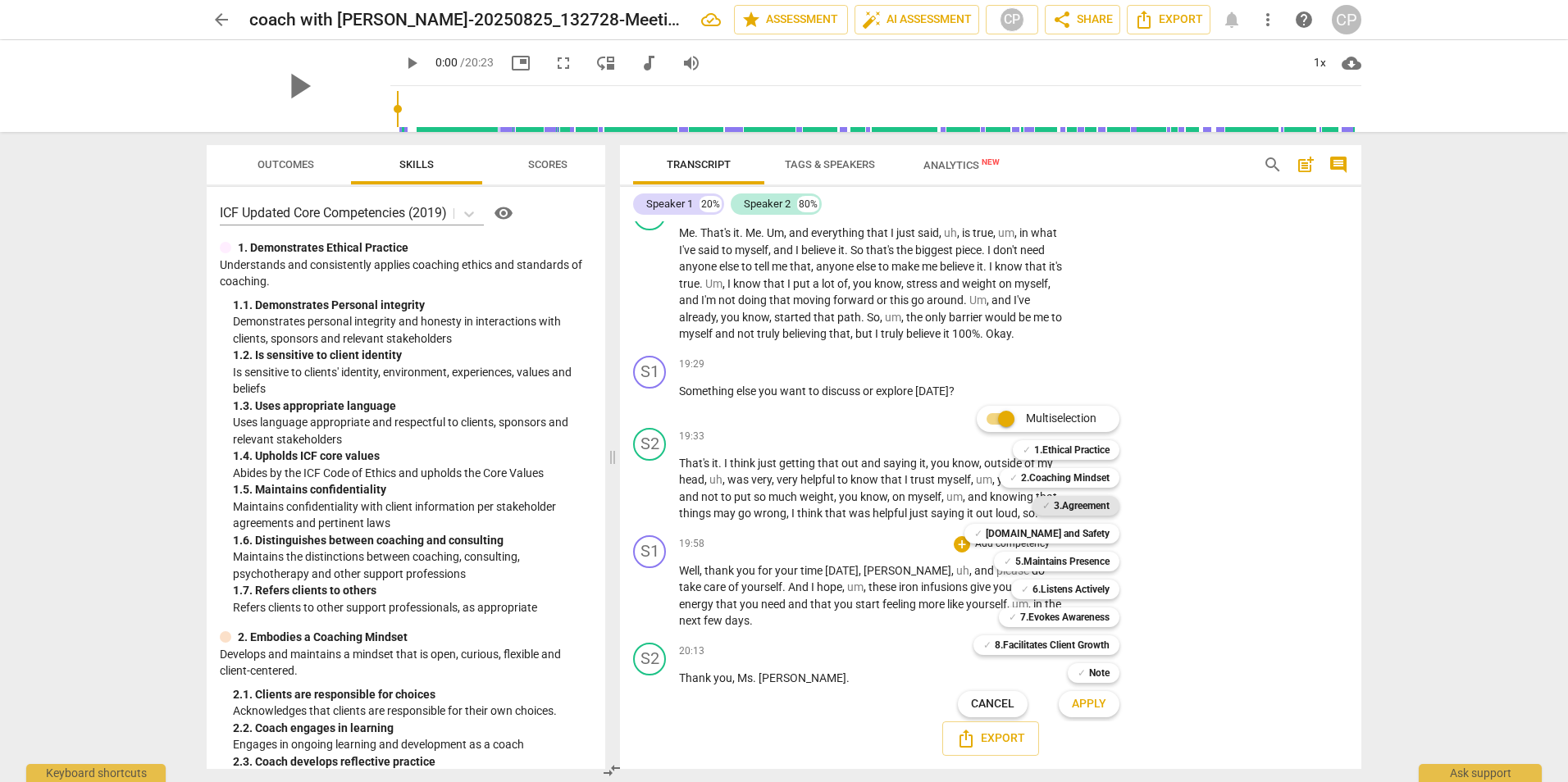
click at [1088, 502] on b "3.Agreement" at bounding box center [1081, 506] width 56 height 19
click at [1092, 707] on span "Apply" at bounding box center [1089, 704] width 35 height 16
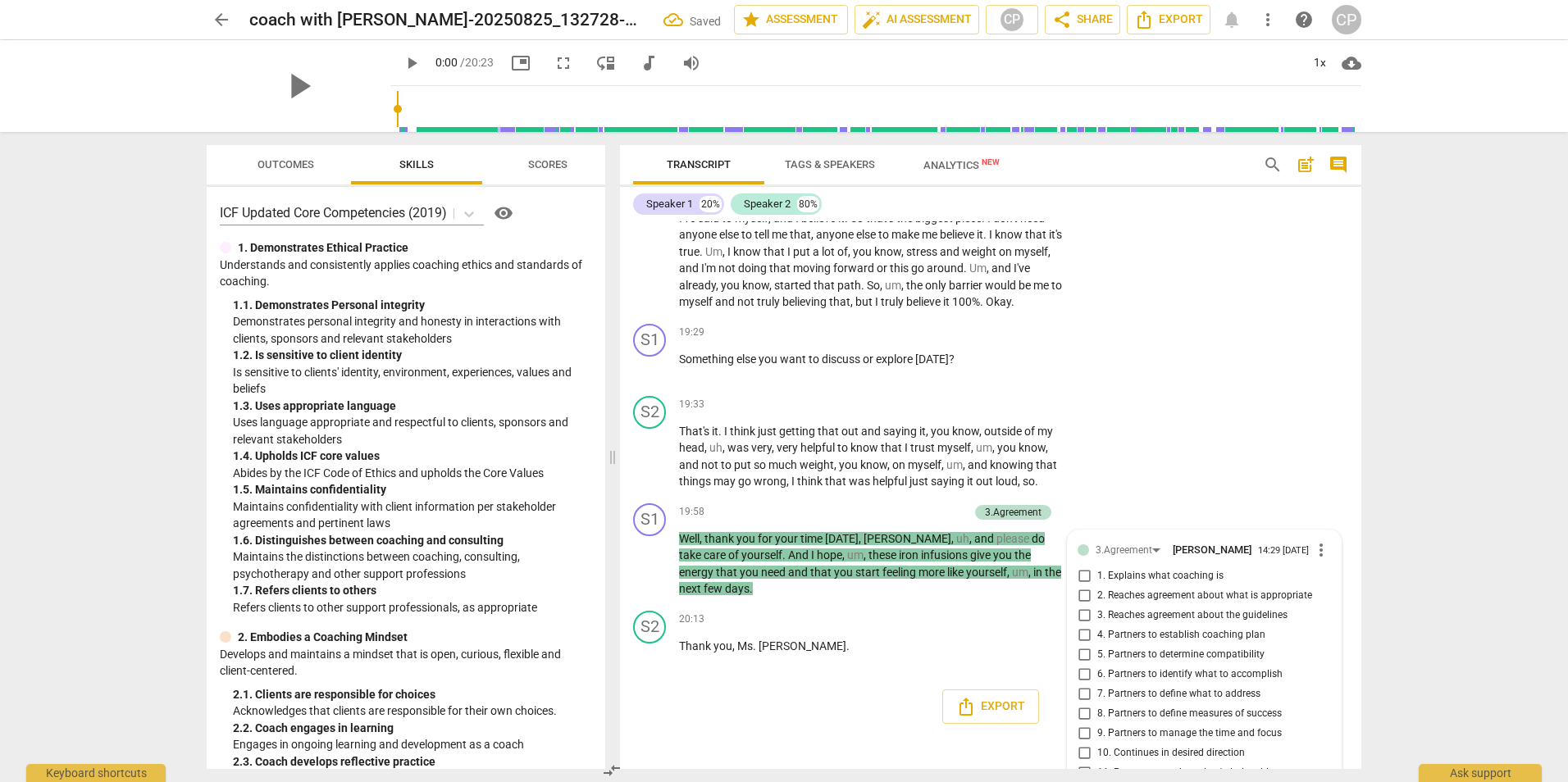
scroll to position [6562, 0]
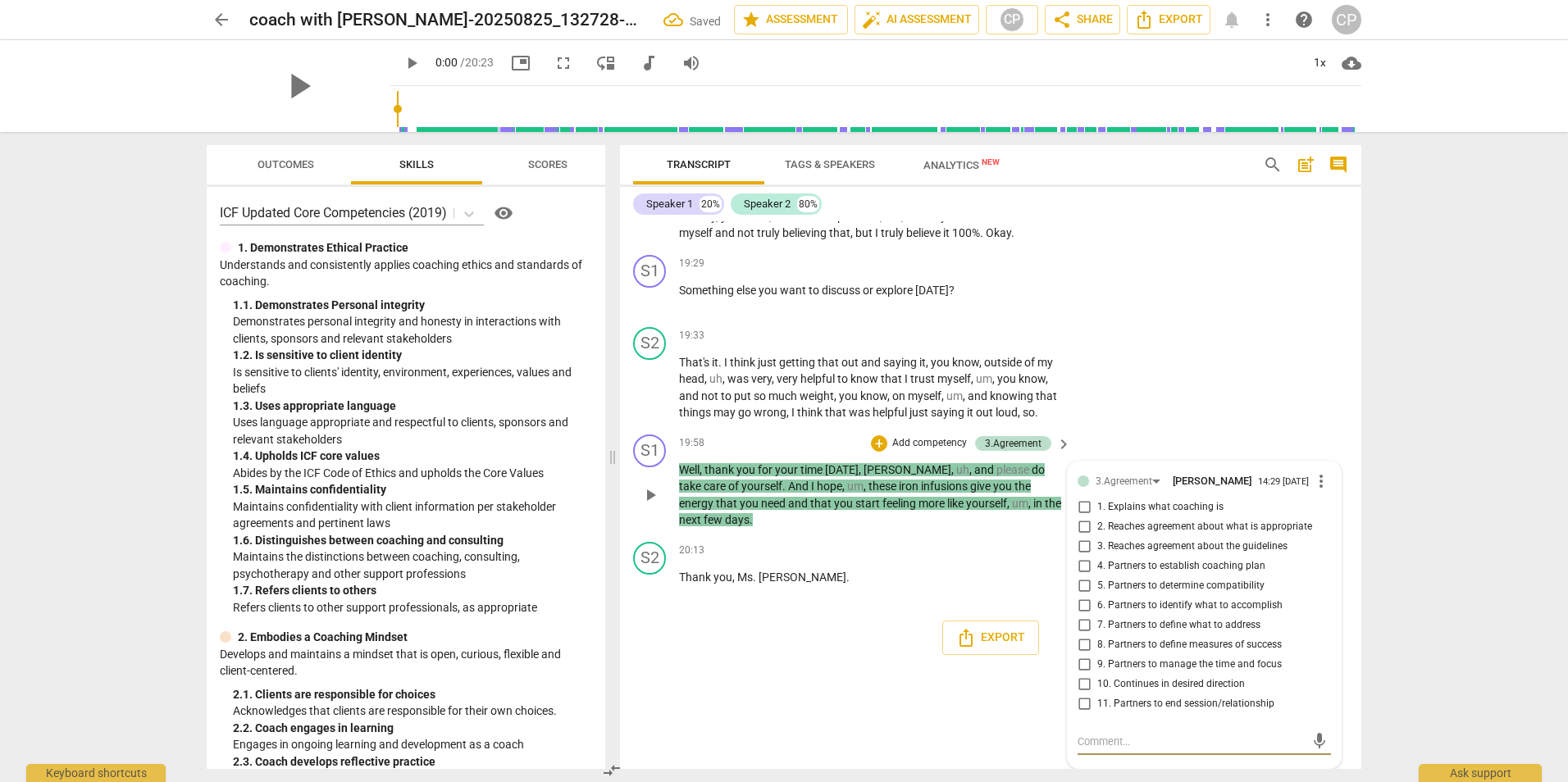
click at [1086, 707] on input "11. Partners to end session/relationship" at bounding box center [1083, 704] width 26 height 19
checkbox input "true"
click at [860, 706] on div "S1 play_arrow pause 00:02 + Add competency keyboard_arrow_right Well , hello , …" at bounding box center [991, 494] width 742 height 547
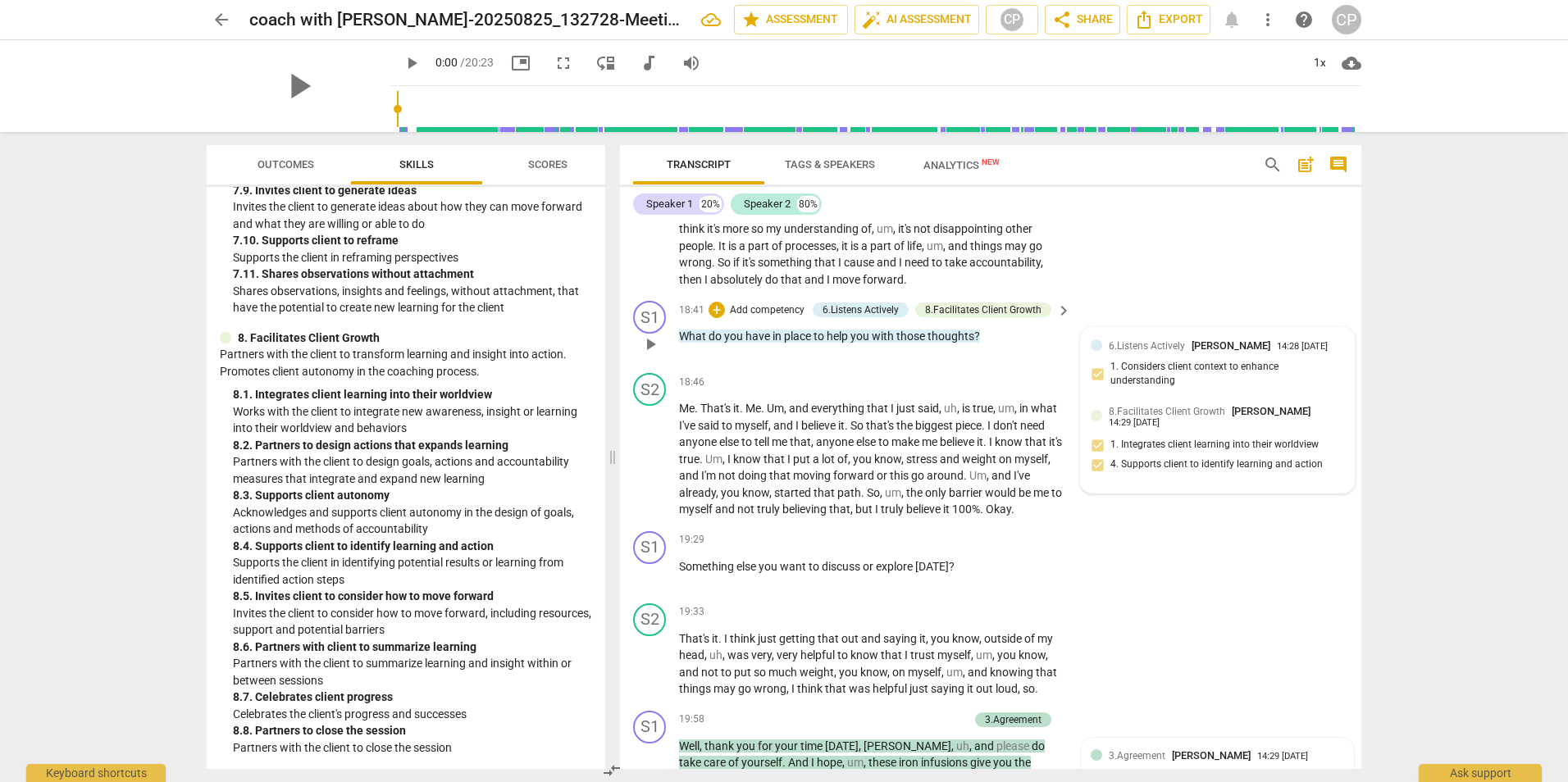
scroll to position [6438, 0]
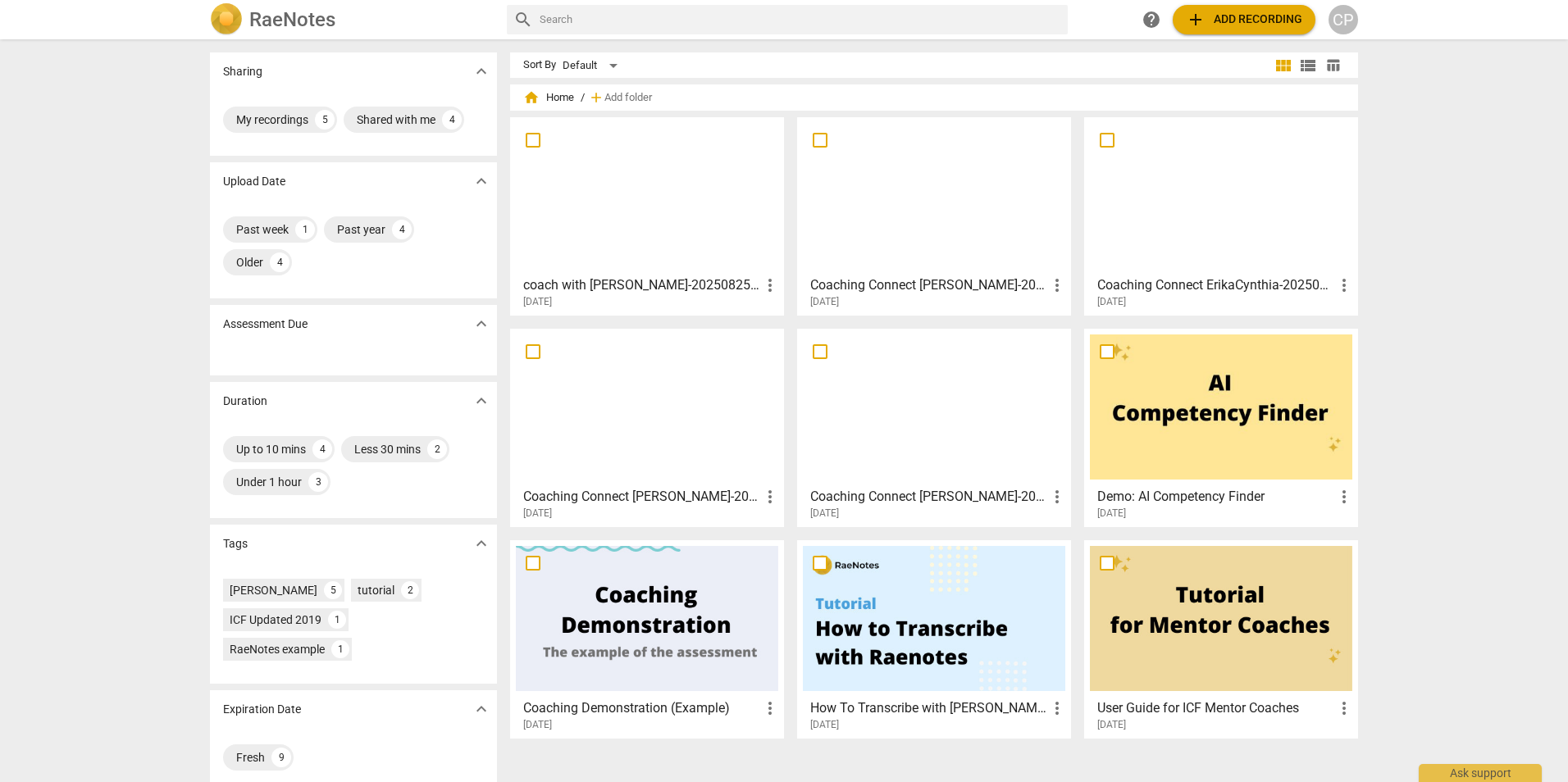
click at [686, 196] on div at bounding box center [647, 195] width 263 height 145
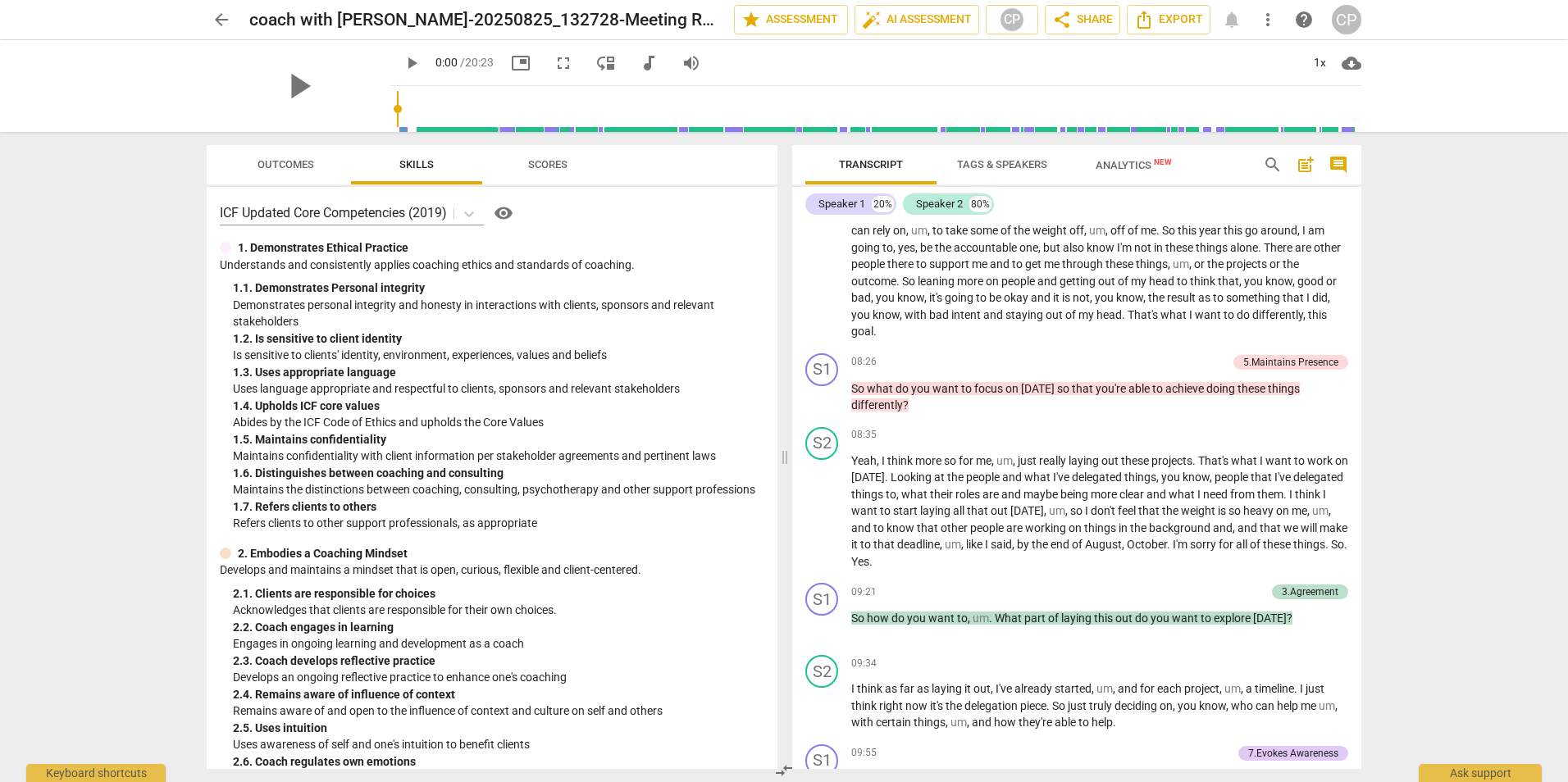
scroll to position [2787, 0]
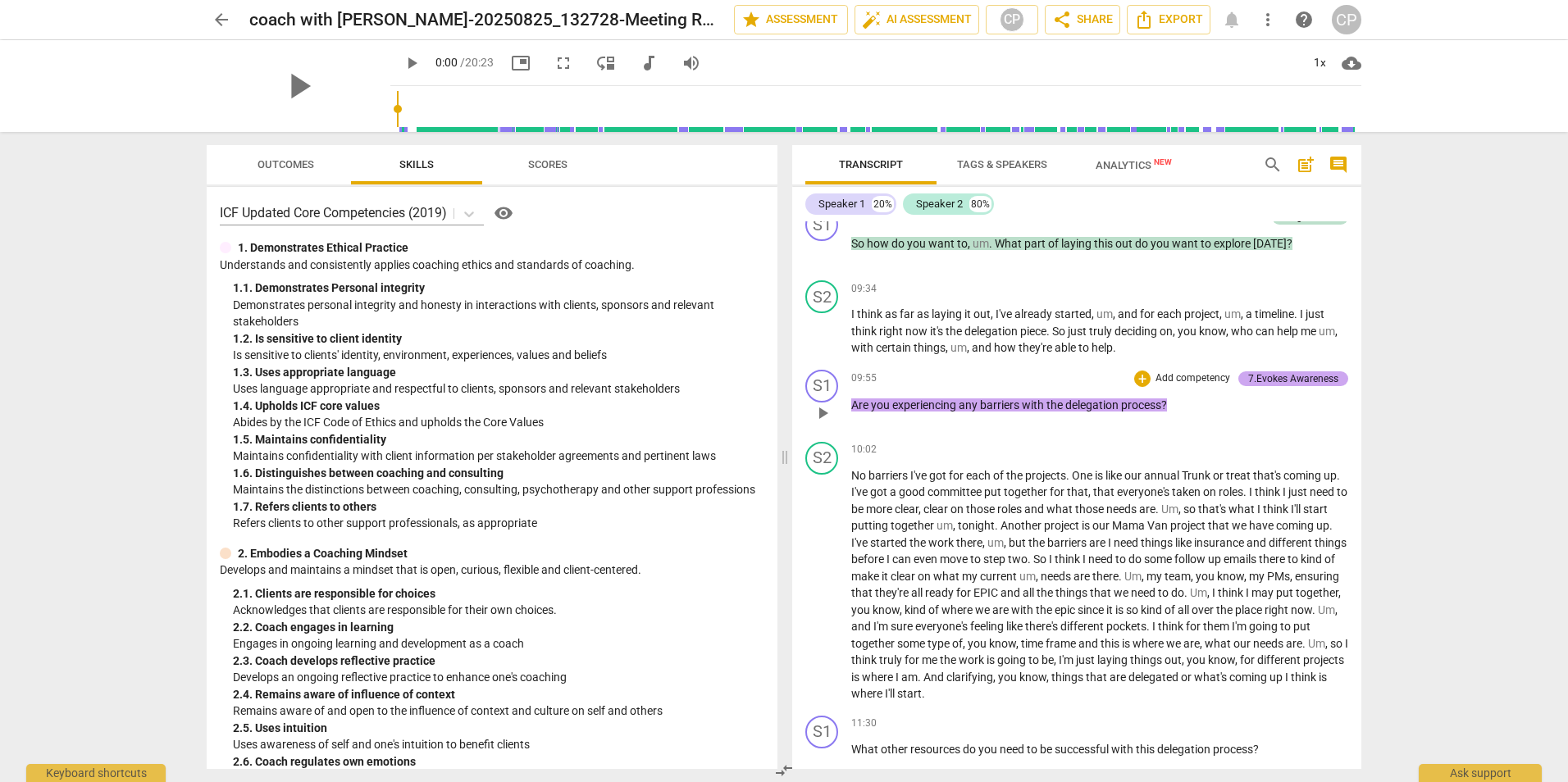
click at [1305, 386] on div "7.Evokes Awareness" at bounding box center [1293, 378] width 90 height 14
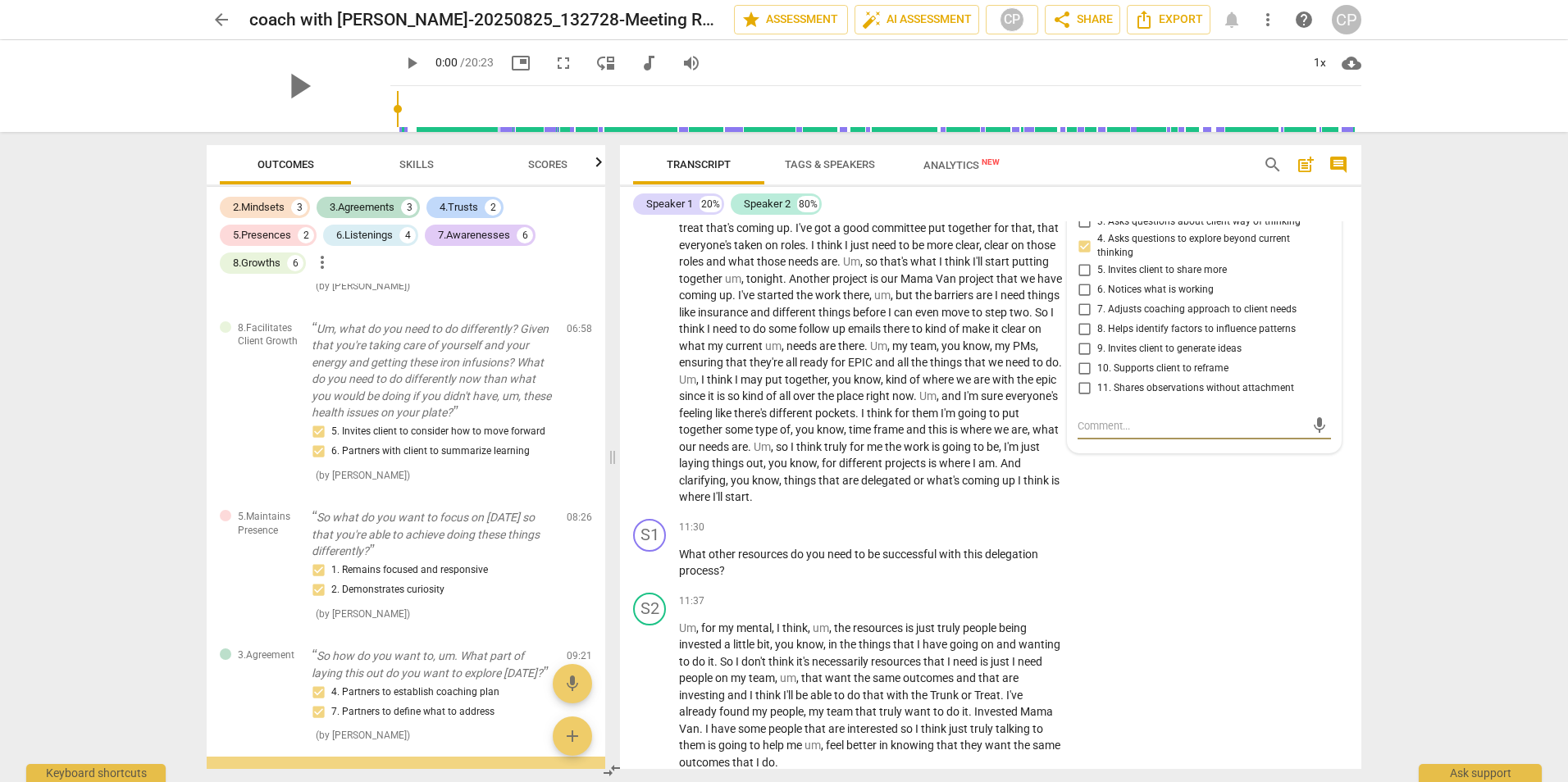
scroll to position [1310, 0]
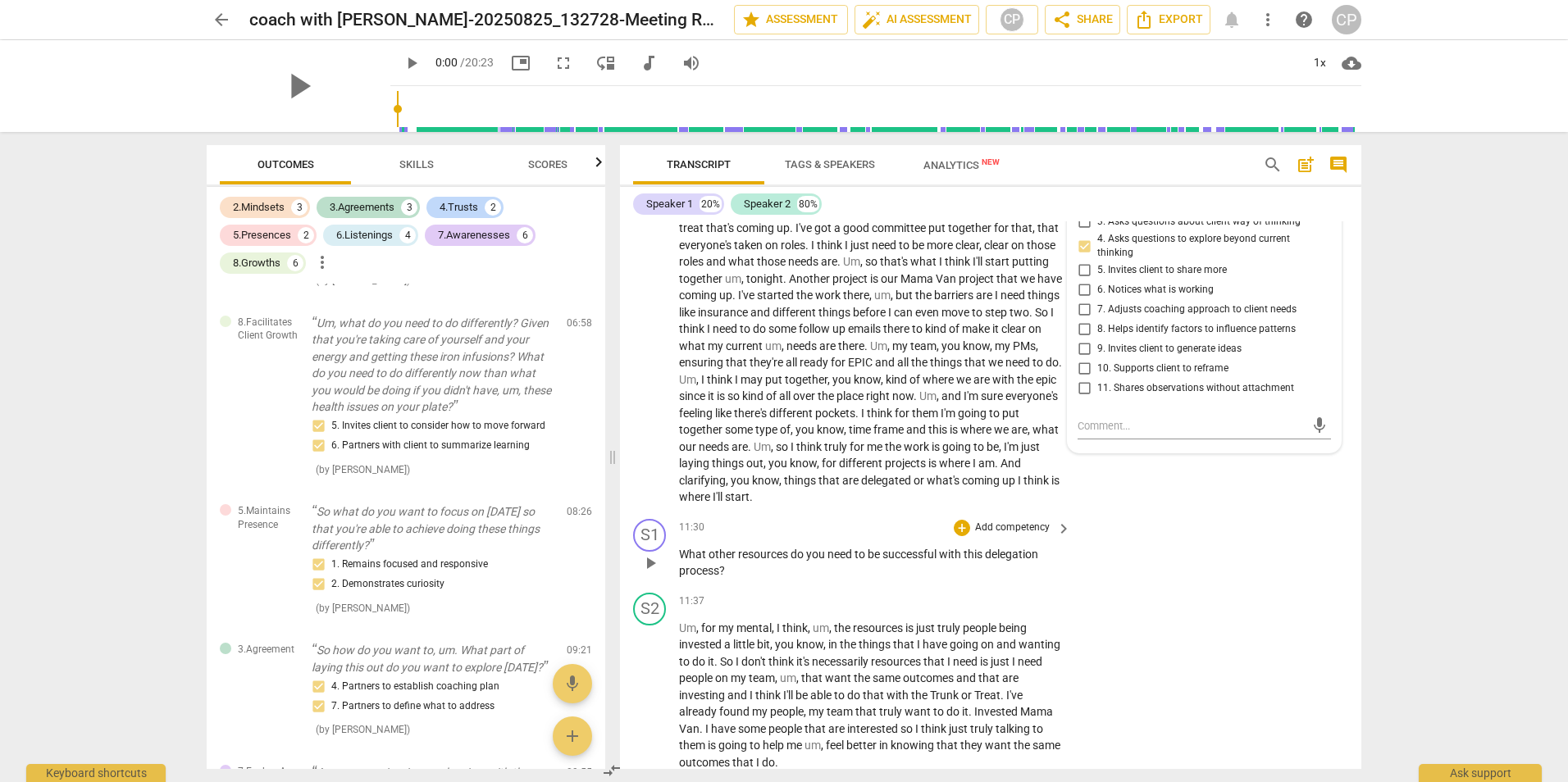
click at [1225, 586] on div "S1 play_arrow pause 11:30 + Add competency keyboard_arrow_right What other reso…" at bounding box center [991, 549] width 742 height 73
